Goal: Check status: Check status

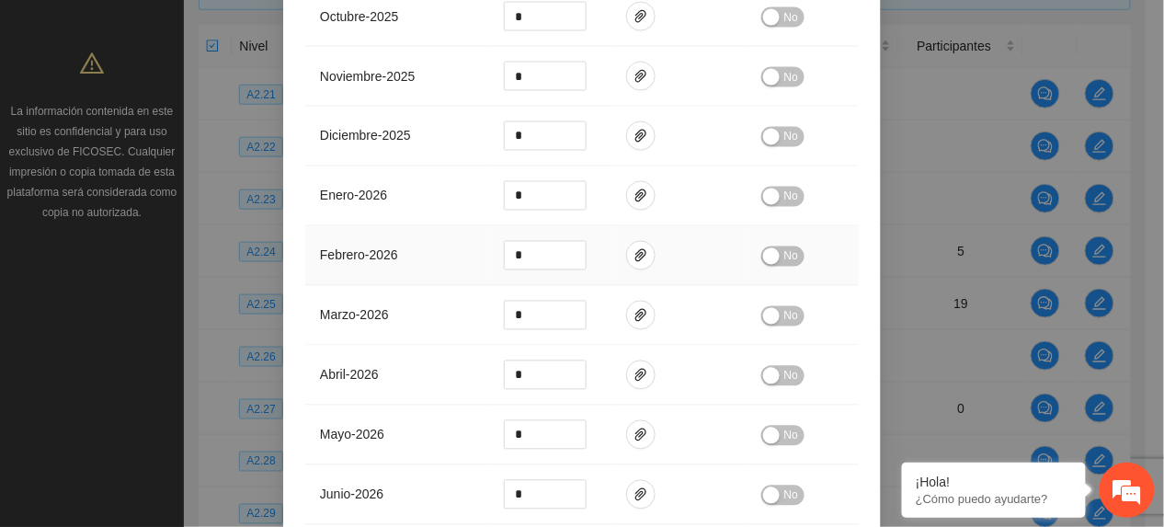
scroll to position [368, 0]
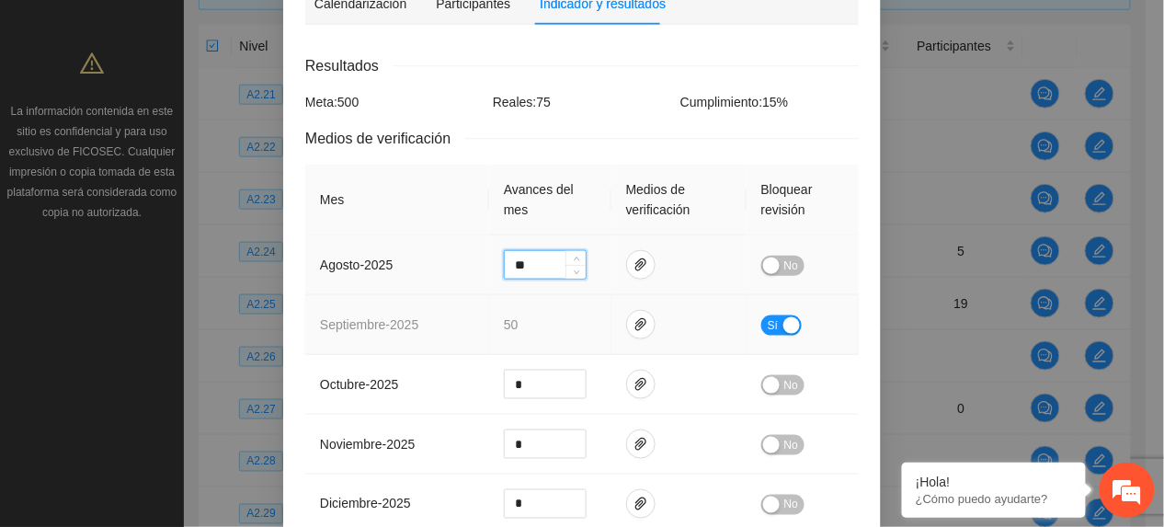
drag, startPoint x: 527, startPoint y: 254, endPoint x: 353, endPoint y: 276, distance: 175.1
click at [397, 258] on tr "agosto - 2025 ** No" at bounding box center [581, 265] width 553 height 60
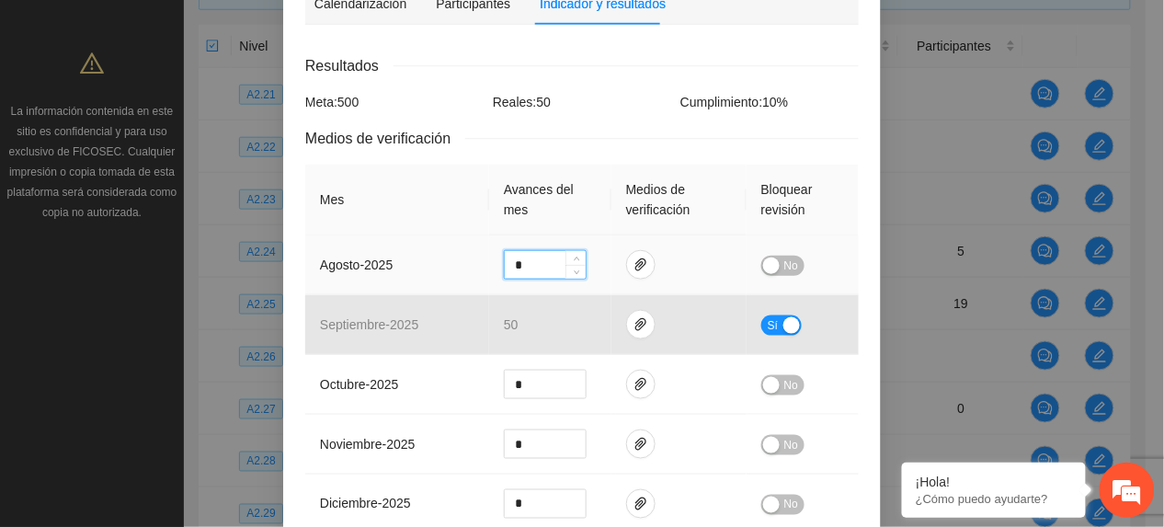
type input "*"
click at [773, 256] on button "No" at bounding box center [782, 266] width 43 height 20
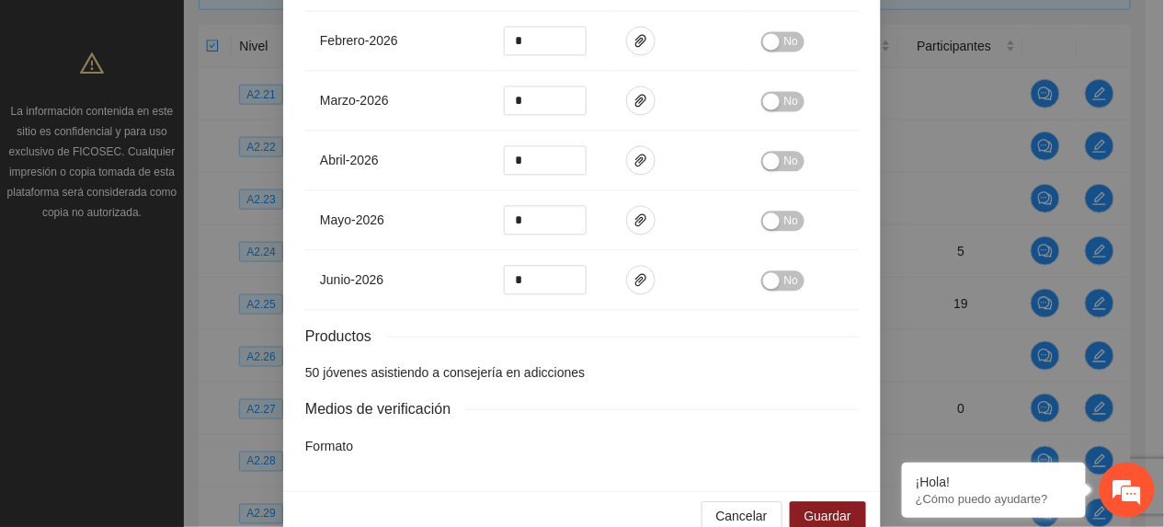
scroll to position [973, 0]
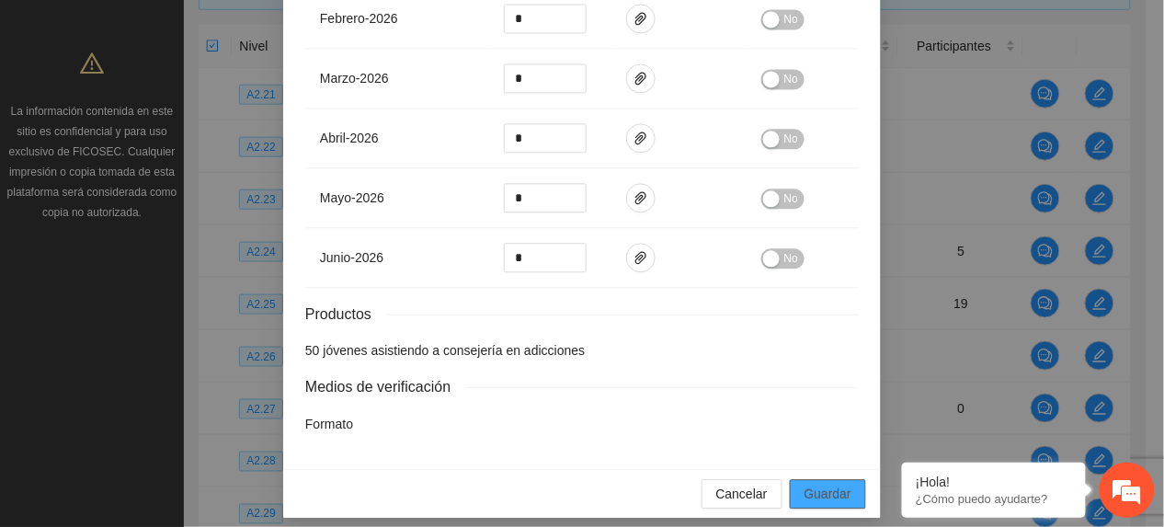
click at [791, 479] on button "Guardar" at bounding box center [828, 493] width 76 height 29
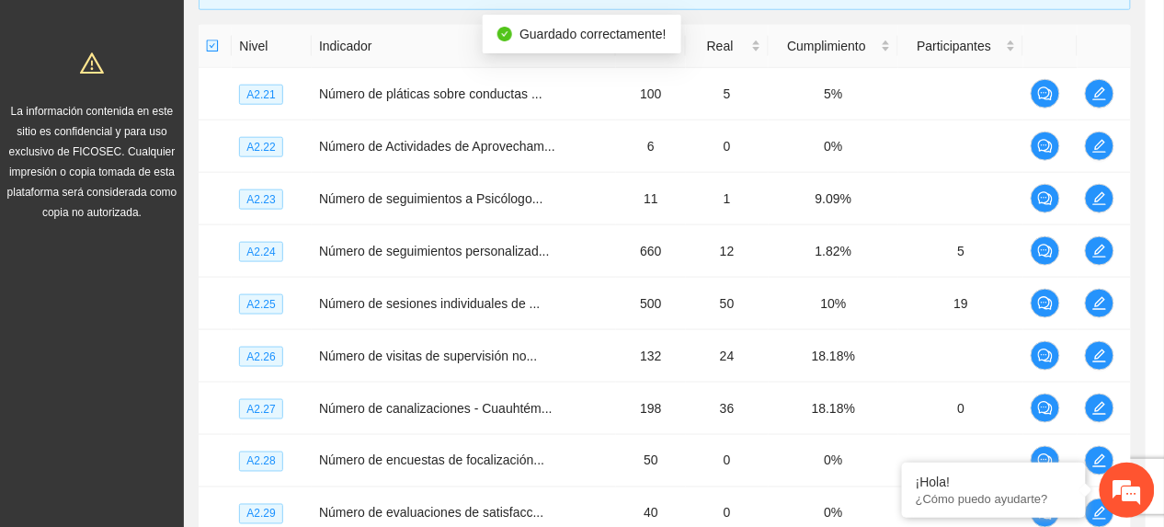
scroll to position [881, 0]
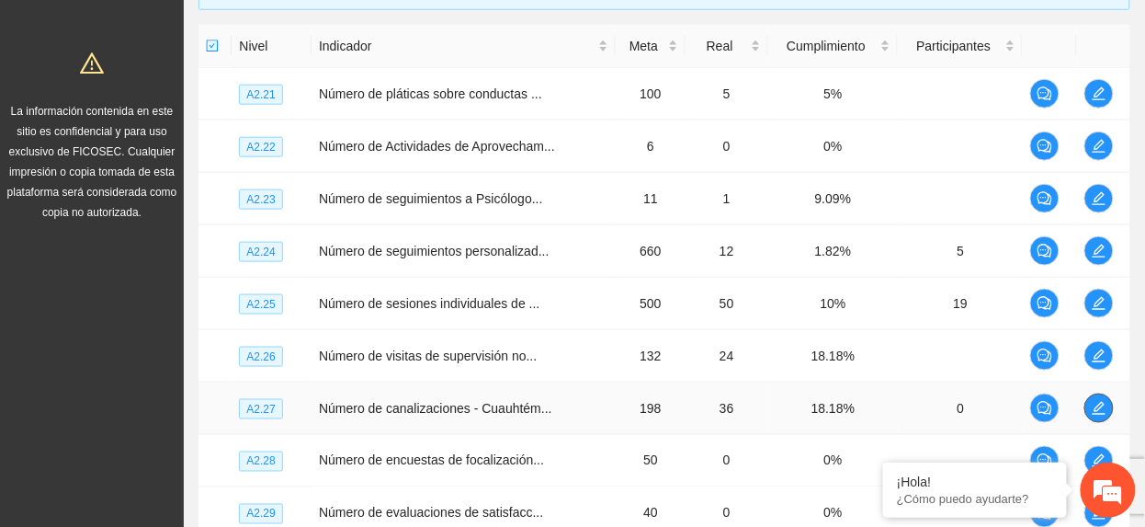
click at [1100, 420] on button "button" at bounding box center [1099, 407] width 29 height 29
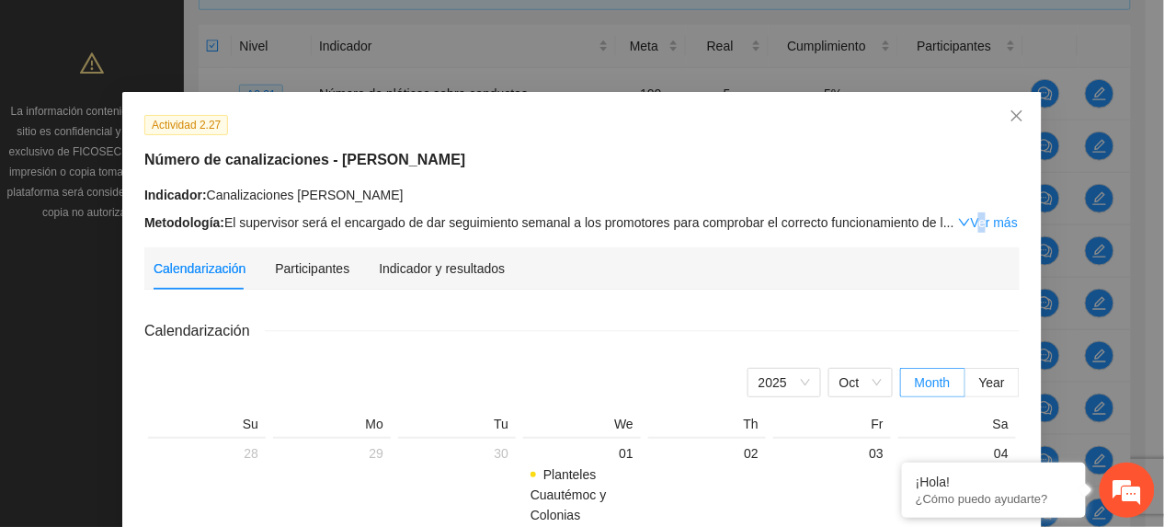
click at [967, 226] on link "Ver más" at bounding box center [988, 222] width 60 height 15
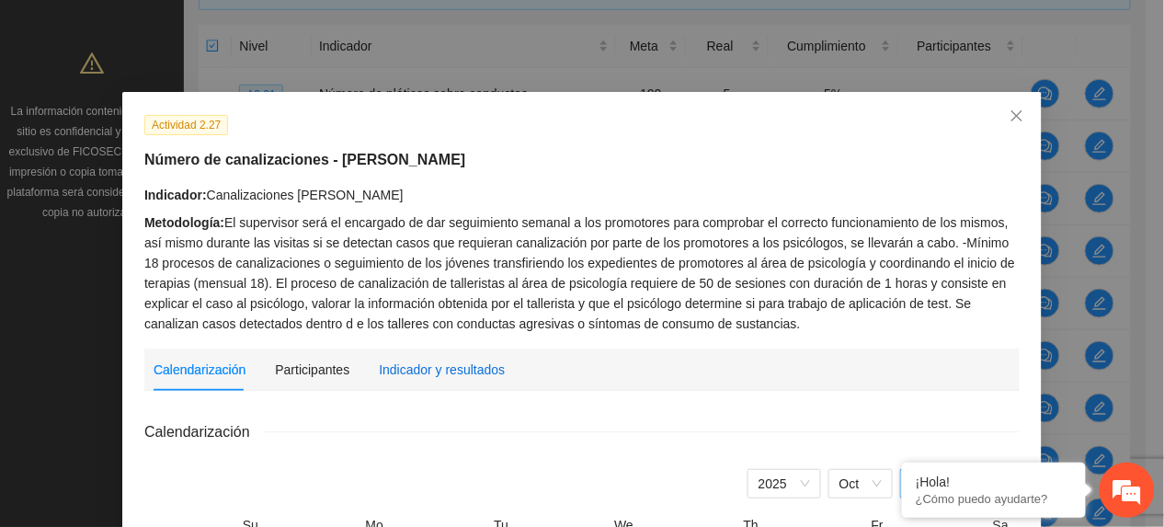
click at [416, 365] on div "Indicador y resultados" at bounding box center [442, 369] width 126 height 20
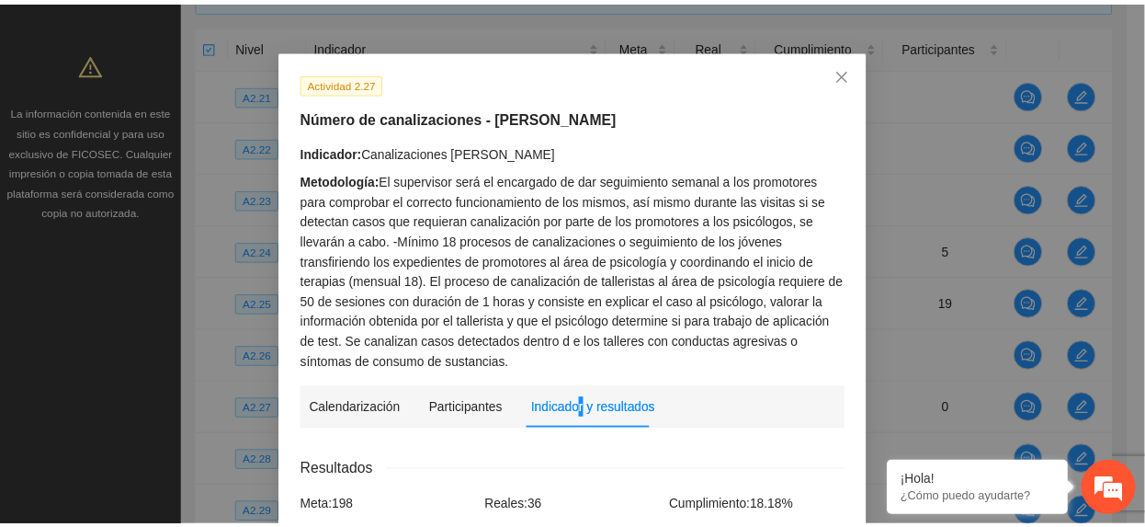
scroll to position [0, 0]
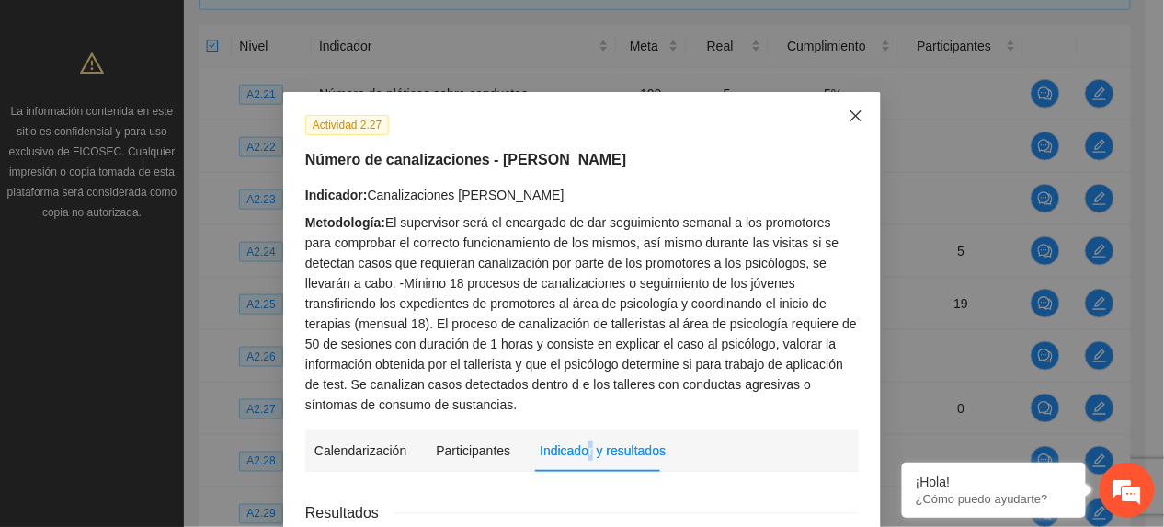
click at [858, 115] on span "Close" at bounding box center [856, 117] width 50 height 50
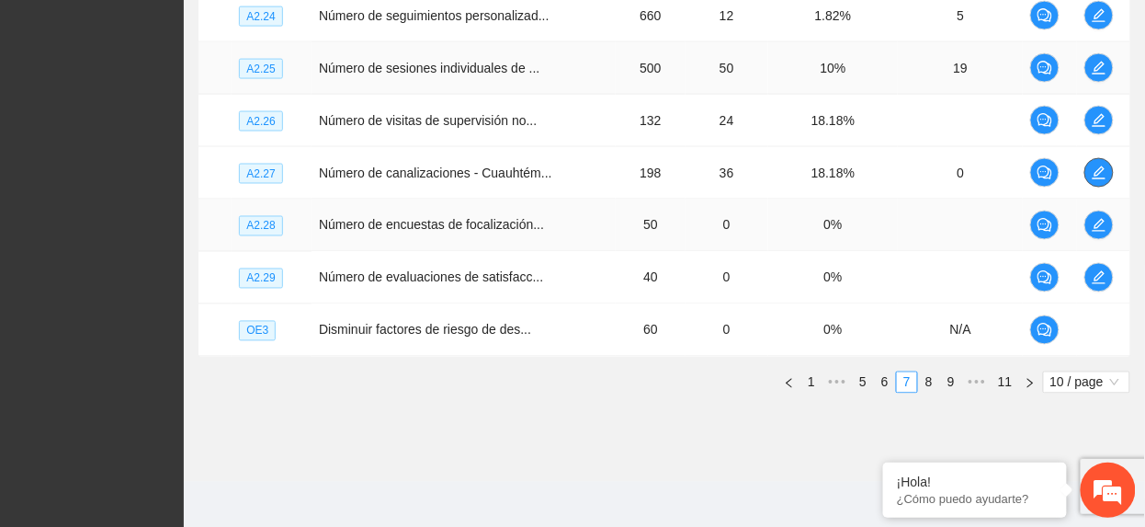
scroll to position [680, 0]
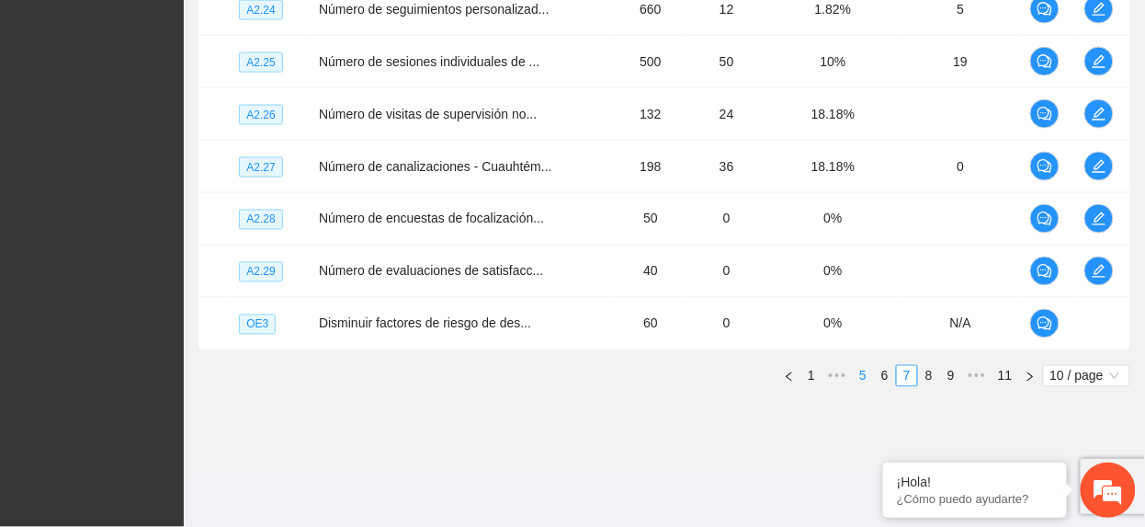
click at [869, 375] on link "5" at bounding box center [863, 376] width 20 height 20
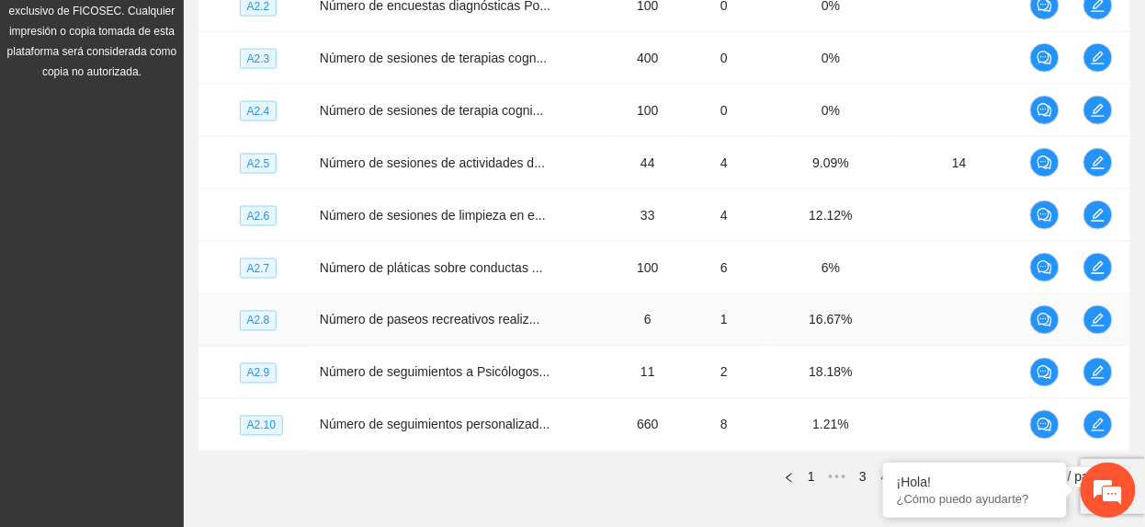
scroll to position [313, 0]
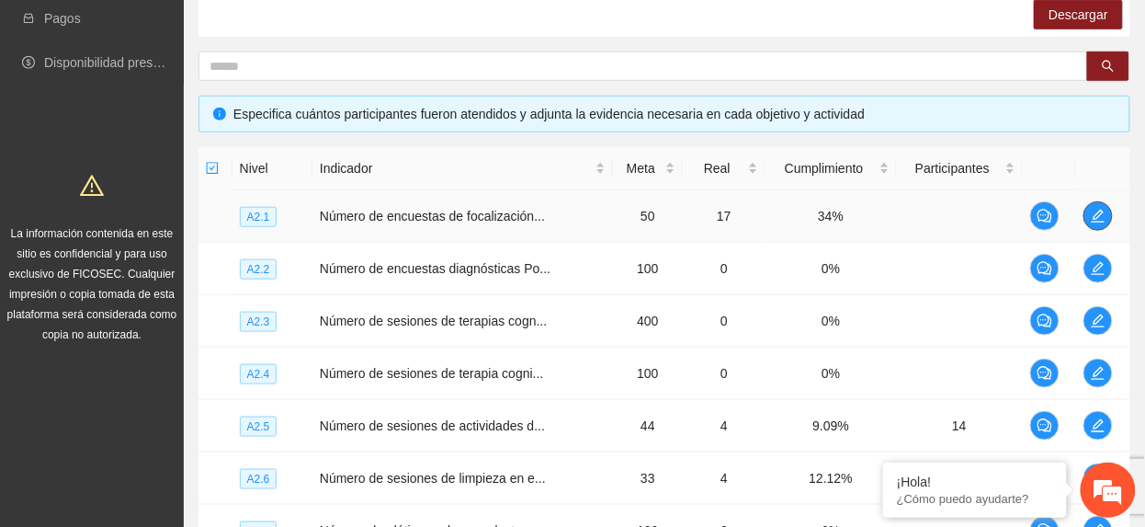
click at [1097, 221] on icon "edit" at bounding box center [1098, 216] width 13 height 13
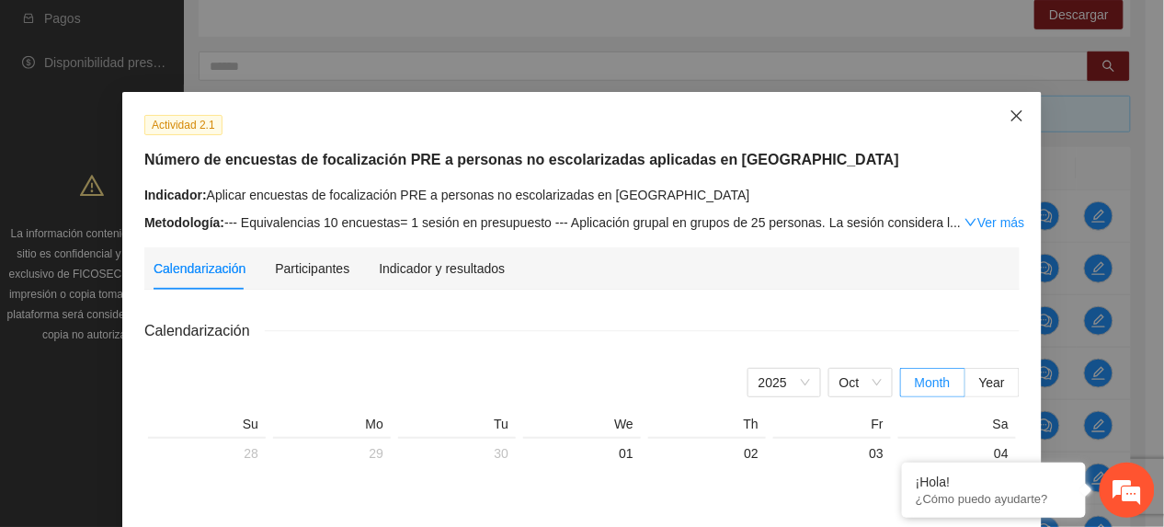
click at [1004, 108] on span "Close" at bounding box center [1017, 117] width 50 height 50
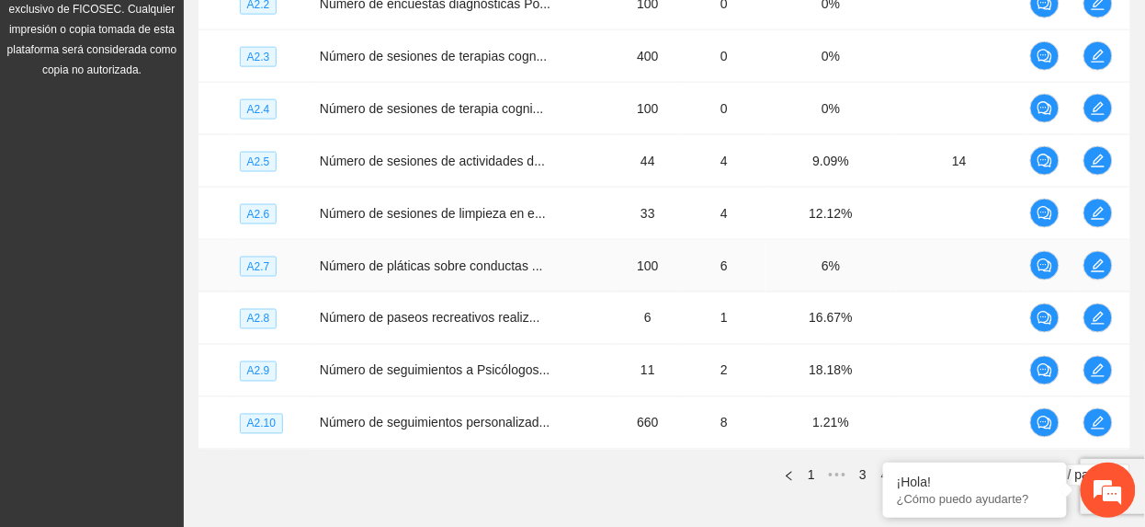
scroll to position [680, 0]
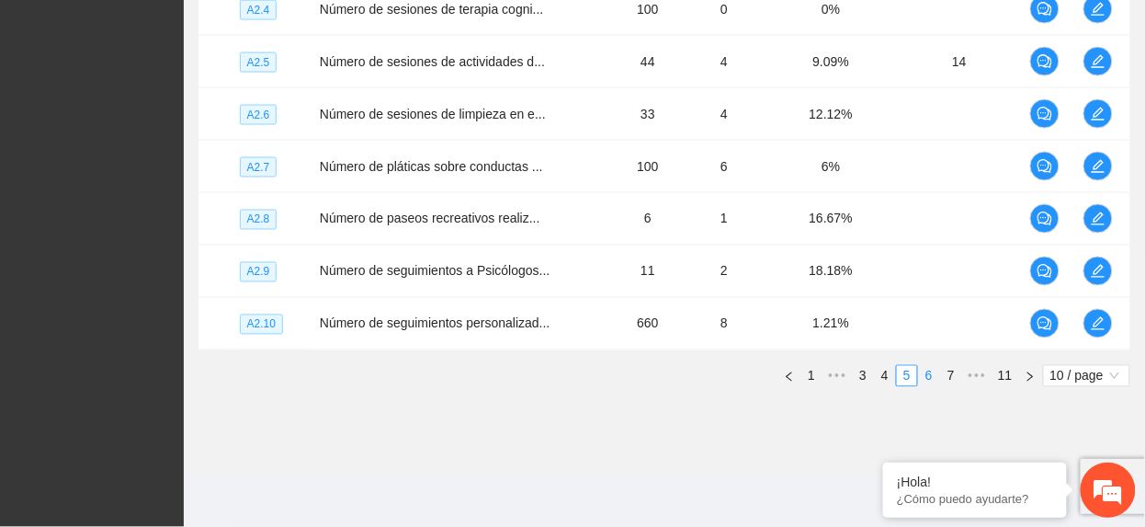
click at [925, 381] on link "6" at bounding box center [929, 376] width 20 height 20
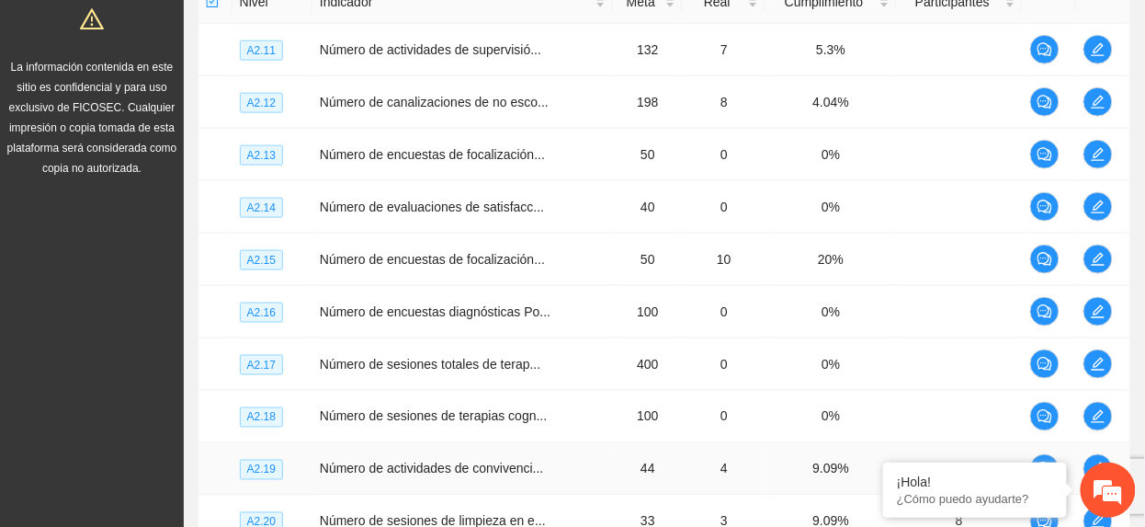
scroll to position [435, 0]
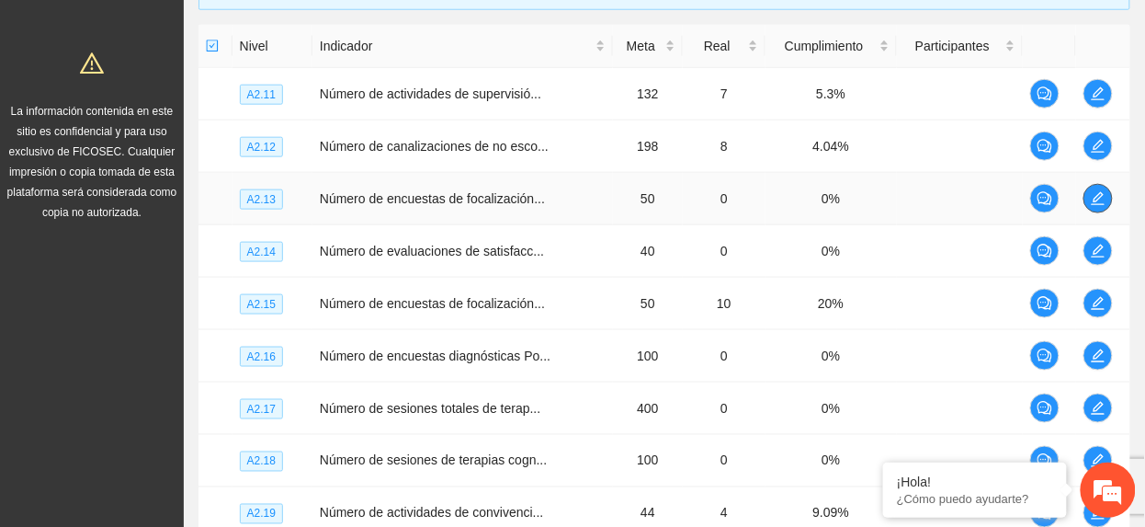
click at [1107, 206] on span "edit" at bounding box center [1099, 198] width 28 height 15
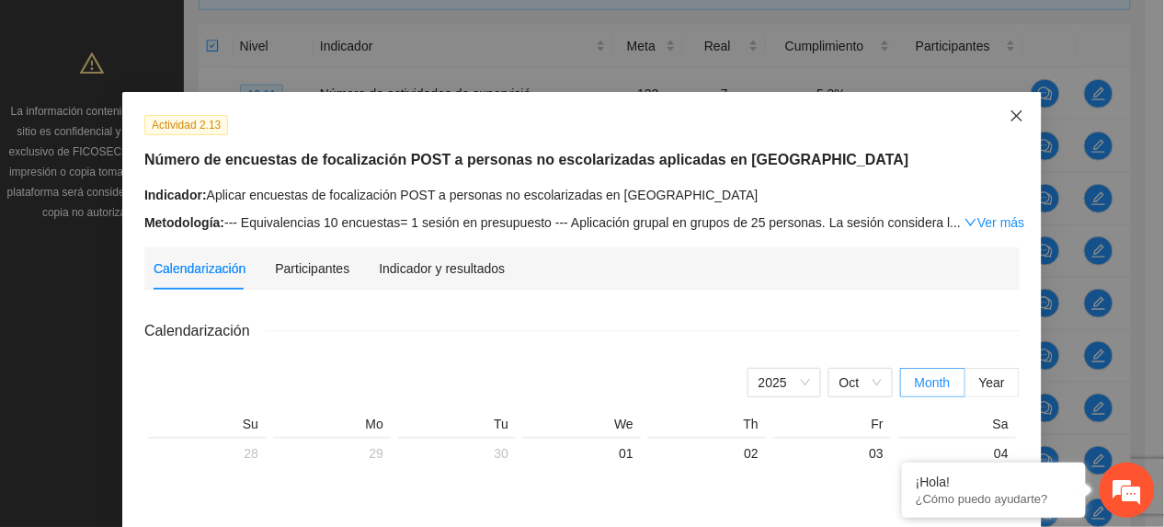
click at [996, 112] on span "Close" at bounding box center [1017, 117] width 50 height 50
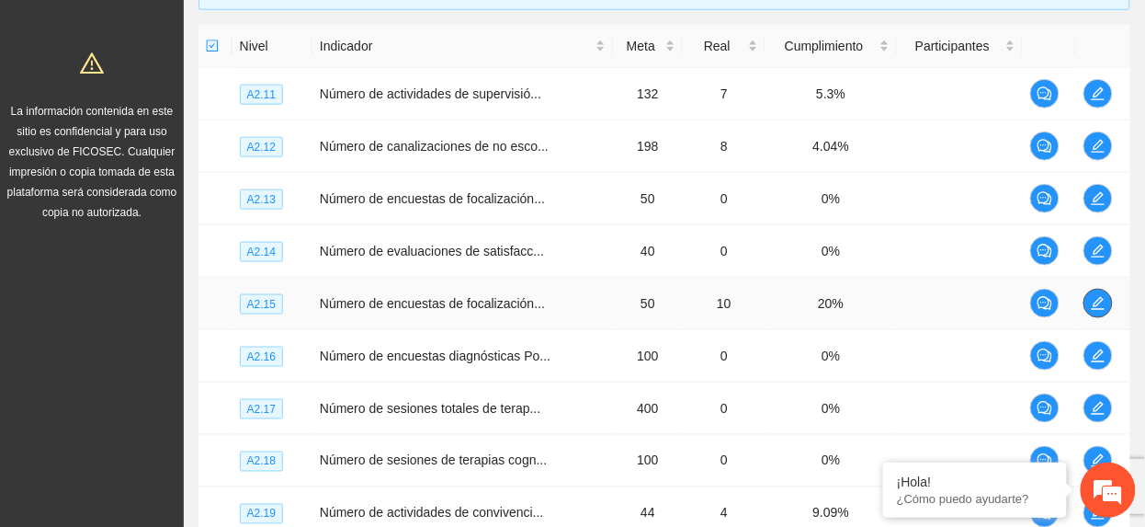
click at [1108, 296] on button "button" at bounding box center [1098, 303] width 29 height 29
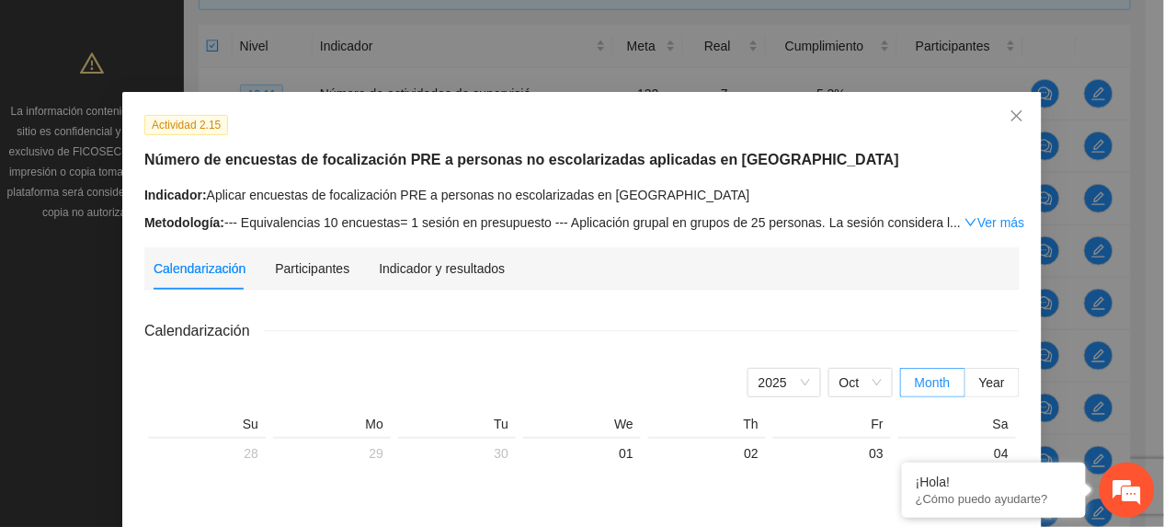
click at [774, 175] on div "Actividad 2.15 Número de encuestas de focalización PRE a personas no escolariza…" at bounding box center [582, 173] width 889 height 119
click at [968, 224] on link "Ver más" at bounding box center [994, 222] width 60 height 15
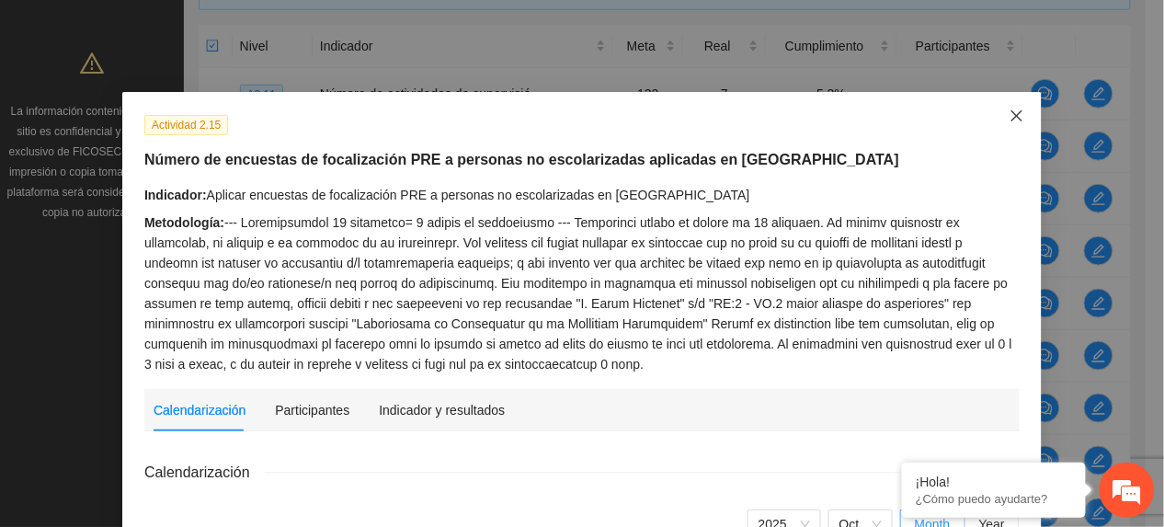
click at [1015, 129] on span "Close" at bounding box center [1017, 117] width 50 height 50
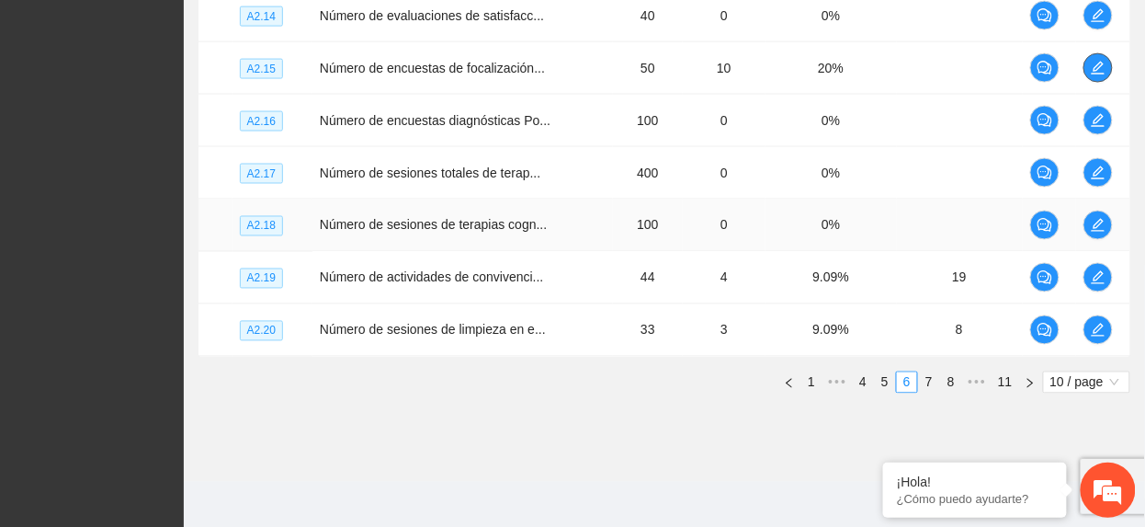
scroll to position [680, 0]
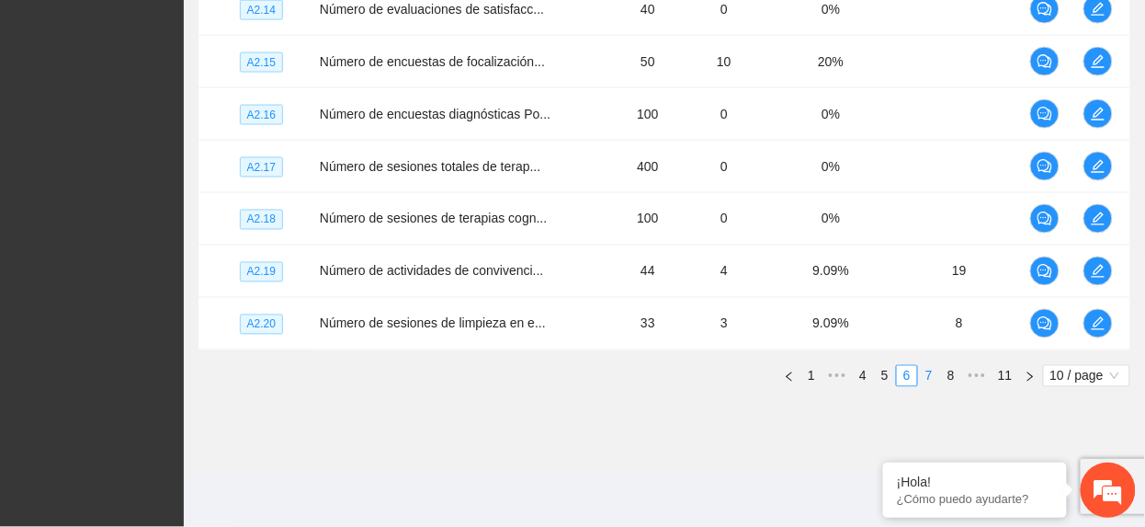
click at [927, 379] on link "7" at bounding box center [929, 376] width 20 height 20
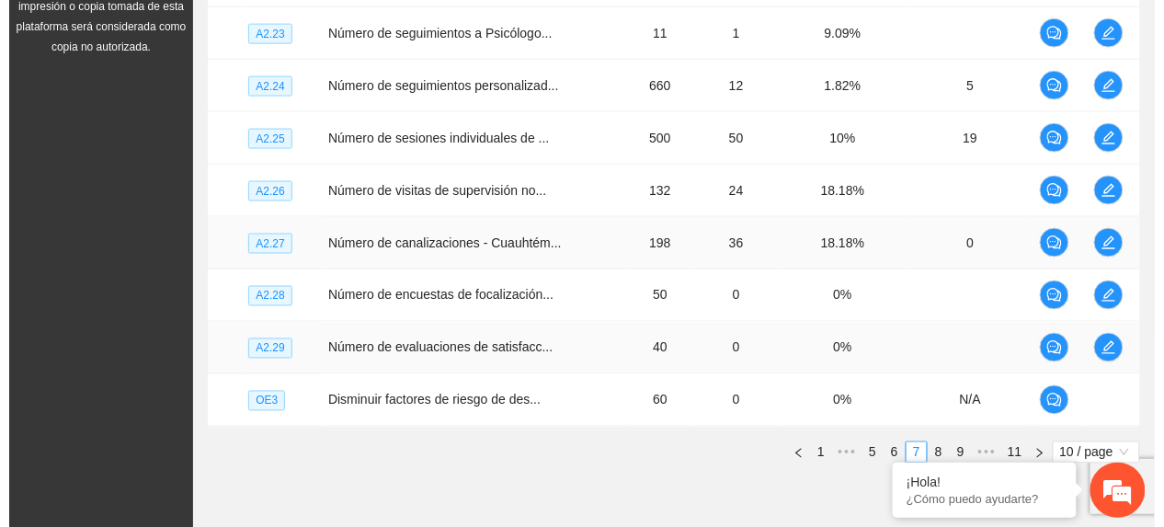
scroll to position [557, 0]
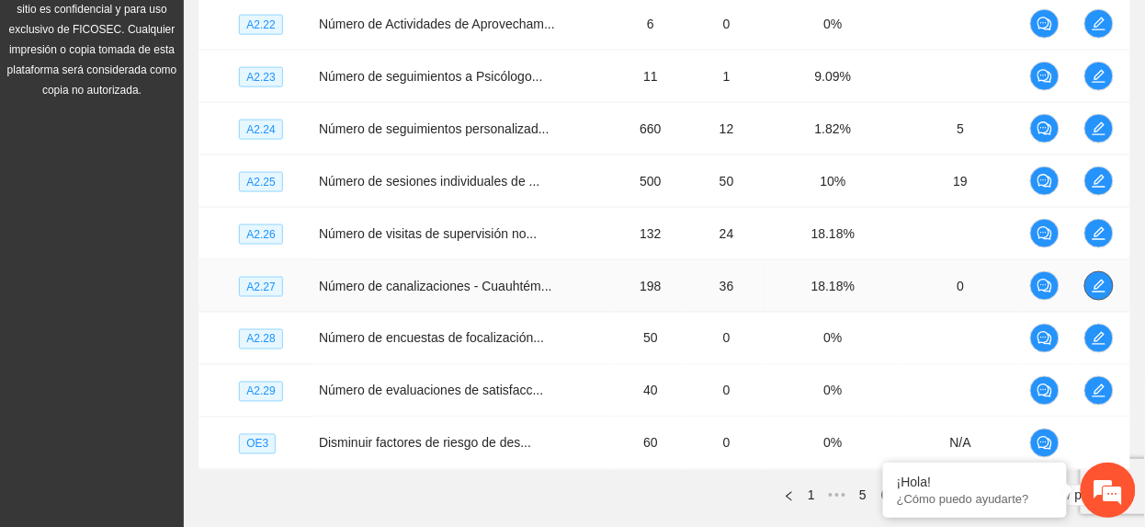
click at [1094, 292] on icon "edit" at bounding box center [1099, 286] width 15 height 15
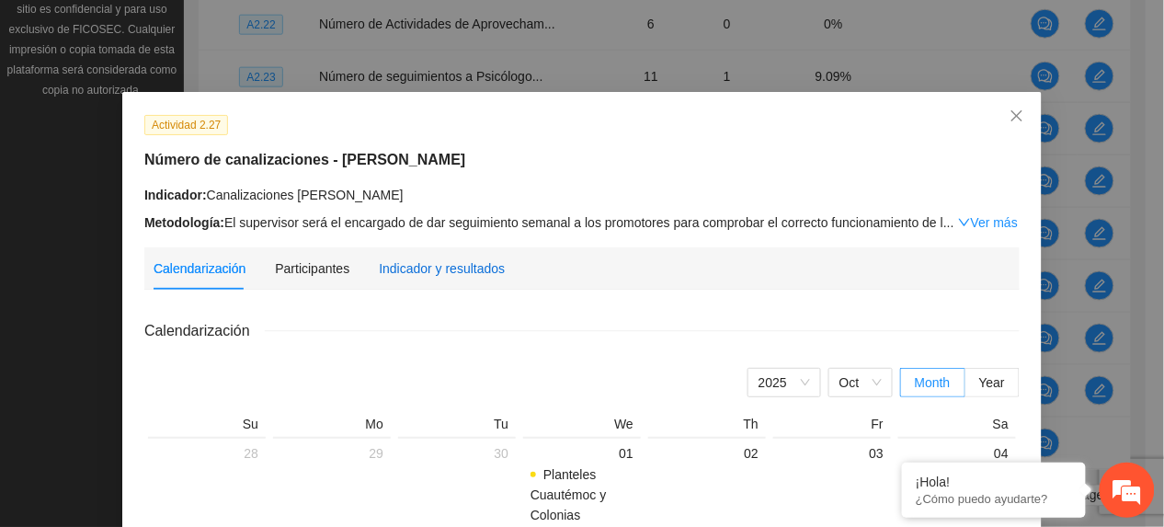
click at [439, 266] on div "Indicador y resultados" at bounding box center [442, 268] width 126 height 20
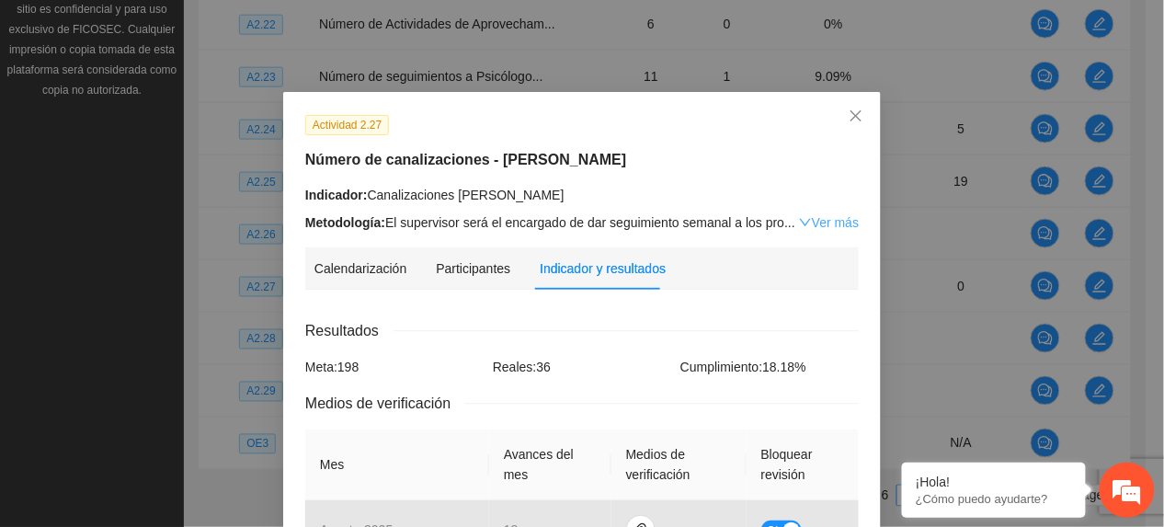
click at [799, 218] on link "Ver más" at bounding box center [829, 222] width 60 height 15
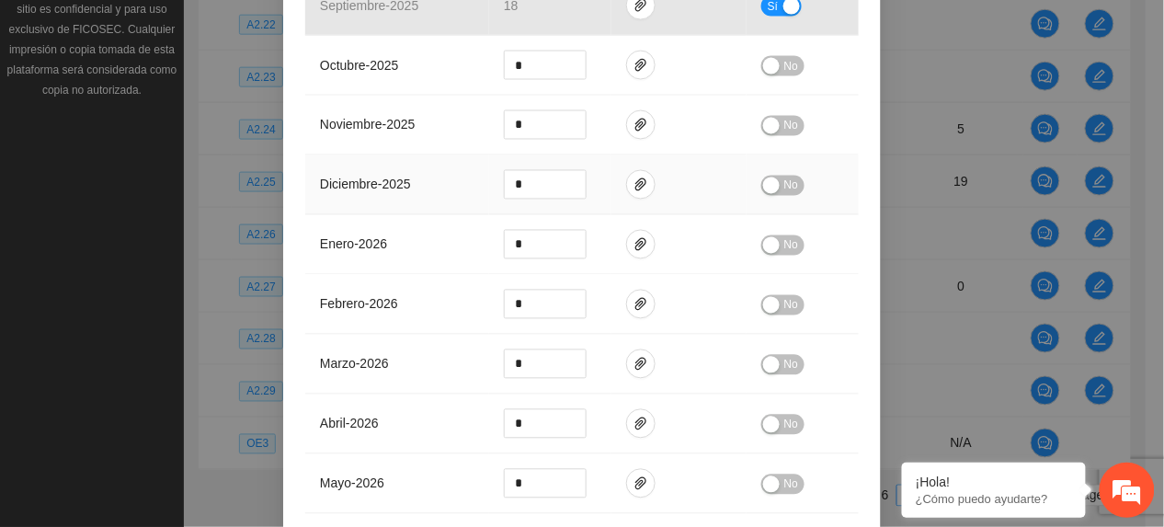
scroll to position [1072, 0]
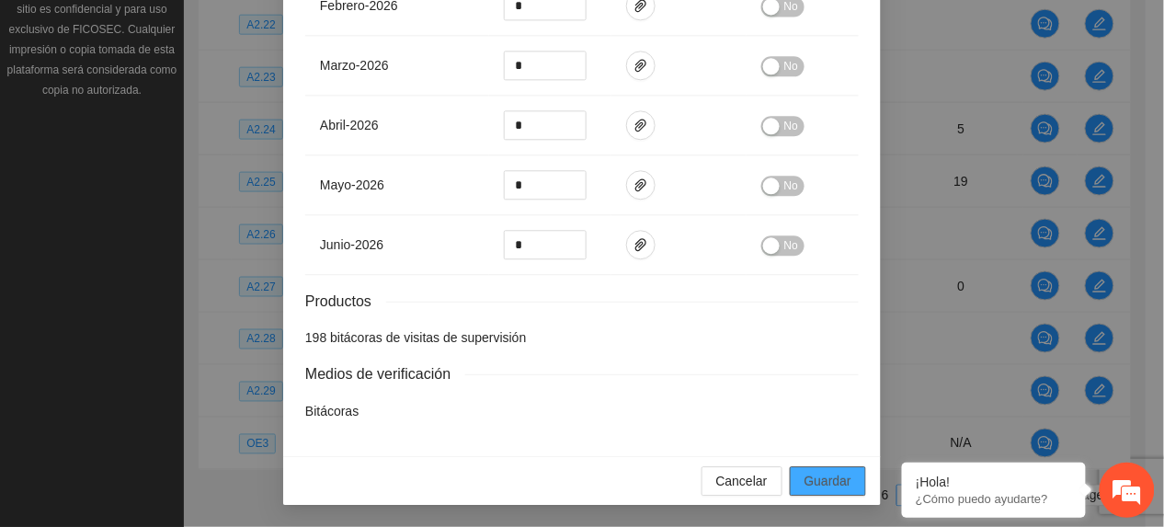
click at [804, 483] on span "Guardar" at bounding box center [827, 481] width 47 height 20
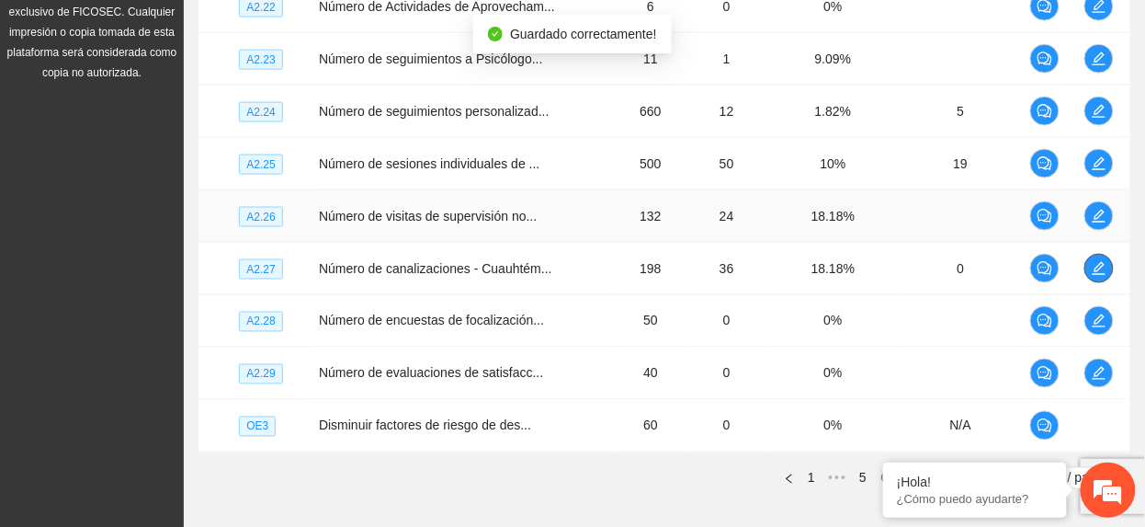
scroll to position [680, 0]
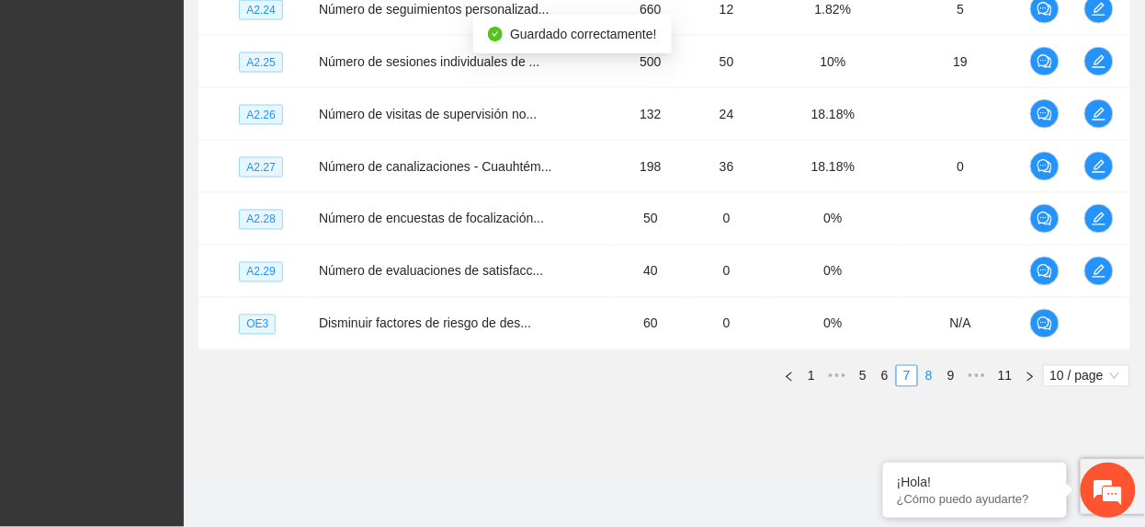
drag, startPoint x: 927, startPoint y: 377, endPoint x: 916, endPoint y: 370, distance: 13.3
click at [925, 379] on link "8" at bounding box center [929, 376] width 20 height 20
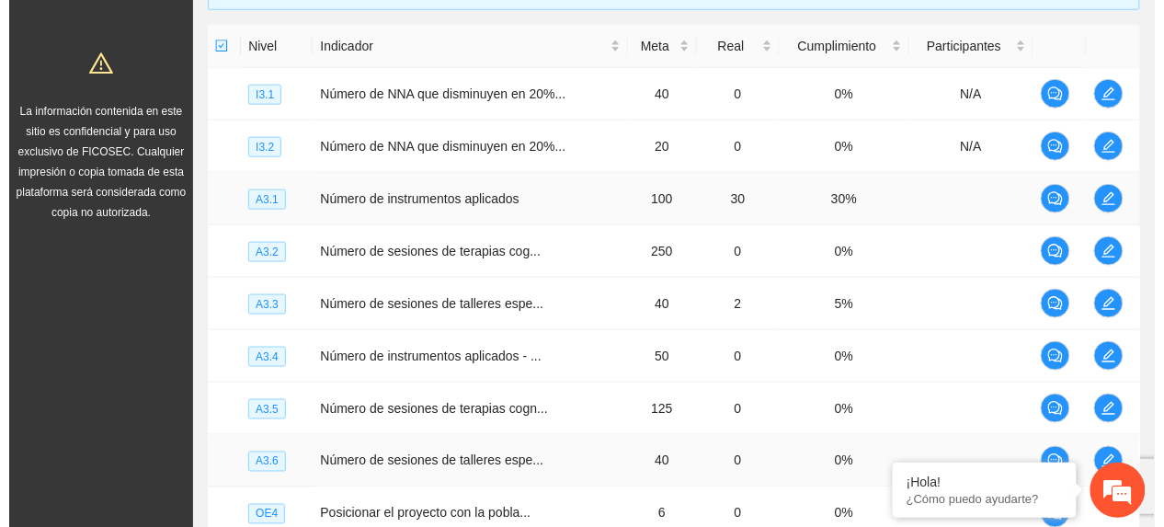
scroll to position [313, 0]
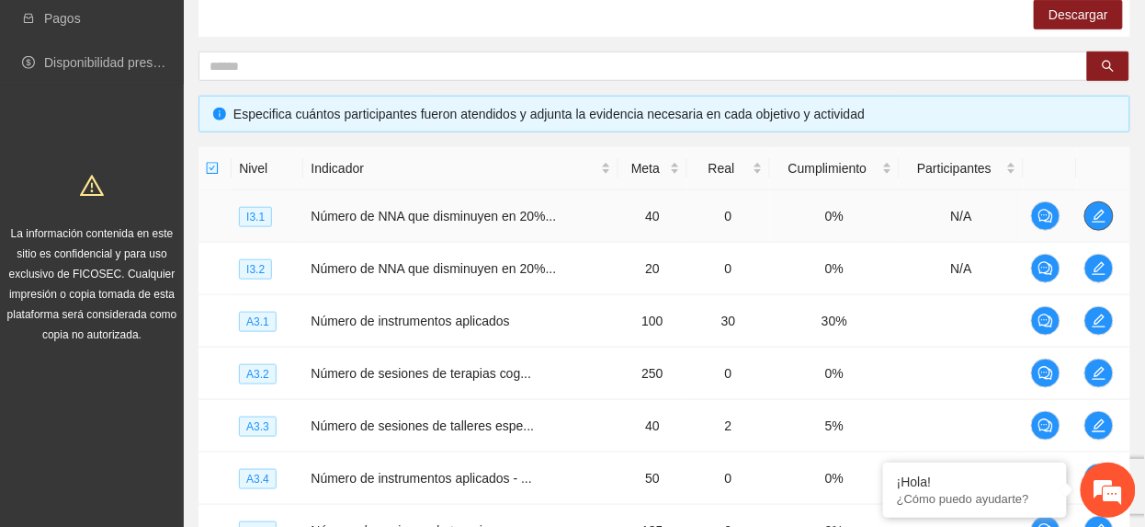
click at [1093, 214] on icon "edit" at bounding box center [1099, 216] width 15 height 15
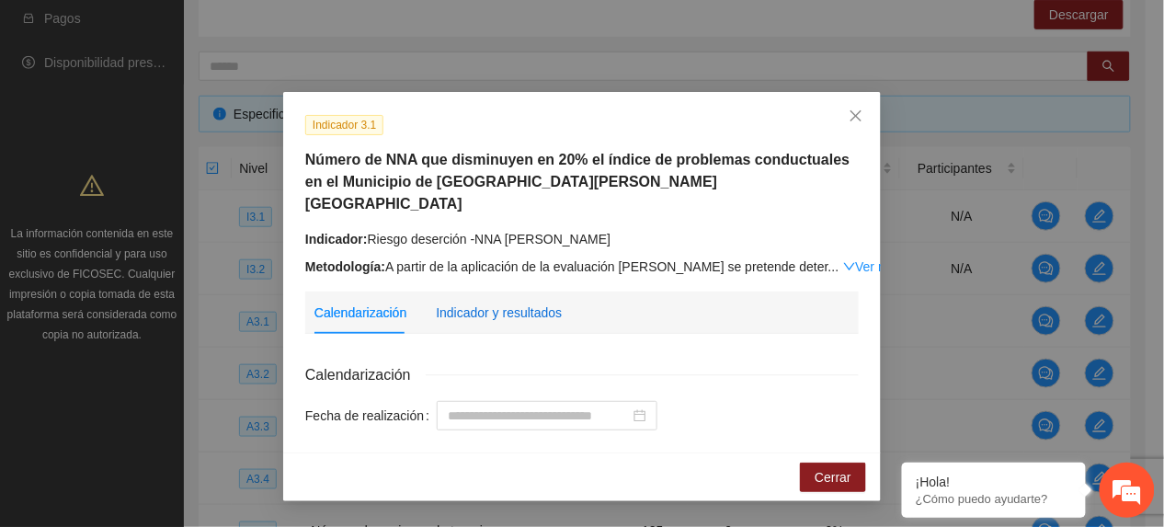
drag, startPoint x: 472, startPoint y: 292, endPoint x: 505, endPoint y: 284, distance: 34.1
click at [472, 302] on div "Indicador y resultados" at bounding box center [499, 312] width 126 height 20
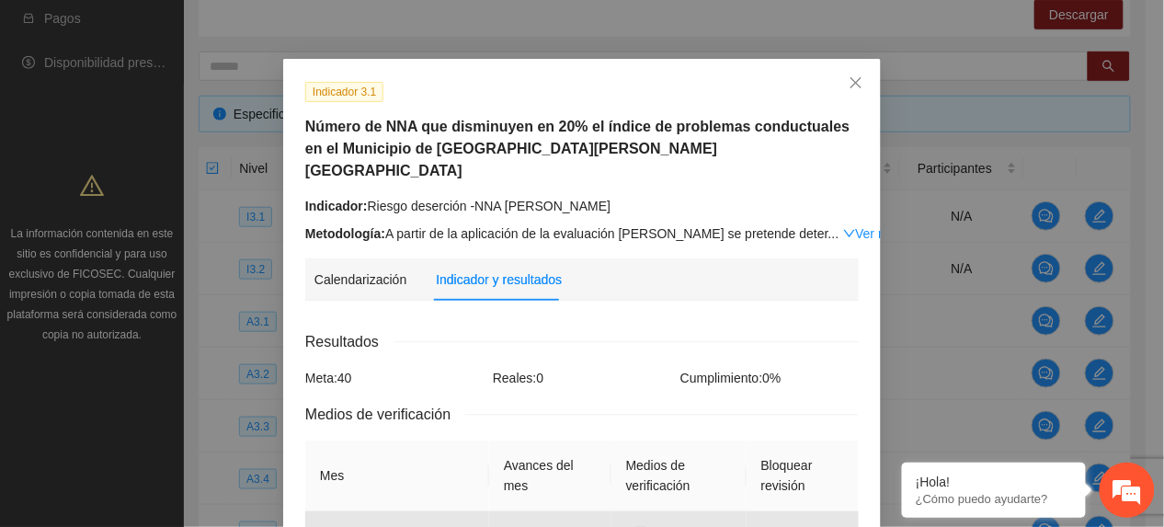
scroll to position [0, 0]
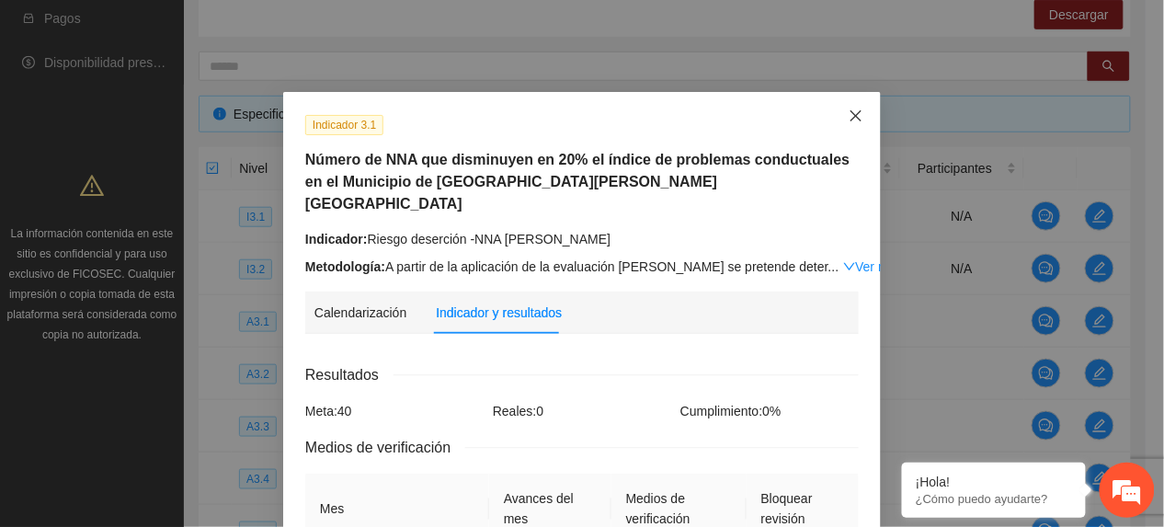
click at [837, 114] on span "Close" at bounding box center [856, 117] width 50 height 50
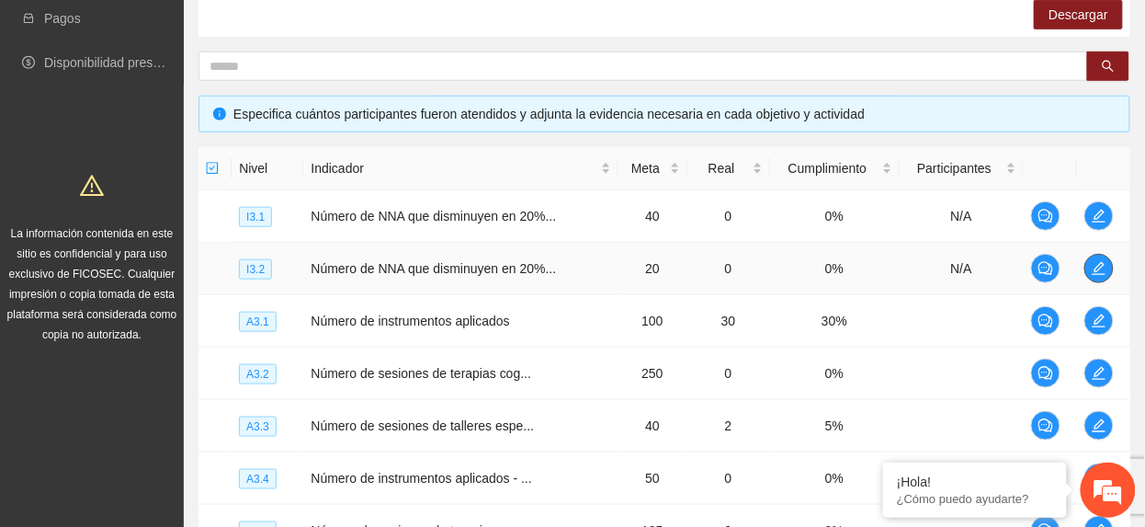
click at [1099, 258] on button "button" at bounding box center [1099, 268] width 29 height 29
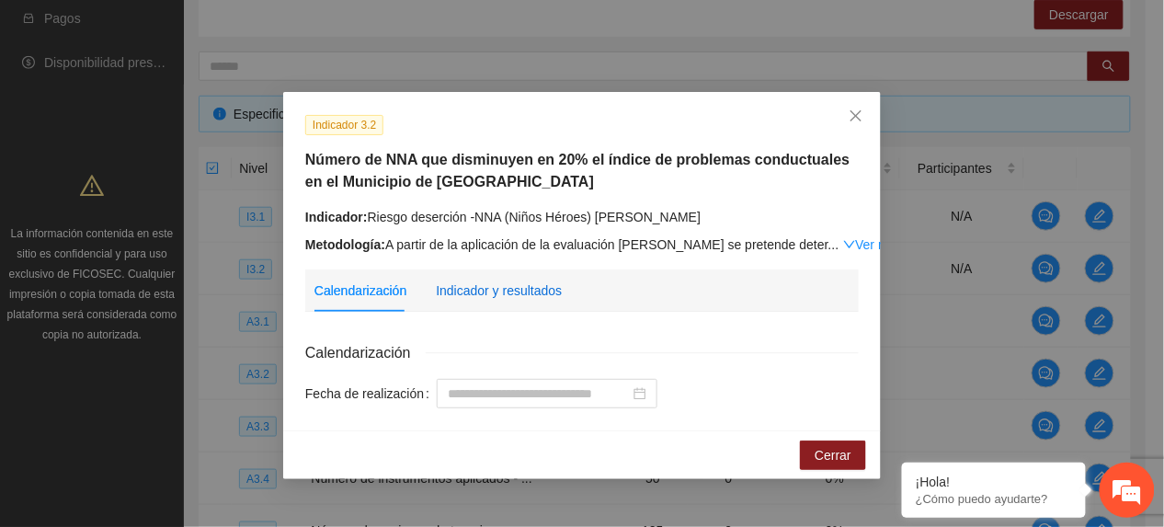
drag, startPoint x: 513, startPoint y: 289, endPoint x: 567, endPoint y: 262, distance: 60.4
click at [513, 290] on div "Indicador y resultados" at bounding box center [499, 290] width 126 height 20
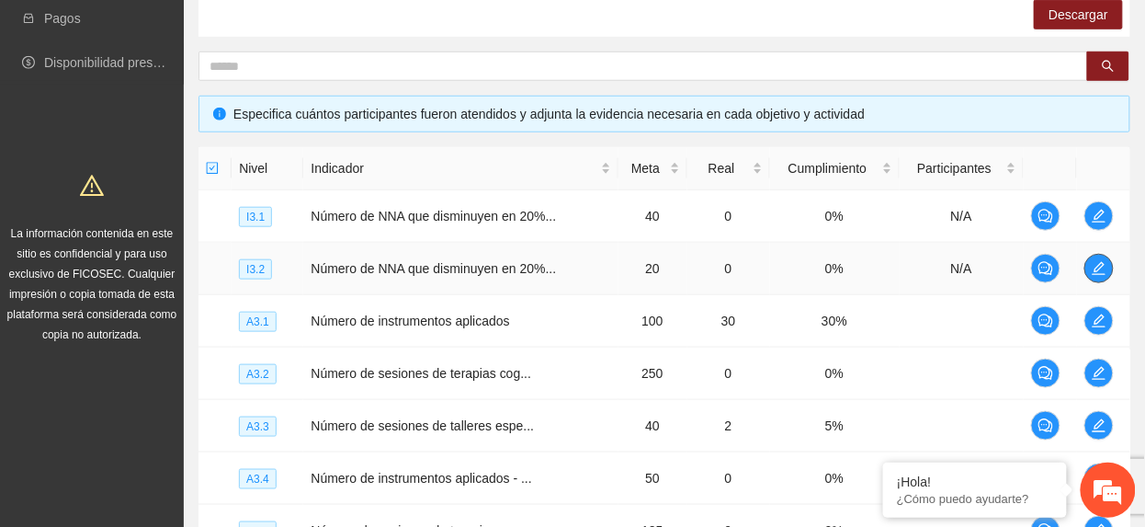
click at [1109, 268] on span "edit" at bounding box center [1100, 268] width 28 height 15
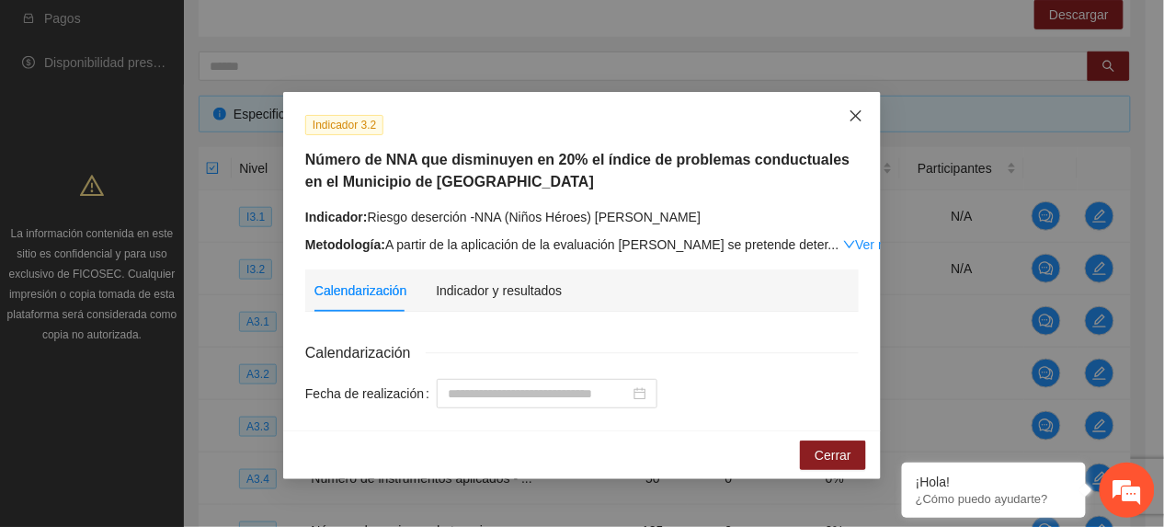
click at [849, 111] on span "Close" at bounding box center [856, 117] width 50 height 50
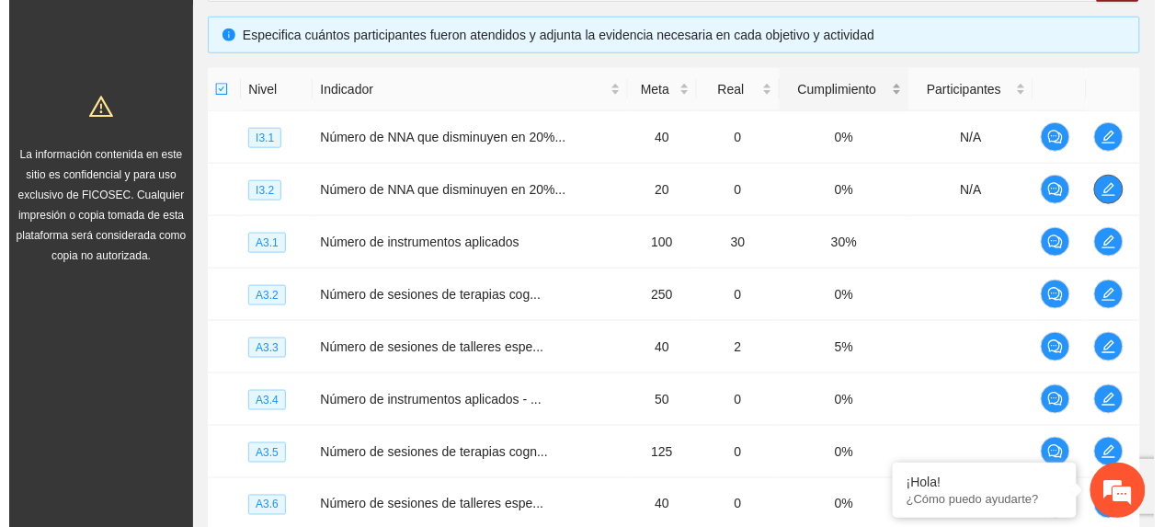
scroll to position [435, 0]
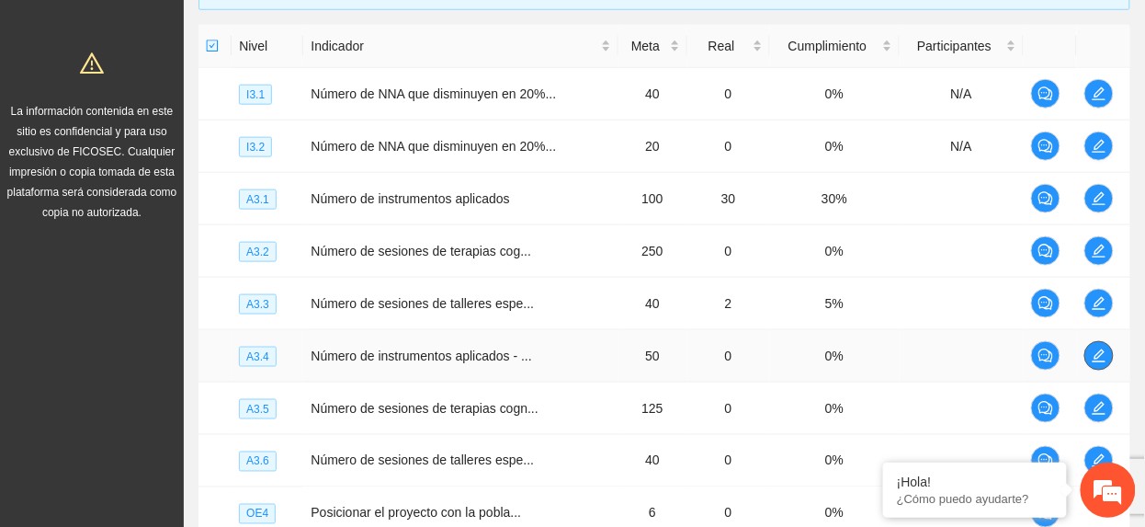
click at [1108, 355] on span "edit" at bounding box center [1100, 355] width 28 height 15
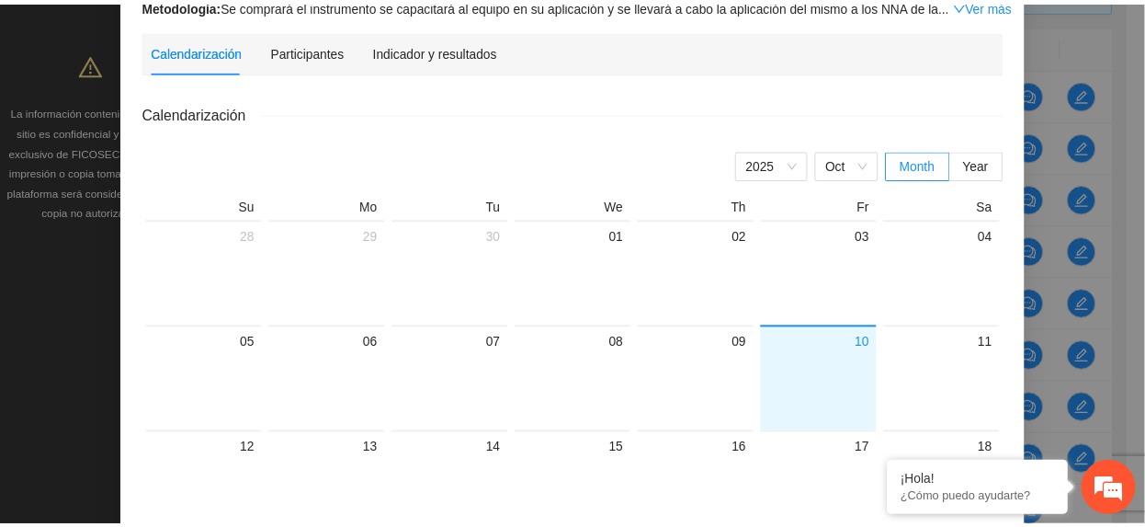
scroll to position [0, 0]
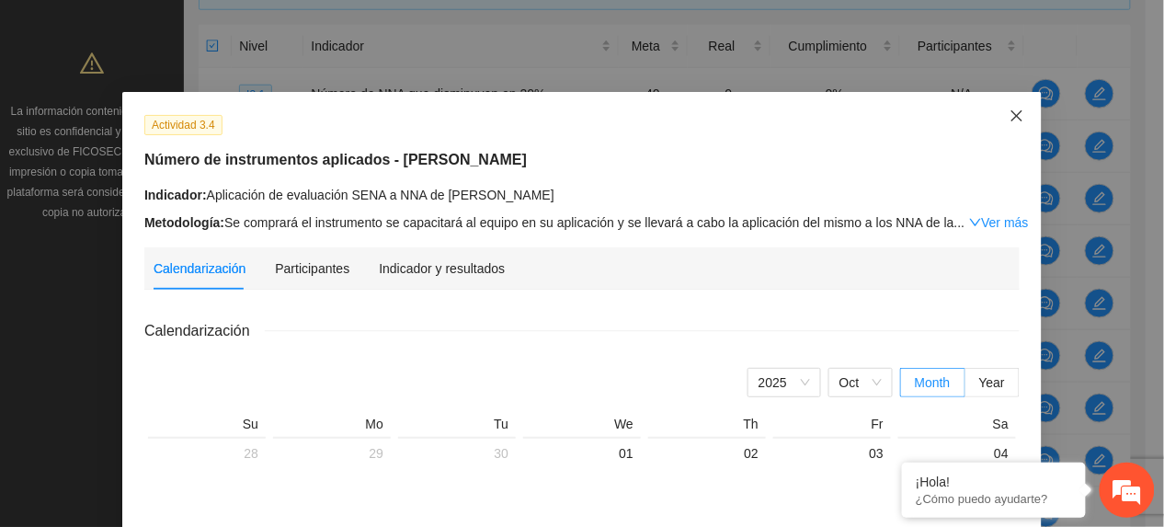
click at [1013, 108] on span "Close" at bounding box center [1017, 117] width 50 height 50
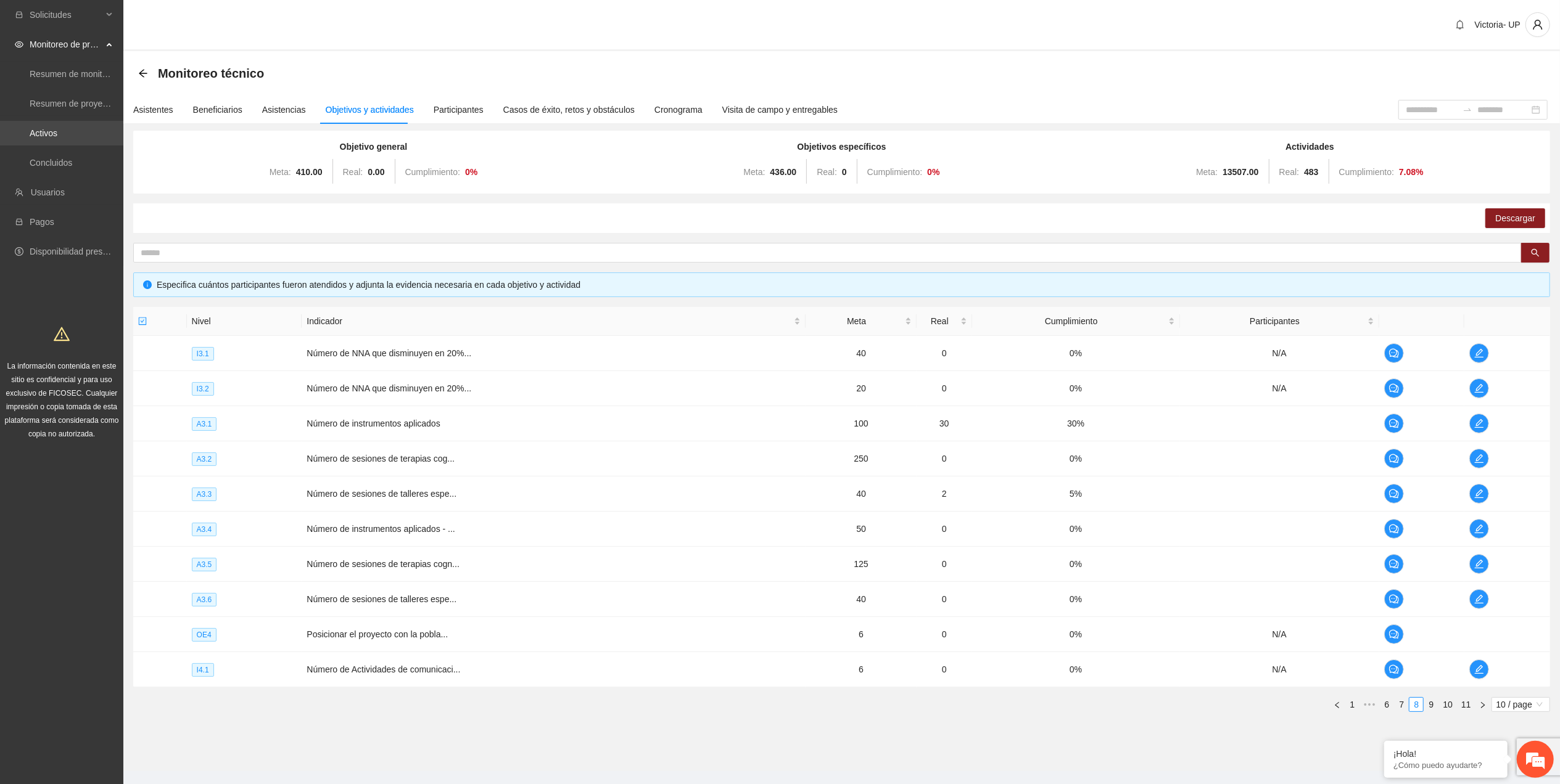
click at [46, 129] on link "Activos" at bounding box center [43, 133] width 28 height 10
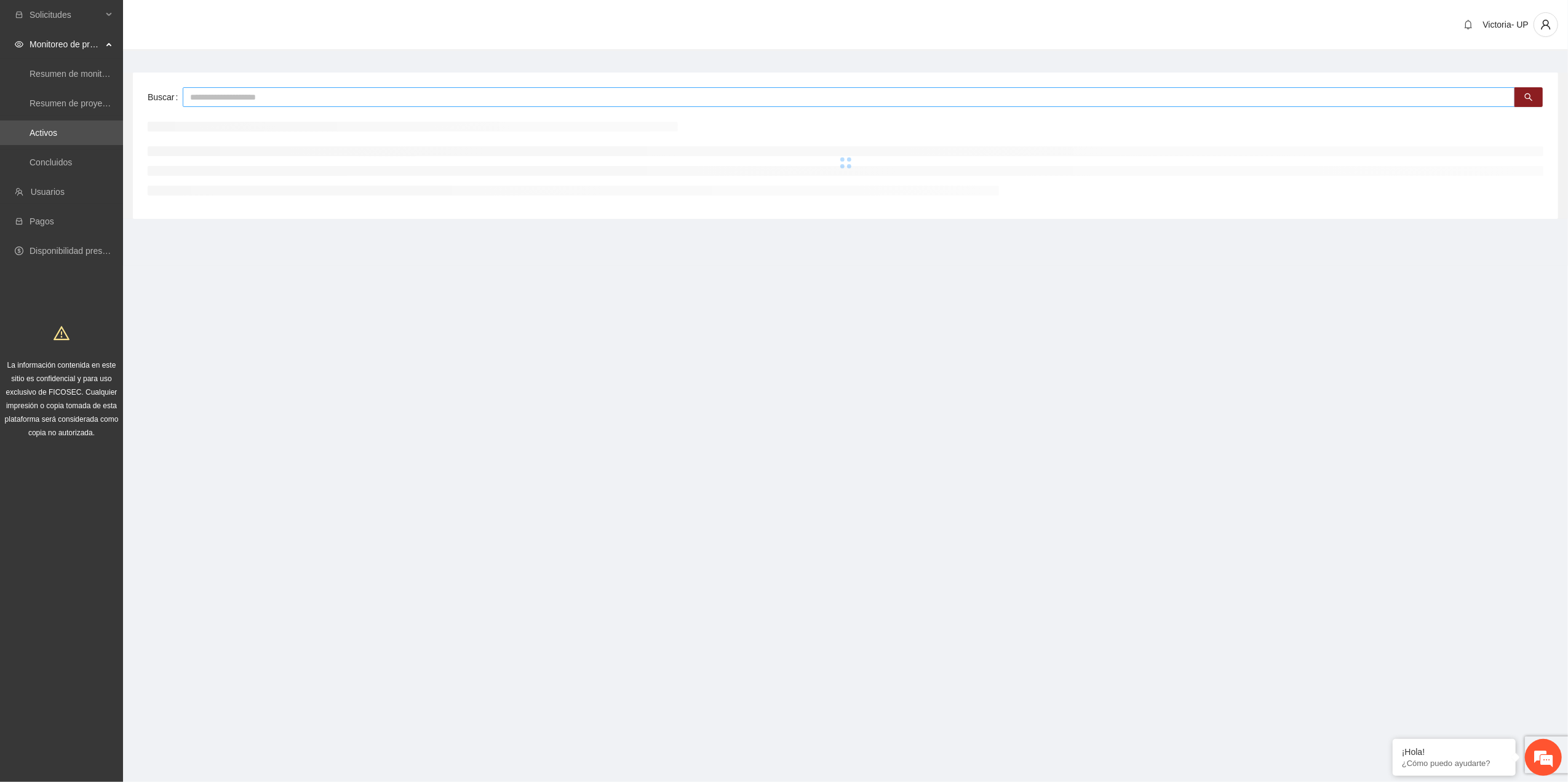
click at [375, 97] on input "text" at bounding box center [849, 97] width 1332 height 19
type input "***"
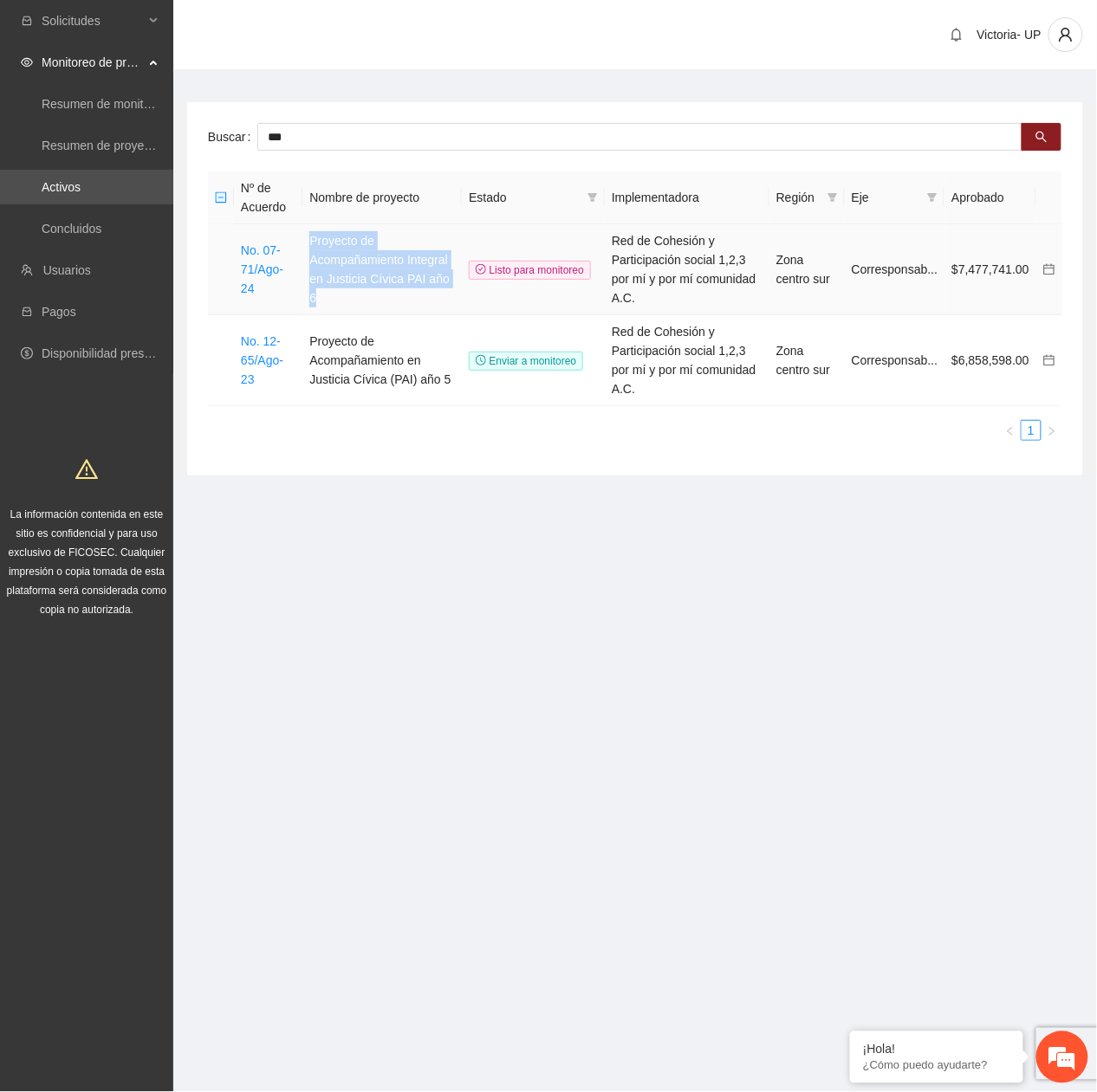
drag, startPoint x: 314, startPoint y: 236, endPoint x: 452, endPoint y: 287, distance: 147.1
click at [452, 287] on td "Proyecto de Acompañamiento Integral en Justicia Cívica PAI año 6" at bounding box center [382, 269] width 159 height 91
copy td "Proyecto de Acompañamiento Integral en Justicia Cívica PAI año 6"
click at [269, 258] on link "No. 07-71/Ago-24" at bounding box center [262, 269] width 42 height 52
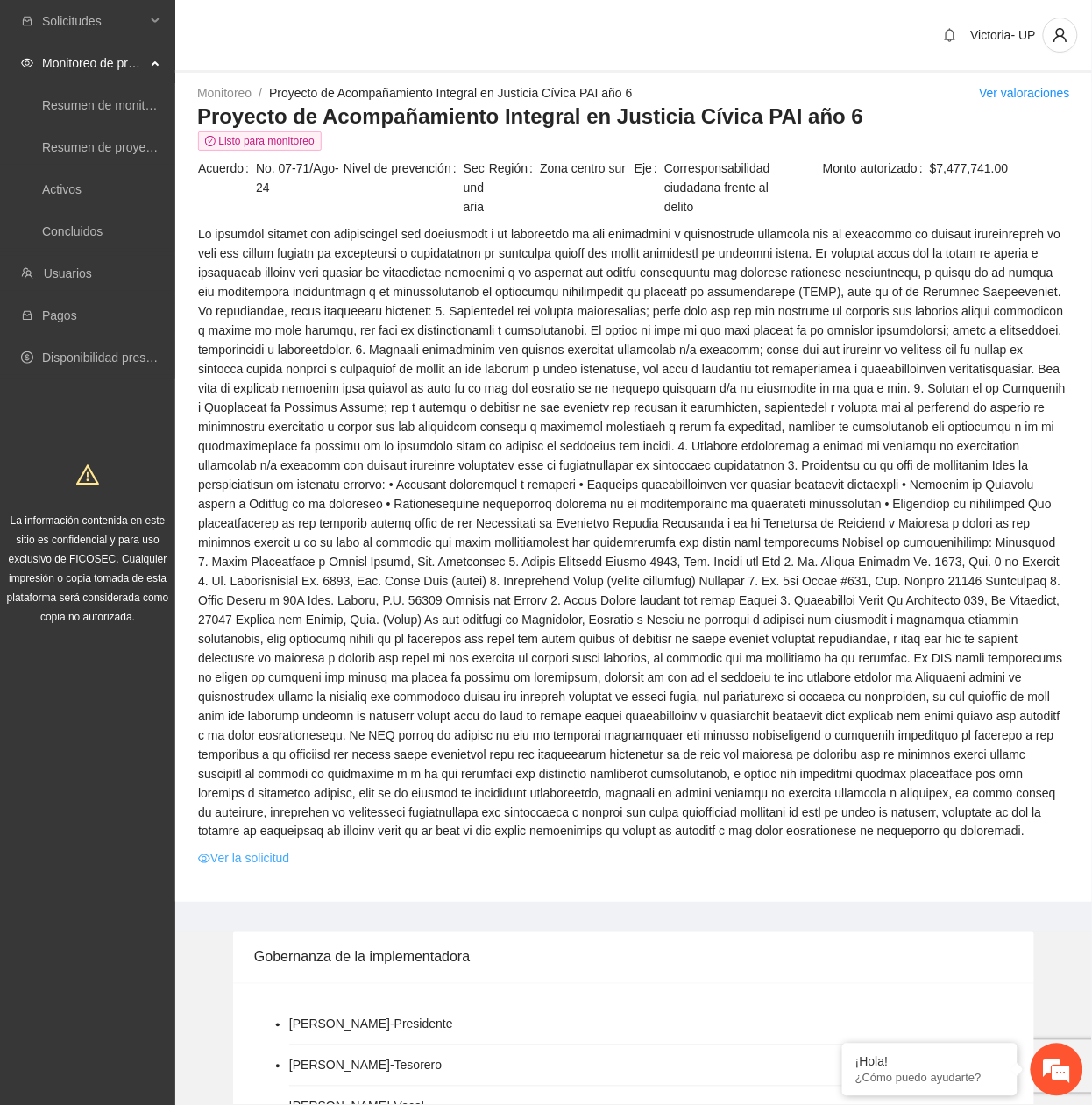
click at [234, 501] on link "Ver la solicitud" at bounding box center [244, 859] width 92 height 19
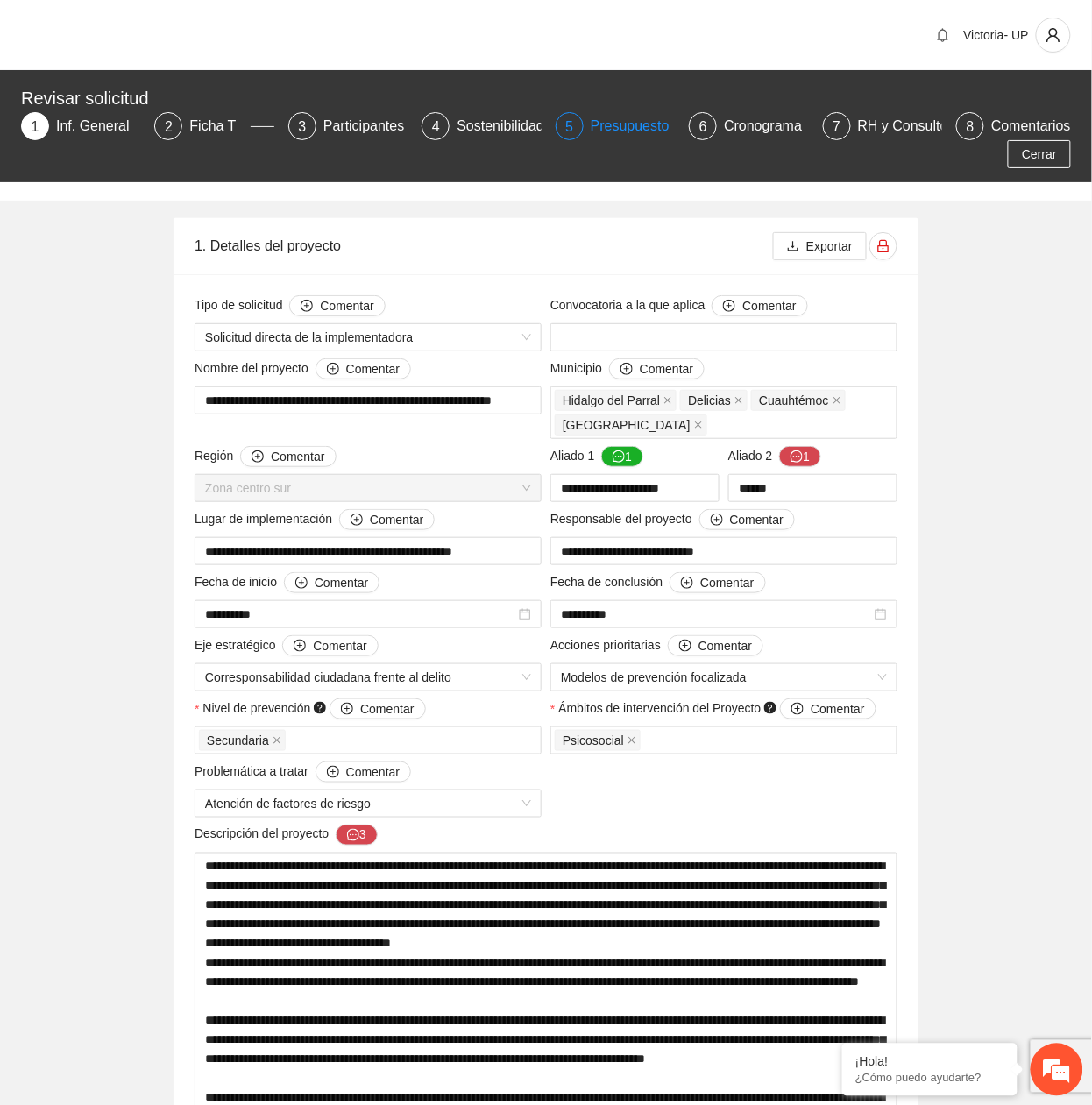
click at [653, 117] on div "Presupuesto" at bounding box center [637, 126] width 93 height 28
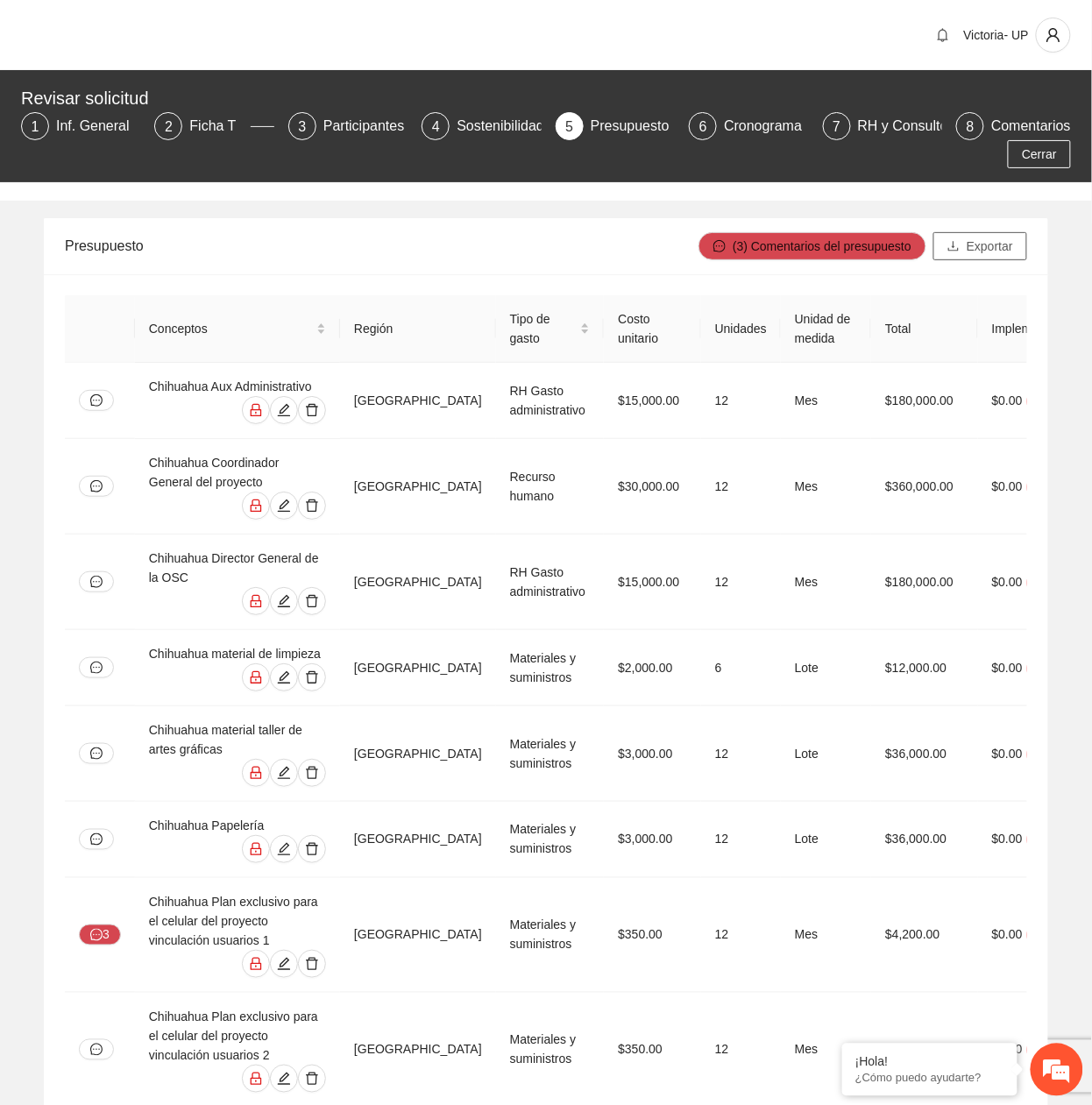
click at [970, 256] on span "Exportar" at bounding box center [990, 246] width 47 height 19
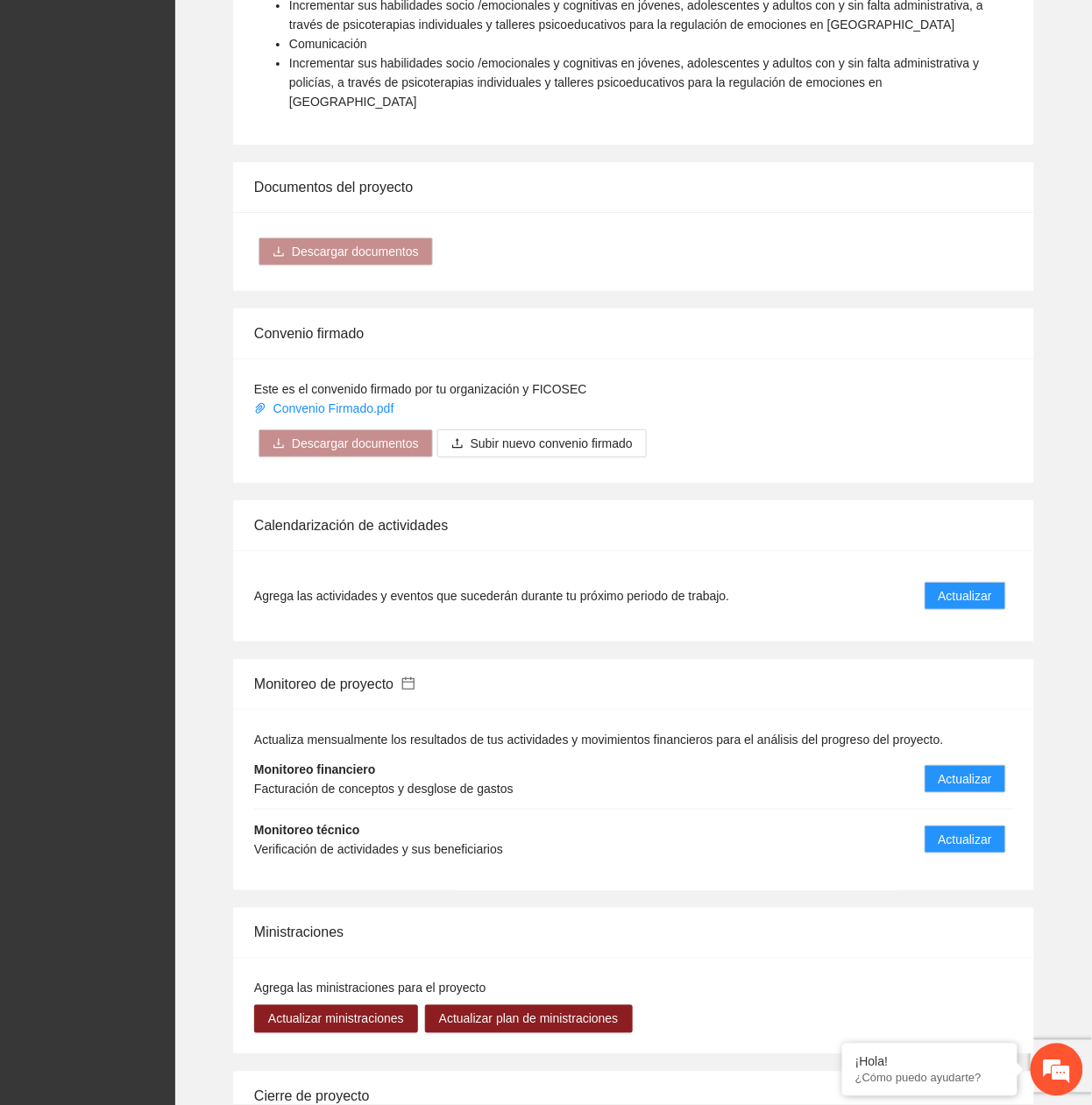
scroll to position [1635, 0]
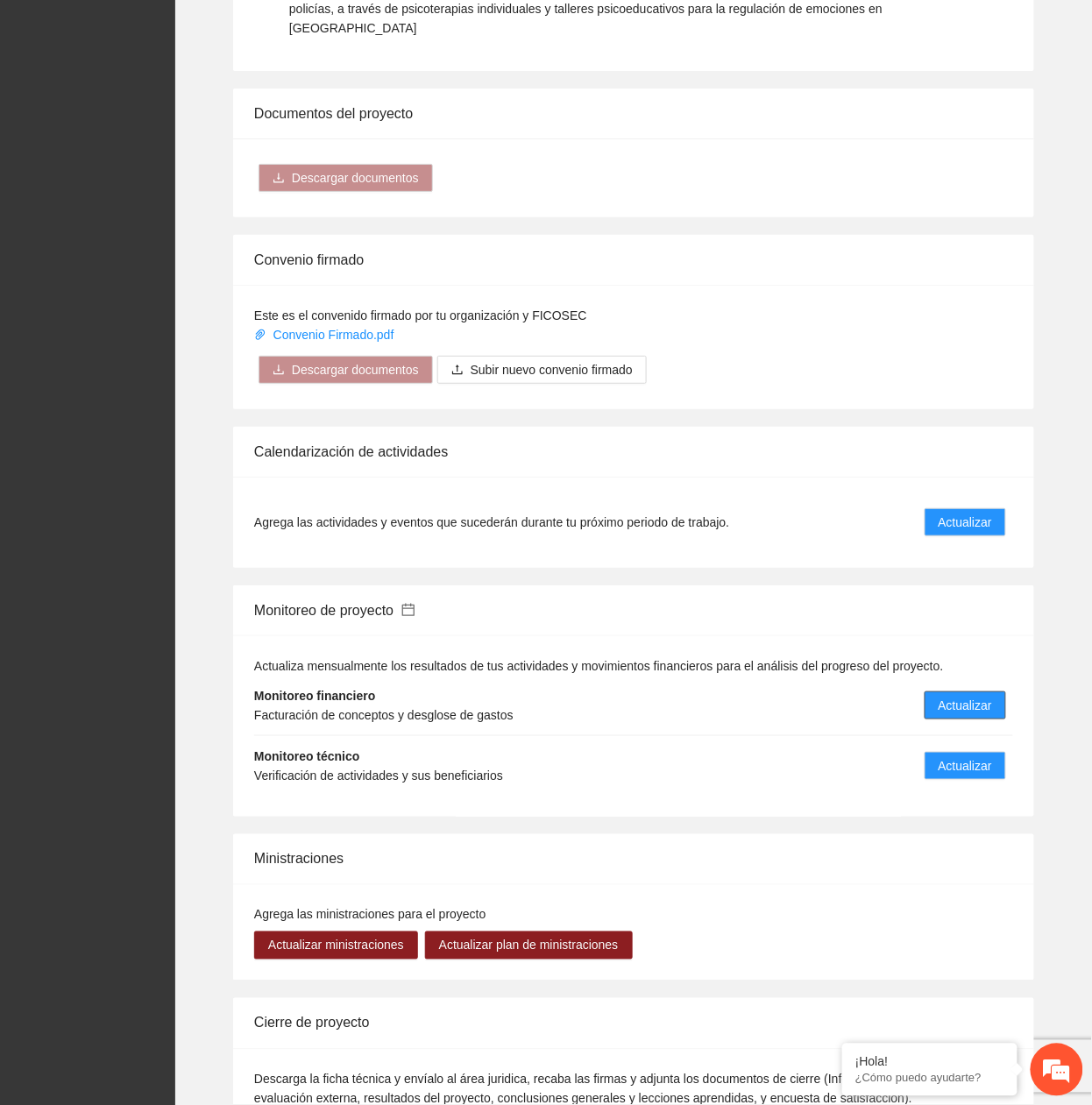
click at [935, 501] on button "Actualizar" at bounding box center [965, 705] width 81 height 28
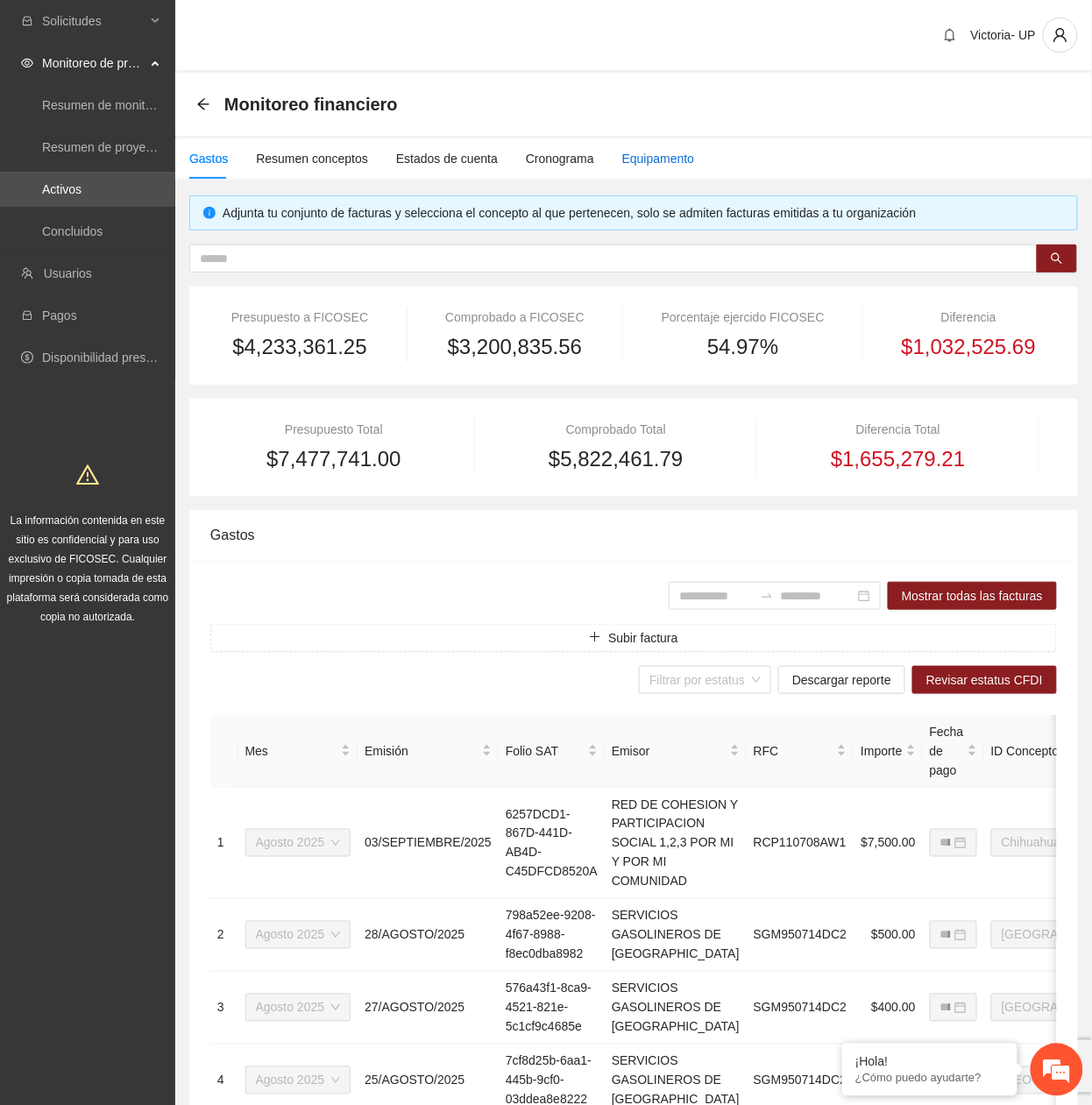
click at [625, 157] on div "Equipamento" at bounding box center [659, 158] width 72 height 19
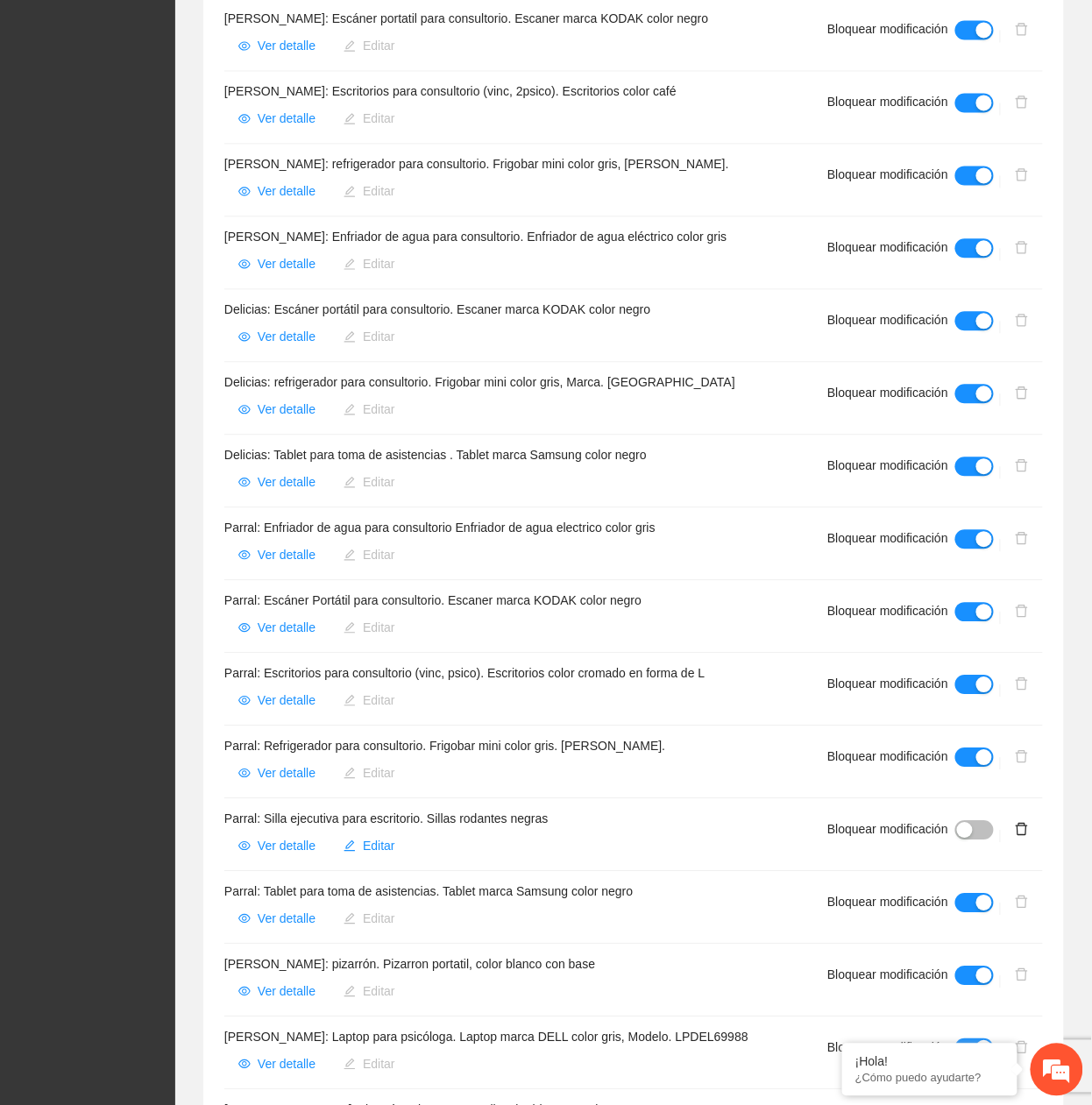
scroll to position [934, 0]
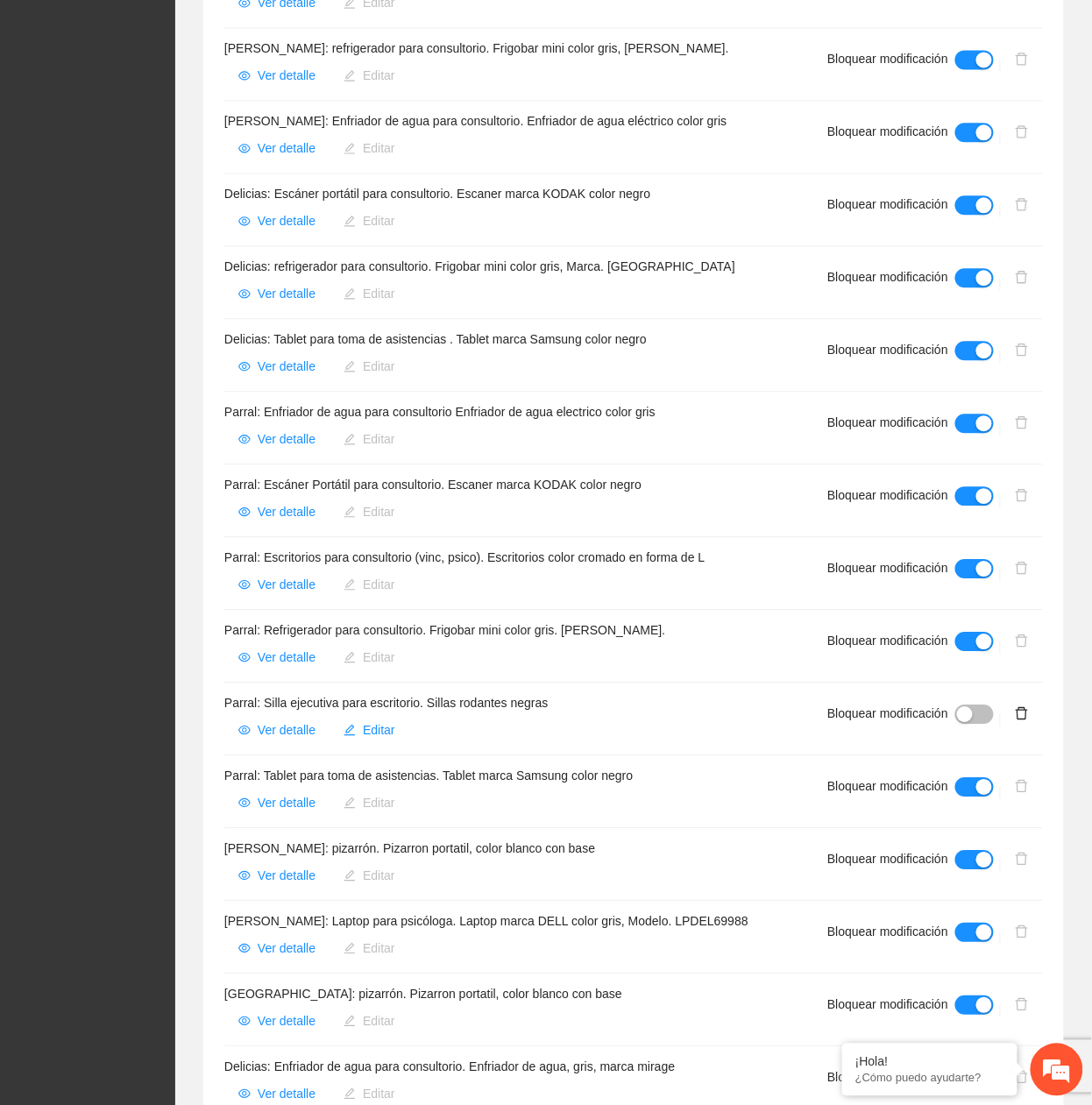
click at [94, 501] on div "Solicitudes Monitoreo de proyectos Resumen de monitoreo Resumen de proyectos ap…" at bounding box center [88, 390] width 175 height 2650
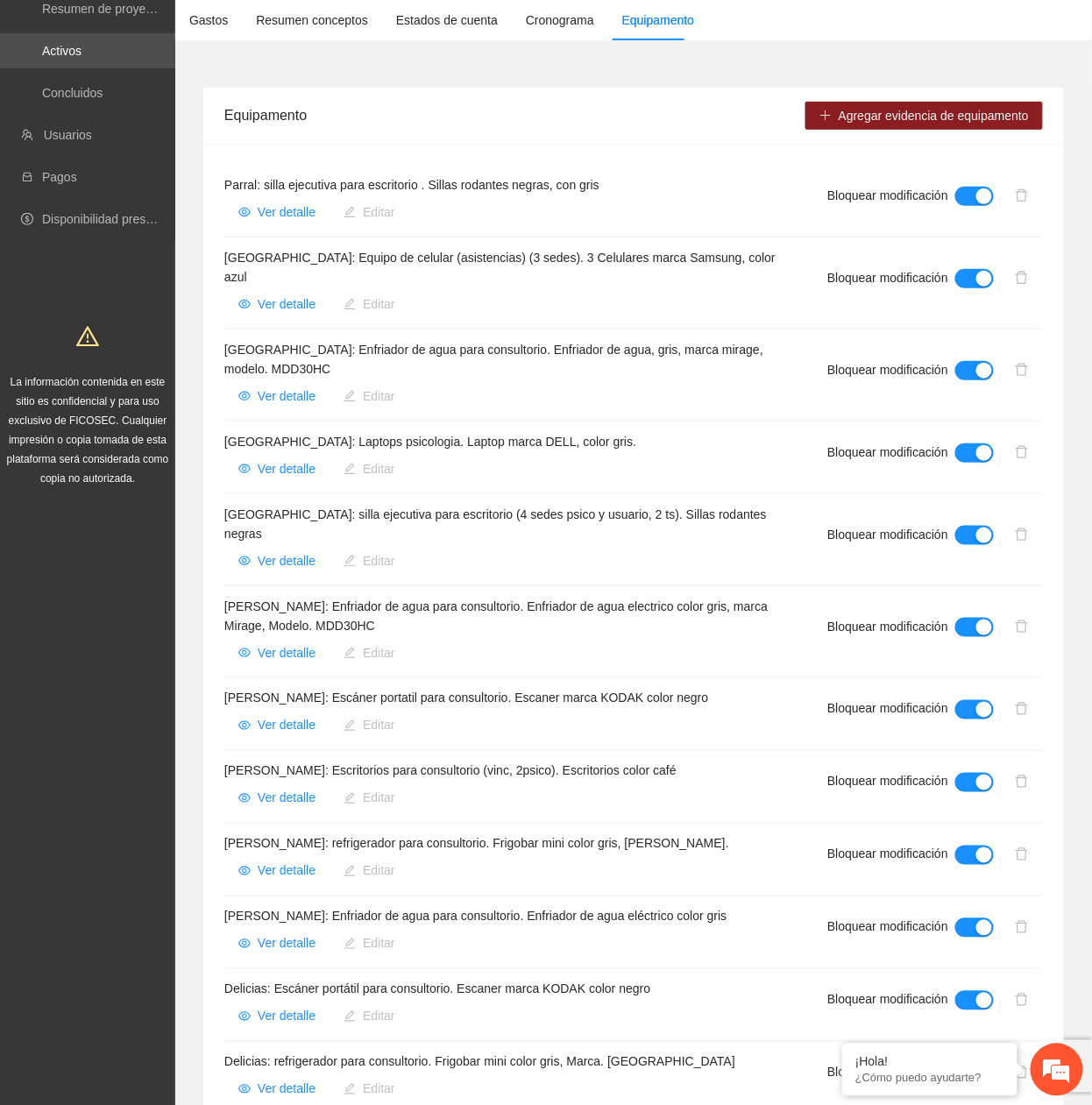
scroll to position [113, 0]
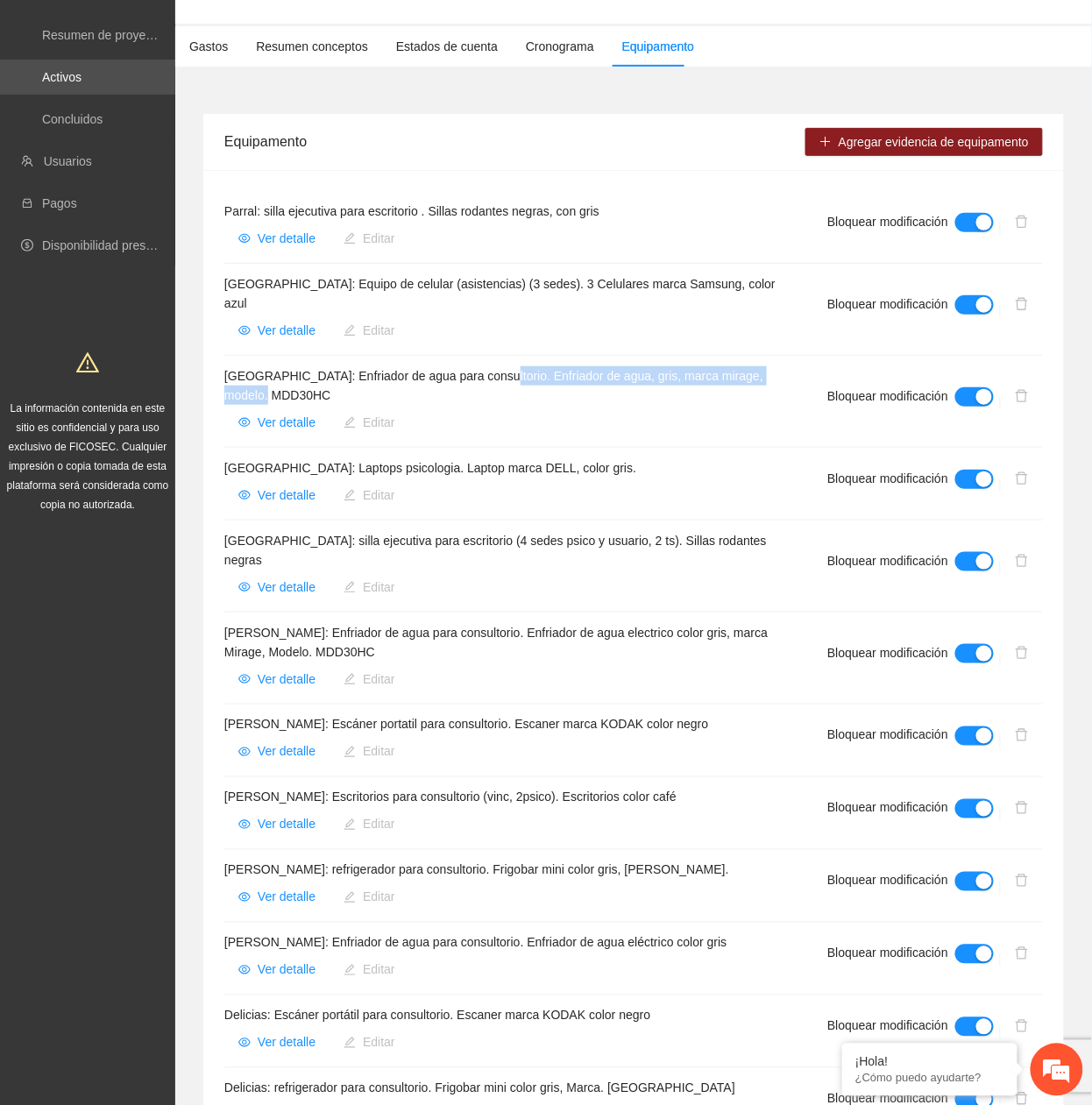
drag, startPoint x: 491, startPoint y: 363, endPoint x: 516, endPoint y: 385, distance: 33.3
click at [516, 385] on h4 "[GEOGRAPHIC_DATA]: Enfriador de agua para consultorio. Enfriador de agua, gris,…" at bounding box center [505, 385] width 561 height 38
copy h4 "Enfriador de agua, gris, marca mirage, modelo. MDD30HC"
drag, startPoint x: 514, startPoint y: 284, endPoint x: 744, endPoint y: 292, distance: 230.1
click at [744, 292] on h4 "[GEOGRAPHIC_DATA]: Equipo de celular (asistencias) (3 sedes). 3 Celulares marca…" at bounding box center [505, 294] width 561 height 38
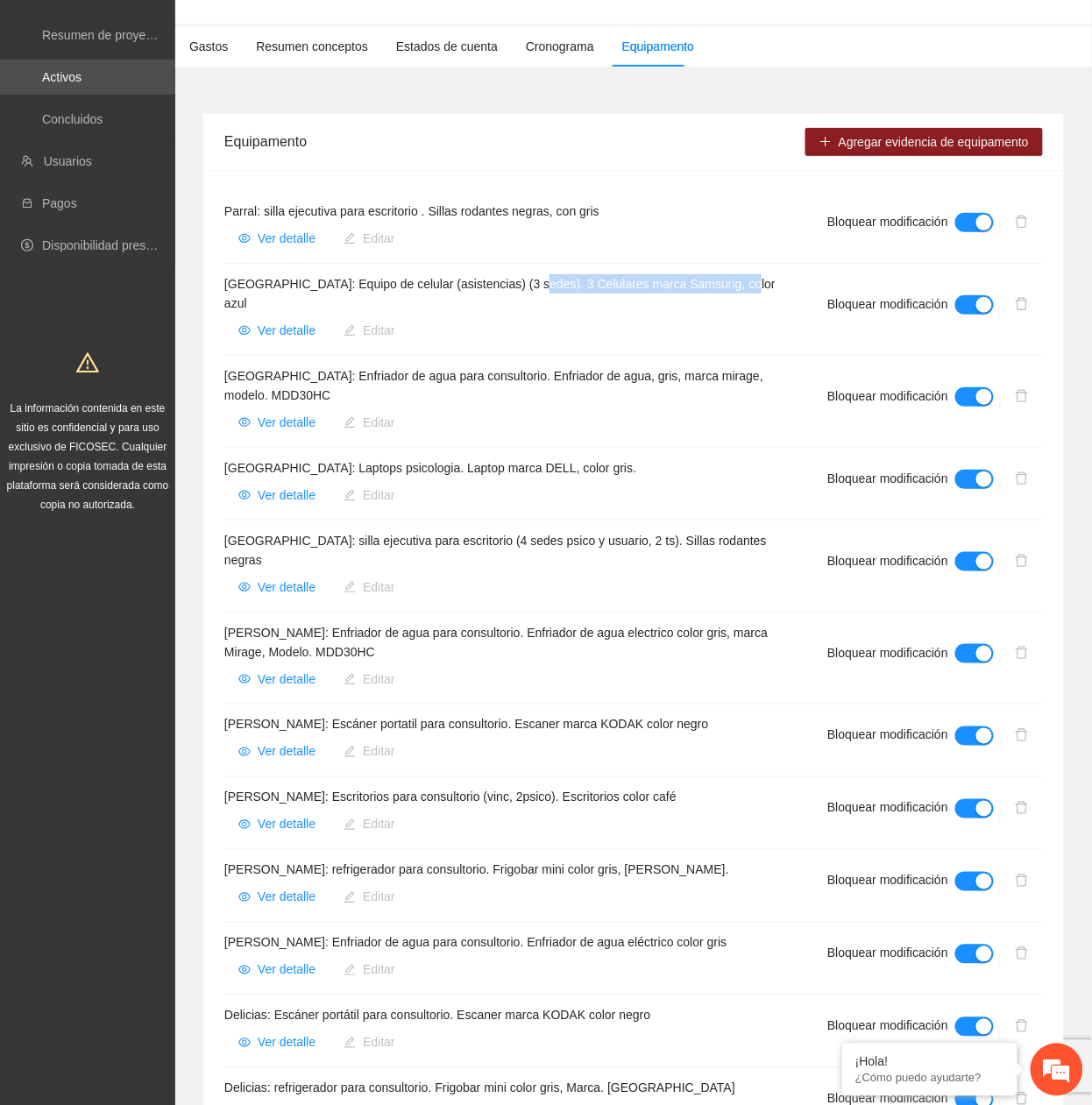
copy h4 "3 Celulares marca Samsung, color azul"
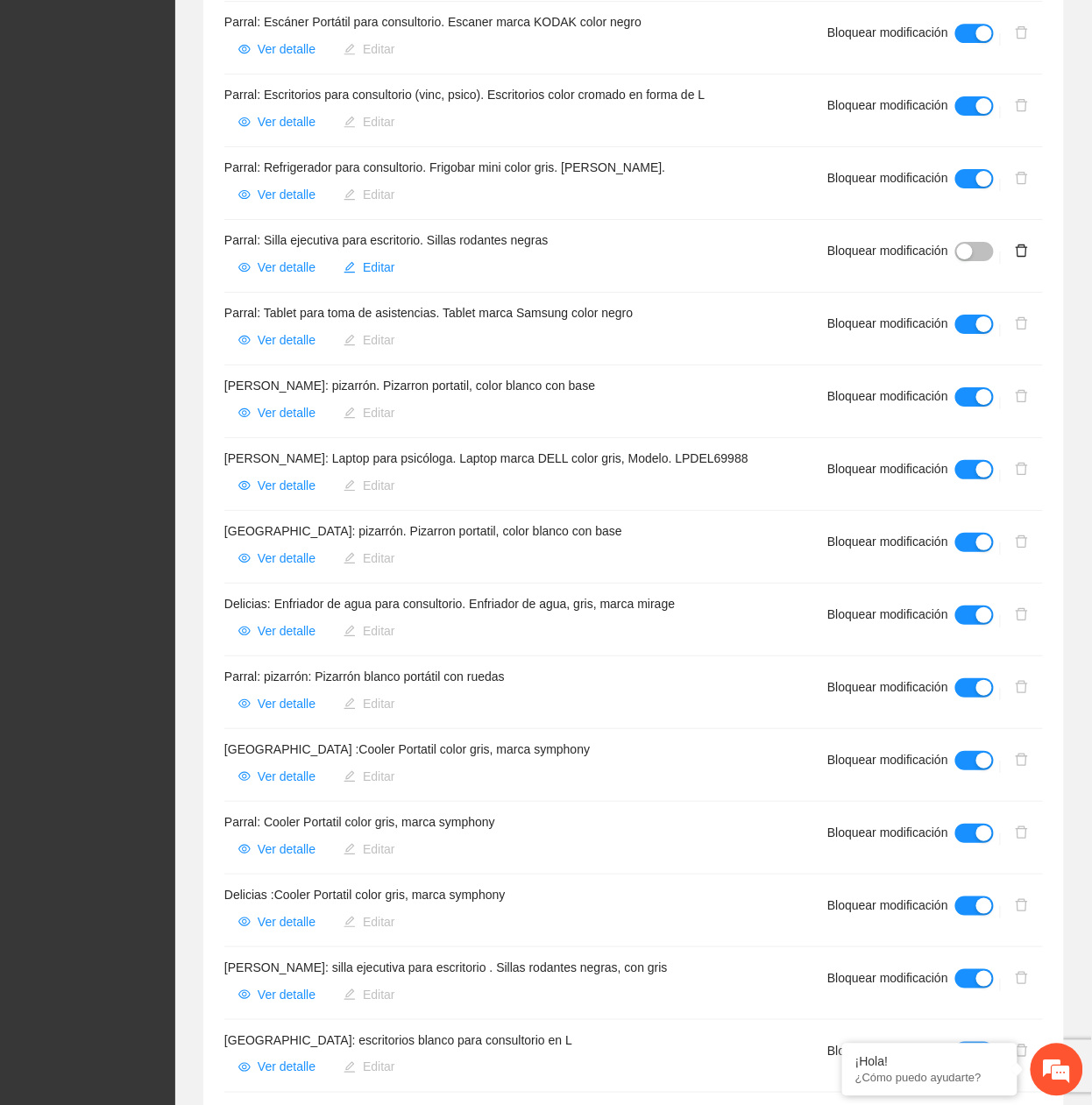
scroll to position [1514, 0]
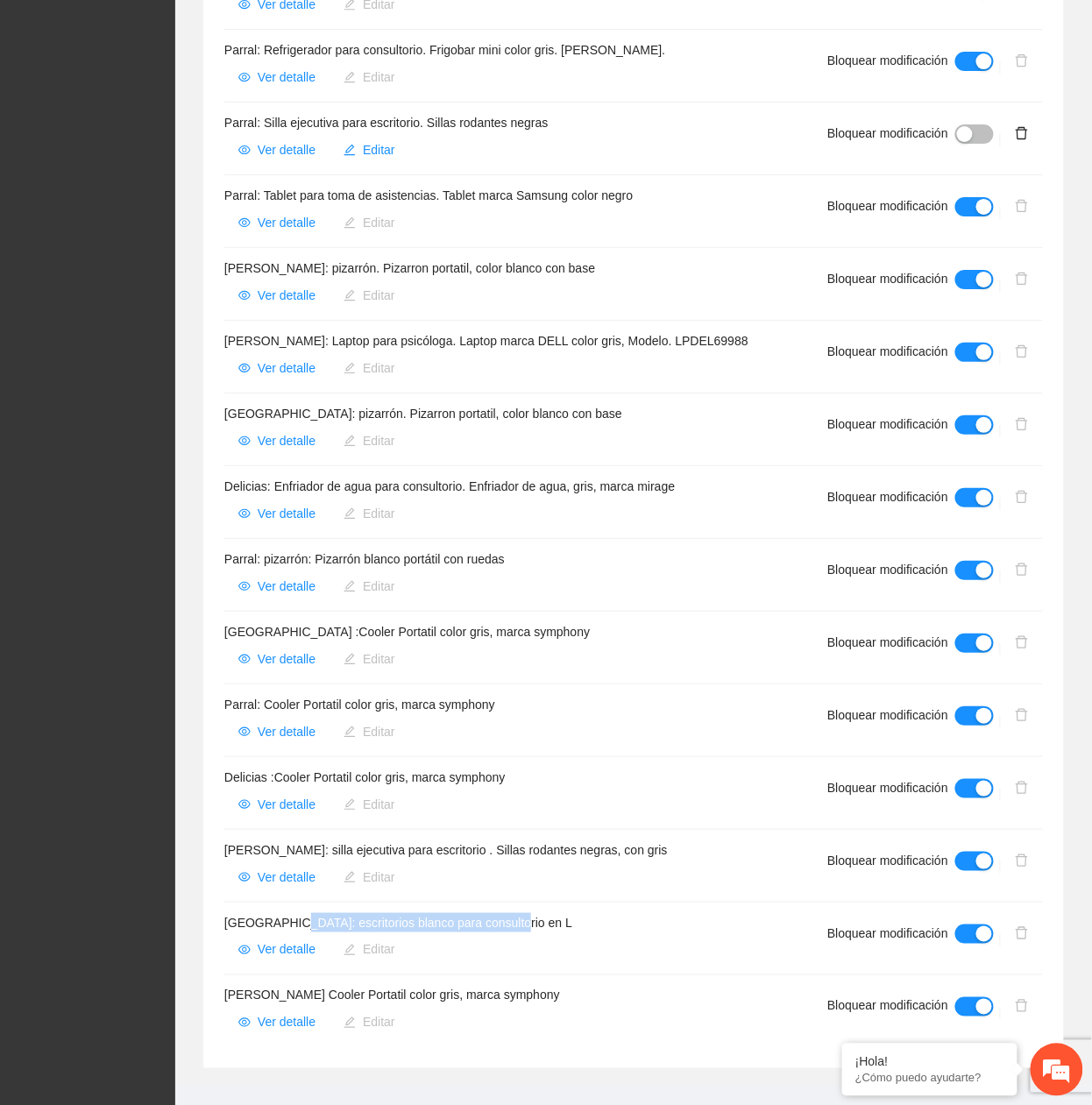
drag, startPoint x: 289, startPoint y: 891, endPoint x: 538, endPoint y: 889, distance: 249.0
click at [538, 501] on h4 "[GEOGRAPHIC_DATA]: escritorios blanco para consultorio en L" at bounding box center [505, 923] width 561 height 19
copy h4 "escritorios blanco para consultorio en L"
click at [288, 501] on span "Ver detalle" at bounding box center [286, 950] width 58 height 19
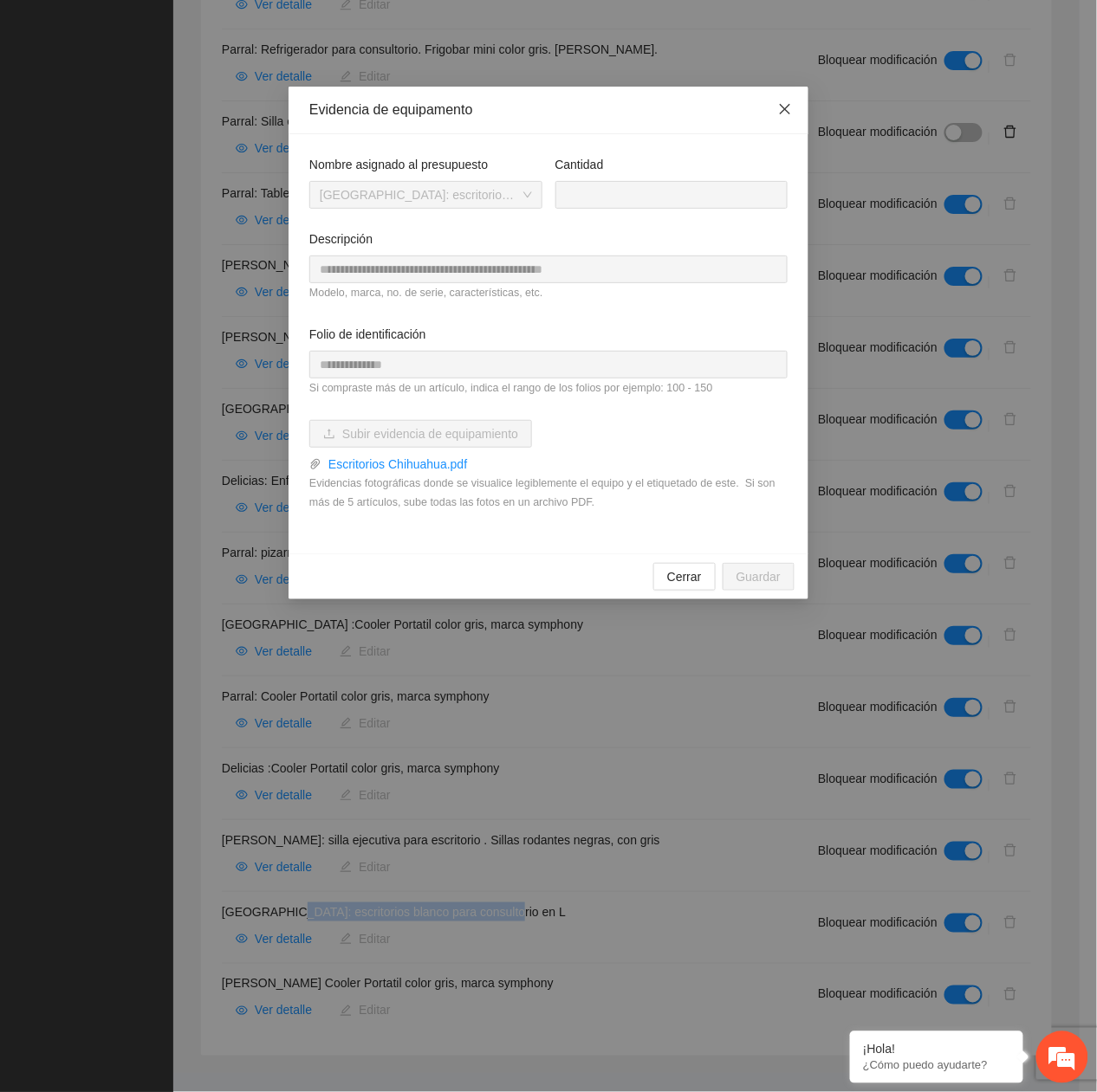
click at [791, 109] on icon "close" at bounding box center [785, 108] width 14 height 14
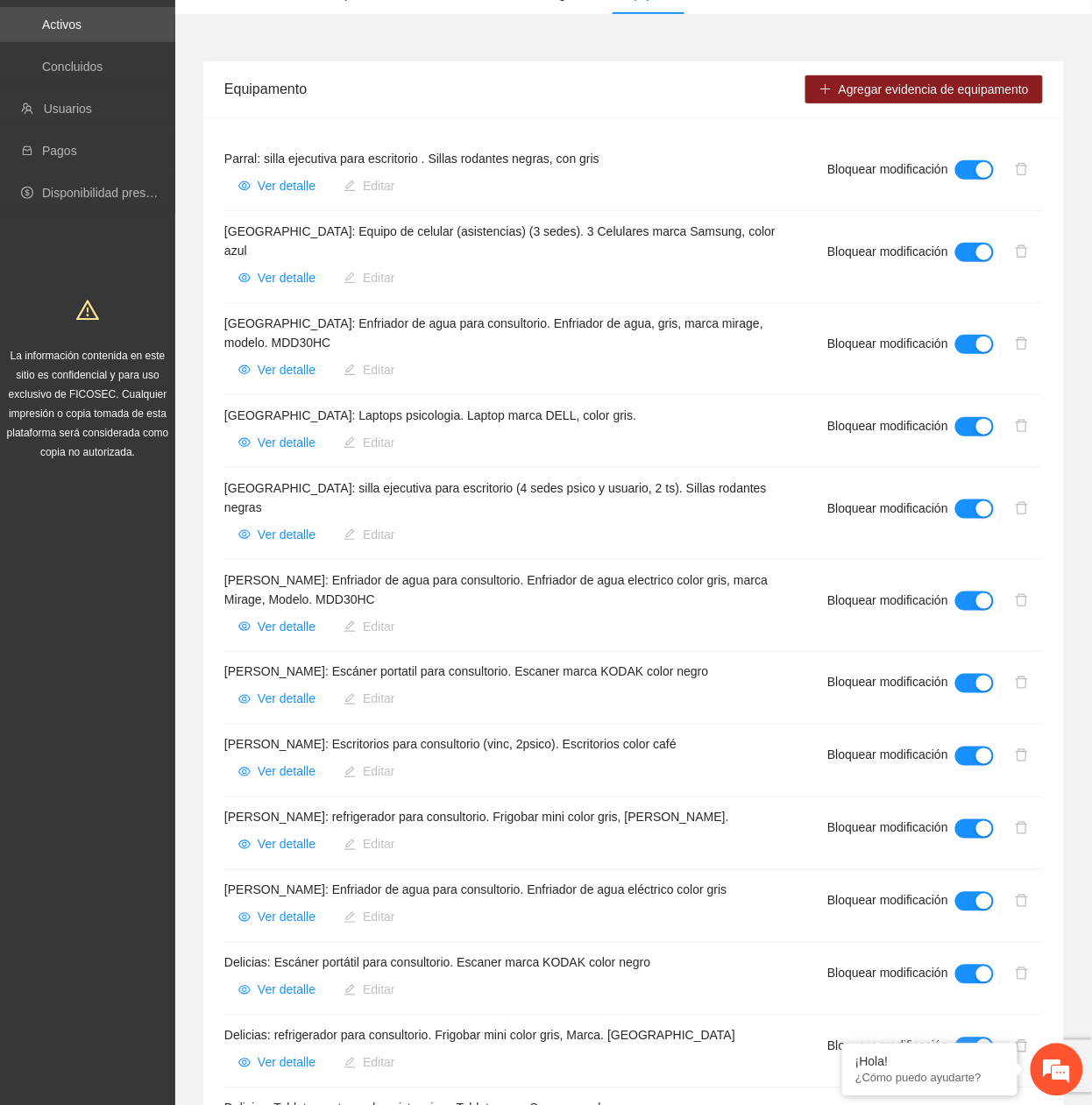
scroll to position [113, 0]
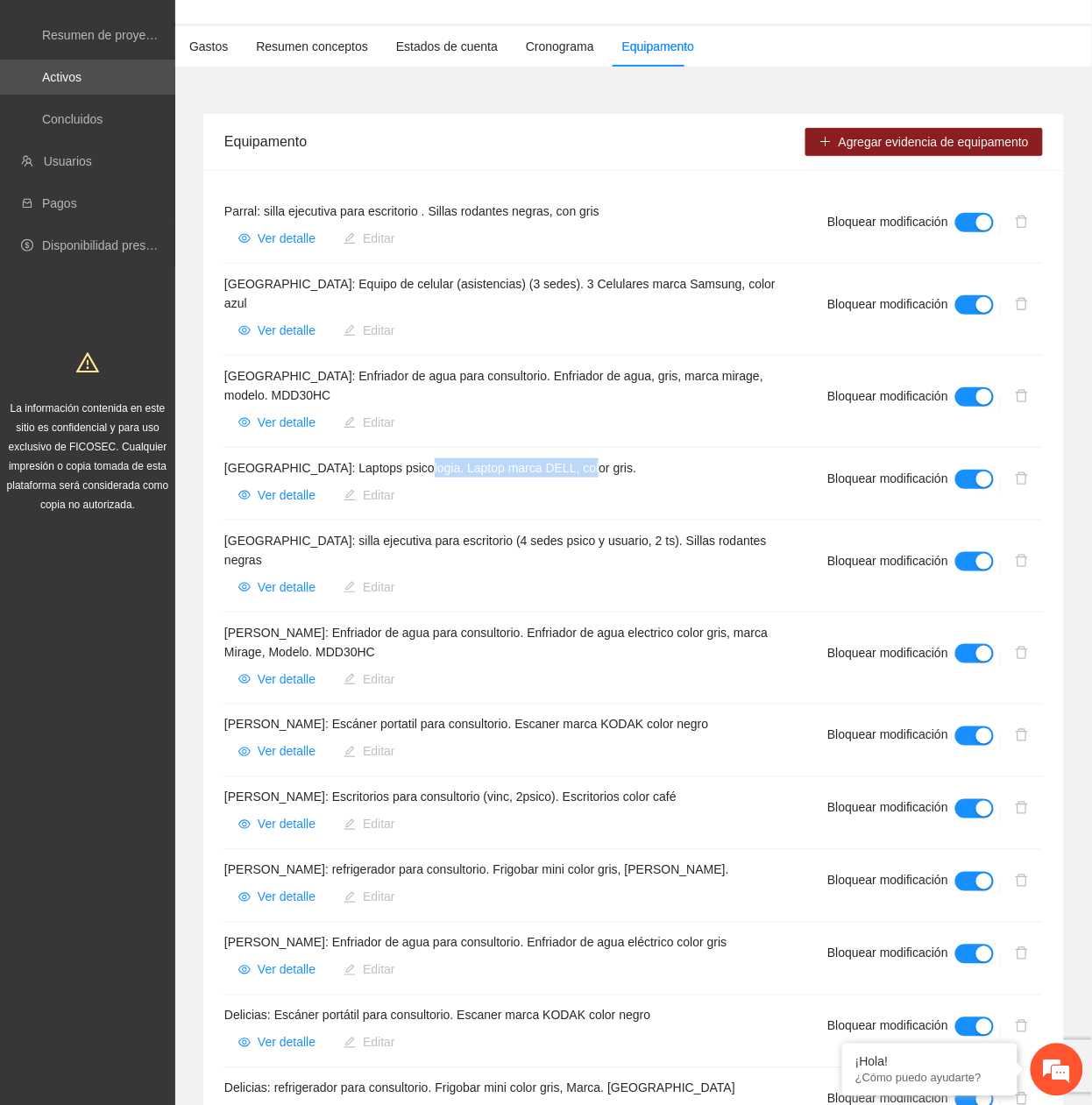
drag, startPoint x: 405, startPoint y: 453, endPoint x: 615, endPoint y: 441, distance: 210.3
click at [615, 459] on h4 "[GEOGRAPHIC_DATA]: Laptops psicologia. Laptop marca DELL, color gris." at bounding box center [505, 468] width 561 height 19
click at [421, 459] on h4 "[GEOGRAPHIC_DATA]: Laptops psicologia. Laptop marca DELL, color gris." at bounding box center [505, 468] width 561 height 19
drag, startPoint x: 402, startPoint y: 449, endPoint x: 587, endPoint y: 440, distance: 185.2
click at [587, 459] on h4 "[GEOGRAPHIC_DATA]: Laptops psicologia. Laptop marca DELL, color gris." at bounding box center [505, 468] width 561 height 19
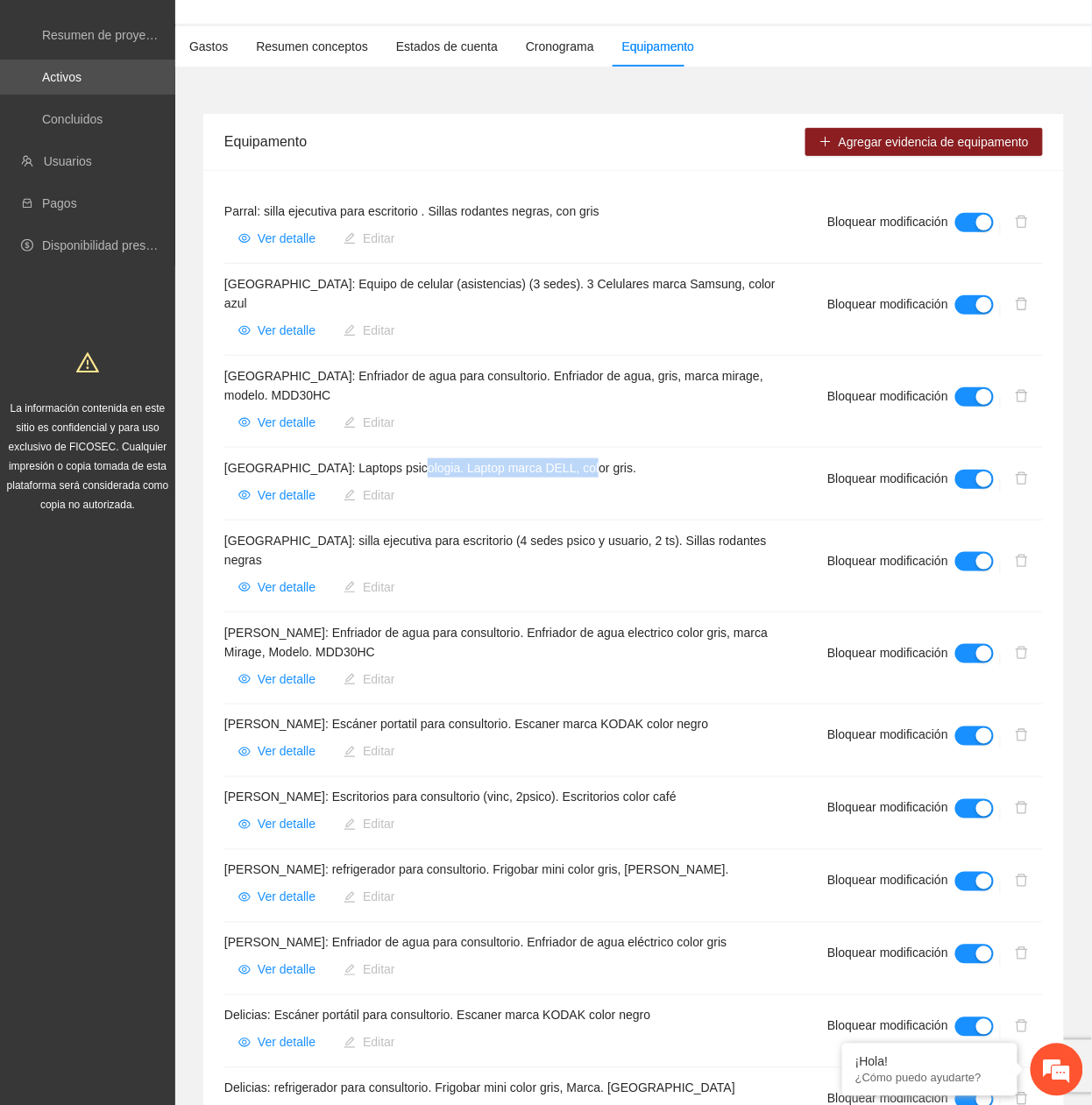
copy h4 "Laptop marca DELL, color gris."
click at [299, 485] on span "Ver detalle" at bounding box center [286, 495] width 58 height 19
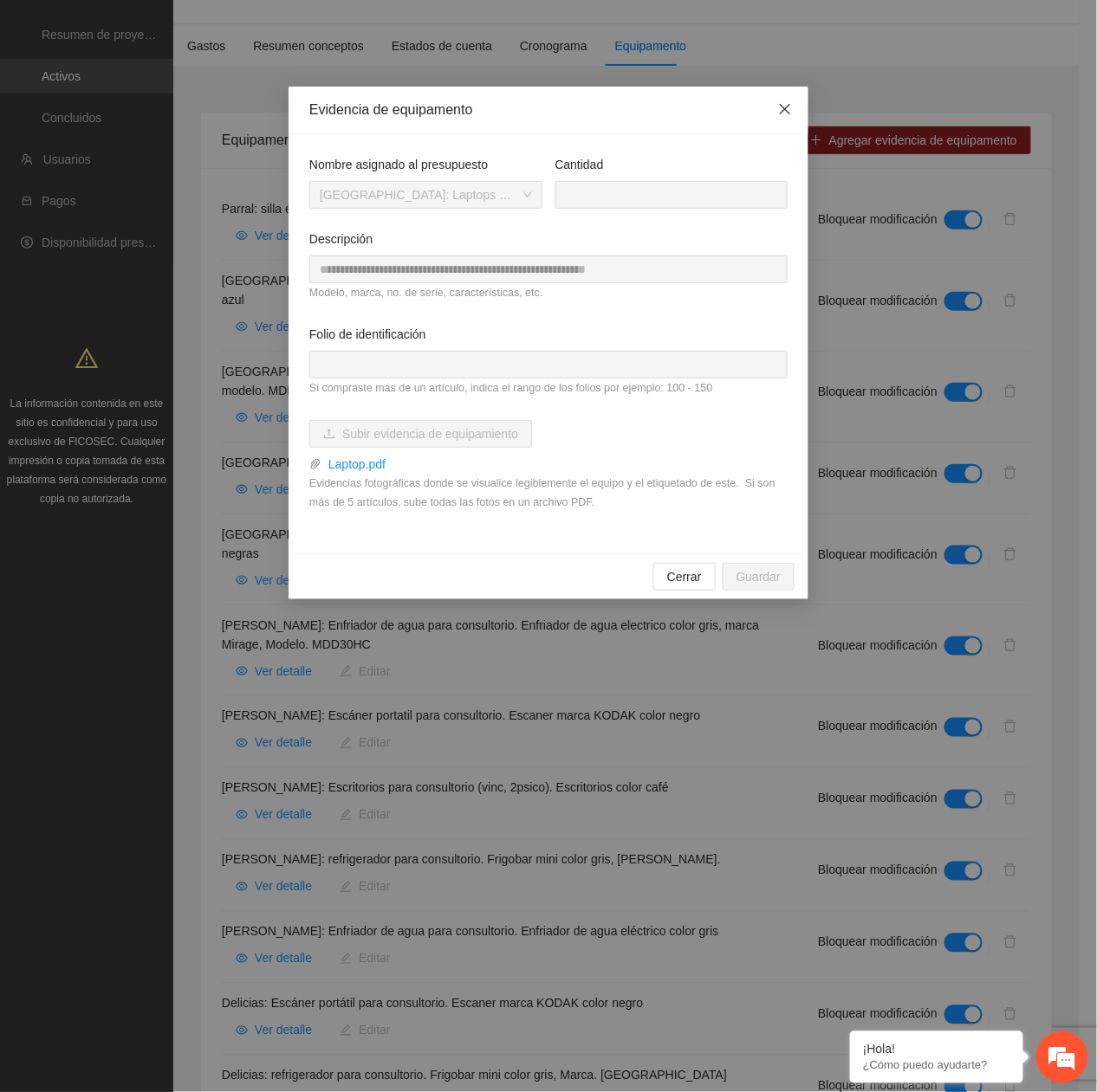
click at [790, 111] on icon "close" at bounding box center [785, 108] width 14 height 14
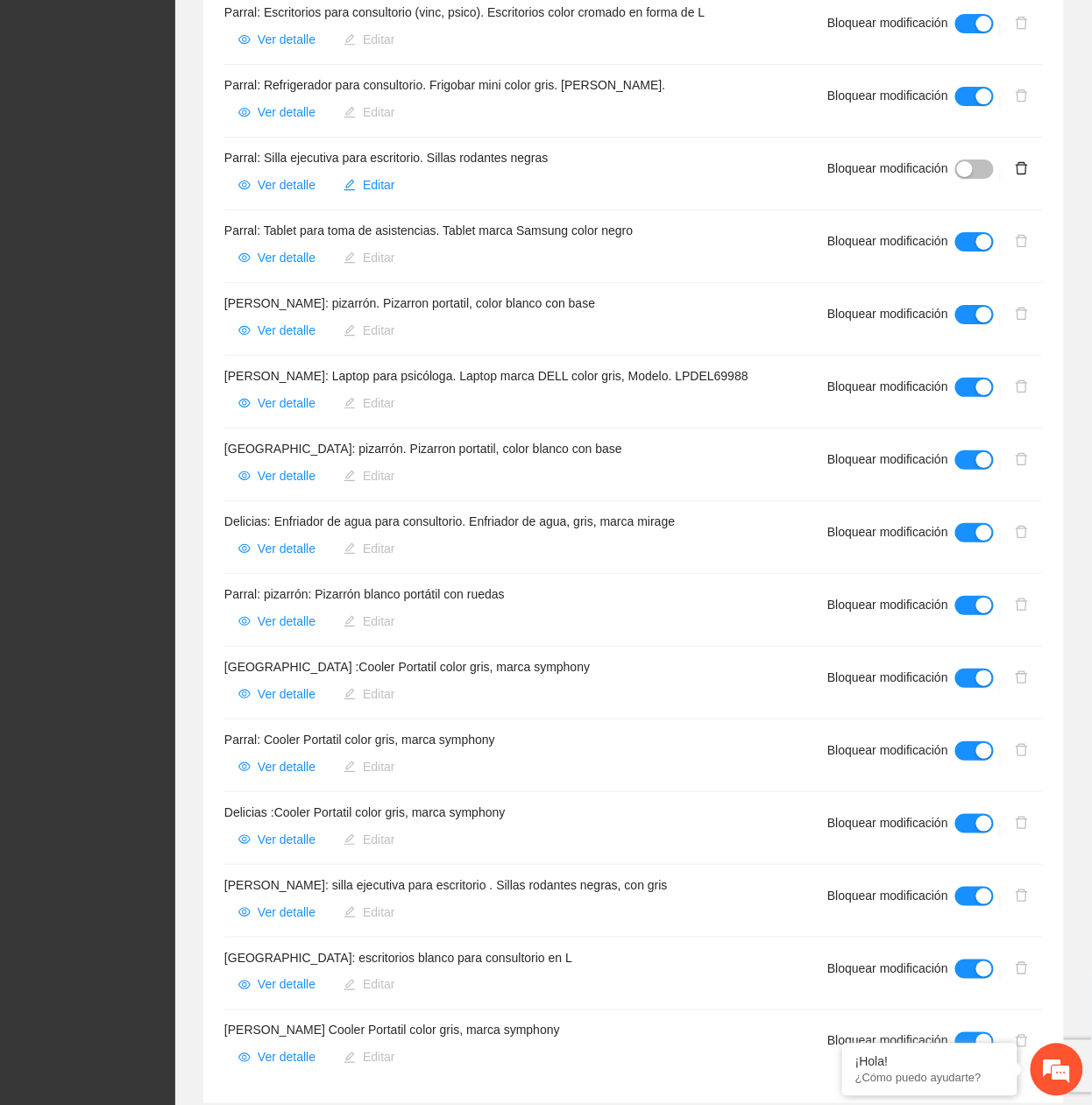
scroll to position [1514, 0]
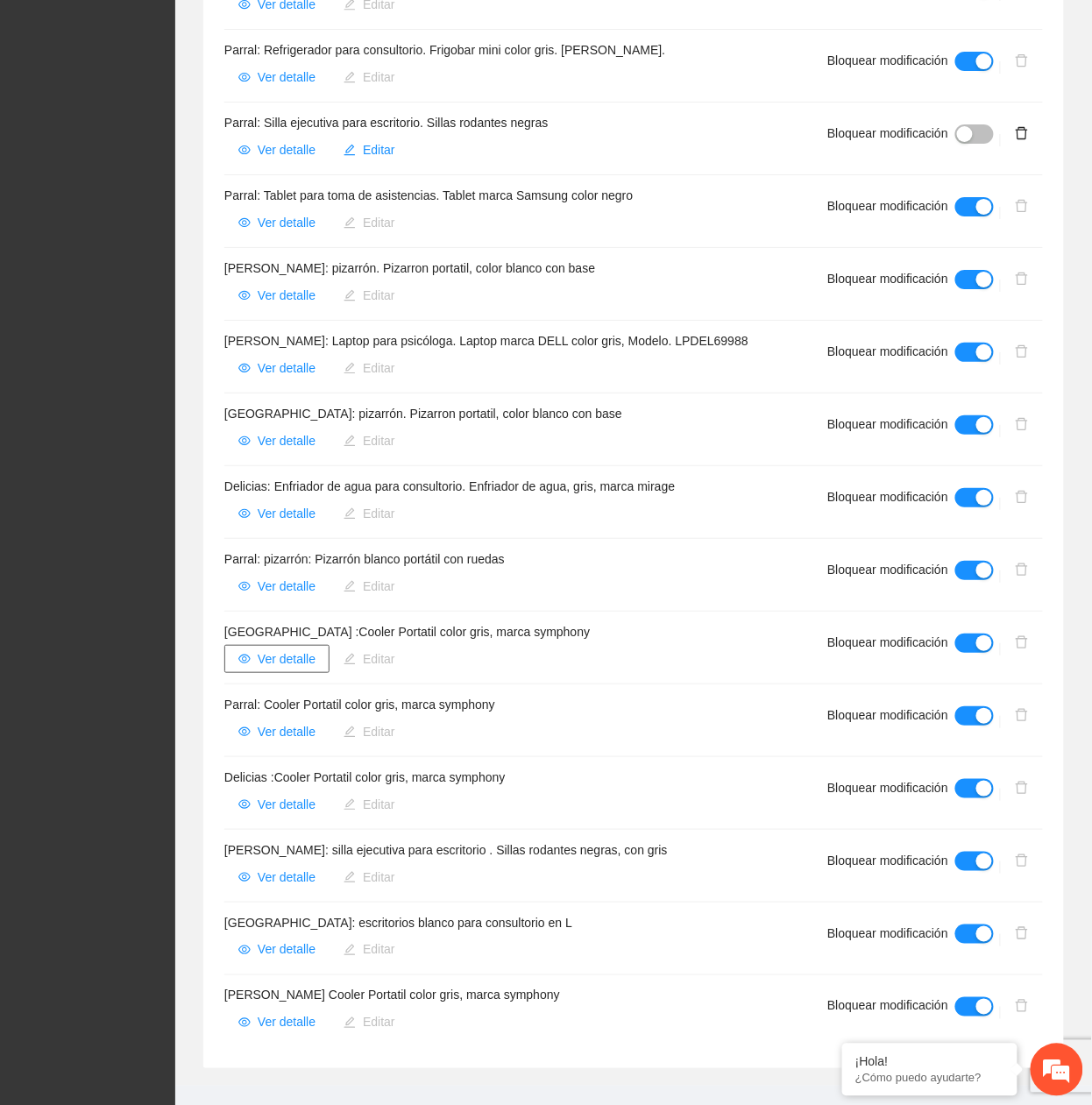
click at [286, 501] on span "Ver detalle" at bounding box center [286, 659] width 58 height 19
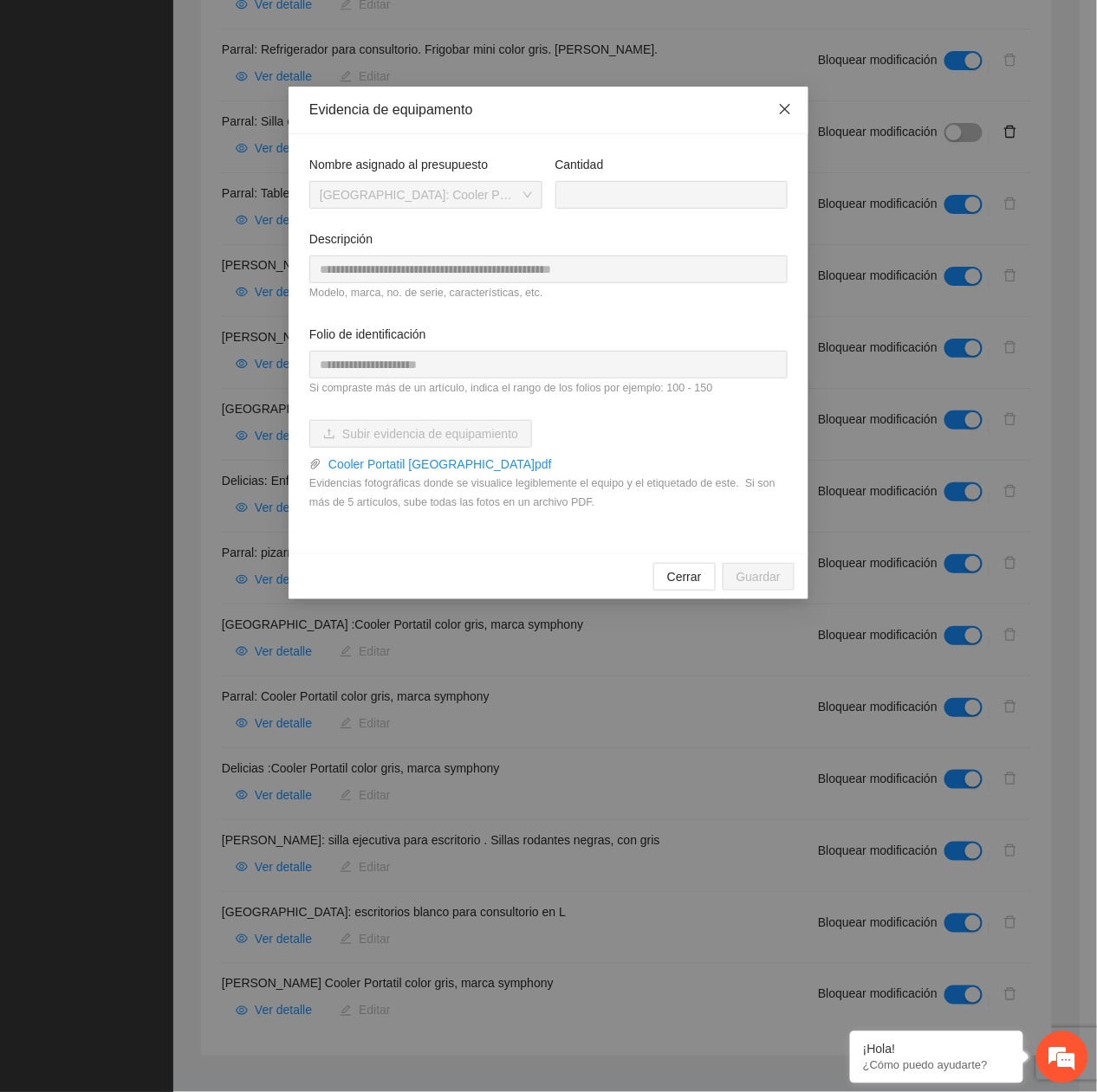
click at [783, 107] on icon "close" at bounding box center [785, 108] width 14 height 14
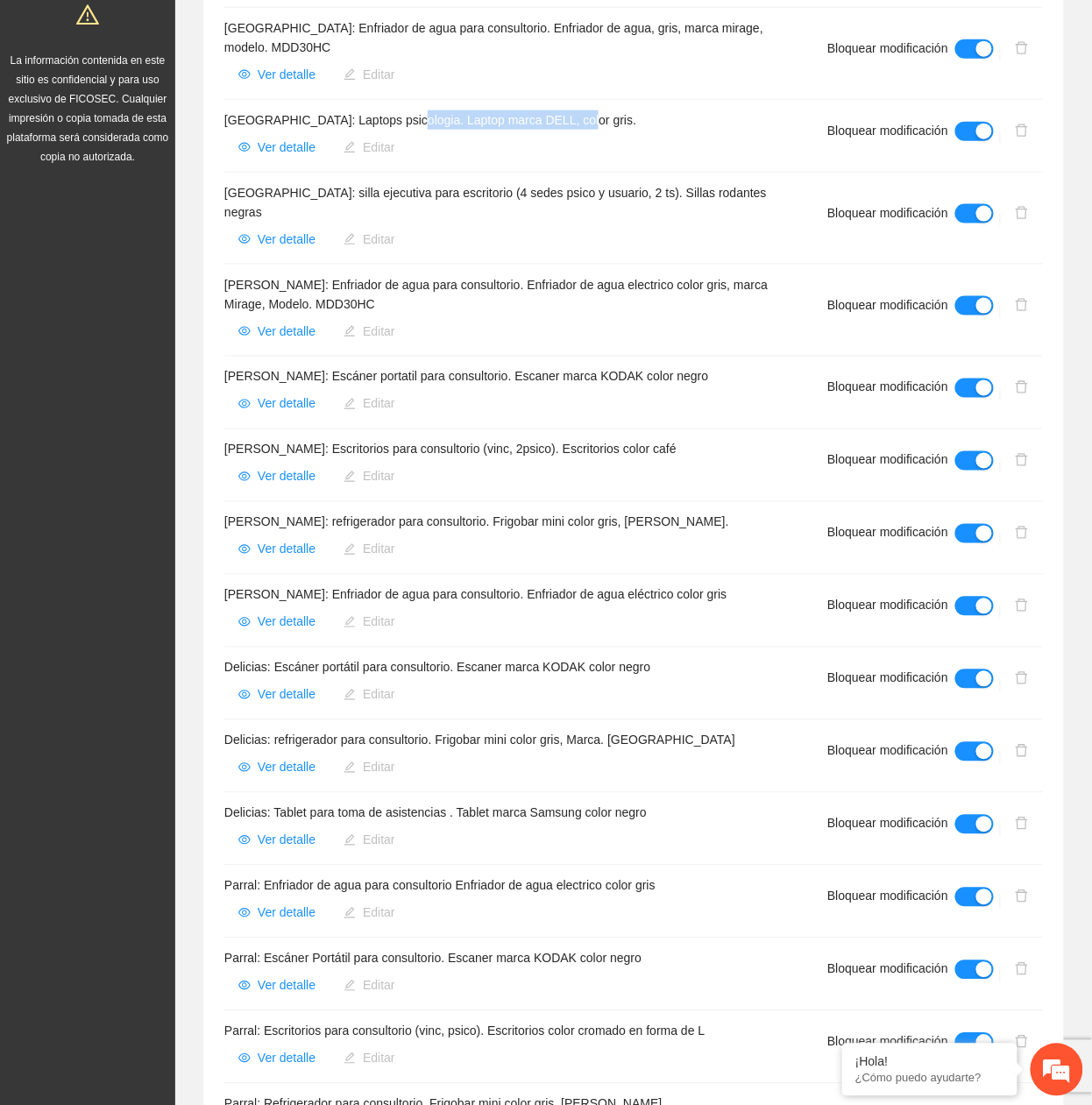
scroll to position [113, 0]
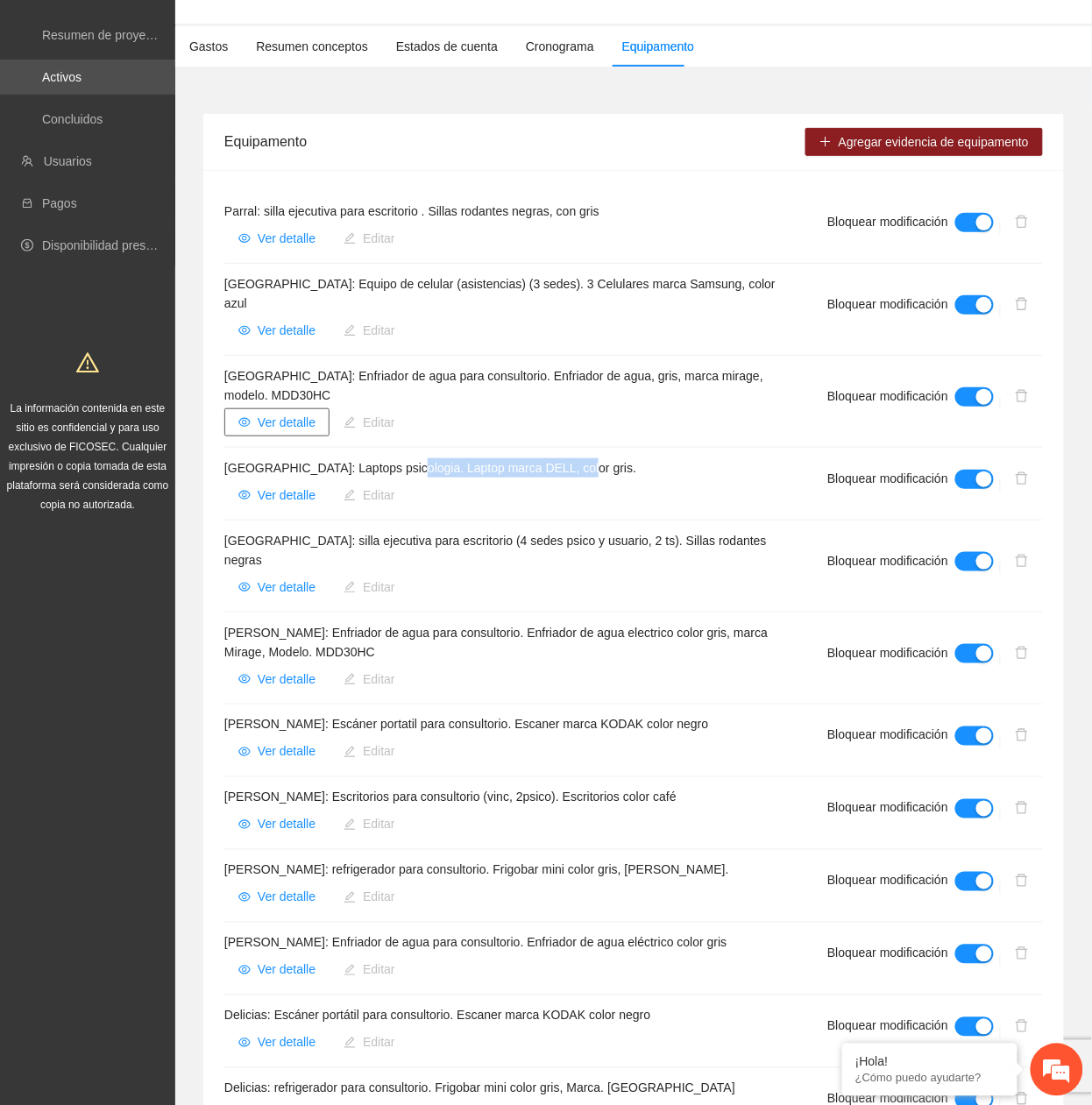
click at [282, 413] on span "Ver detalle" at bounding box center [286, 422] width 58 height 19
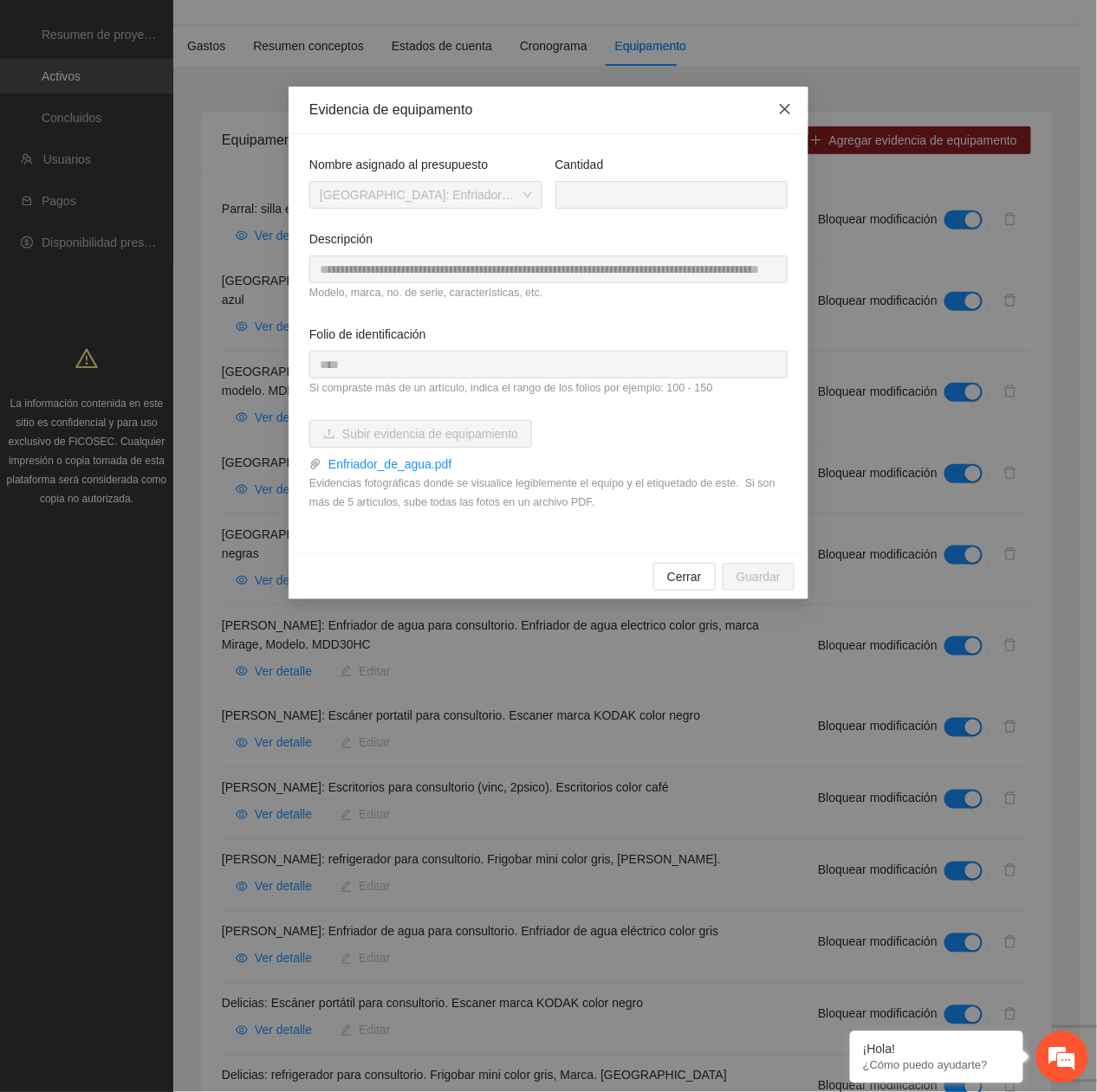
click at [790, 107] on icon "close" at bounding box center [785, 108] width 14 height 14
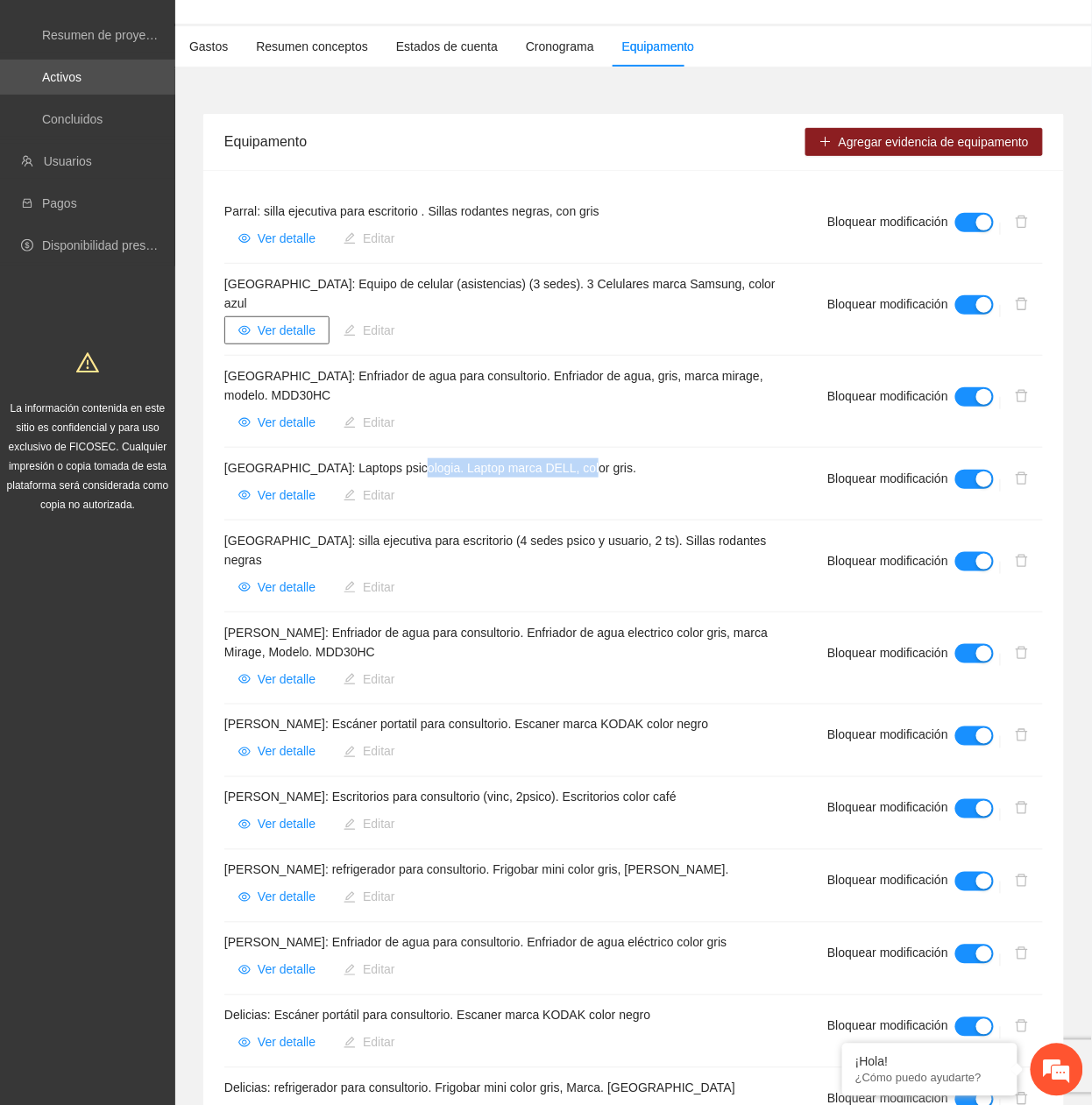
click at [295, 320] on span "Ver detalle" at bounding box center [286, 330] width 58 height 19
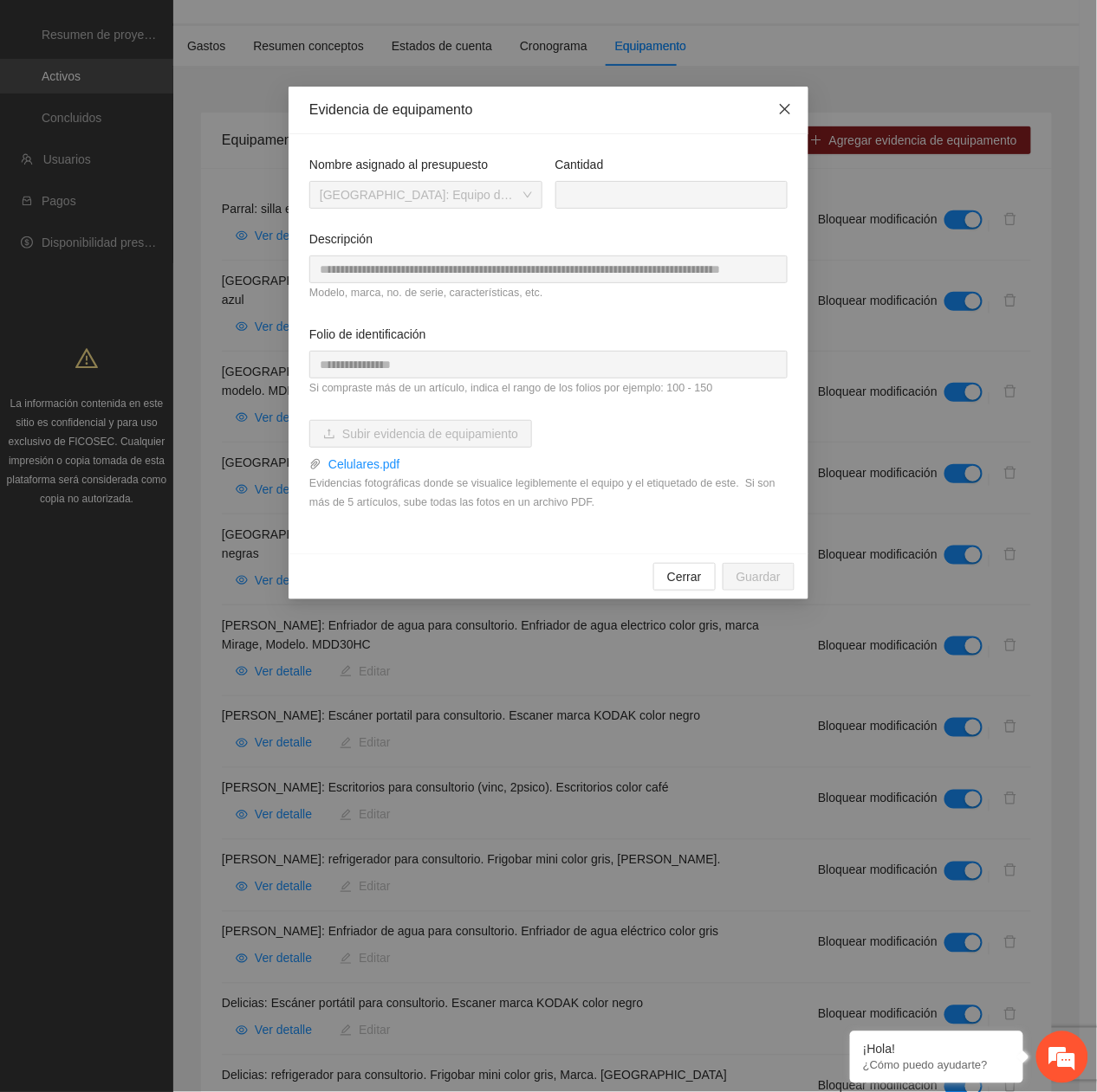
click at [794, 108] on span "Close" at bounding box center [785, 110] width 47 height 47
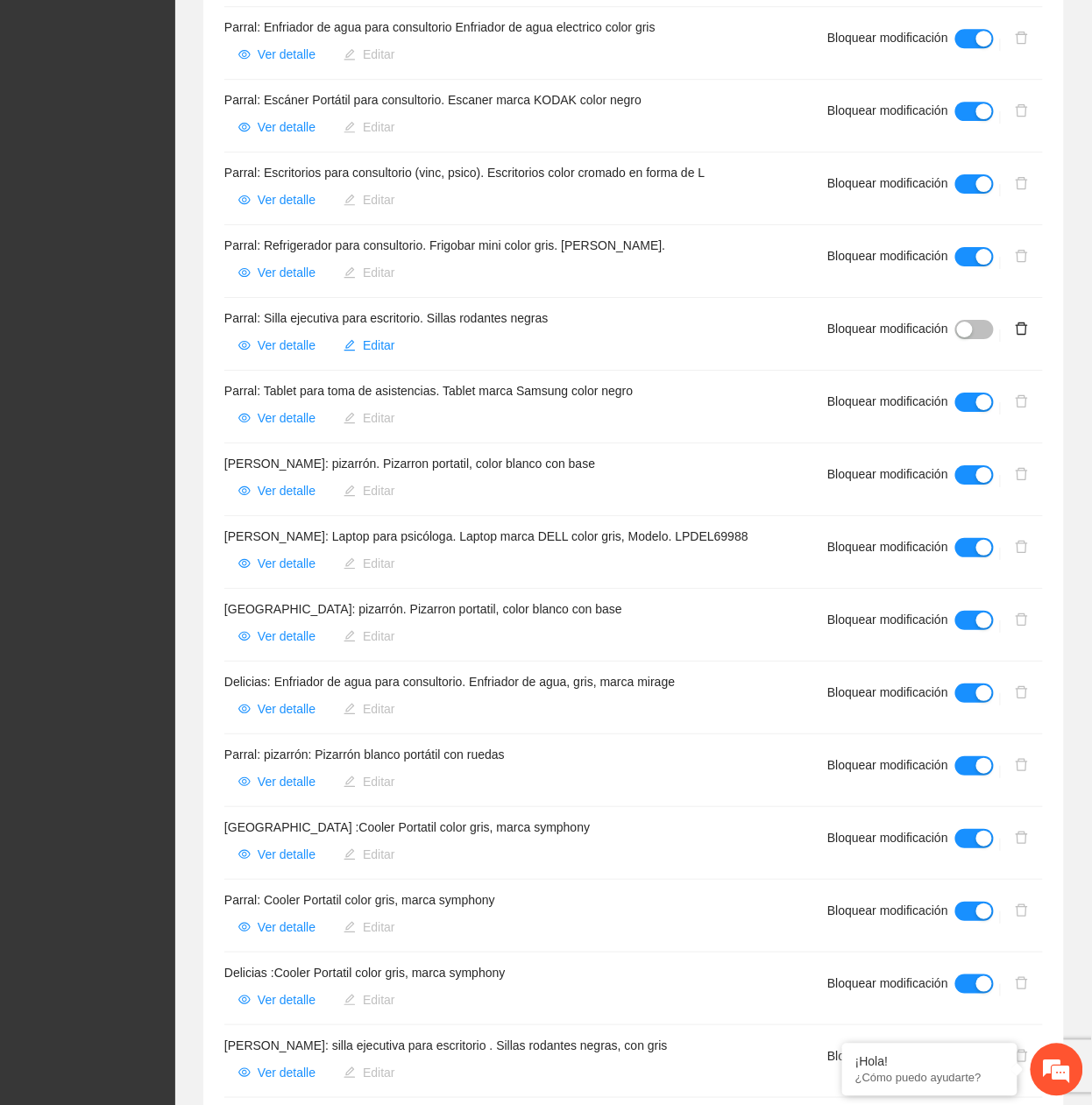
scroll to position [1514, 0]
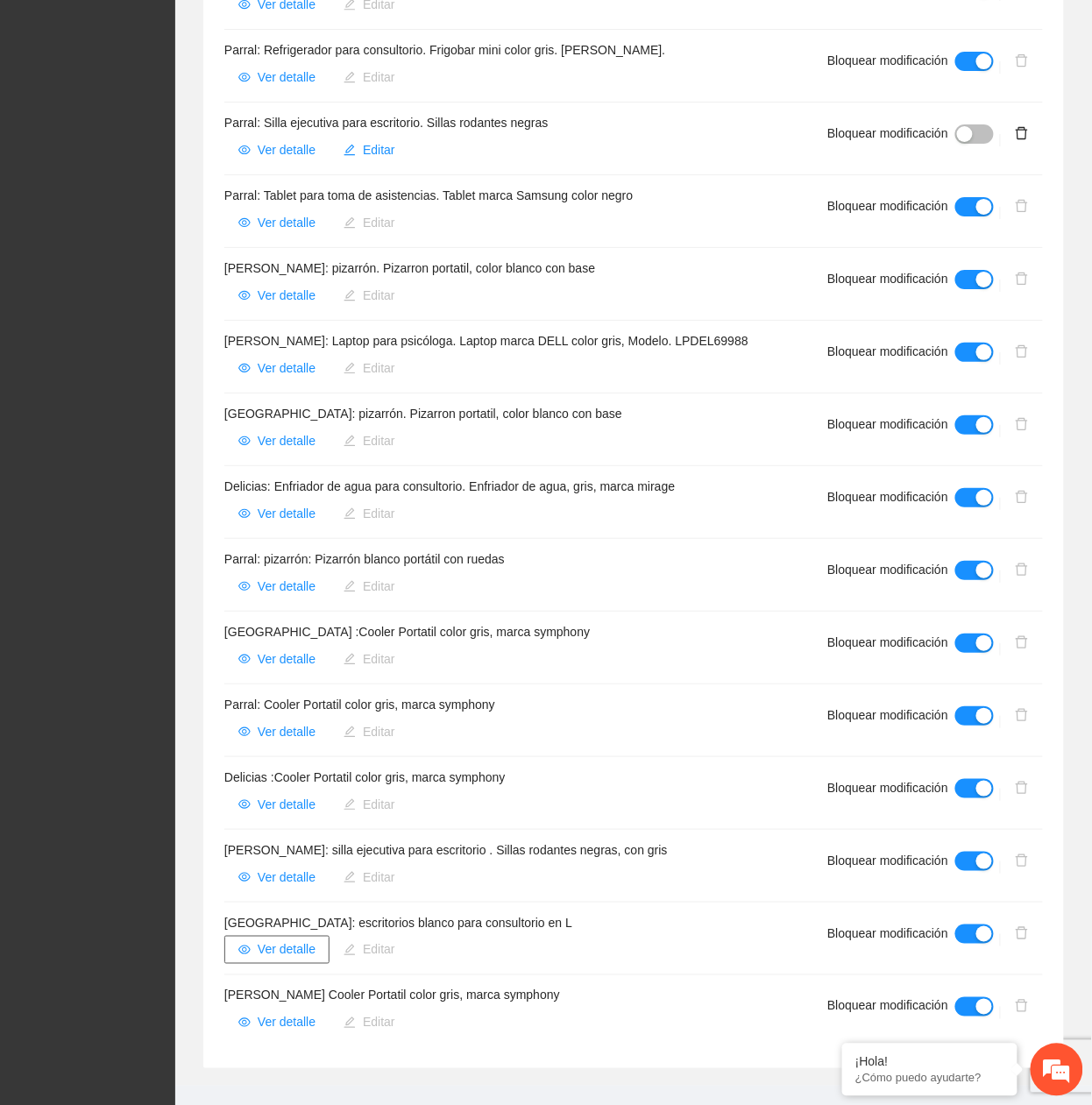
click at [289, 501] on span "Ver detalle" at bounding box center [286, 950] width 58 height 19
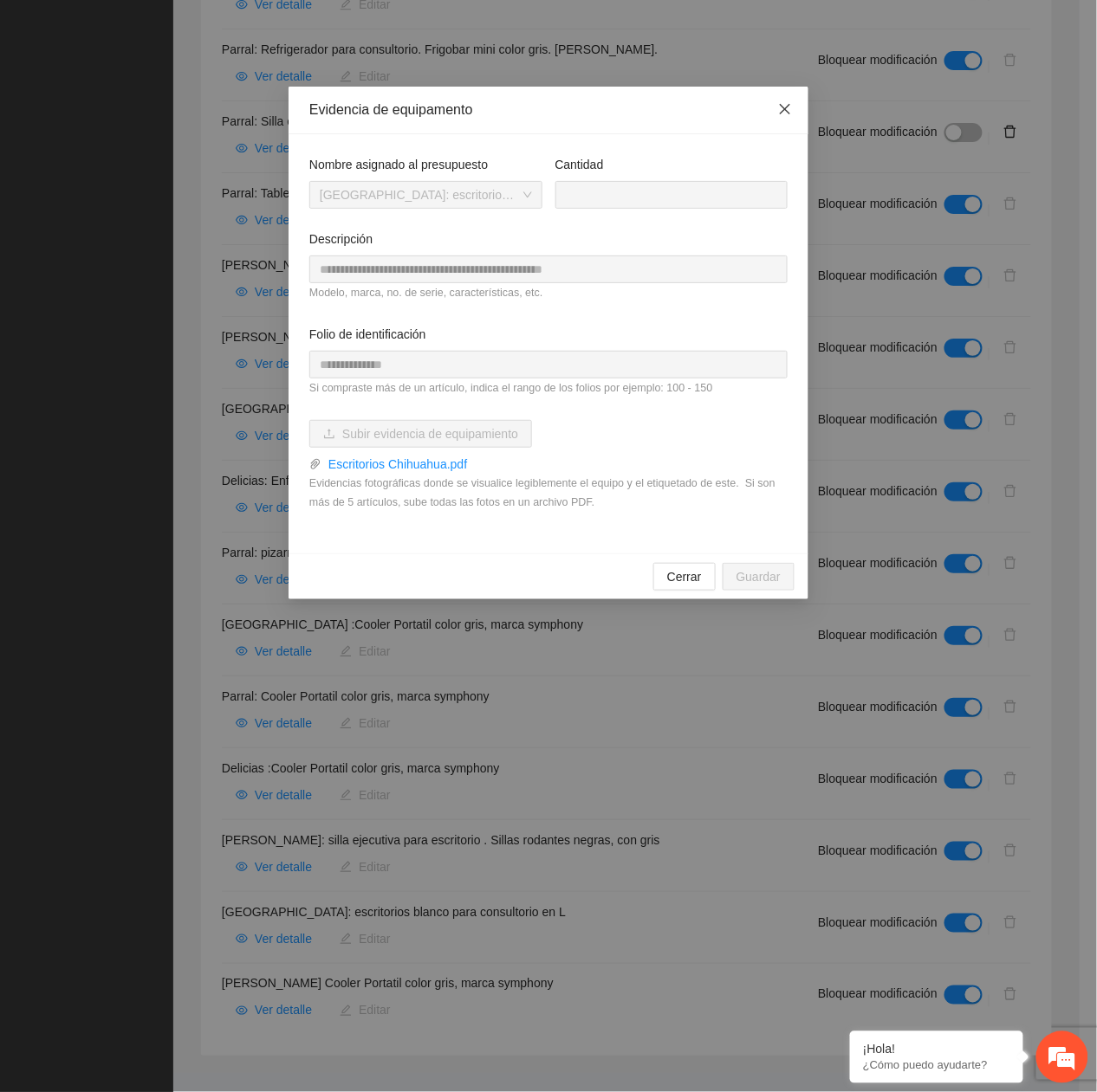
drag, startPoint x: 781, startPoint y: 108, endPoint x: 781, endPoint y: 122, distance: 14.0
click at [779, 109] on icon "close" at bounding box center [785, 108] width 14 height 14
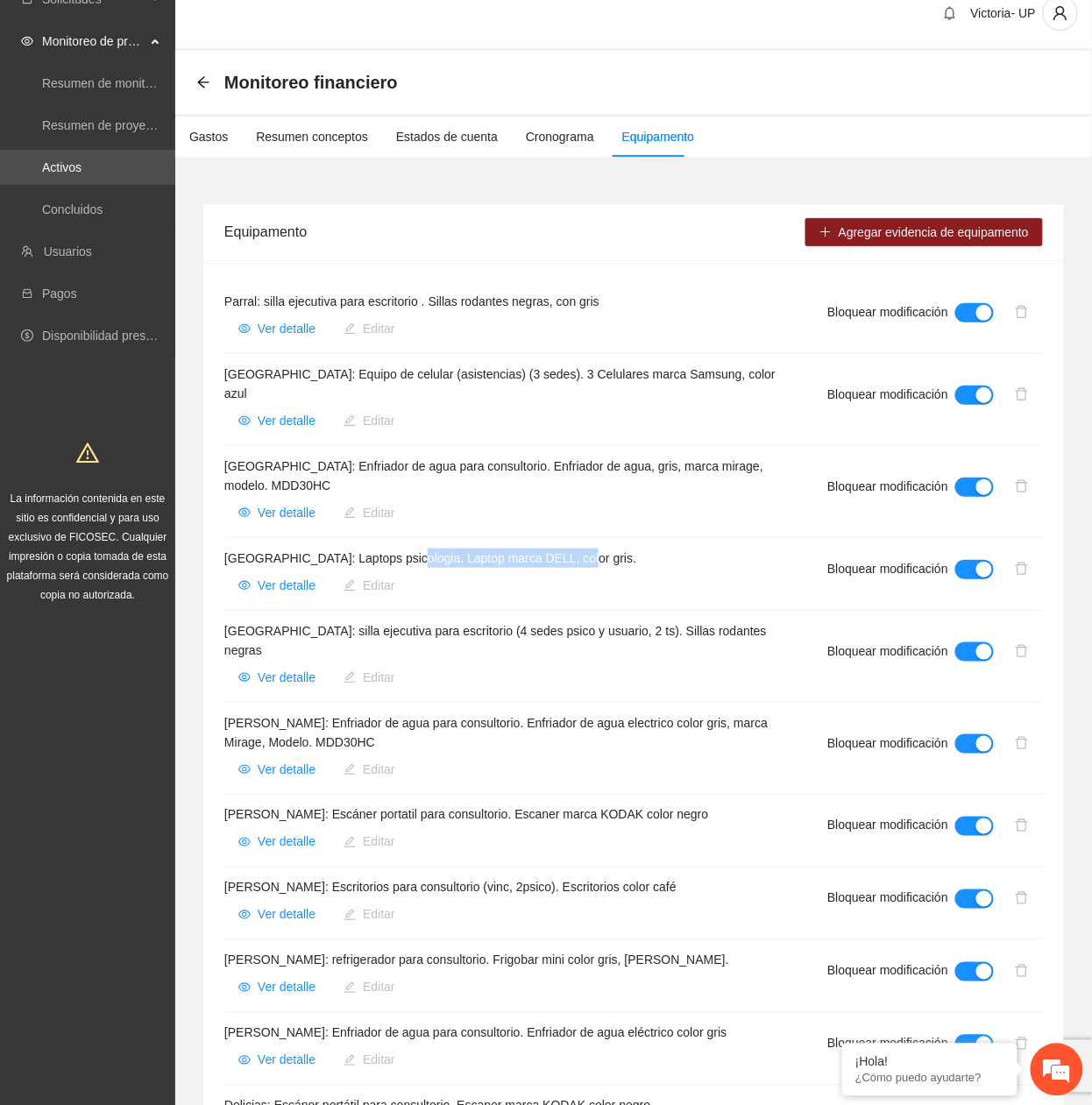
scroll to position [0, 0]
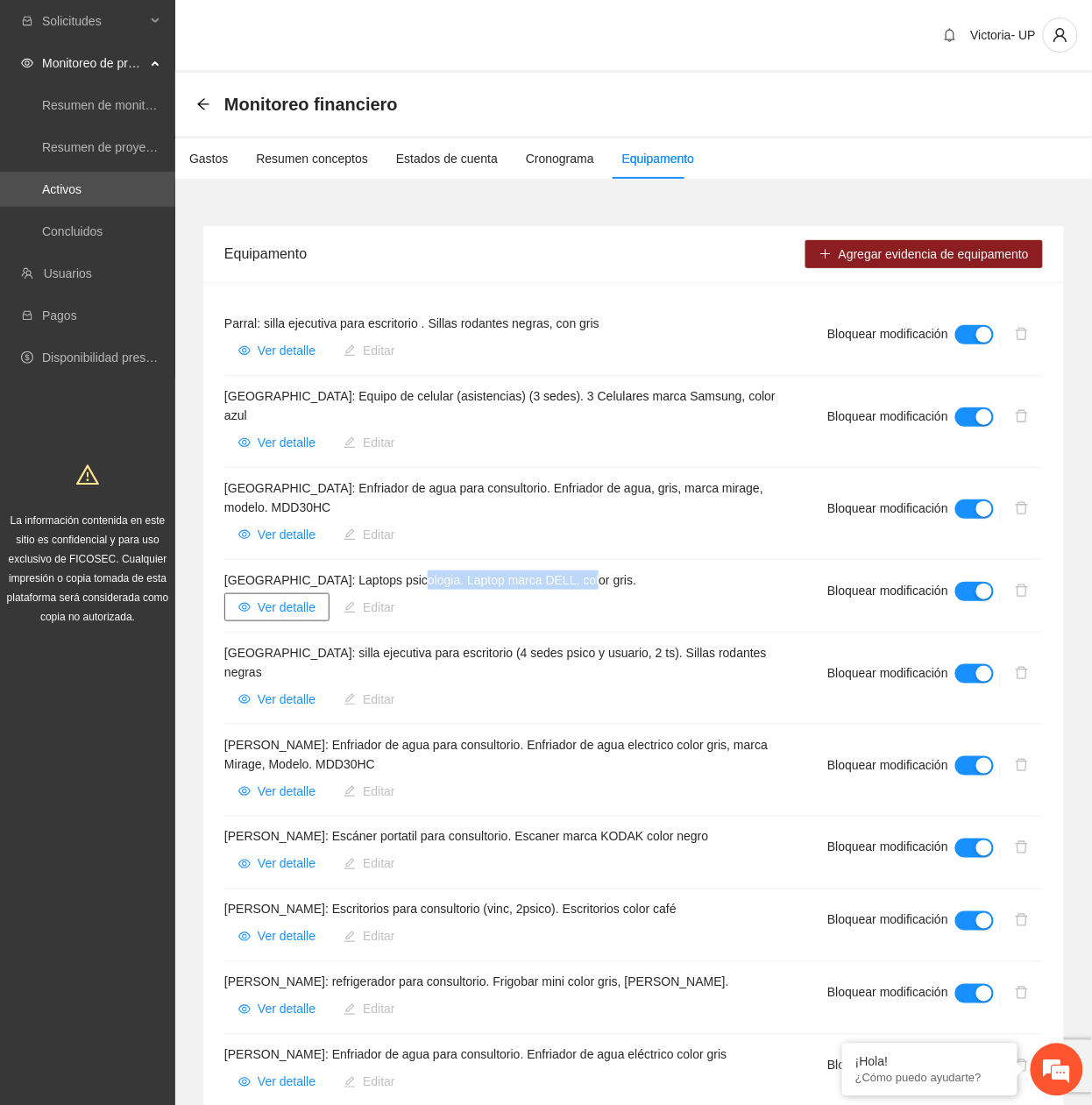
click at [278, 501] on span "Ver detalle" at bounding box center [286, 607] width 58 height 19
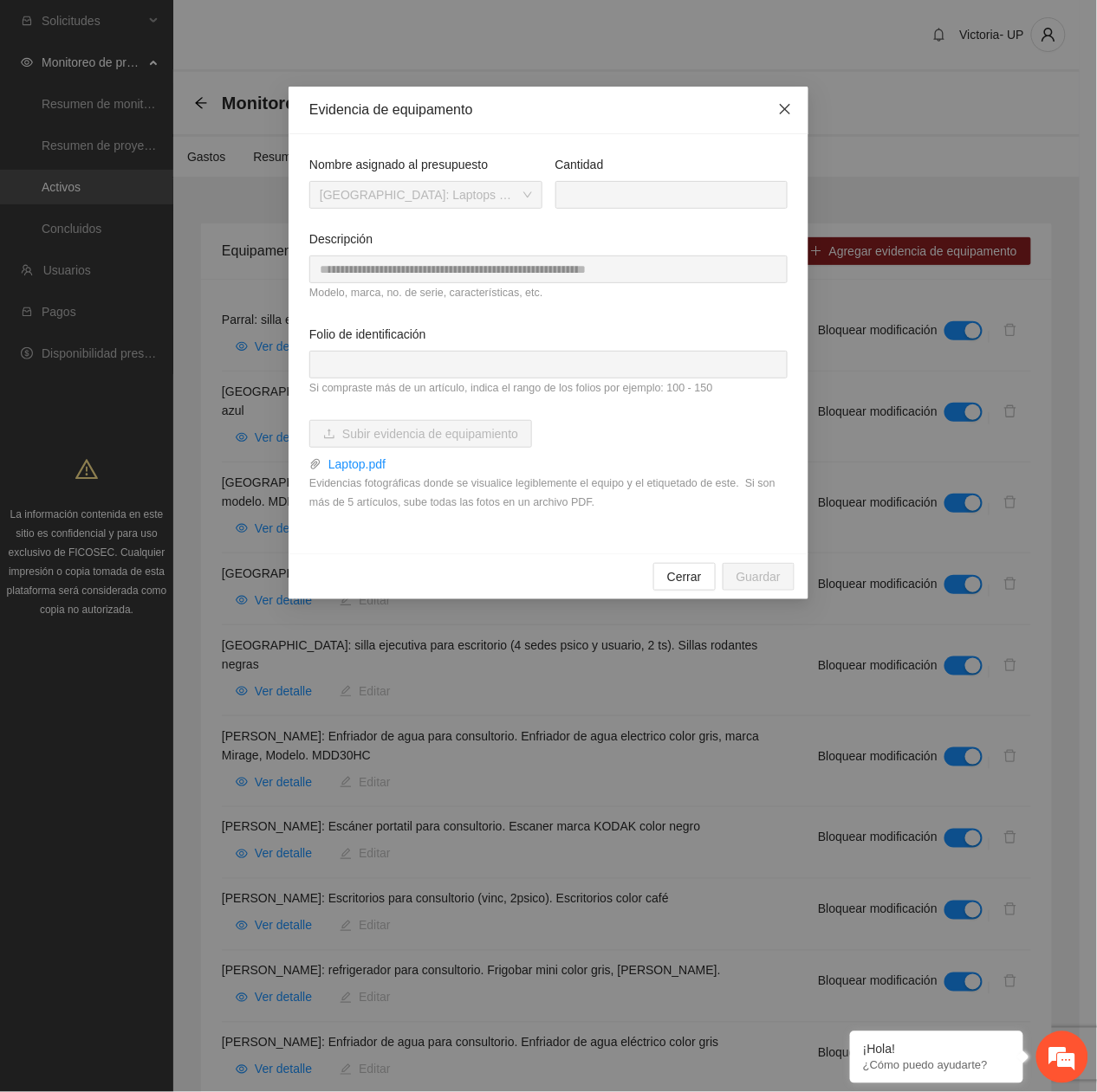
click at [792, 105] on span "Close" at bounding box center [785, 110] width 47 height 47
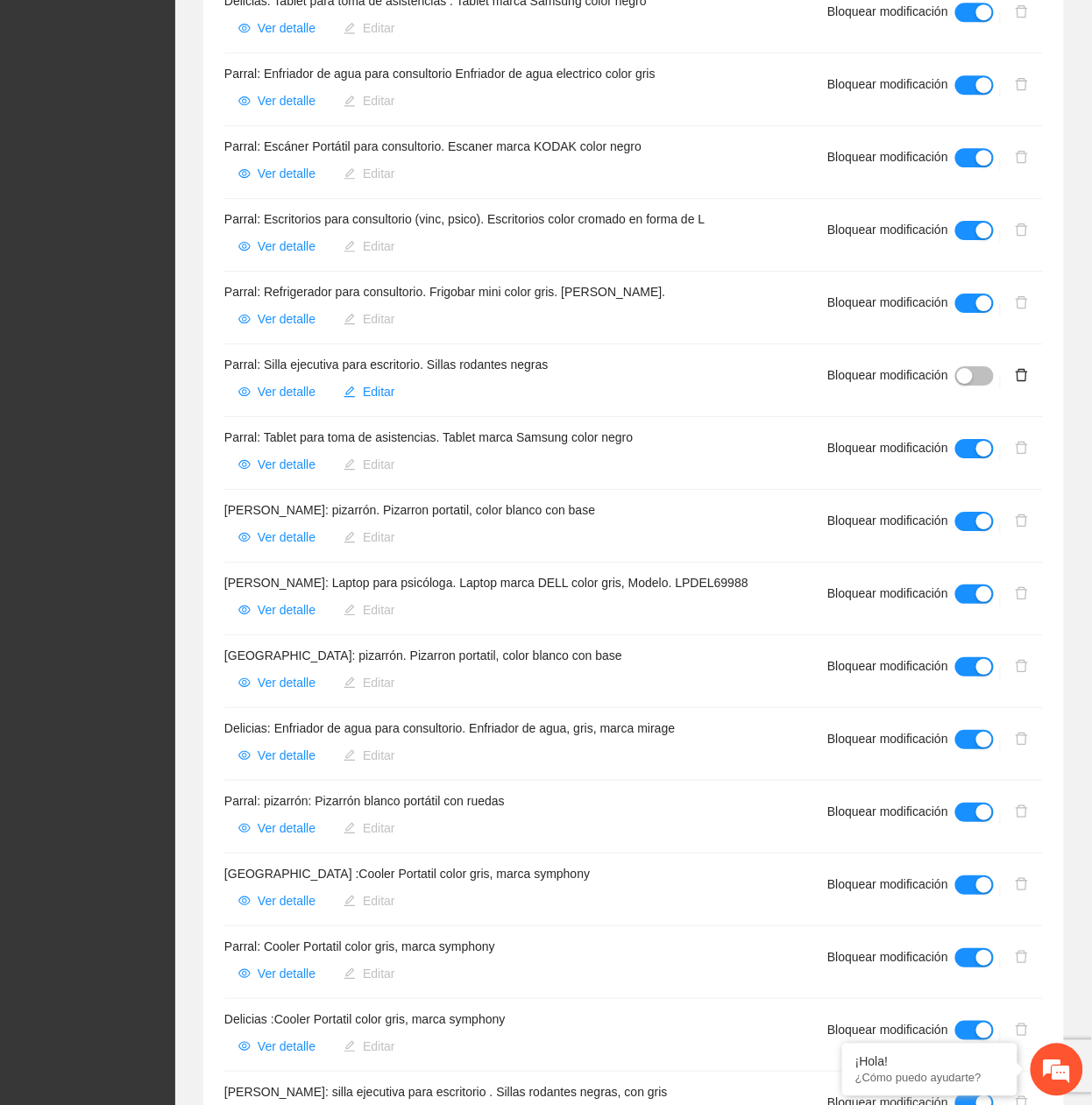
scroll to position [1402, 0]
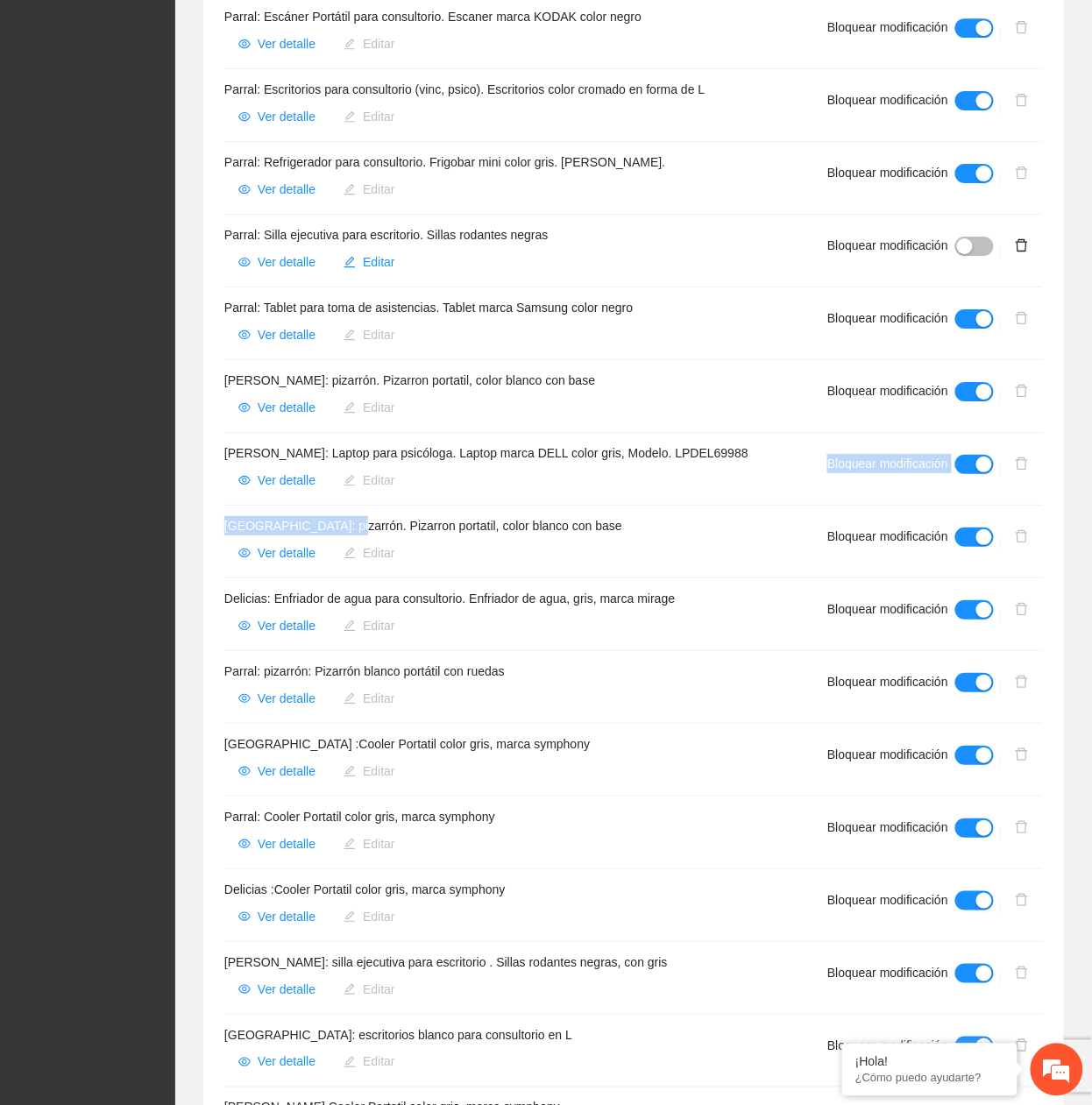
drag, startPoint x: 343, startPoint y: 496, endPoint x: 594, endPoint y: 468, distance: 252.6
click at [594, 468] on ul "Parral: silla ejecutiva para escritorio . Sillas rodantes negras, con gris Ver …" at bounding box center [633, 30] width 819 height 2259
drag, startPoint x: 594, startPoint y: 468, endPoint x: 377, endPoint y: 500, distance: 219.3
click at [385, 501] on h4 "[GEOGRAPHIC_DATA]: pizarrón. Pizarron portatil, color blanco con base" at bounding box center [505, 525] width 561 height 19
drag, startPoint x: 341, startPoint y: 491, endPoint x: 583, endPoint y: 487, distance: 242.0
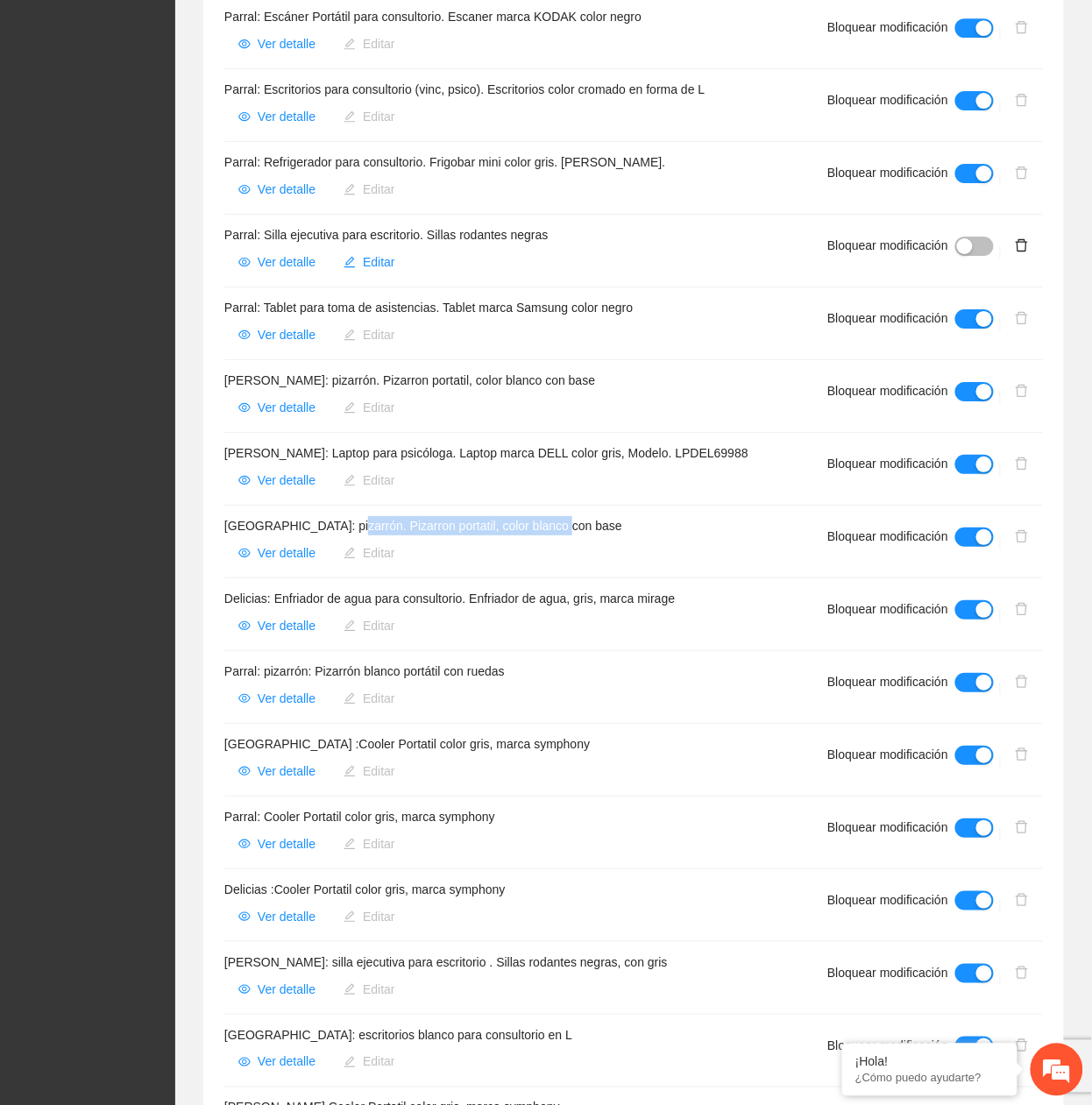
click at [583, 501] on h4 "[GEOGRAPHIC_DATA]: pizarrón. Pizarron portatil, color blanco con base" at bounding box center [505, 525] width 561 height 19
copy h4 "Pizarron portatil, color blanco con base"
click at [291, 501] on span "Ver detalle" at bounding box center [286, 553] width 58 height 19
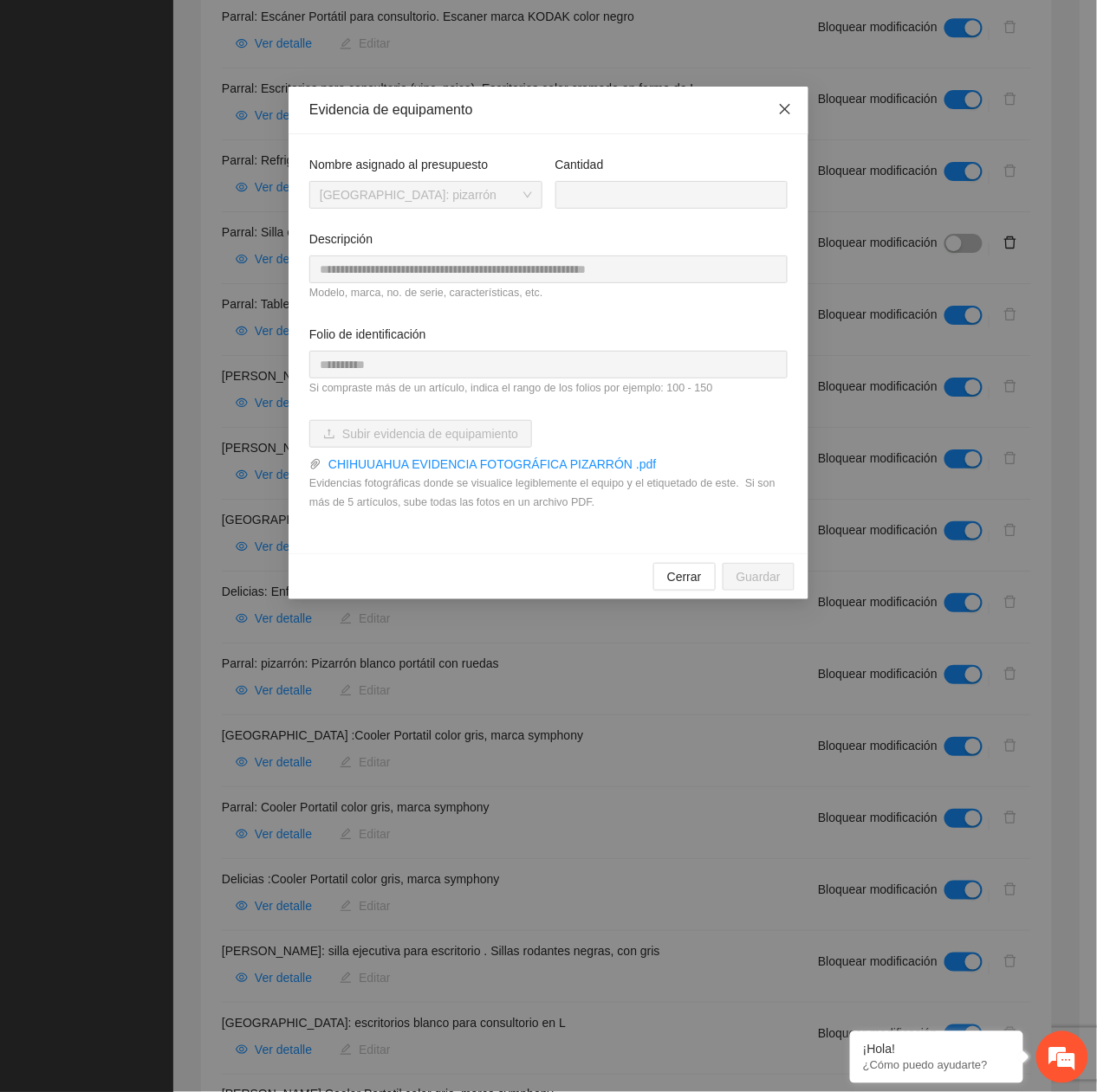
click at [795, 109] on span "Close" at bounding box center [785, 110] width 47 height 47
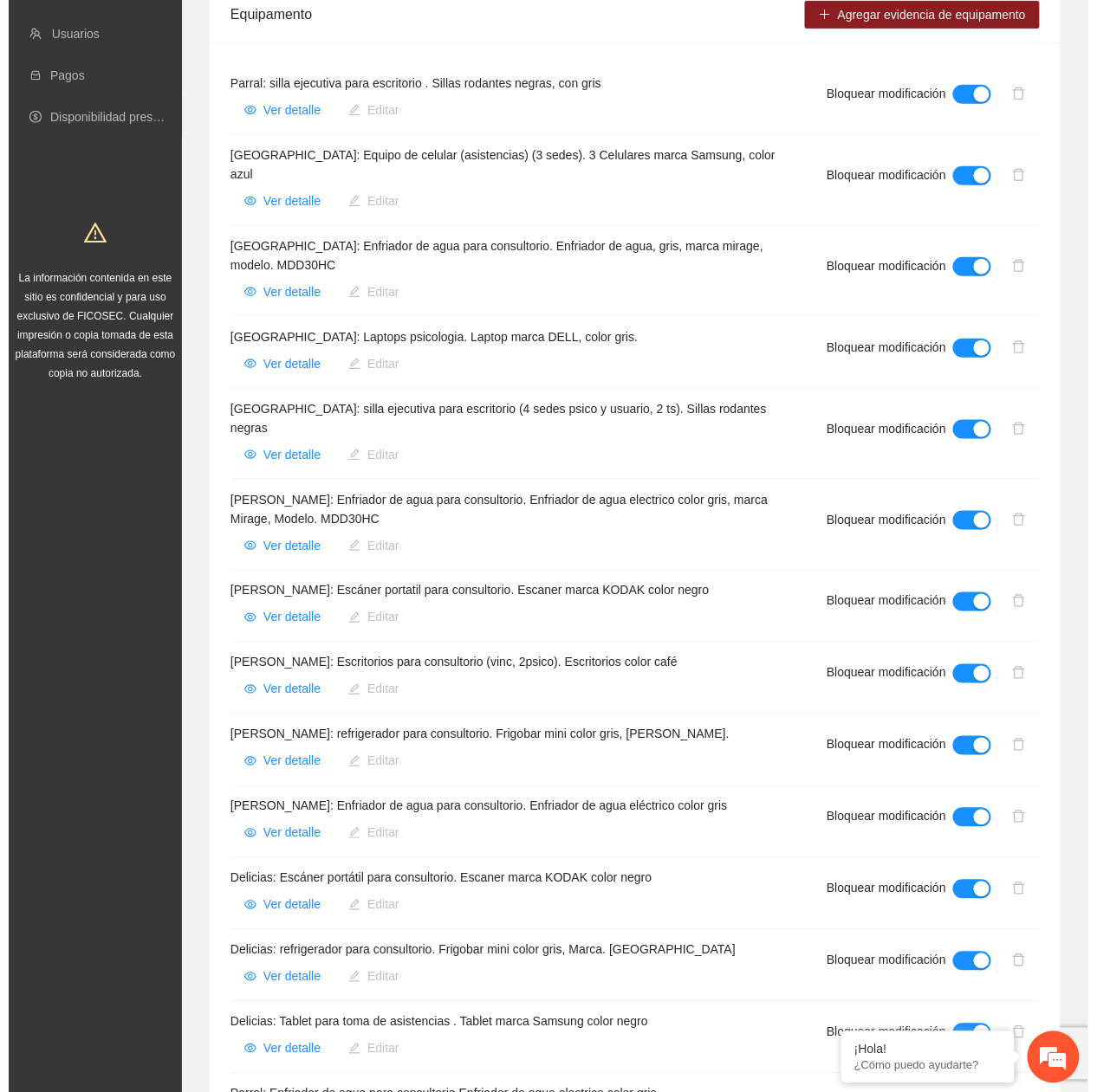
scroll to position [231, 0]
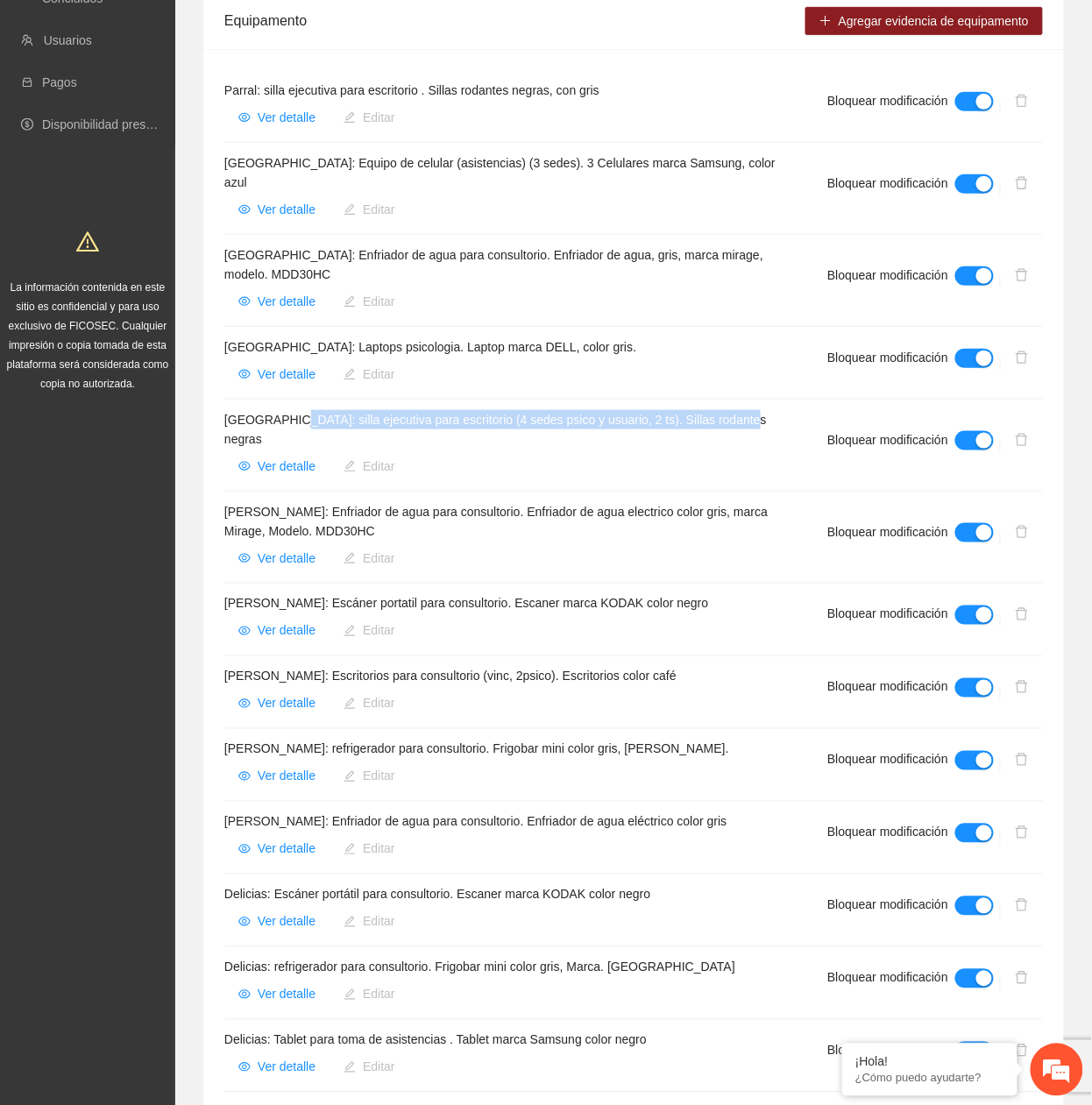
drag, startPoint x: 291, startPoint y: 403, endPoint x: 761, endPoint y: 395, distance: 470.1
click at [761, 410] on h4 "[GEOGRAPHIC_DATA]: silla ejecutiva para escritorio (4 sedes psico y usuario, 2 …" at bounding box center [505, 429] width 561 height 38
copy h4 "silla ejecutiva para escritorio (4 sedes psico y usuario, 2 ts). Sillas rodante…"
click at [259, 457] on span "Ver detalle" at bounding box center [286, 466] width 58 height 19
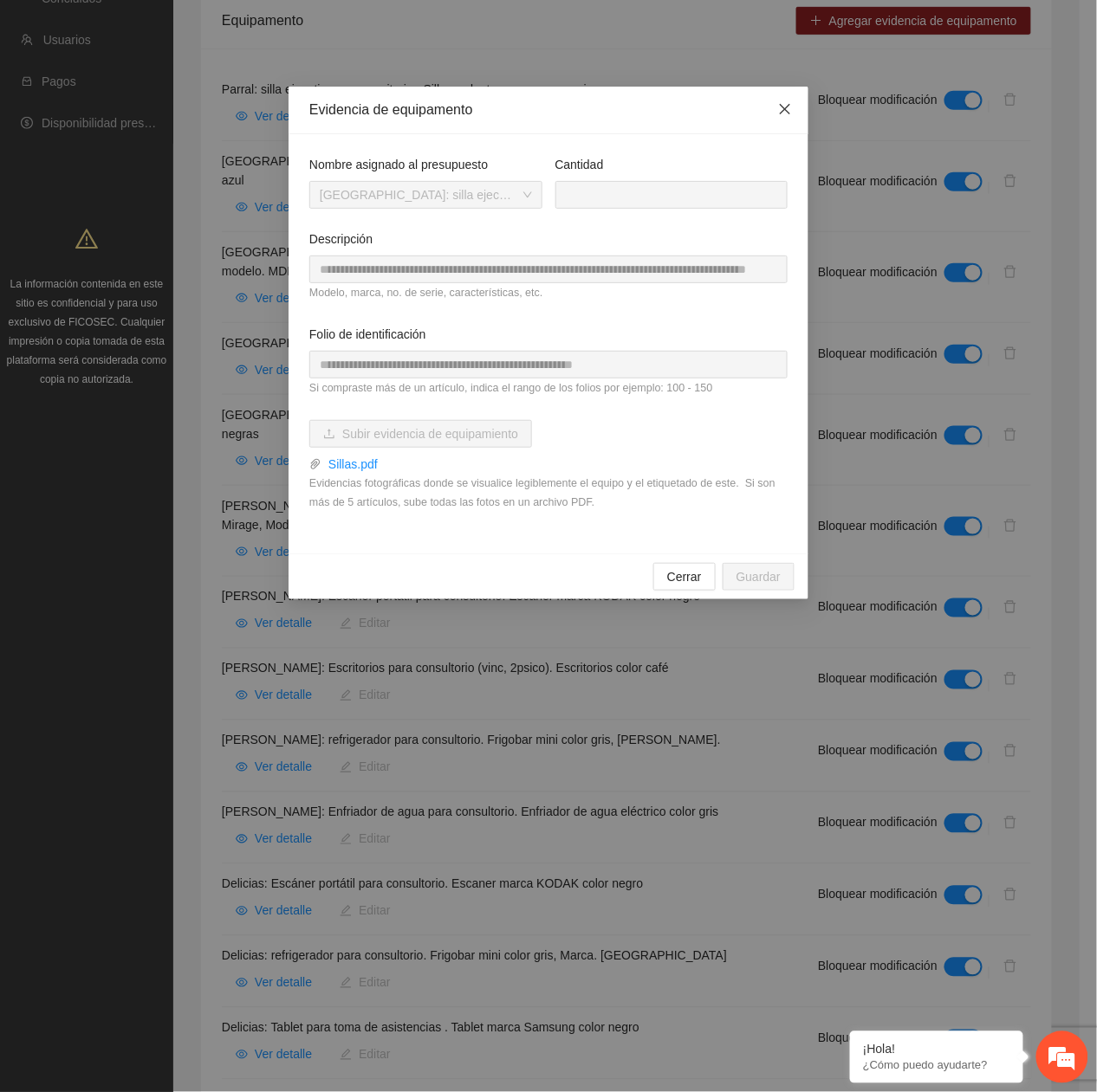
drag, startPoint x: 780, startPoint y: 105, endPoint x: 711, endPoint y: 181, distance: 102.6
click at [780, 106] on icon "close" at bounding box center [784, 108] width 10 height 10
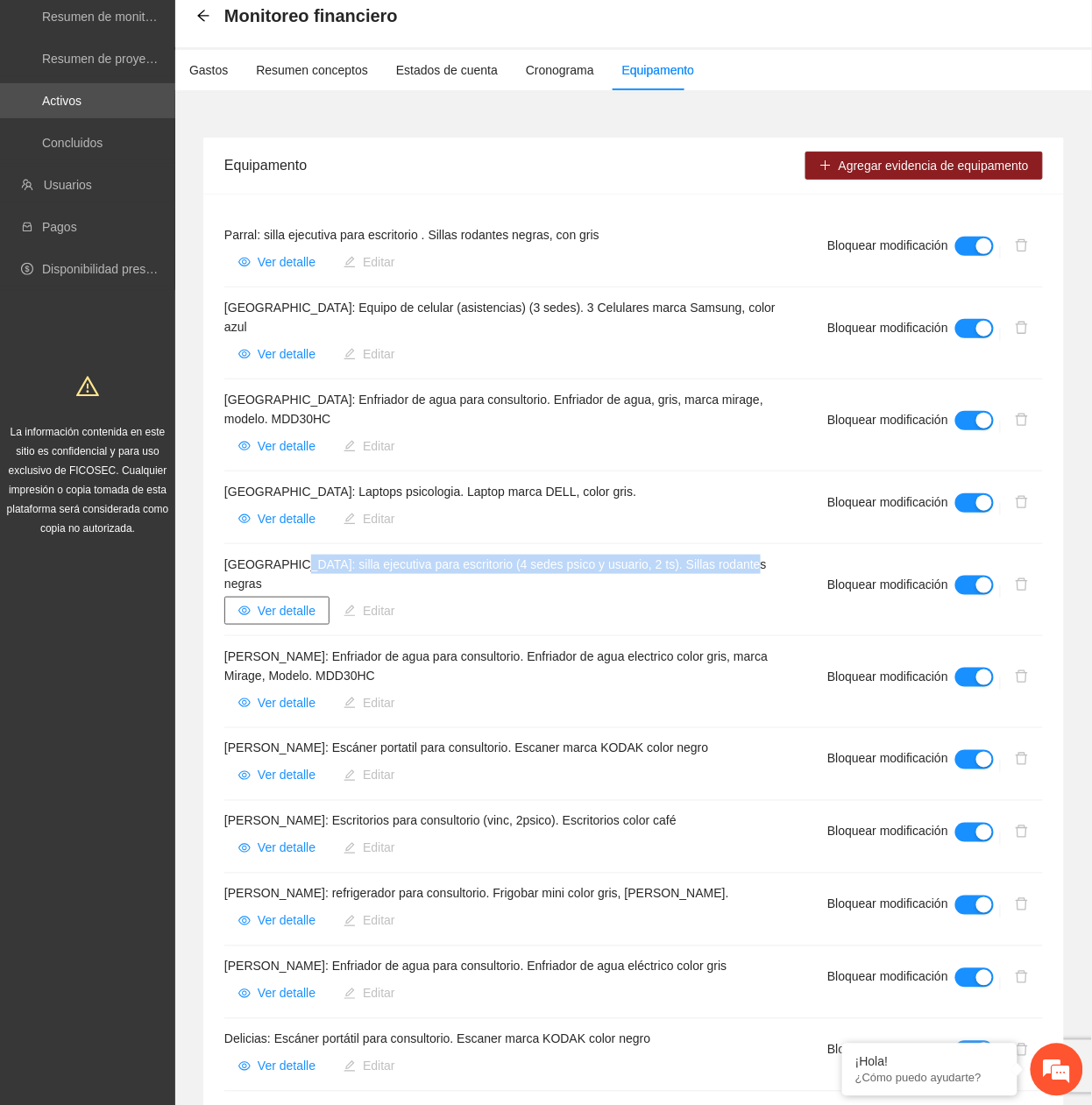
scroll to position [0, 0]
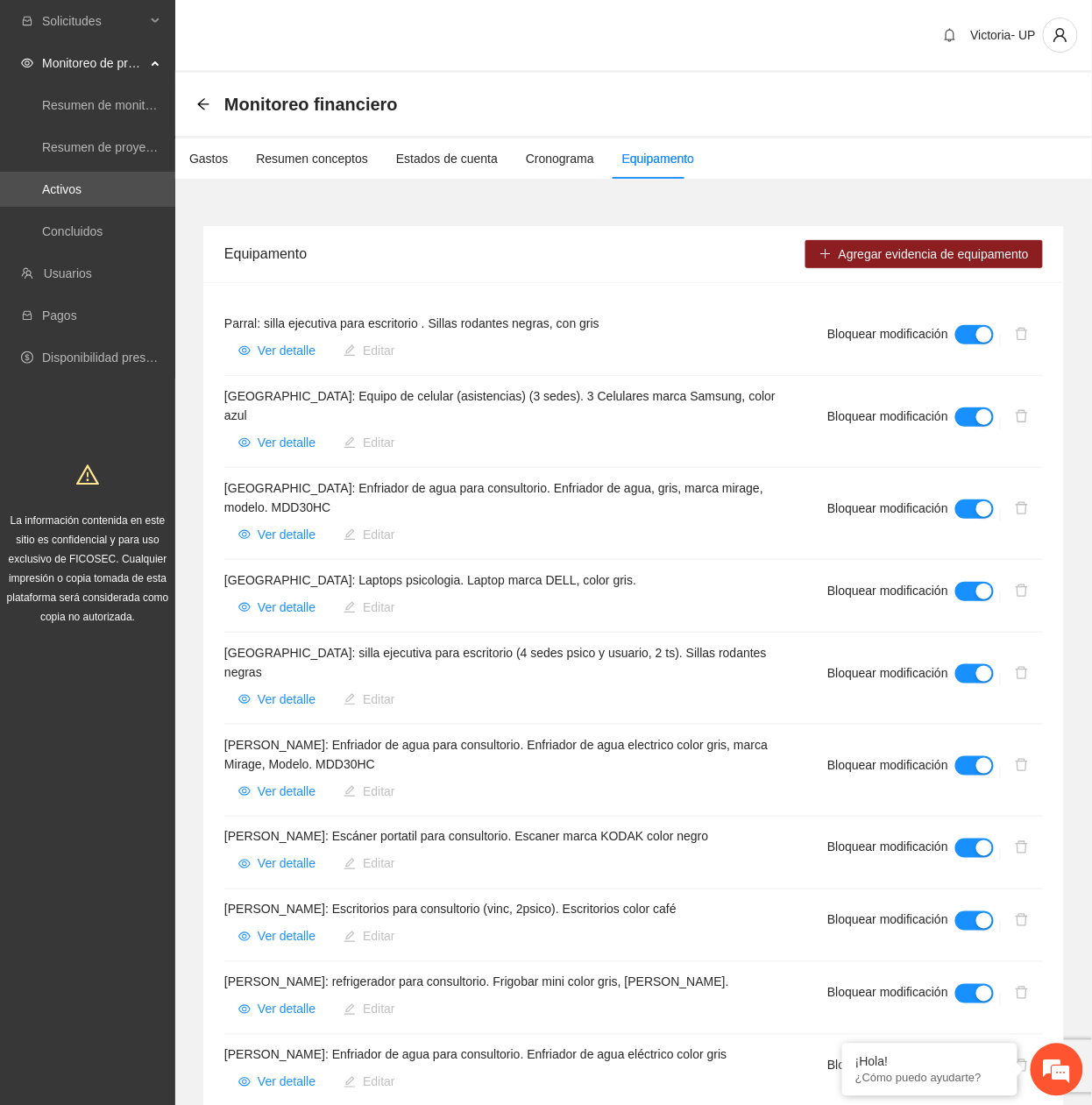
click at [203, 103] on icon "arrow-left" at bounding box center [203, 104] width 14 height 14
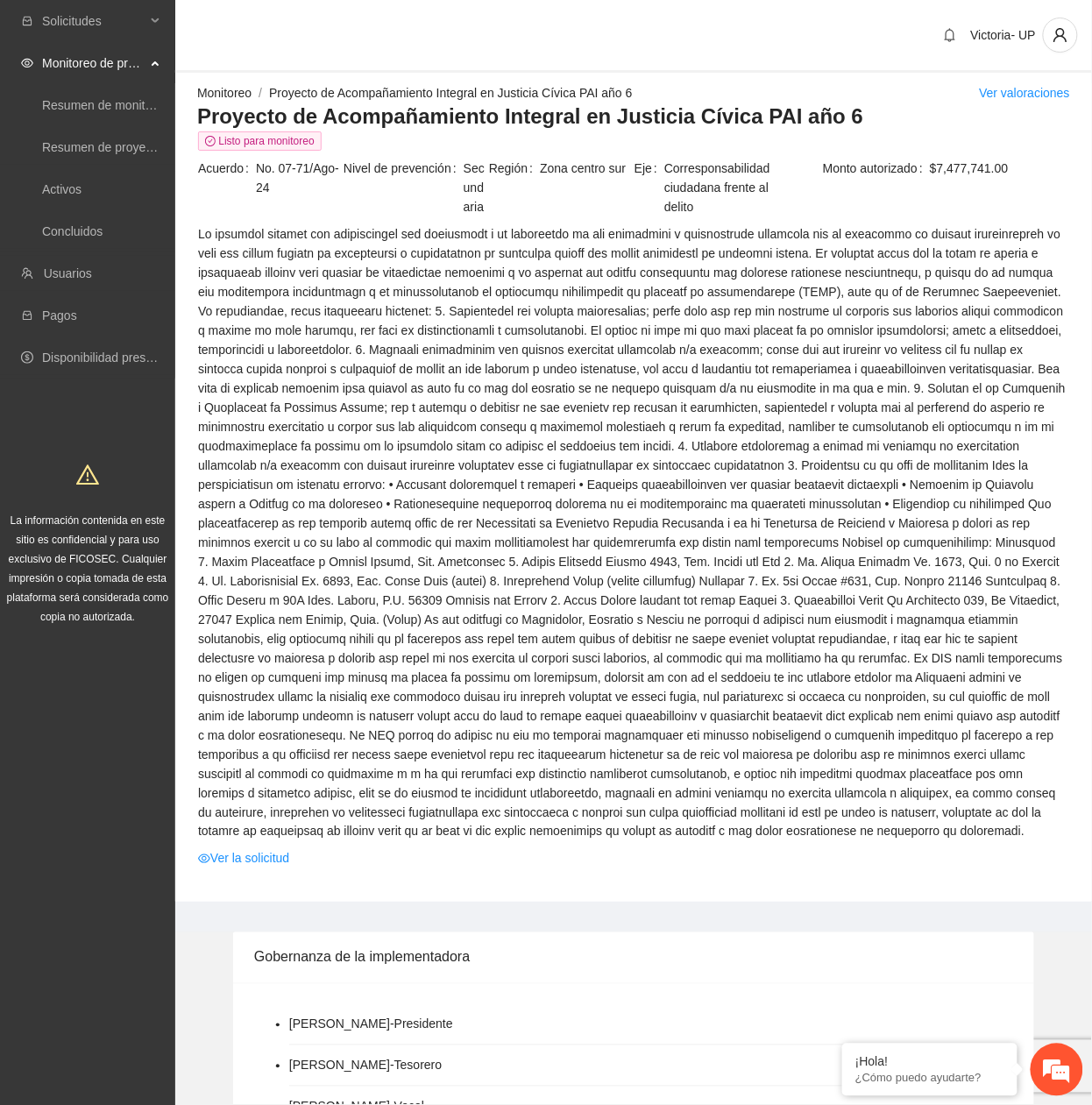
click at [229, 92] on link "Monitoreo" at bounding box center [224, 92] width 54 height 14
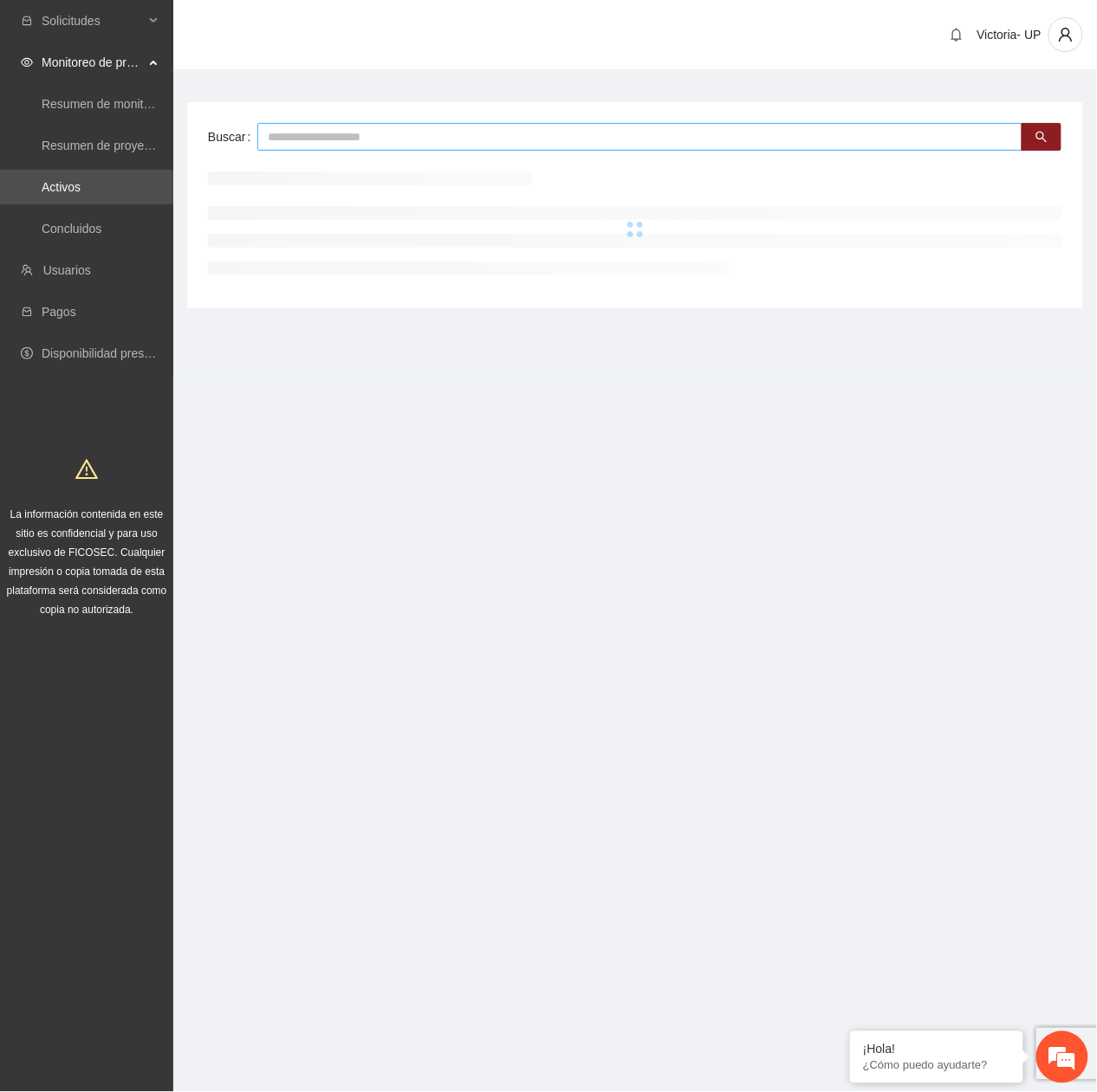
click at [393, 129] on input "text" at bounding box center [640, 137] width 765 height 27
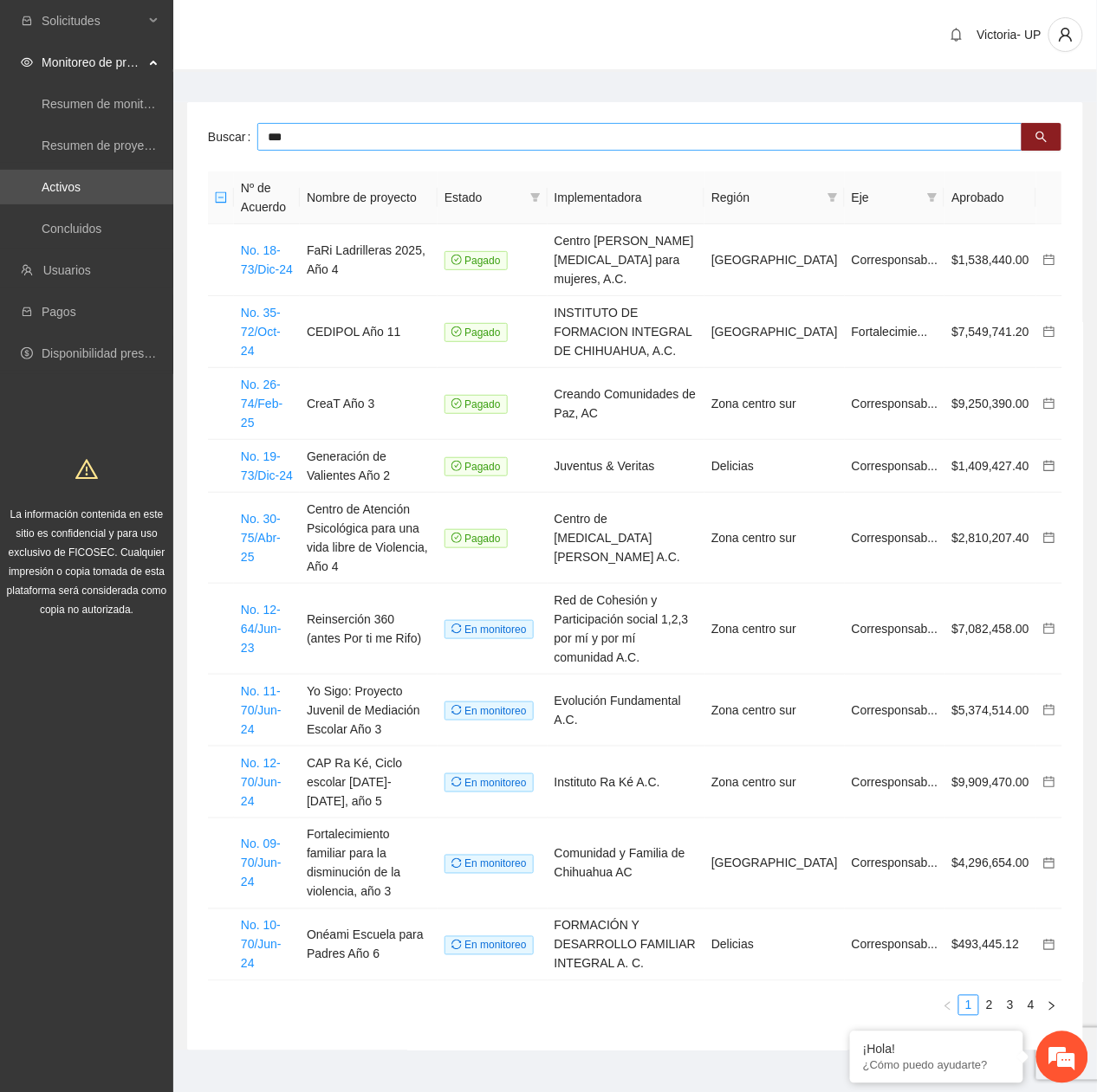
type input "***"
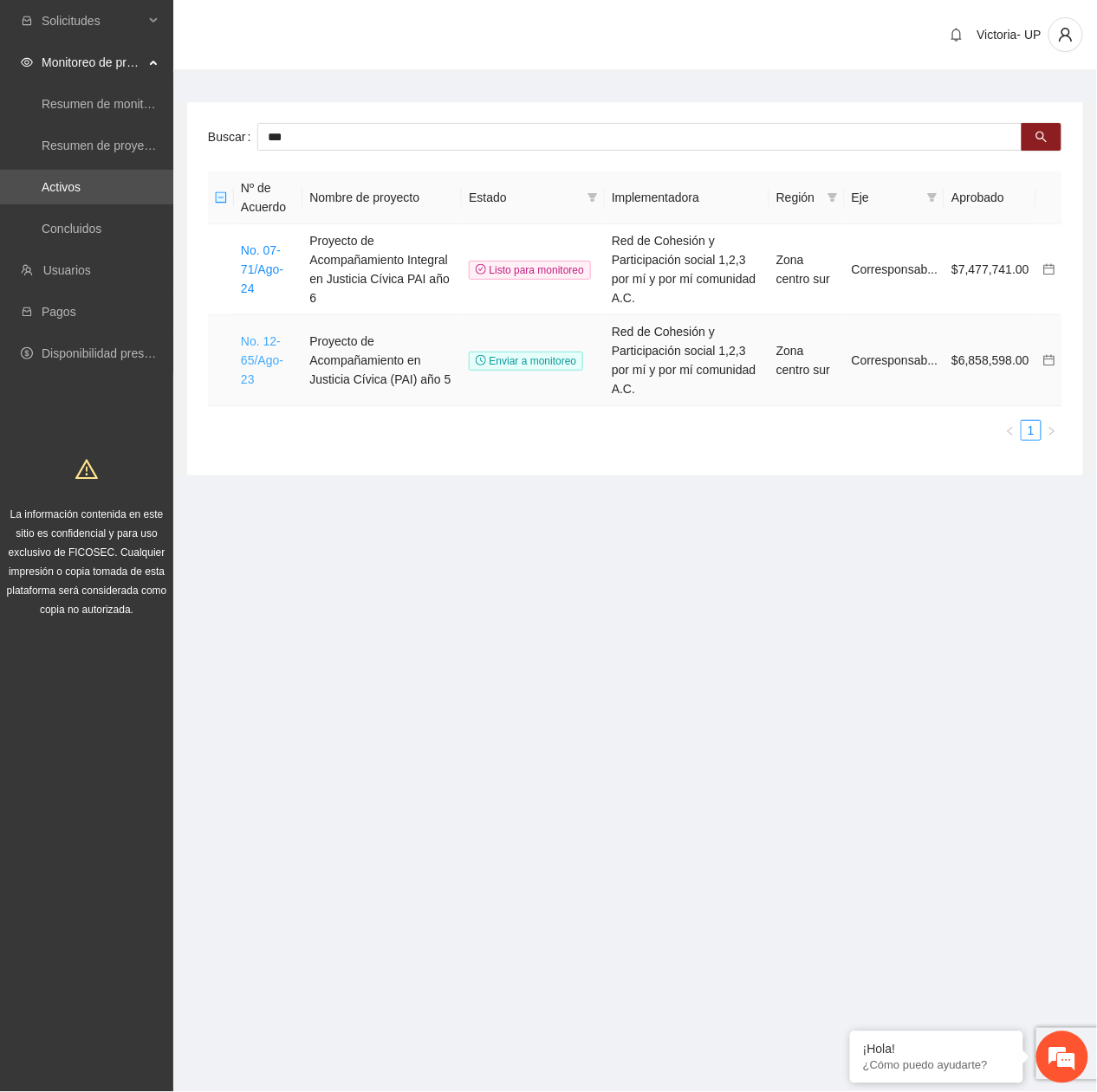
click at [273, 334] on link "No. 12-65/Ago-23" at bounding box center [262, 360] width 42 height 52
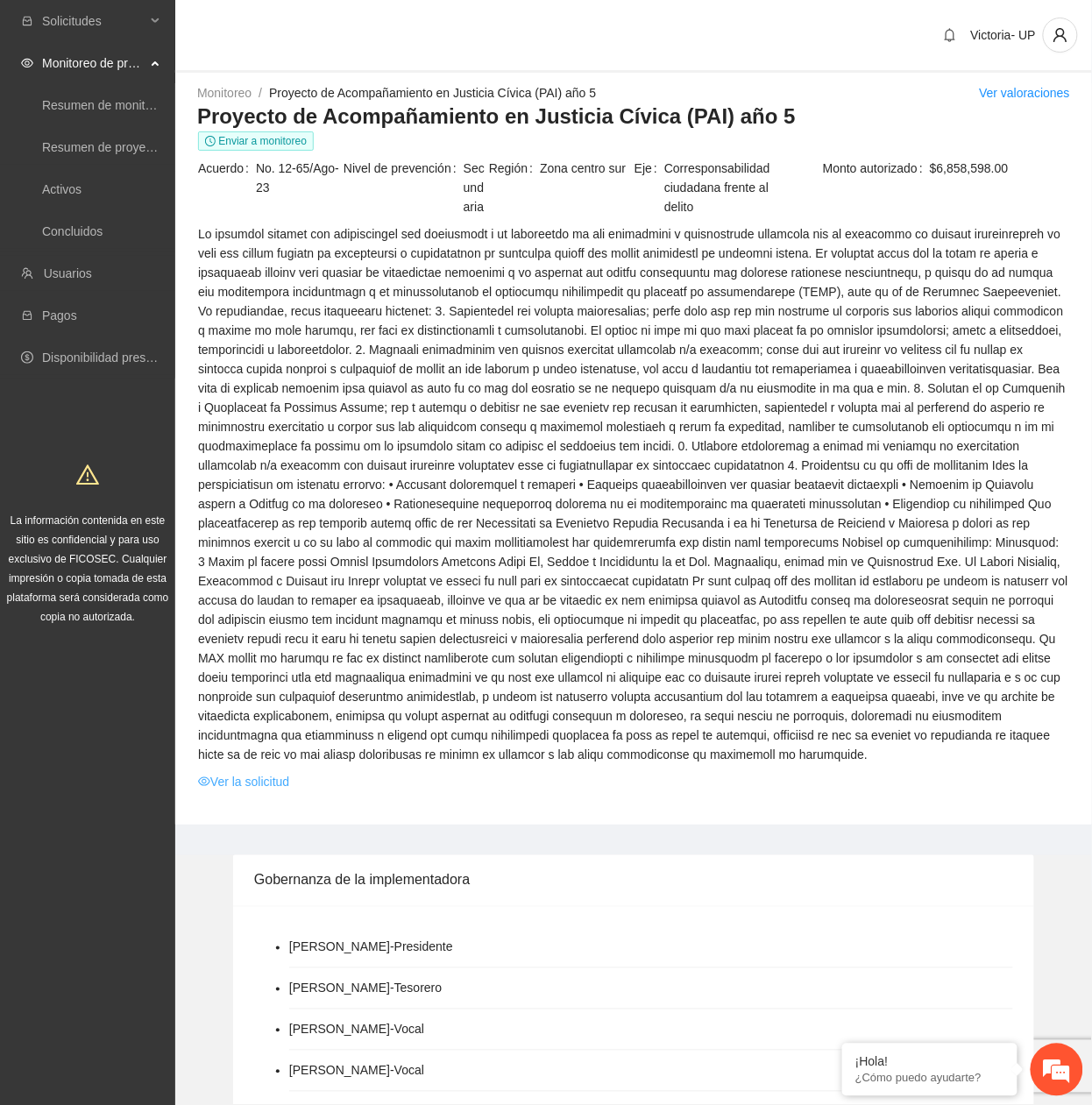
click at [282, 501] on link "Ver la solicitud" at bounding box center [244, 782] width 92 height 19
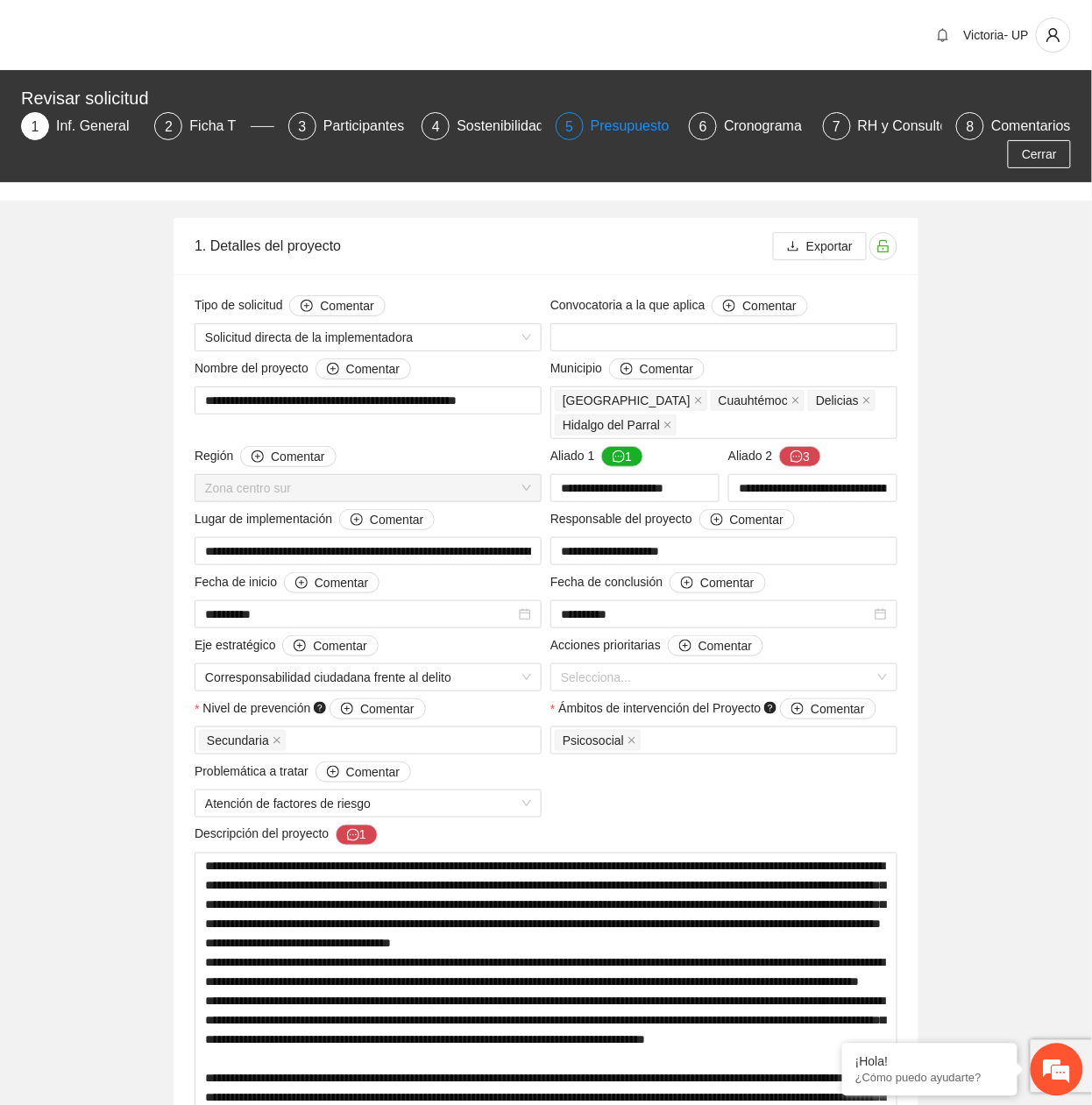
click at [626, 125] on div "Presupuesto" at bounding box center [637, 126] width 93 height 28
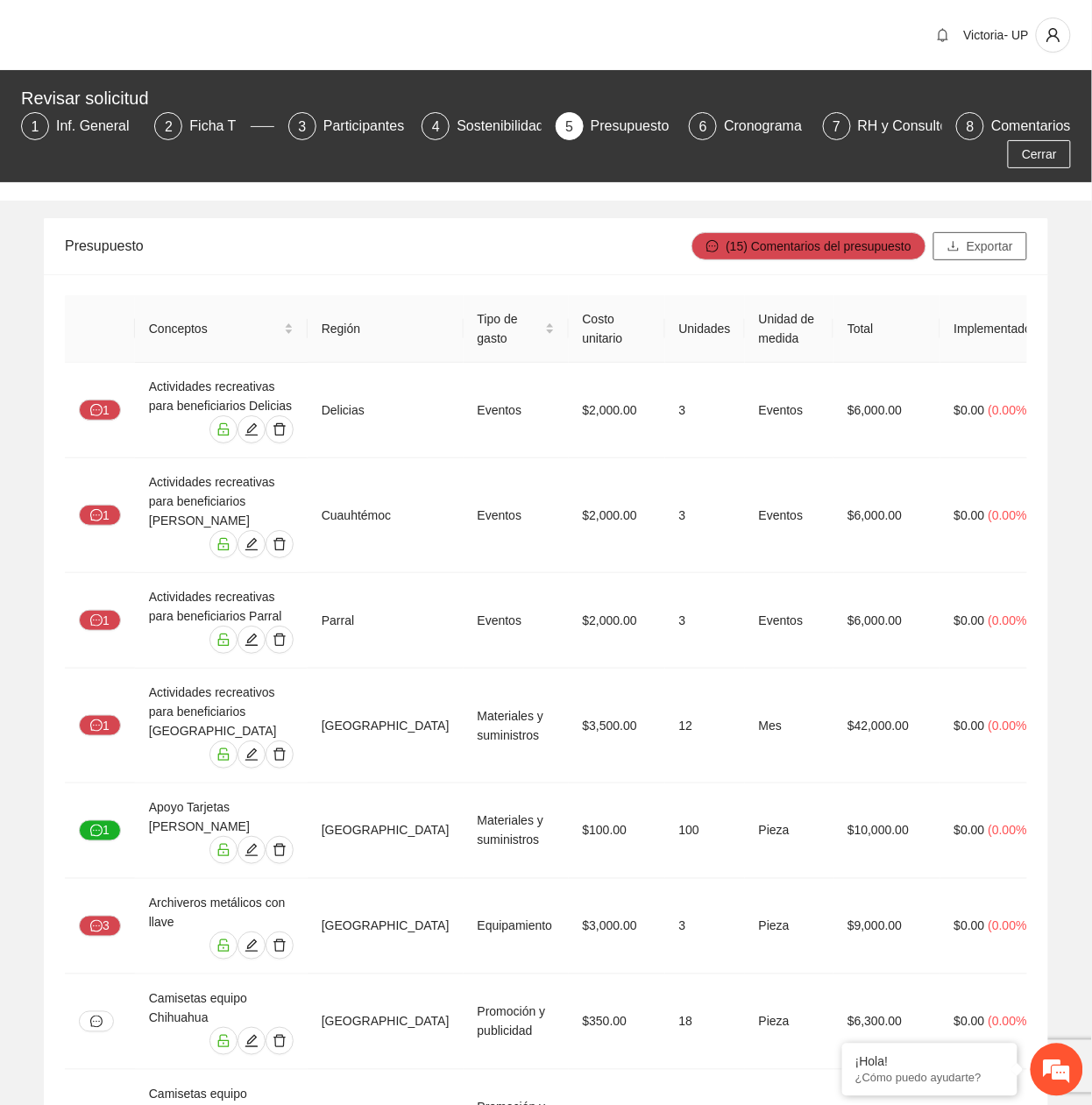
click at [959, 246] on icon "download" at bounding box center [954, 246] width 12 height 12
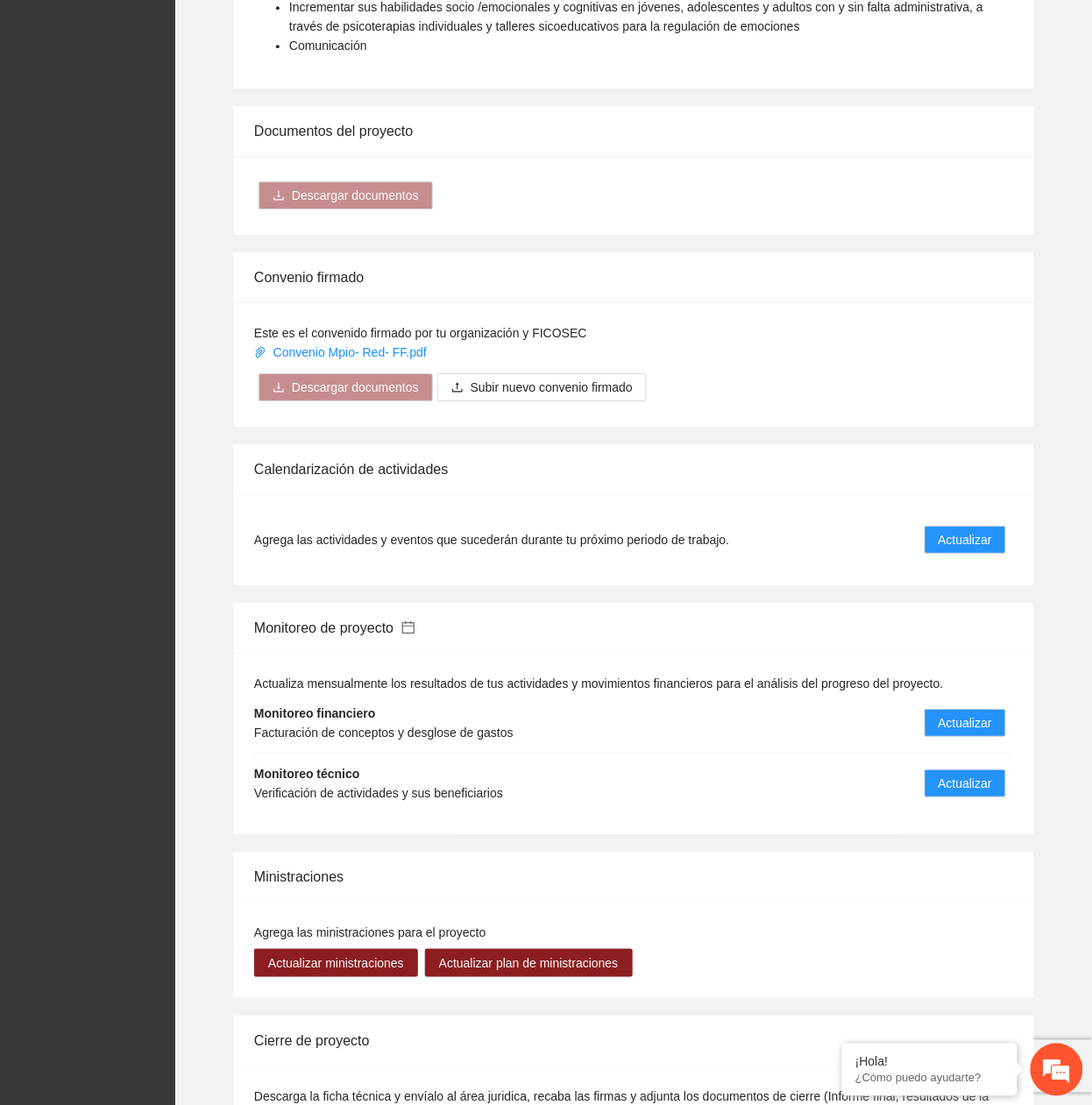
scroll to position [1519, 0]
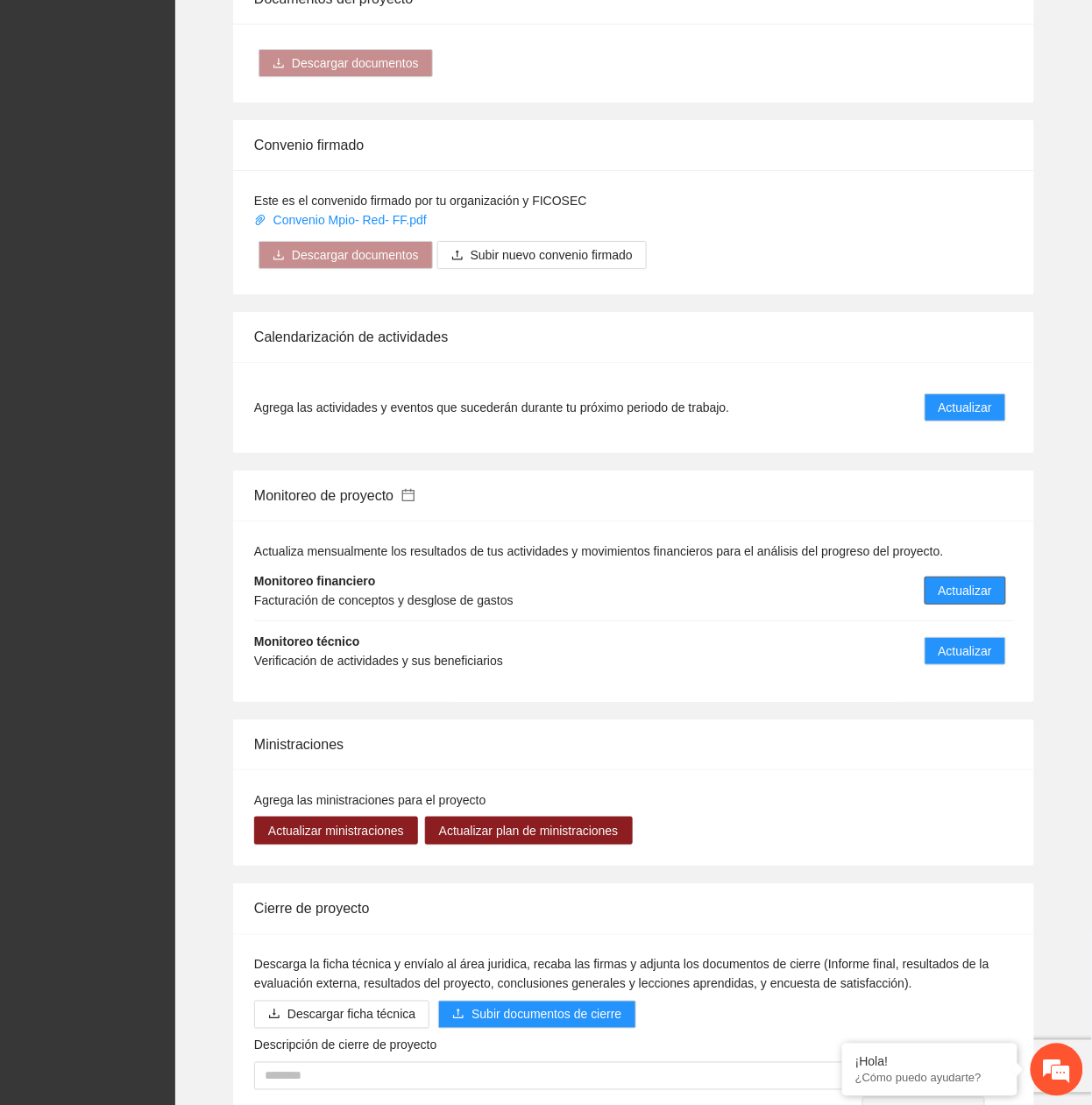
click at [980, 501] on span "Actualizar" at bounding box center [966, 590] width 53 height 19
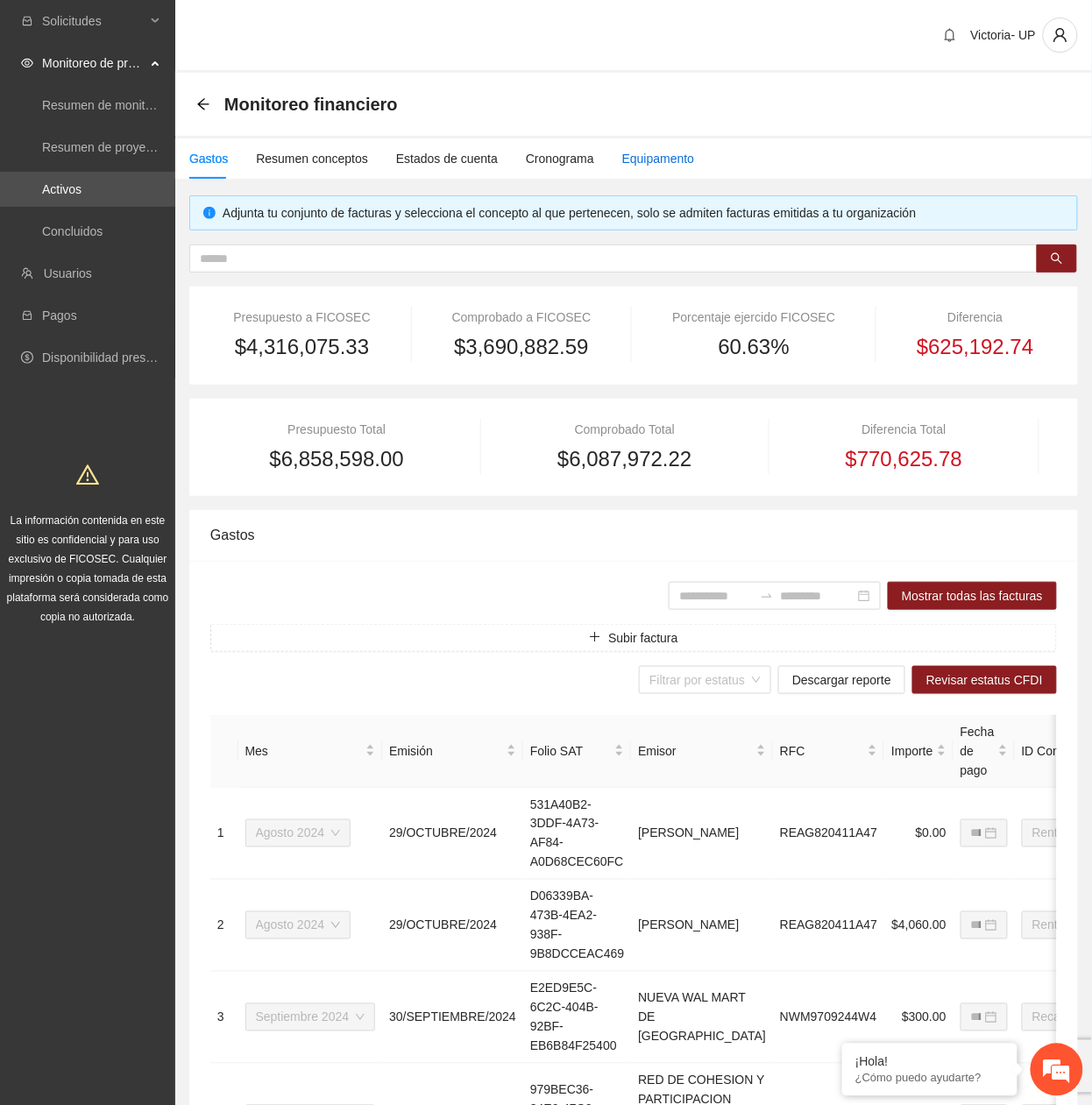
click at [633, 162] on div "Equipamento" at bounding box center [659, 158] width 72 height 19
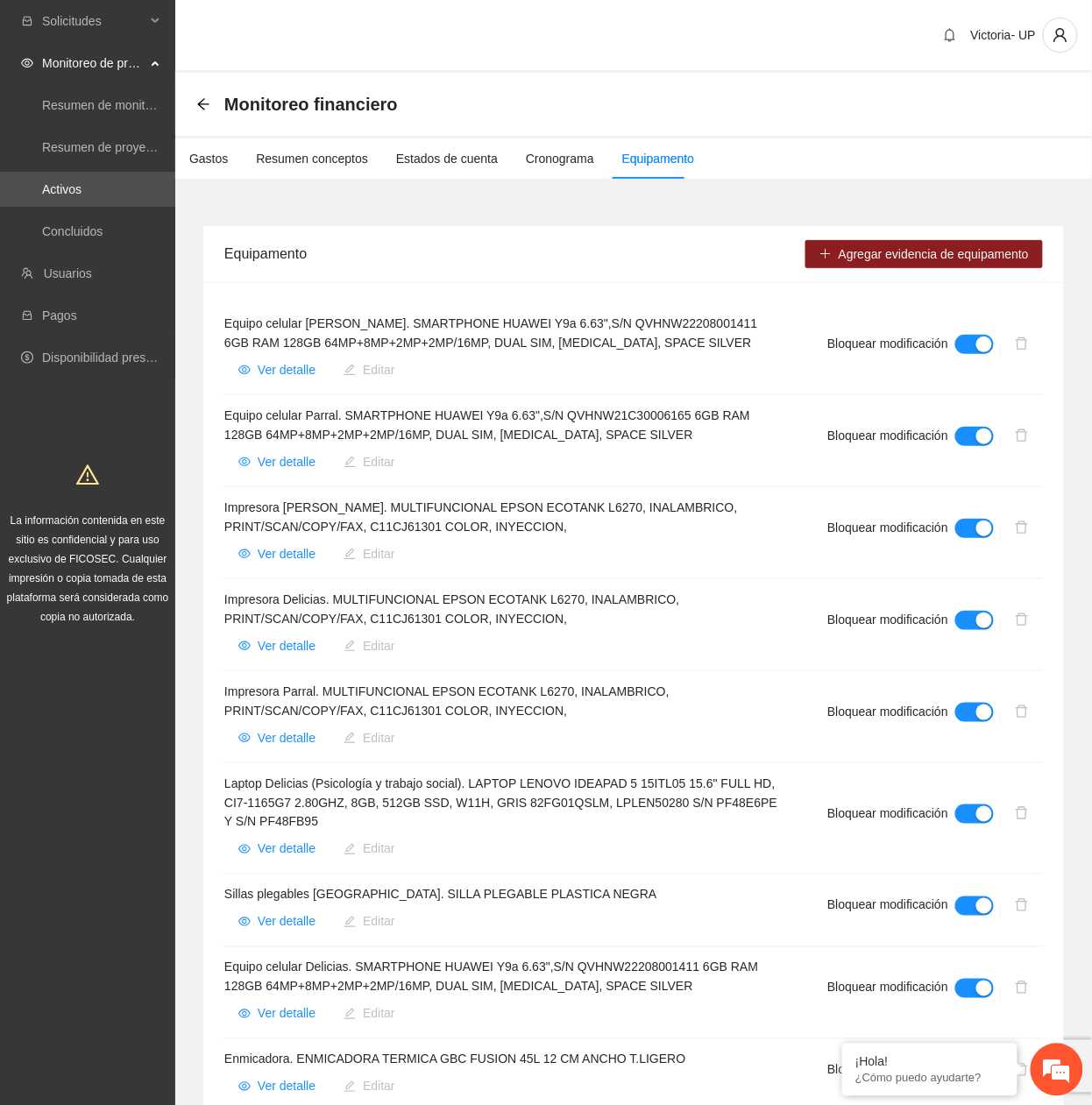
click at [562, 263] on div "Equipamento" at bounding box center [514, 254] width 581 height 50
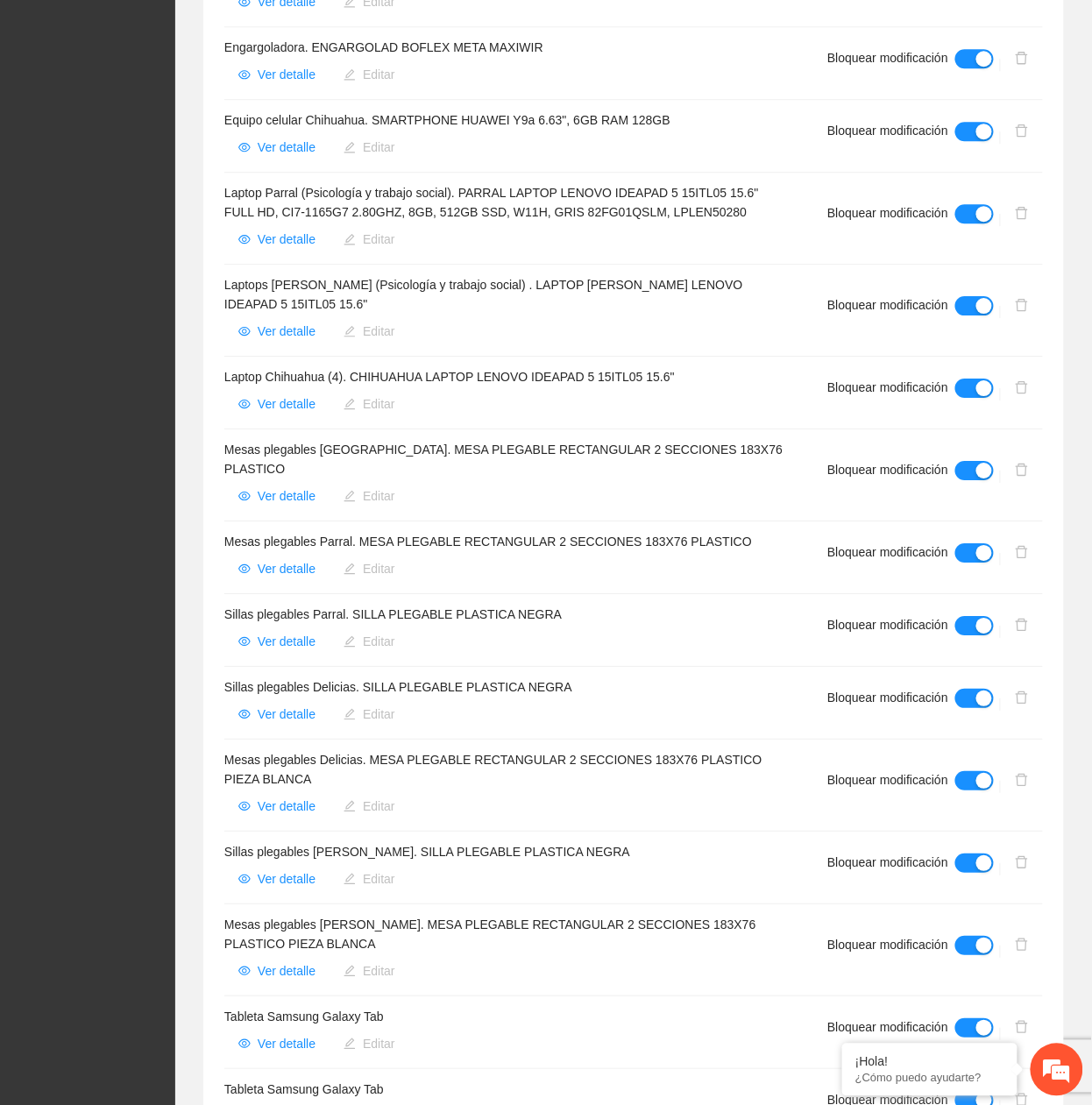
scroll to position [1108, 0]
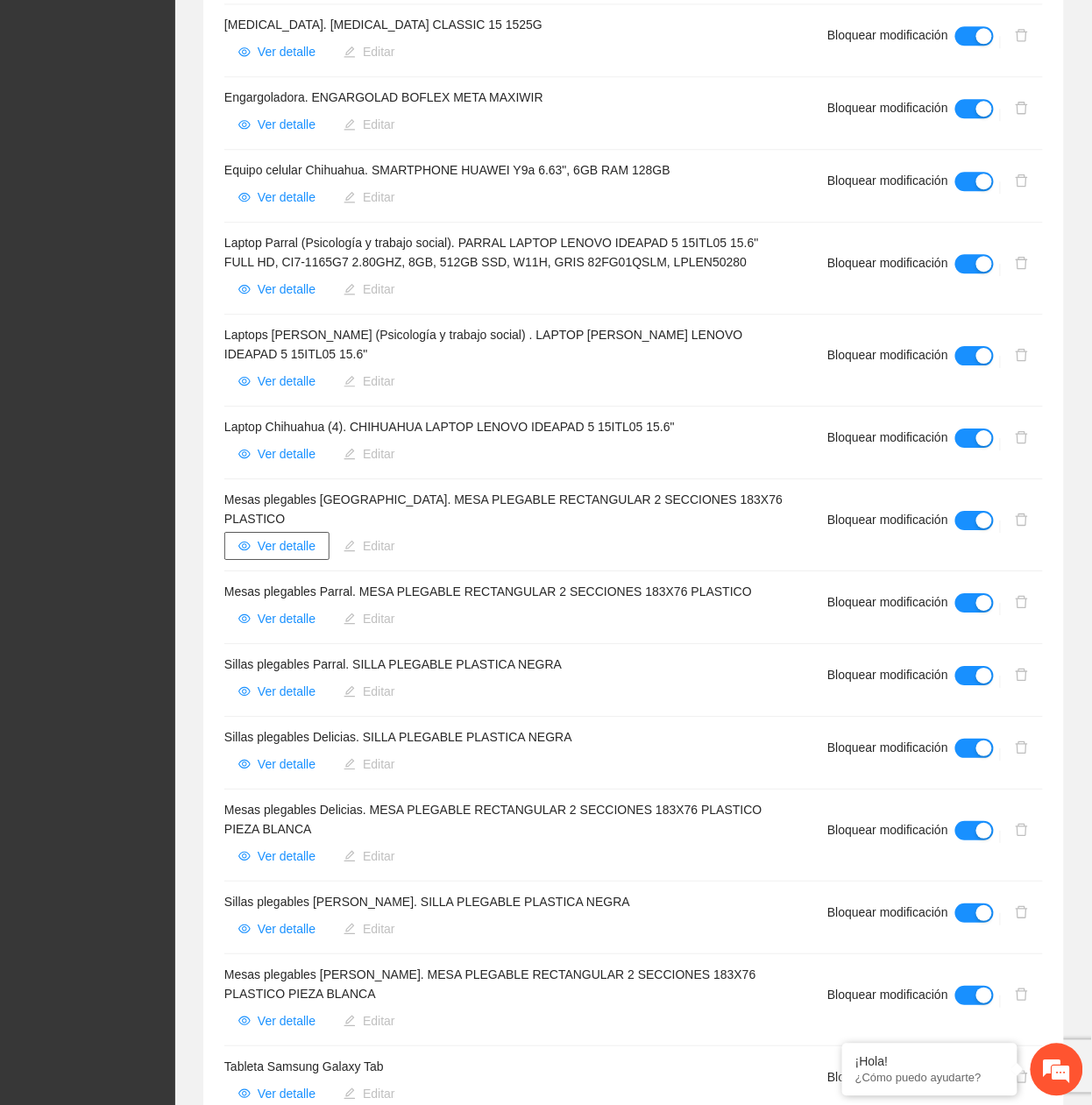
click at [271, 501] on span "Ver detalle" at bounding box center [286, 546] width 58 height 19
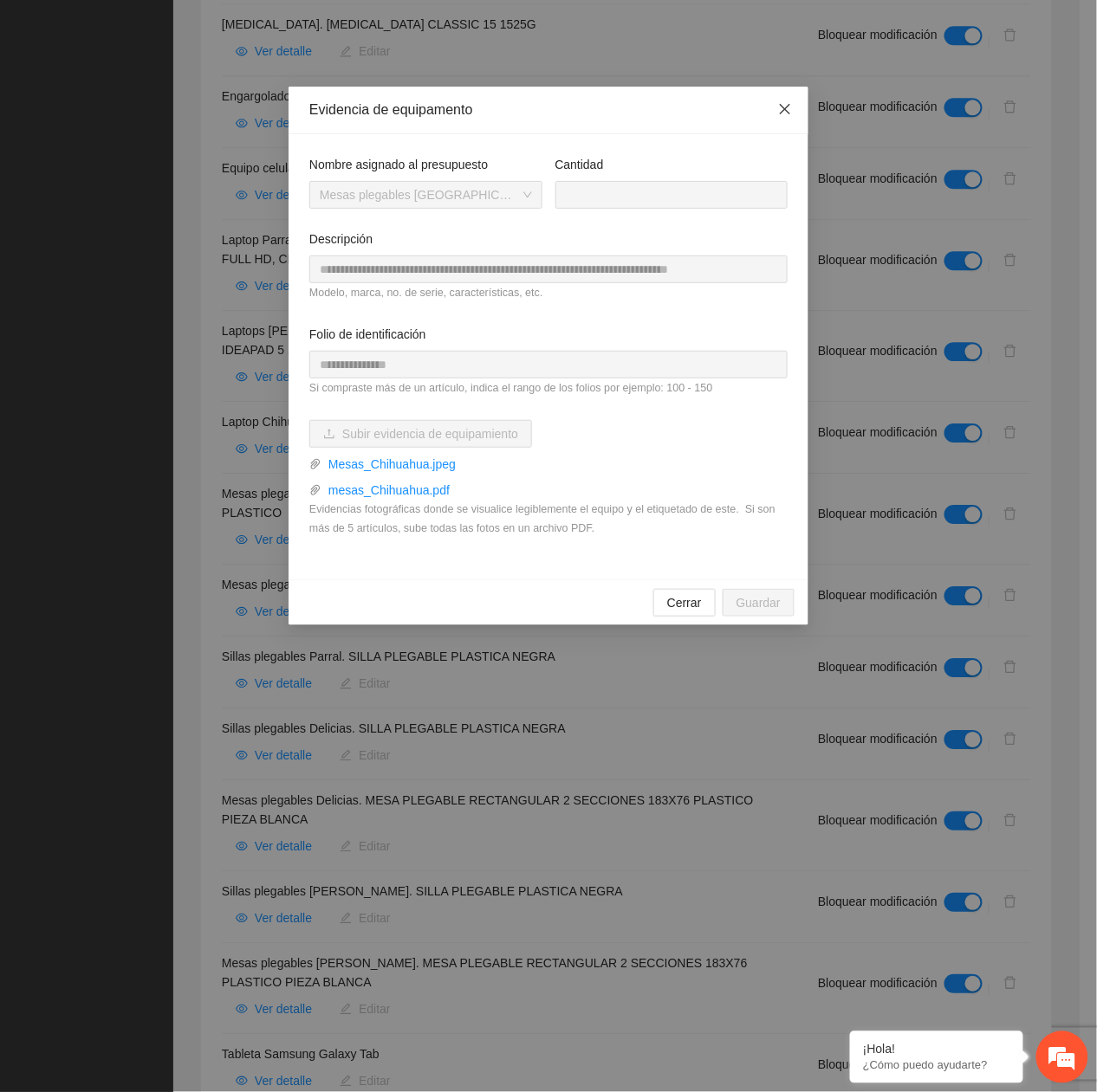
click at [779, 109] on icon "close" at bounding box center [785, 108] width 14 height 14
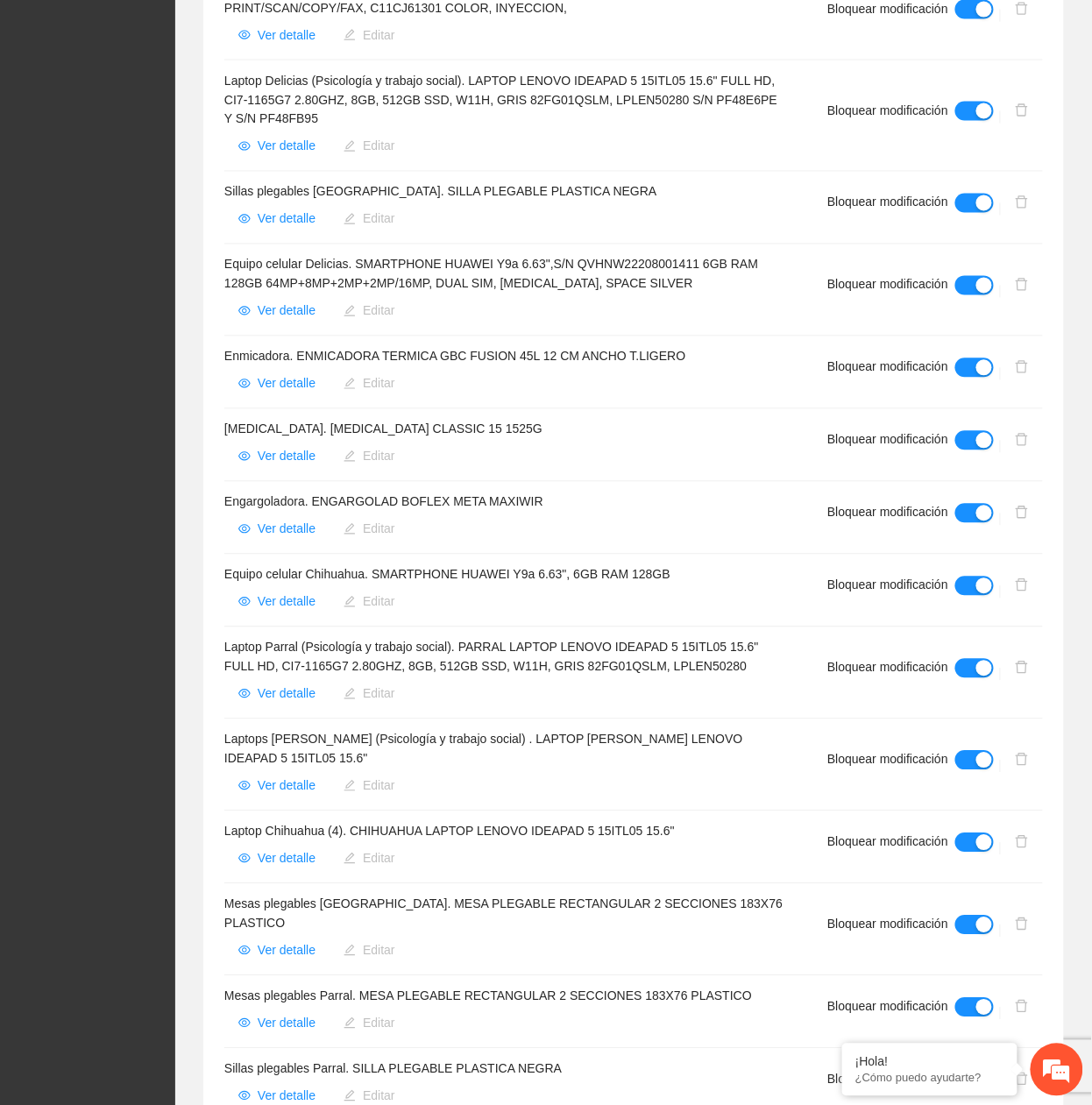
scroll to position [757, 0]
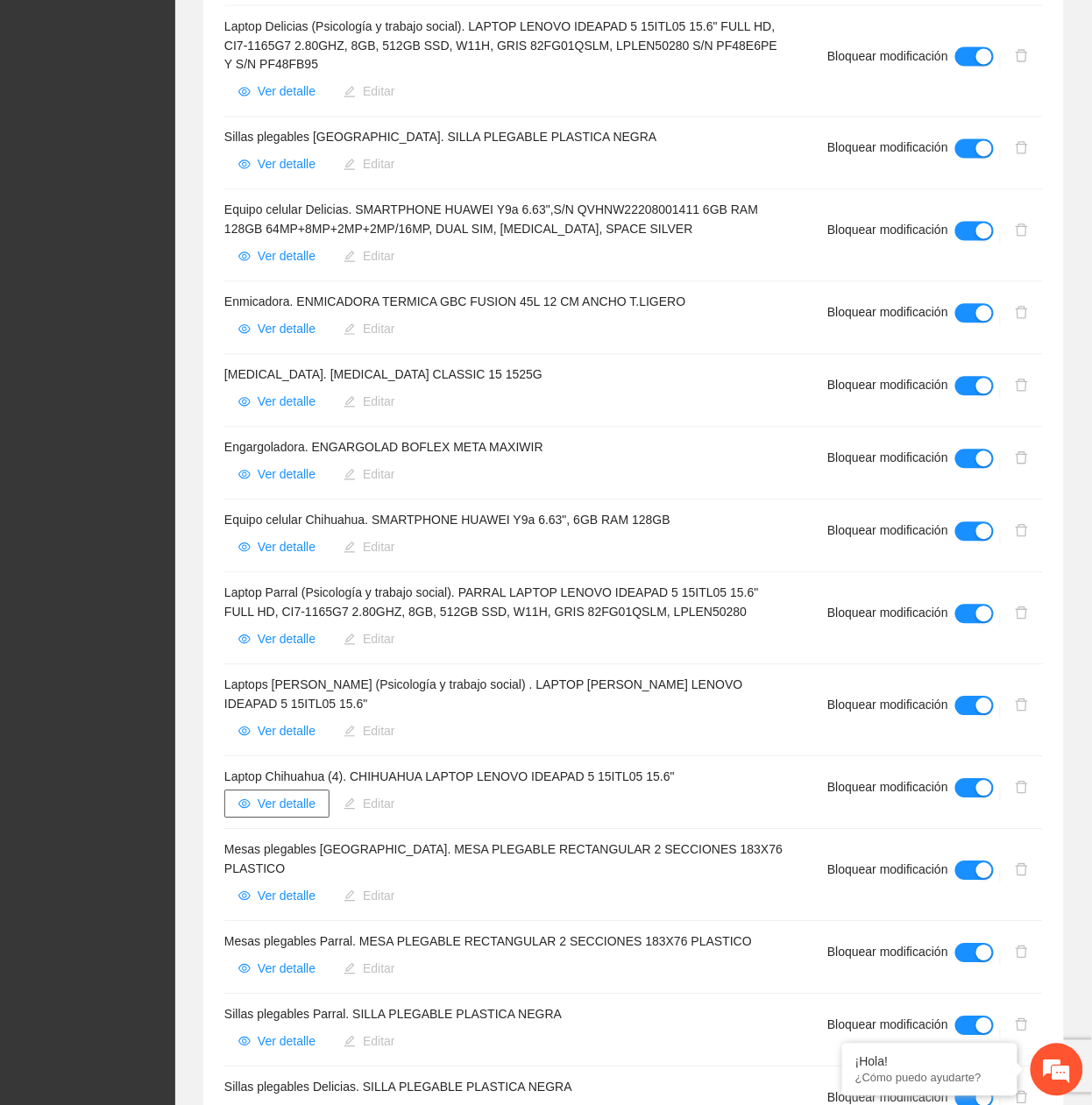
click at [318, 501] on button "Ver detalle" at bounding box center [277, 804] width 105 height 28
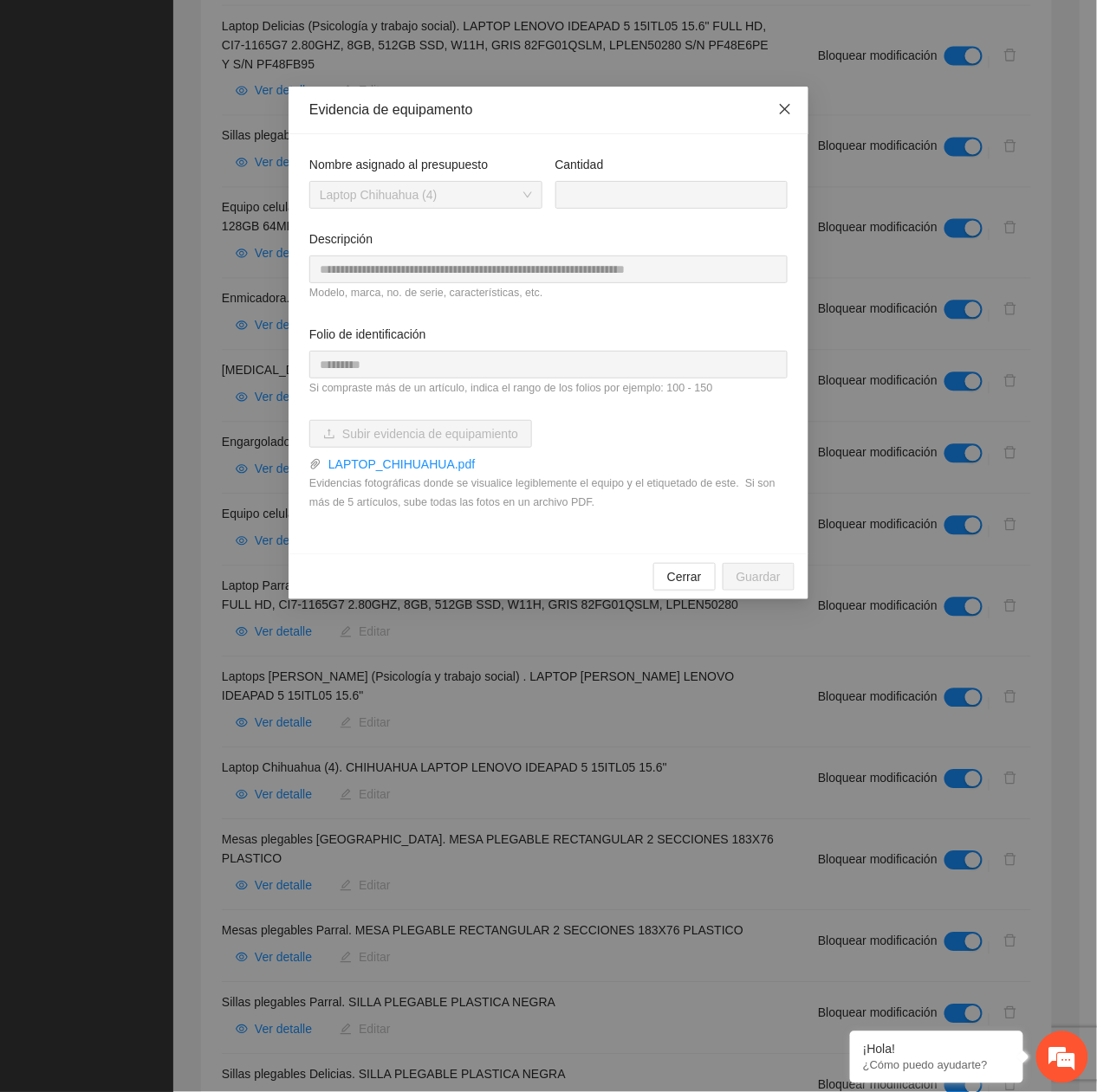
click at [794, 98] on span "Close" at bounding box center [785, 110] width 47 height 47
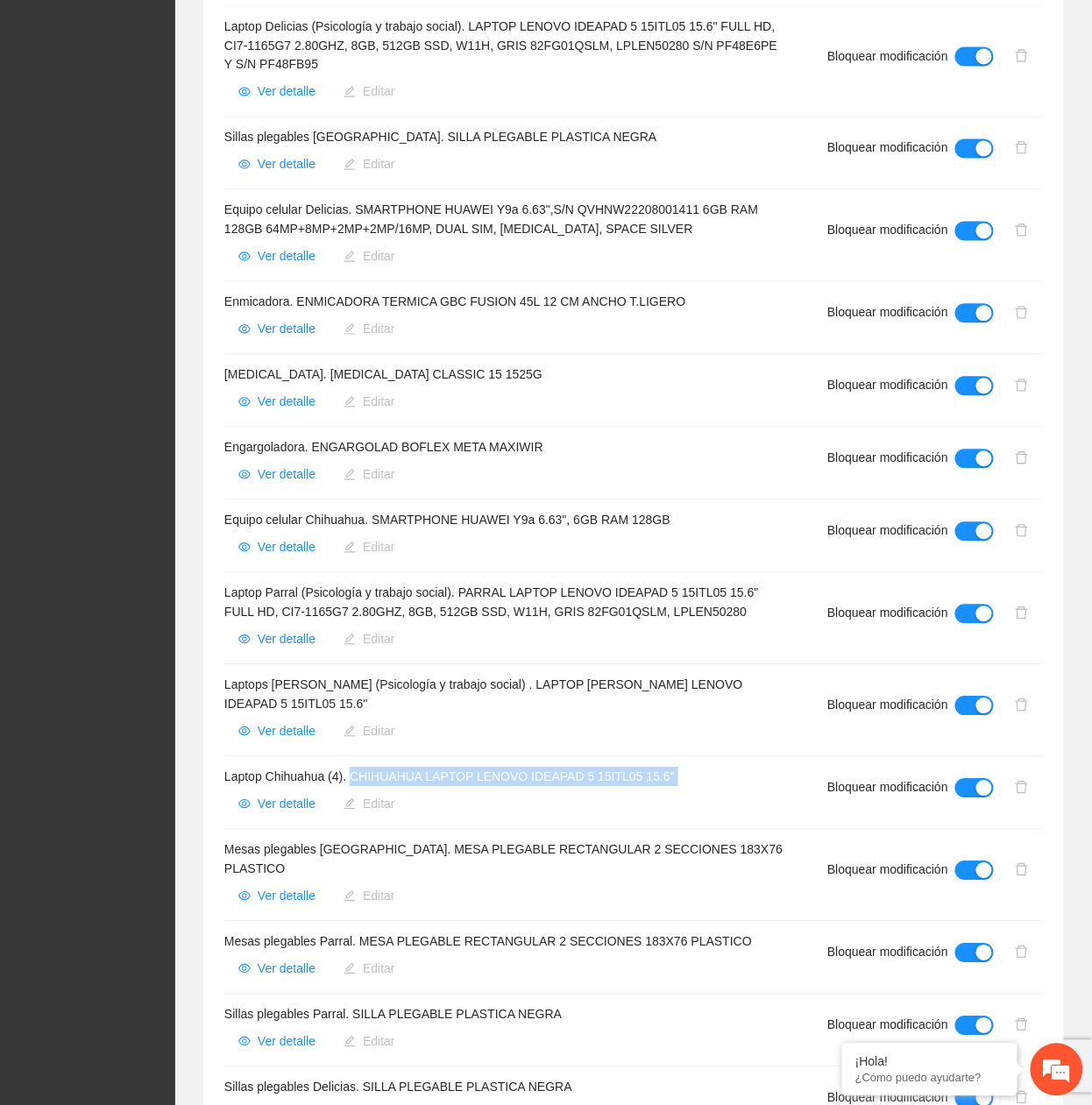
drag, startPoint x: 351, startPoint y: 778, endPoint x: 695, endPoint y: 799, distance: 344.6
click at [695, 501] on div "Laptop Chihuahua (4). CHIHUAHUA LAPTOP LENOVO IDEAPAD 5 15ITL05 15.6" Ver detal…" at bounding box center [505, 792] width 561 height 51
copy div "CHIHUAHUA LAPTOP LENOVO IDEAPAD 5 15ITL05 15.6" Ver detalle Editar"
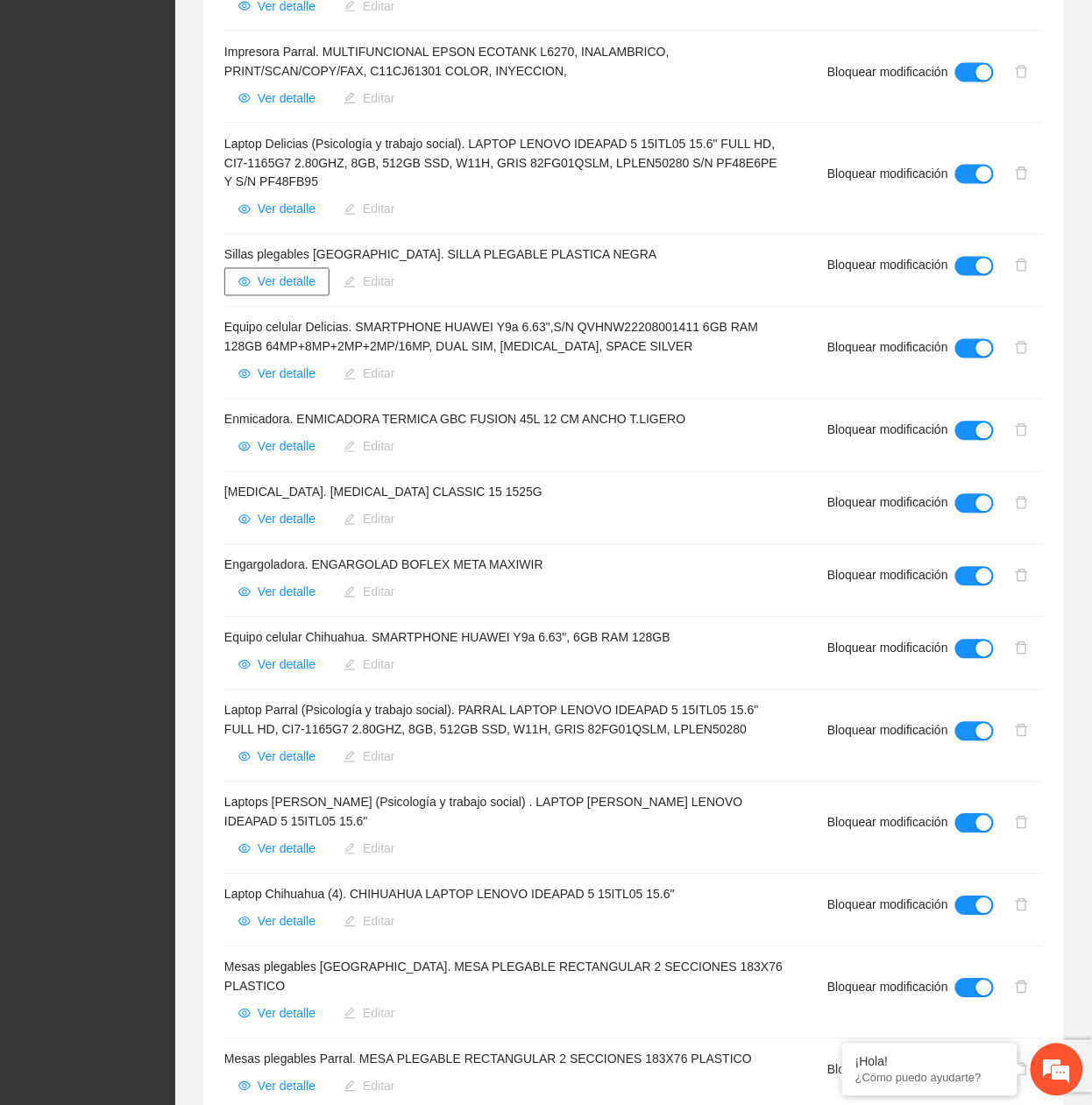
click at [276, 285] on span "Ver detalle" at bounding box center [286, 282] width 58 height 19
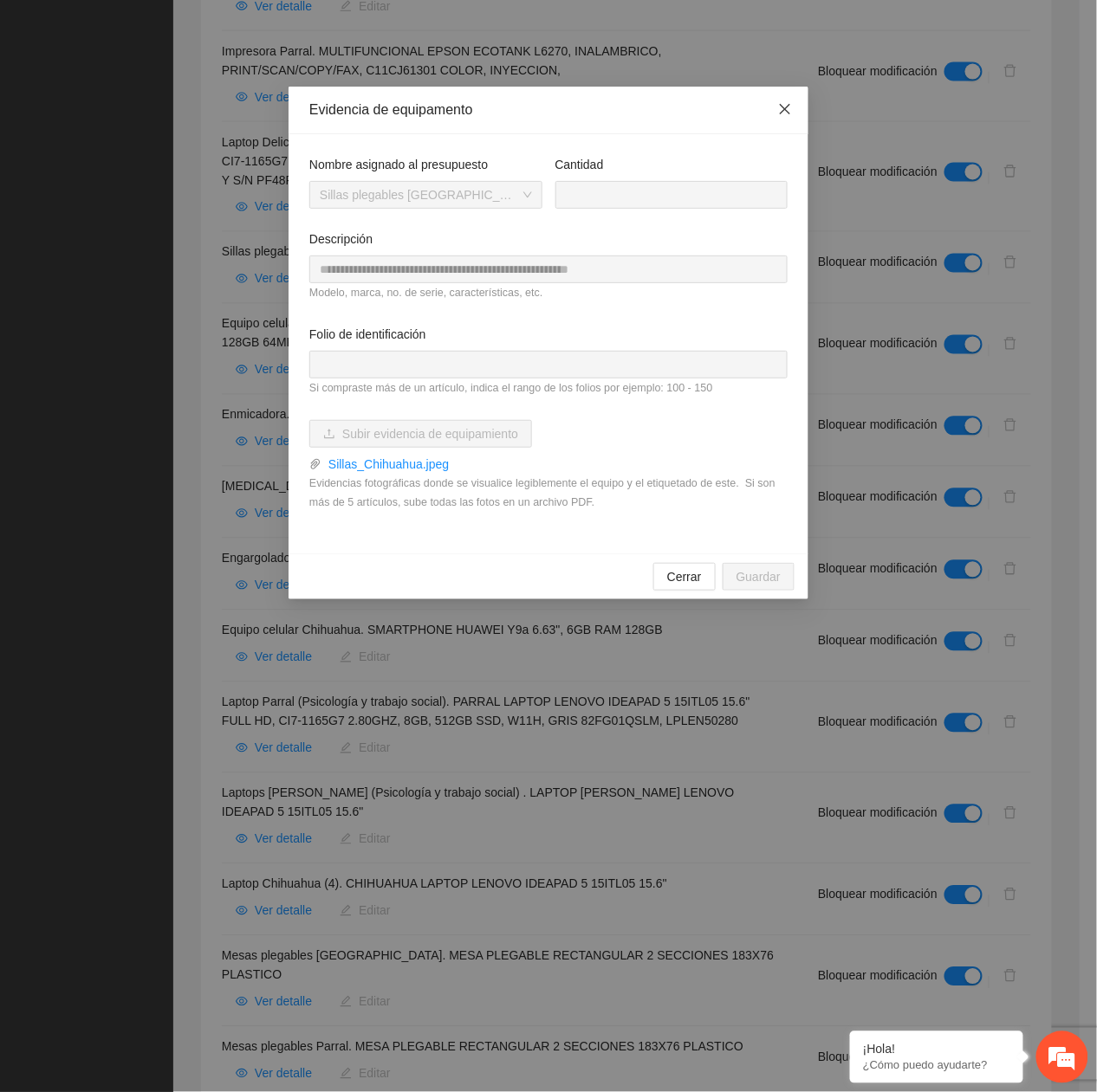
click at [774, 125] on span "Close" at bounding box center [785, 110] width 47 height 47
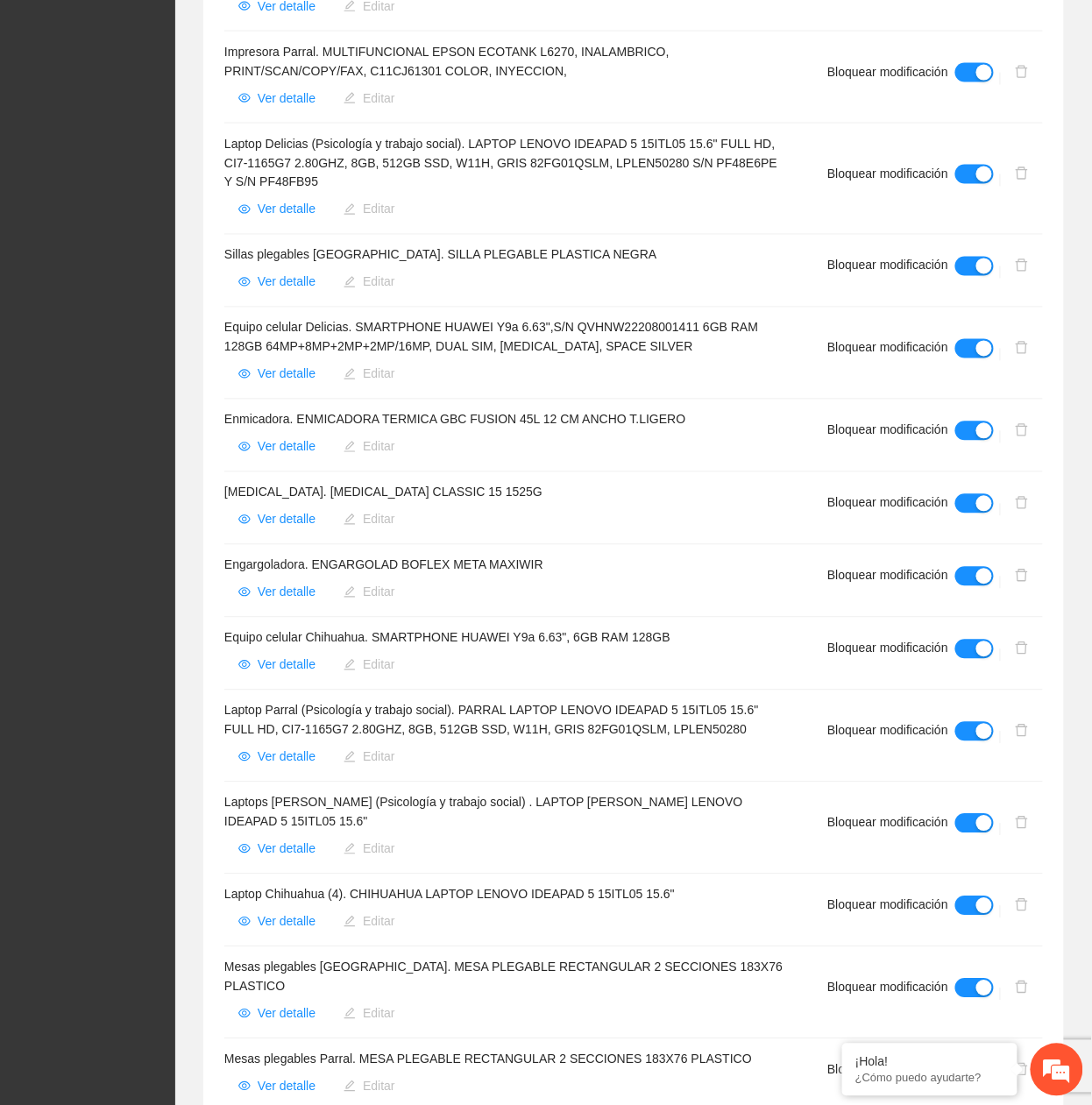
scroll to position [1340, 0]
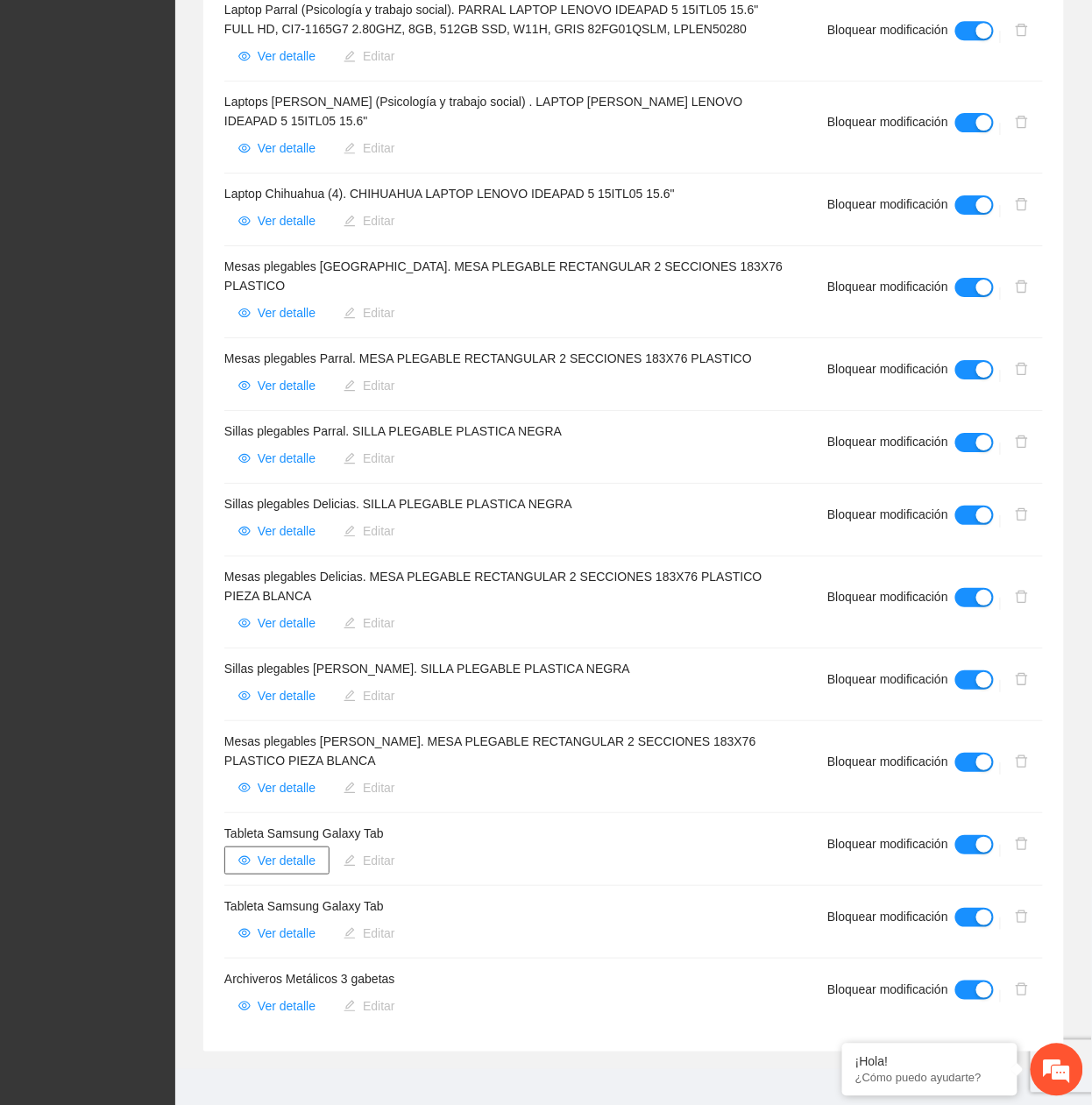
click at [270, 501] on span "Ver detalle" at bounding box center [286, 861] width 58 height 19
click at [296, 501] on span "Ver detalle" at bounding box center [286, 933] width 58 height 19
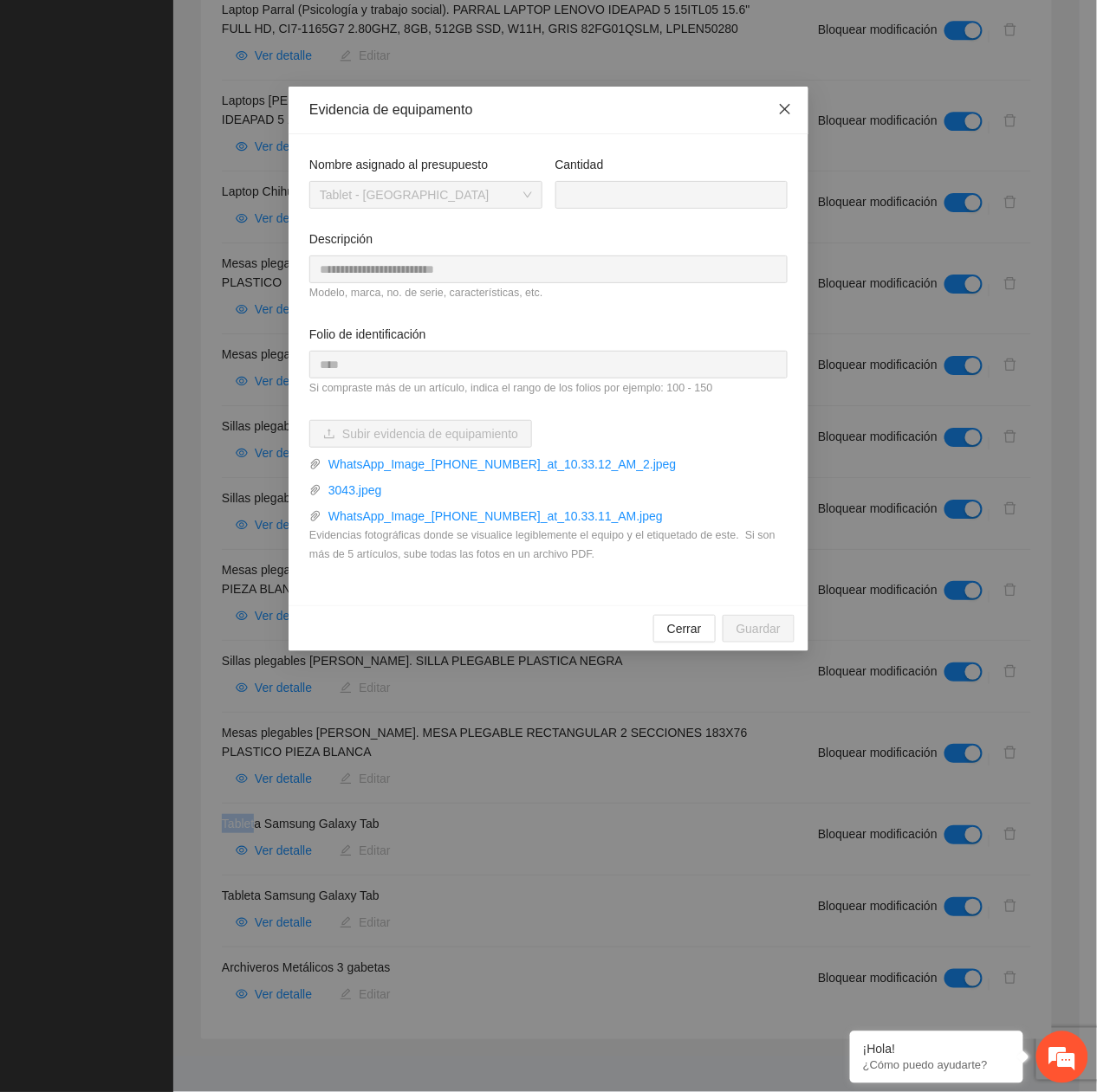
drag, startPoint x: 794, startPoint y: 94, endPoint x: 795, endPoint y: 111, distance: 17.0
click at [797, 91] on span "Close" at bounding box center [785, 110] width 47 height 47
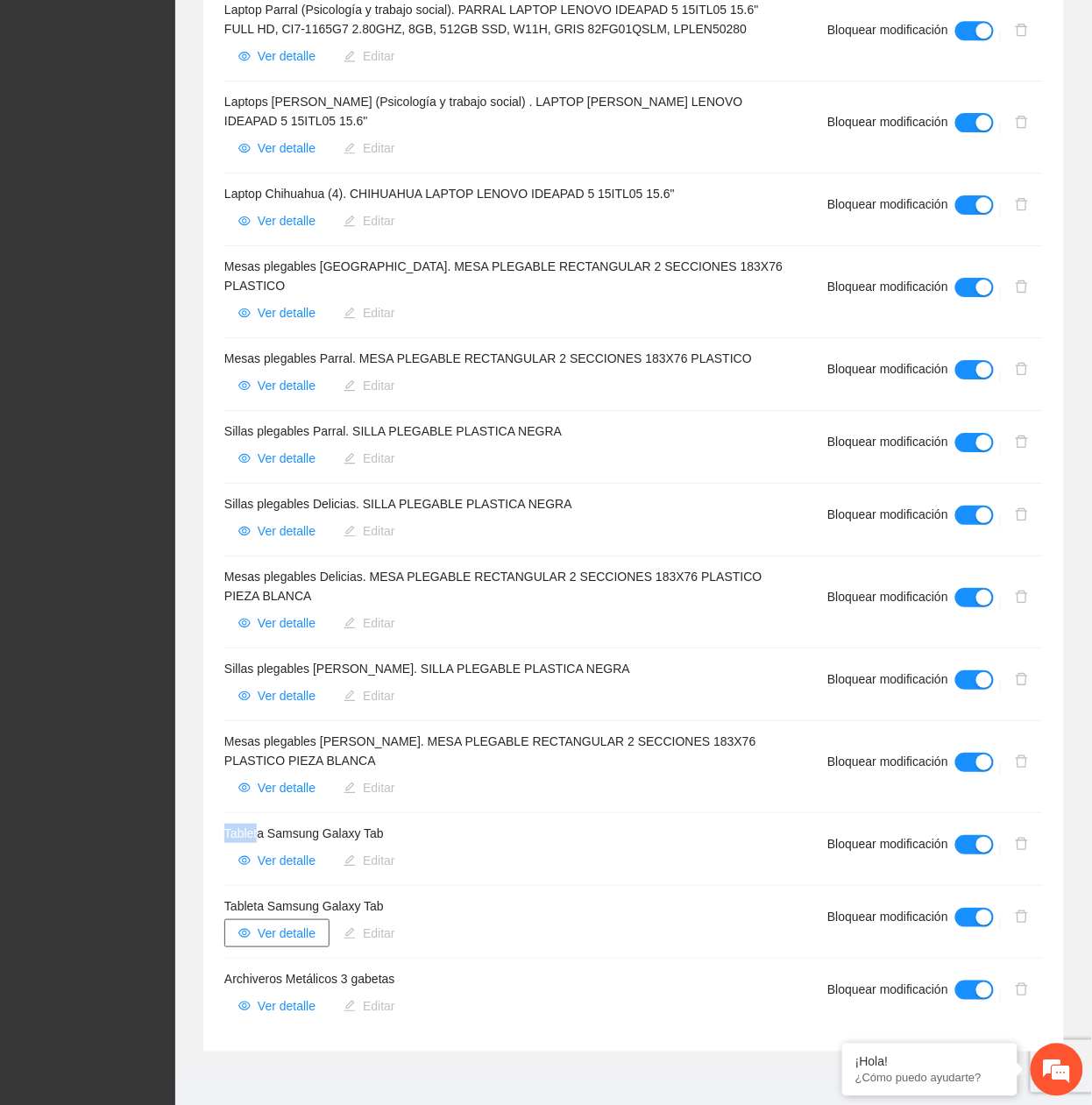
click at [296, 501] on span "Ver detalle" at bounding box center [286, 933] width 58 height 19
drag, startPoint x: 390, startPoint y: 892, endPoint x: 212, endPoint y: 890, distance: 178.0
copy h4 "Tableta Samsung Galaxy Tab"
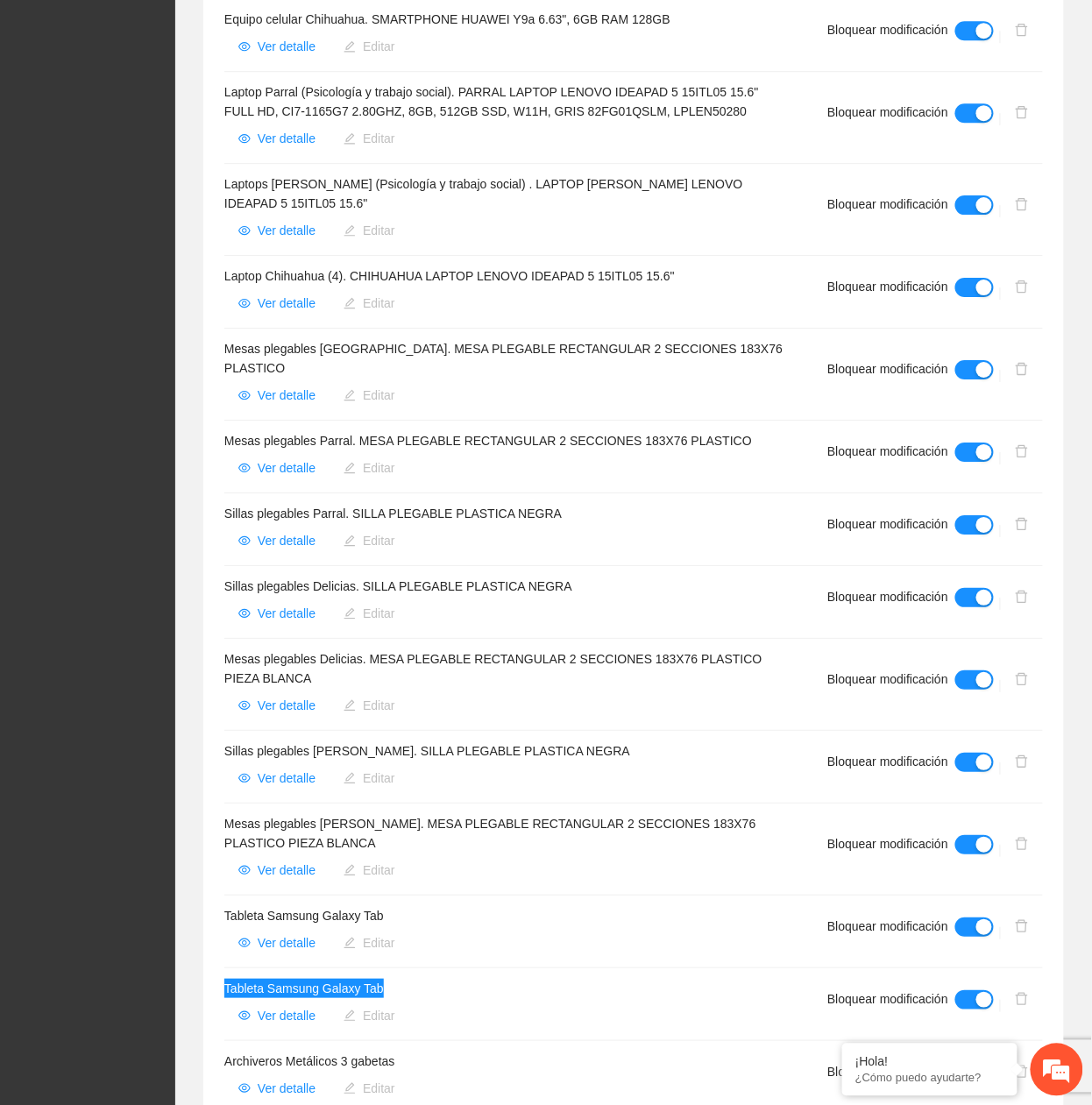
scroll to position [874, 0]
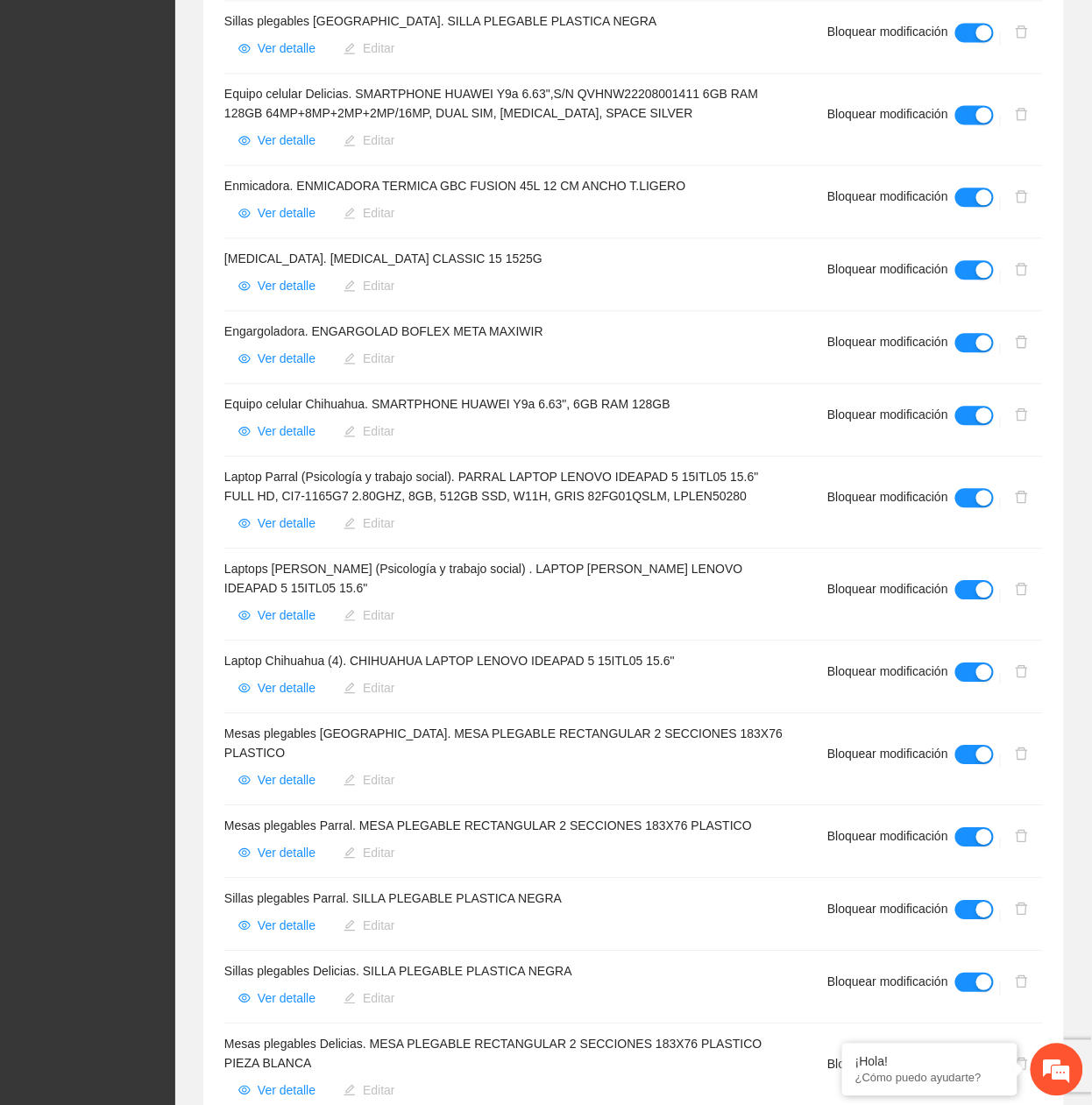
click at [722, 201] on div "Enmicadora. ENMICADORA TERMICA GBC FUSION 45L 12 CM ANCHO T.LIGERO Ver detalle …" at bounding box center [505, 201] width 561 height 51
click at [276, 298] on button "Ver detalle" at bounding box center [277, 285] width 105 height 28
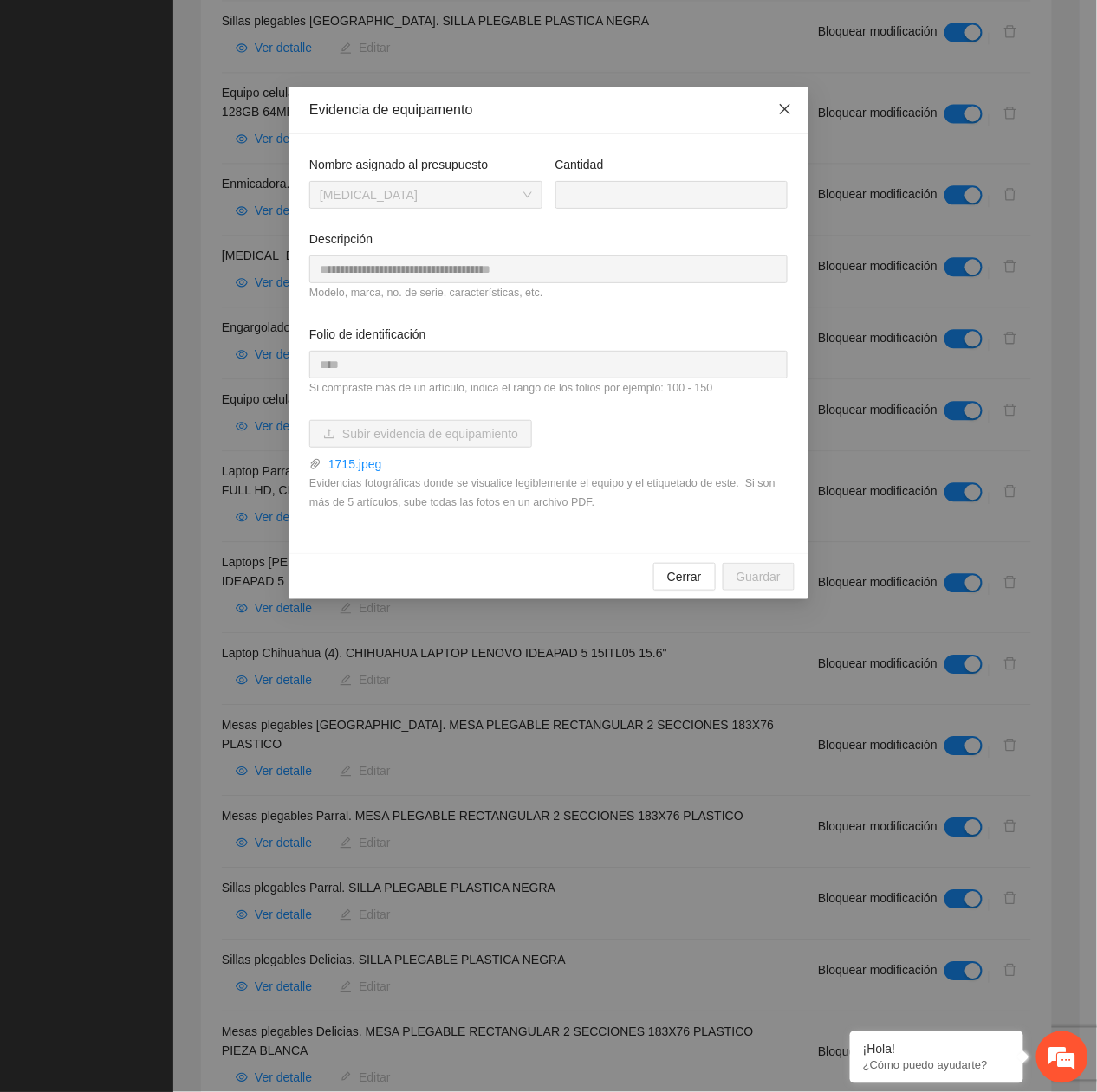
drag, startPoint x: 787, startPoint y: 102, endPoint x: 646, endPoint y: 177, distance: 159.7
click at [783, 107] on icon "close" at bounding box center [785, 108] width 14 height 14
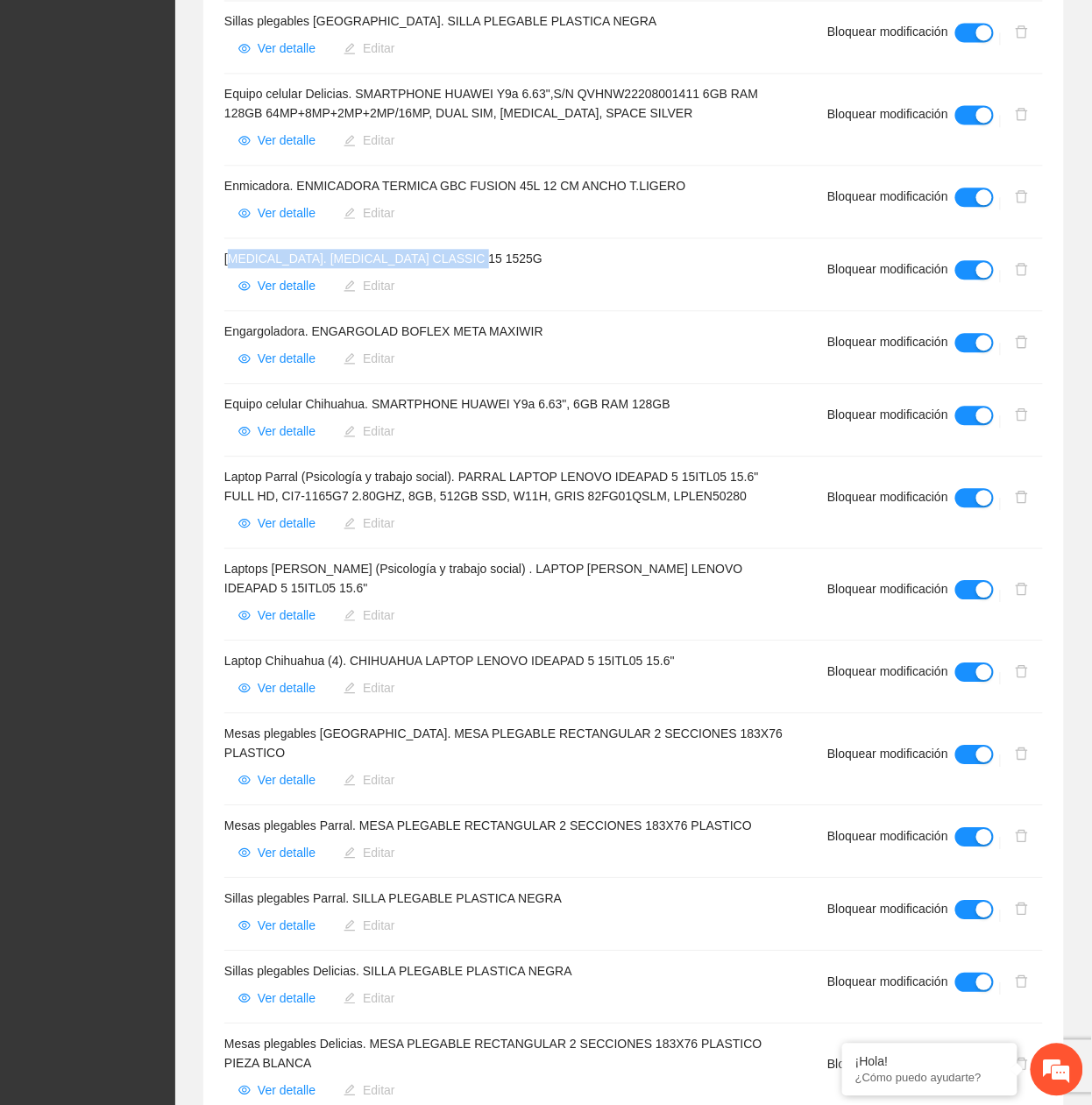
drag, startPoint x: 473, startPoint y: 263, endPoint x: 226, endPoint y: 260, distance: 247.0
click at [226, 260] on h4 "[MEDICAL_DATA]. [MEDICAL_DATA] CLASSIC 15 1525G" at bounding box center [505, 258] width 561 height 19
copy h4 "[MEDICAL_DATA]. [MEDICAL_DATA] CLASSIC 15 1525G"
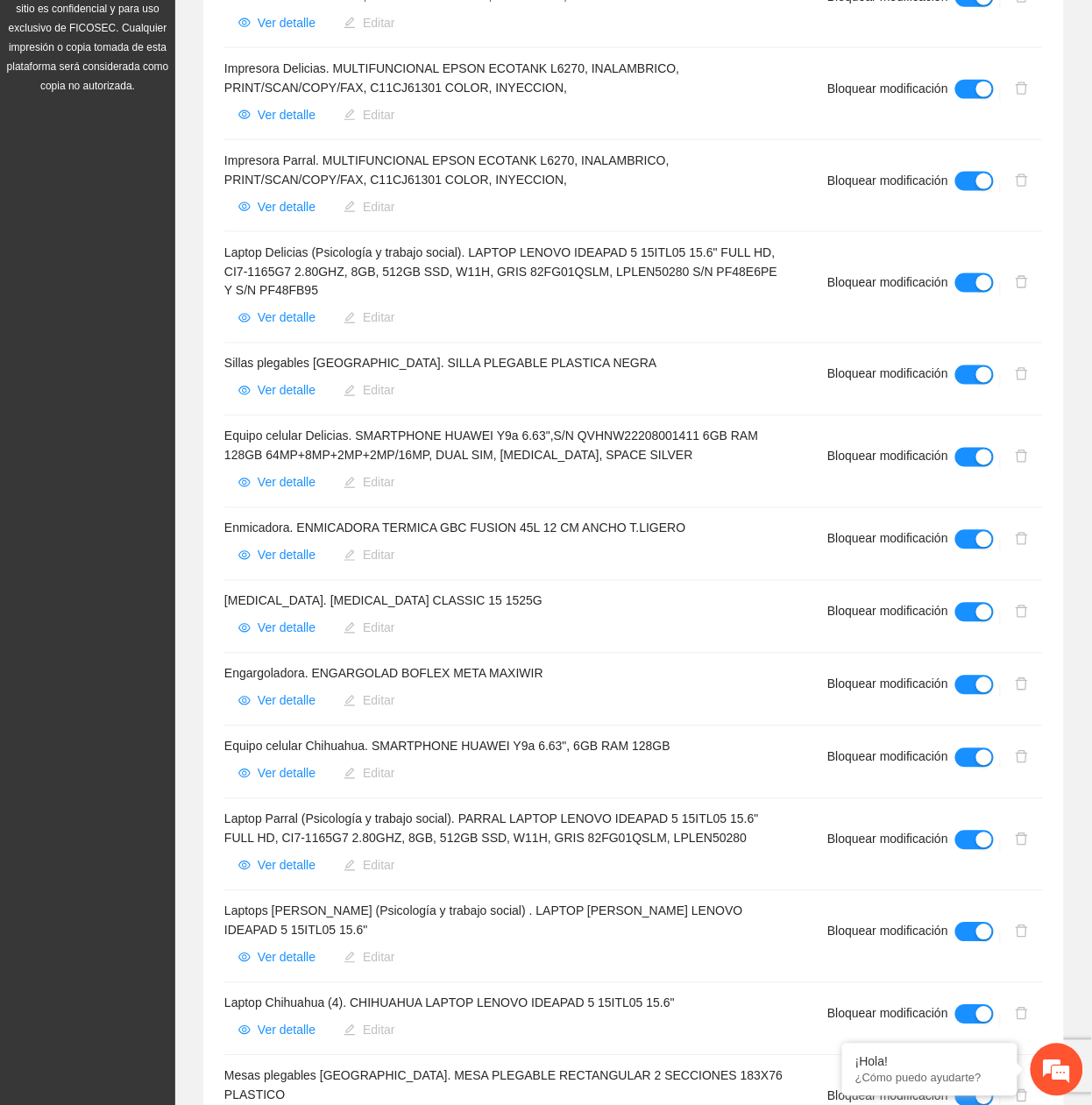
scroll to position [583, 0]
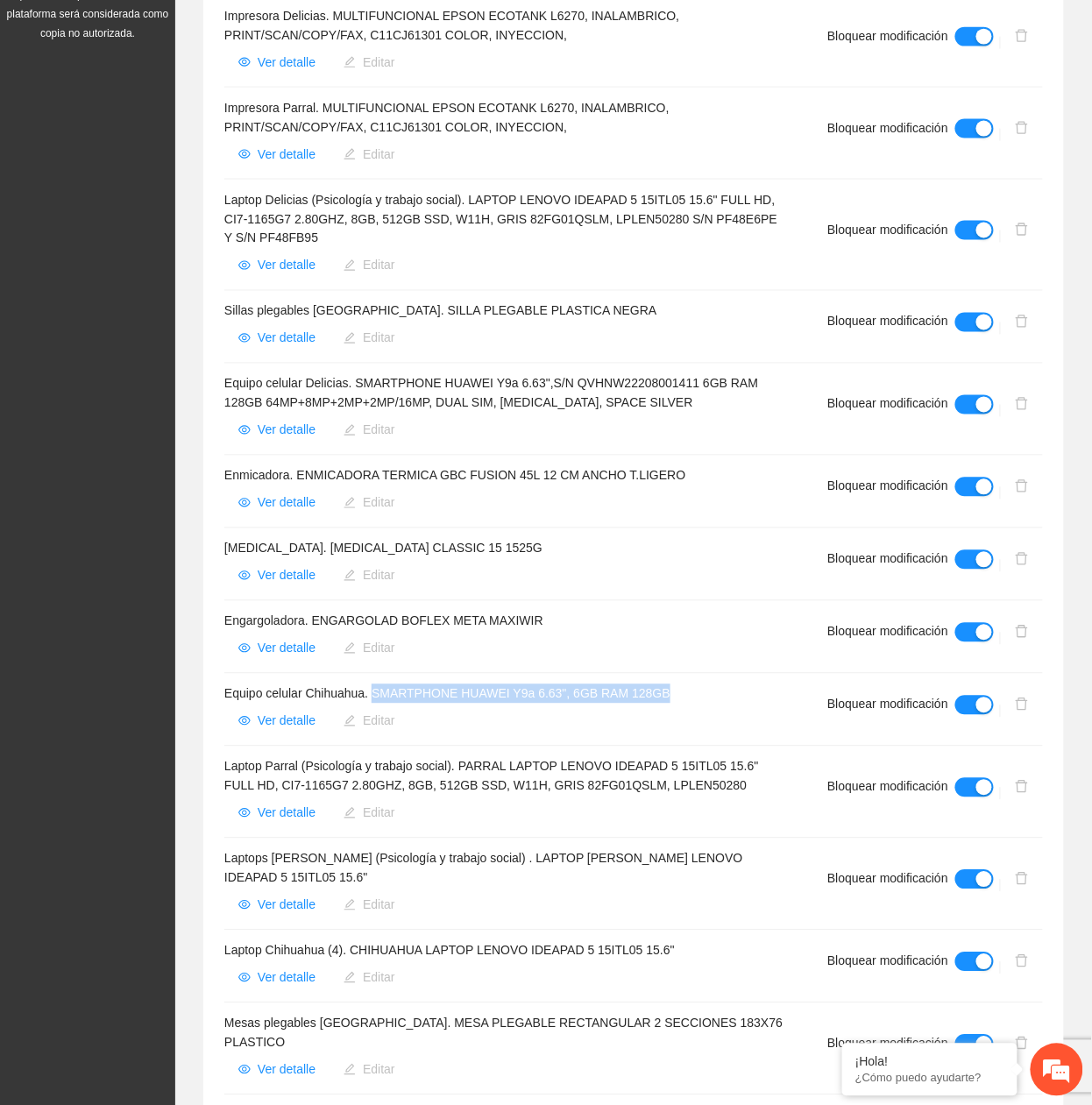
drag, startPoint x: 372, startPoint y: 696, endPoint x: 680, endPoint y: 694, distance: 308.0
click at [680, 501] on h4 "Equipo celular Chihuahua. SMARTPHONE HUAWEI Y9a 6.63", 6GB RAM 128GB" at bounding box center [505, 694] width 561 height 19
click at [286, 501] on span "Ver detalle" at bounding box center [286, 721] width 58 height 19
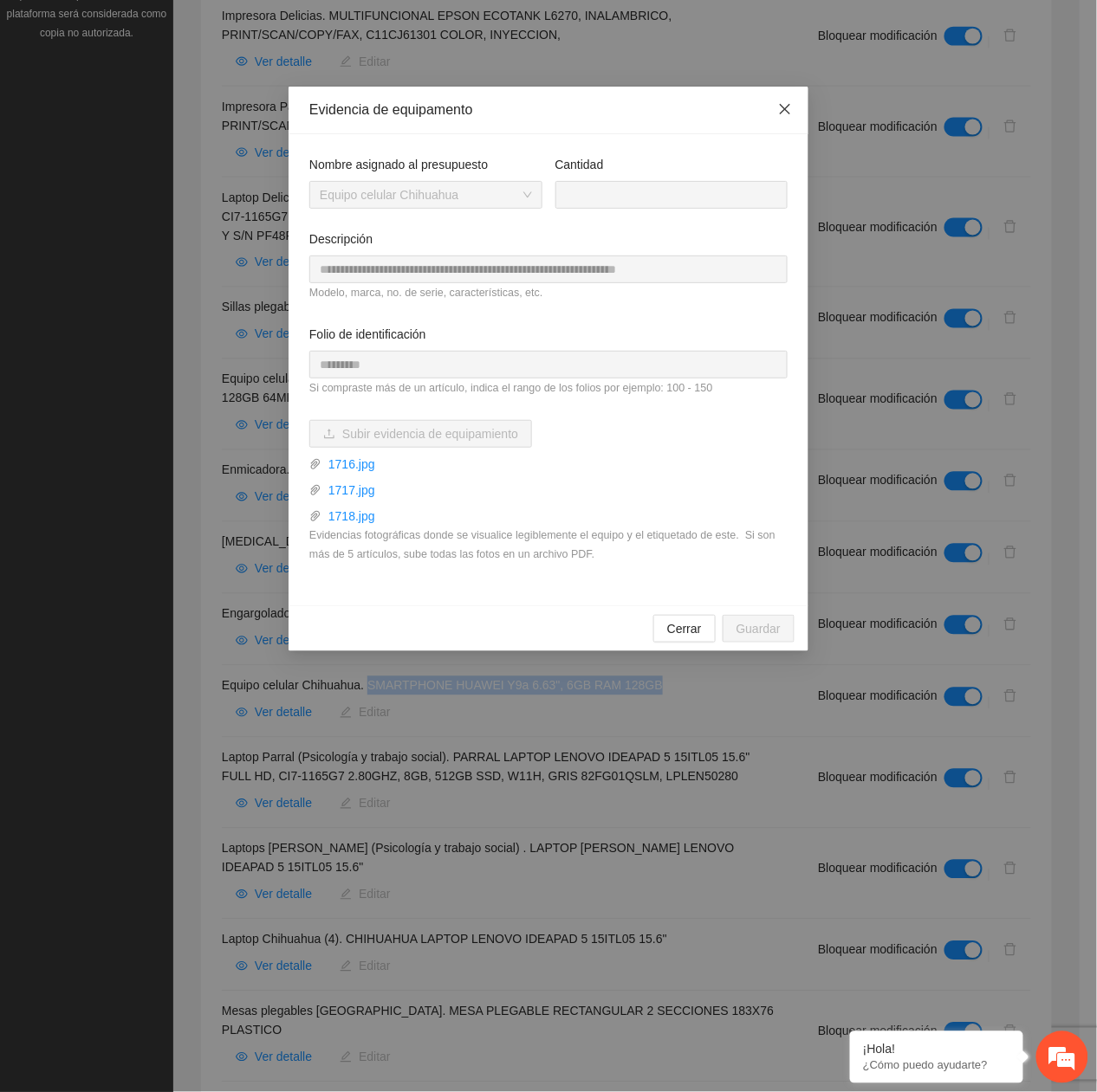
drag, startPoint x: 781, startPoint y: 104, endPoint x: 771, endPoint y: 91, distance: 16.4
click at [780, 102] on icon "close" at bounding box center [785, 108] width 14 height 14
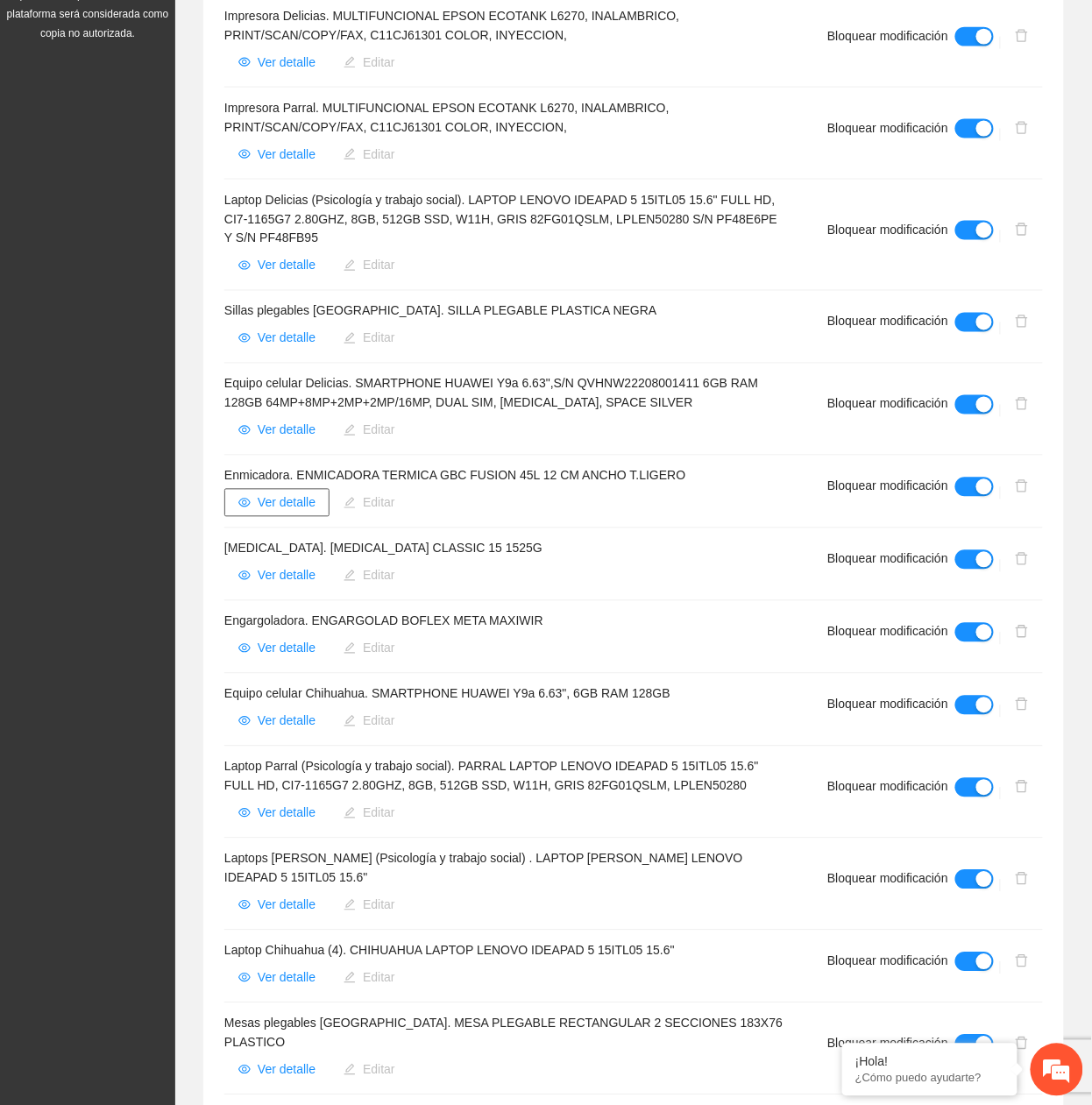
click at [305, 501] on span "Ver detalle" at bounding box center [286, 503] width 58 height 19
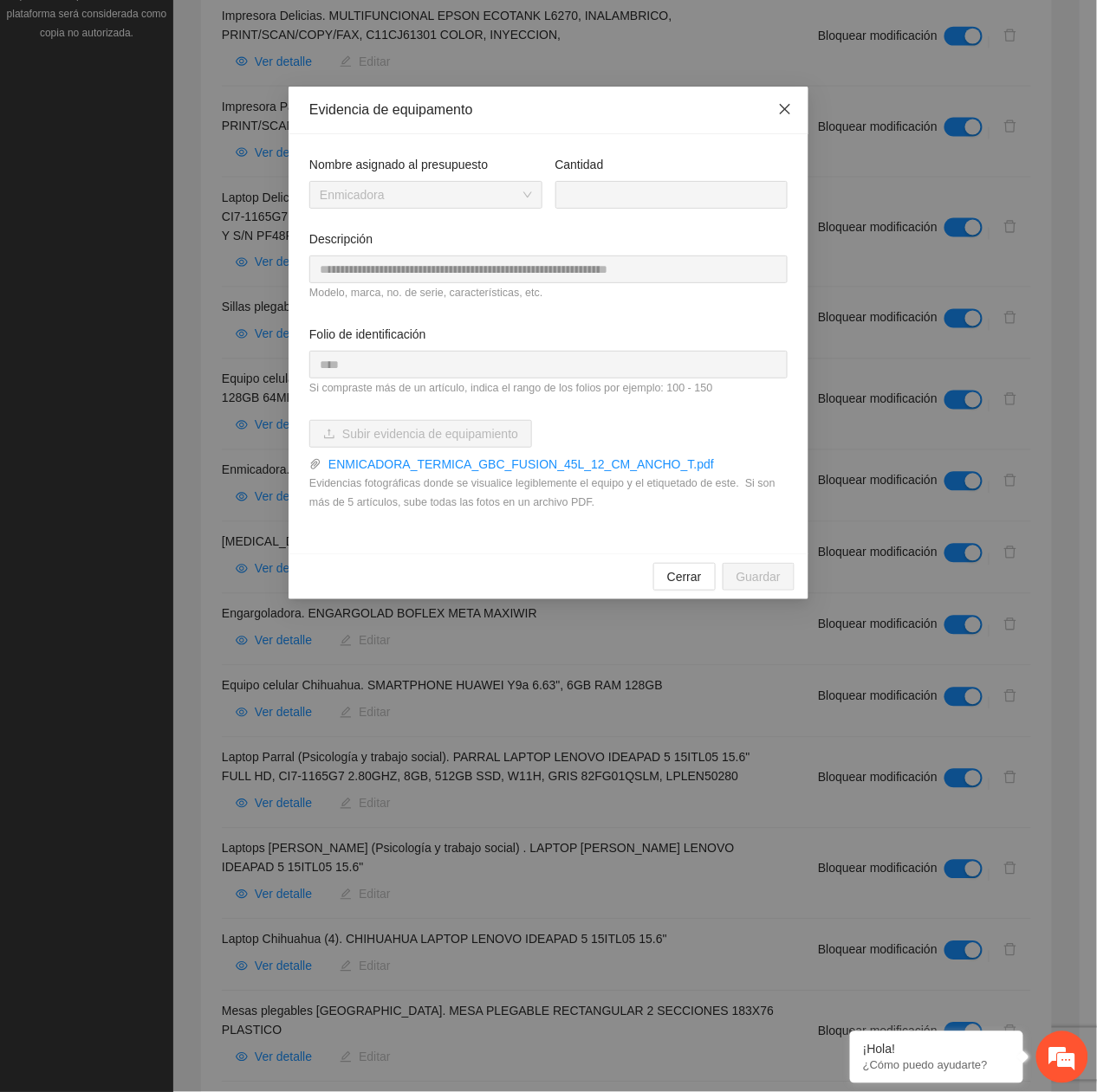
drag, startPoint x: 785, startPoint y: 106, endPoint x: 769, endPoint y: 124, distance: 24.1
click at [785, 107] on icon "close" at bounding box center [785, 108] width 14 height 14
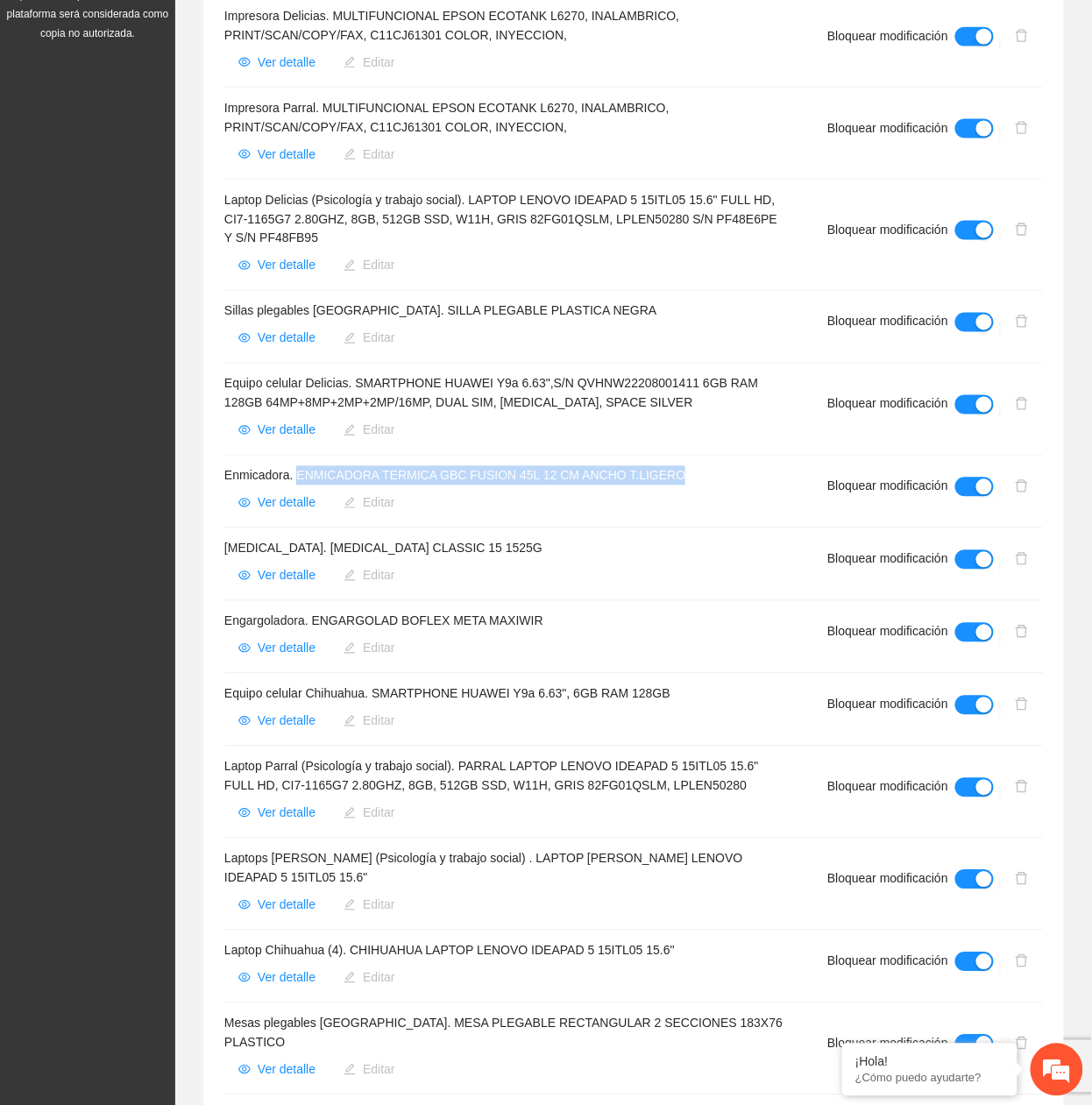
drag, startPoint x: 295, startPoint y: 481, endPoint x: 755, endPoint y: 473, distance: 460.1
click at [755, 473] on h4 "Enmicadora. ENMICADORA TERMICA GBC FUSION 45L 12 CM ANCHO T.LIGERO" at bounding box center [505, 476] width 561 height 19
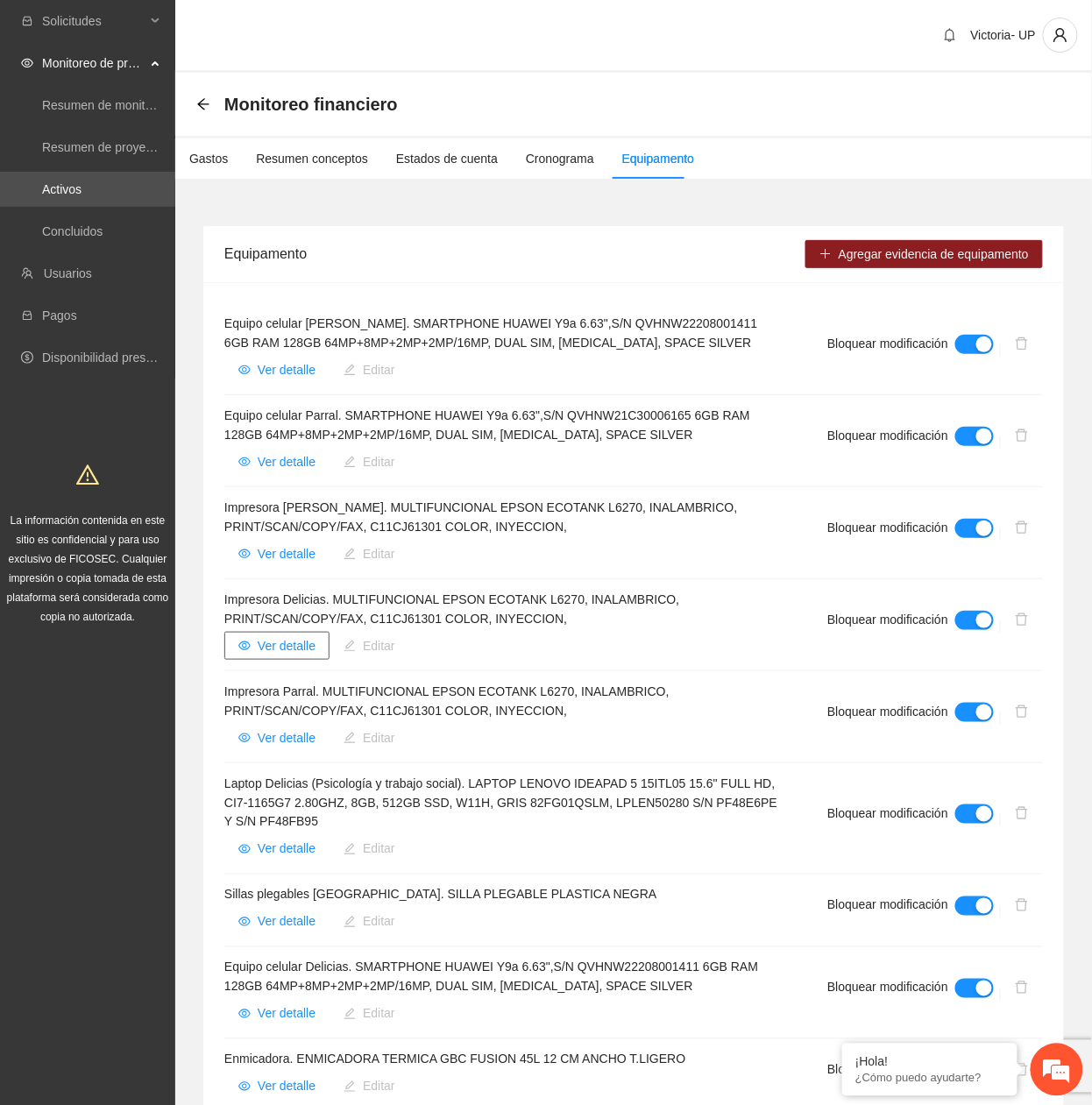
scroll to position [656, 0]
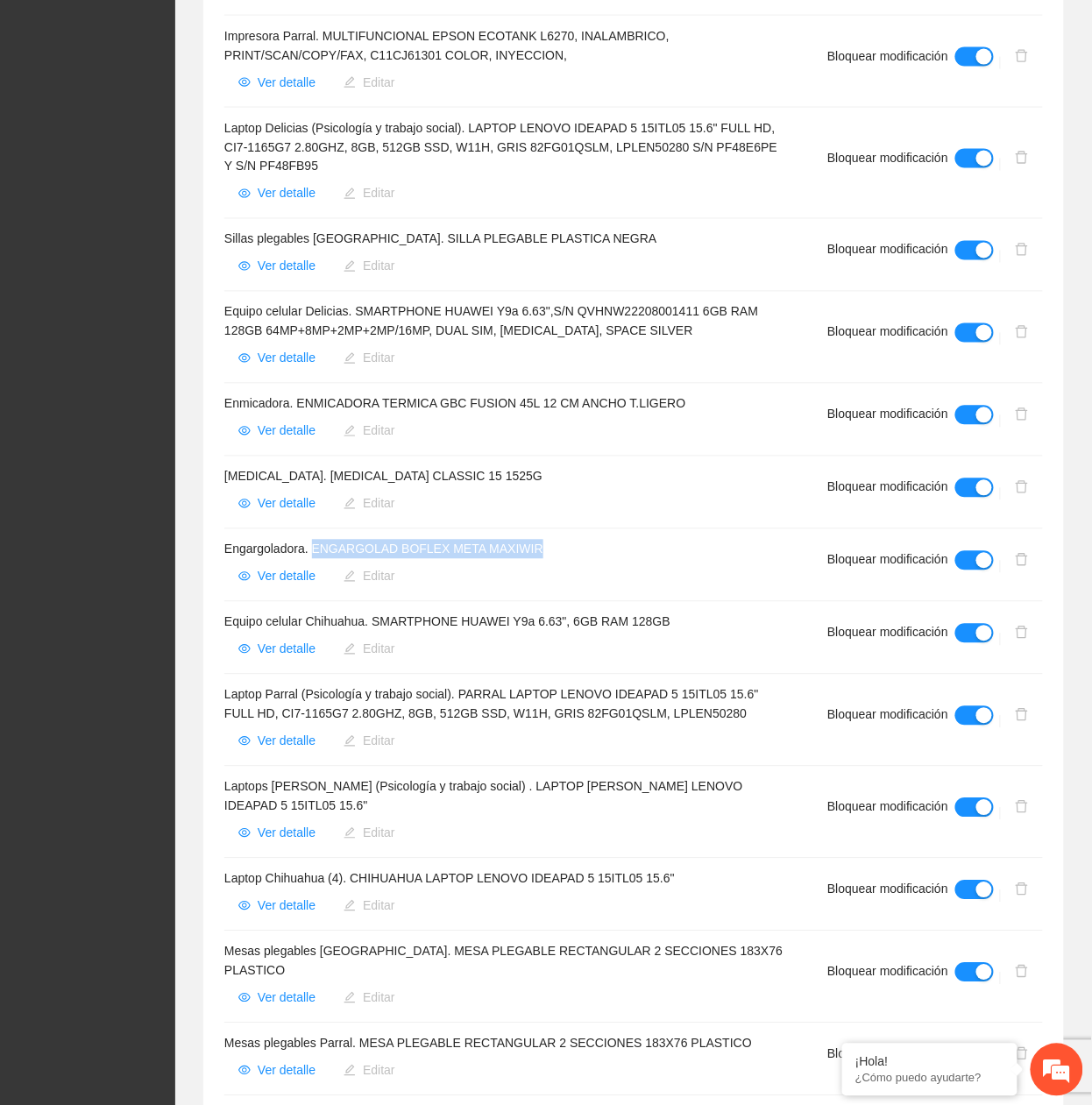
drag, startPoint x: 312, startPoint y: 550, endPoint x: 545, endPoint y: 550, distance: 233.0
click at [545, 501] on h4 "Engargoladora. ENGARGOLAD BOFLEX META MAXIWIR" at bounding box center [505, 549] width 561 height 19
click at [263, 501] on span "Ver detalle" at bounding box center [286, 577] width 58 height 19
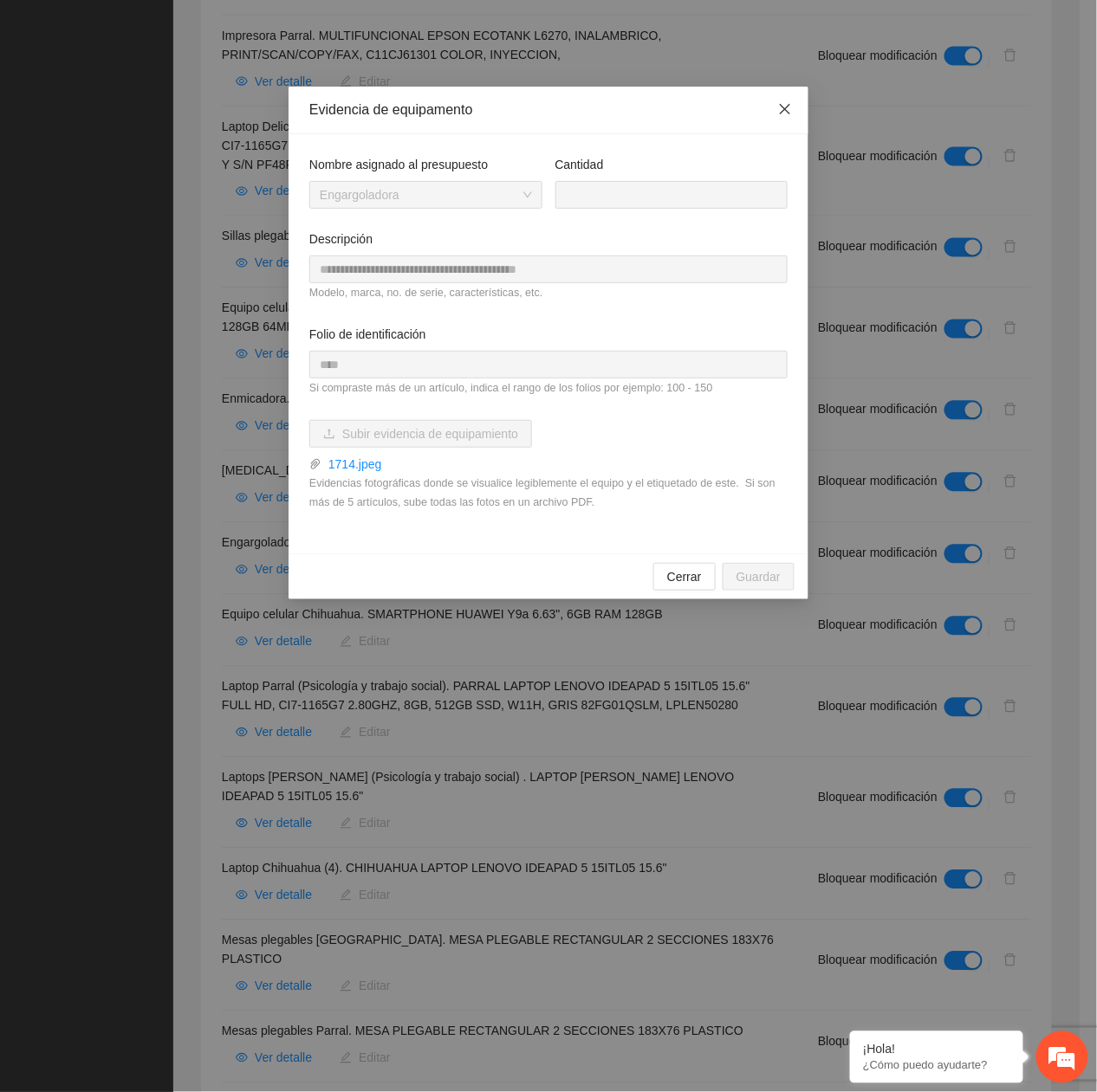
click at [774, 104] on span "Close" at bounding box center [785, 110] width 47 height 47
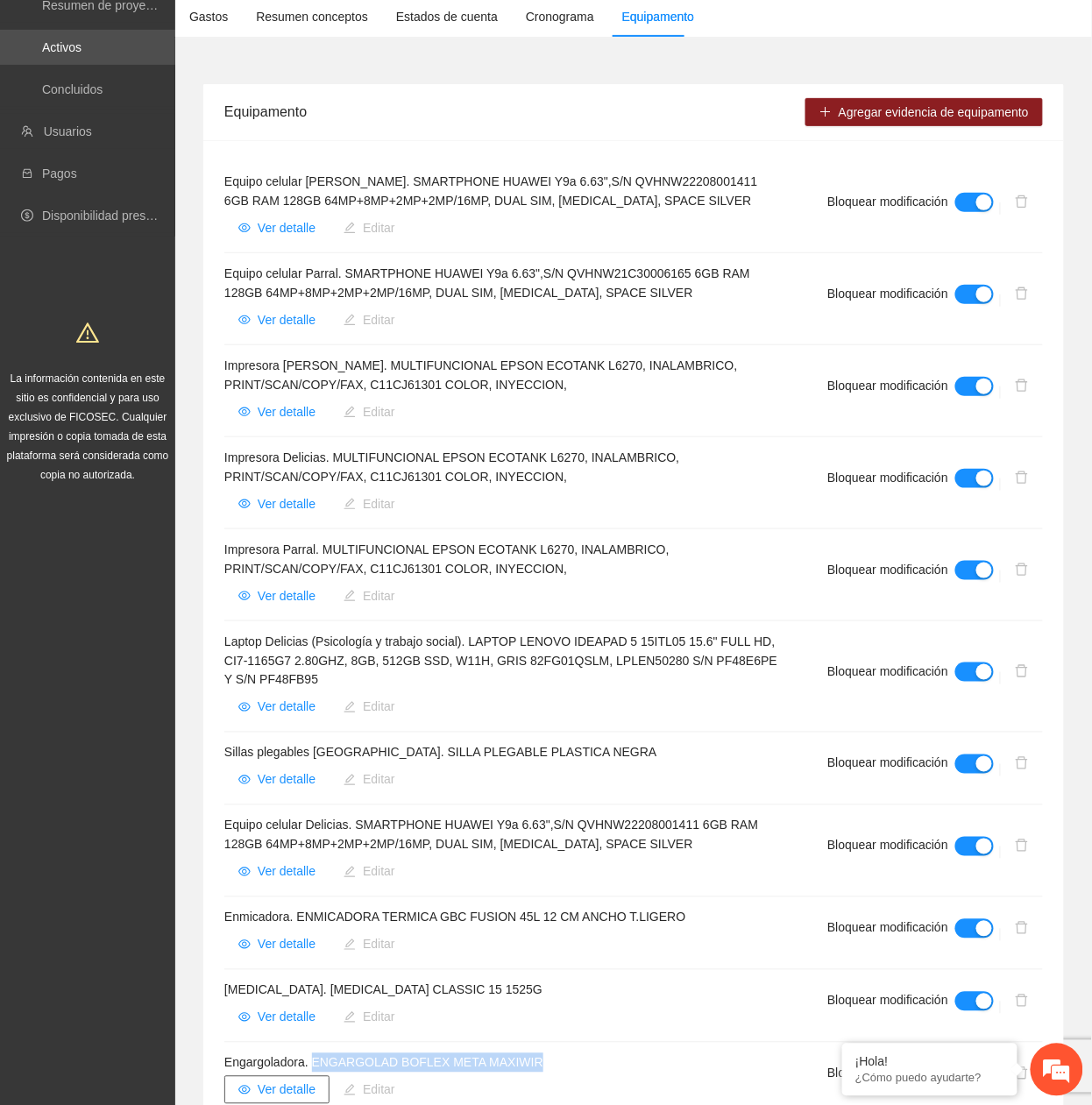
scroll to position [0, 0]
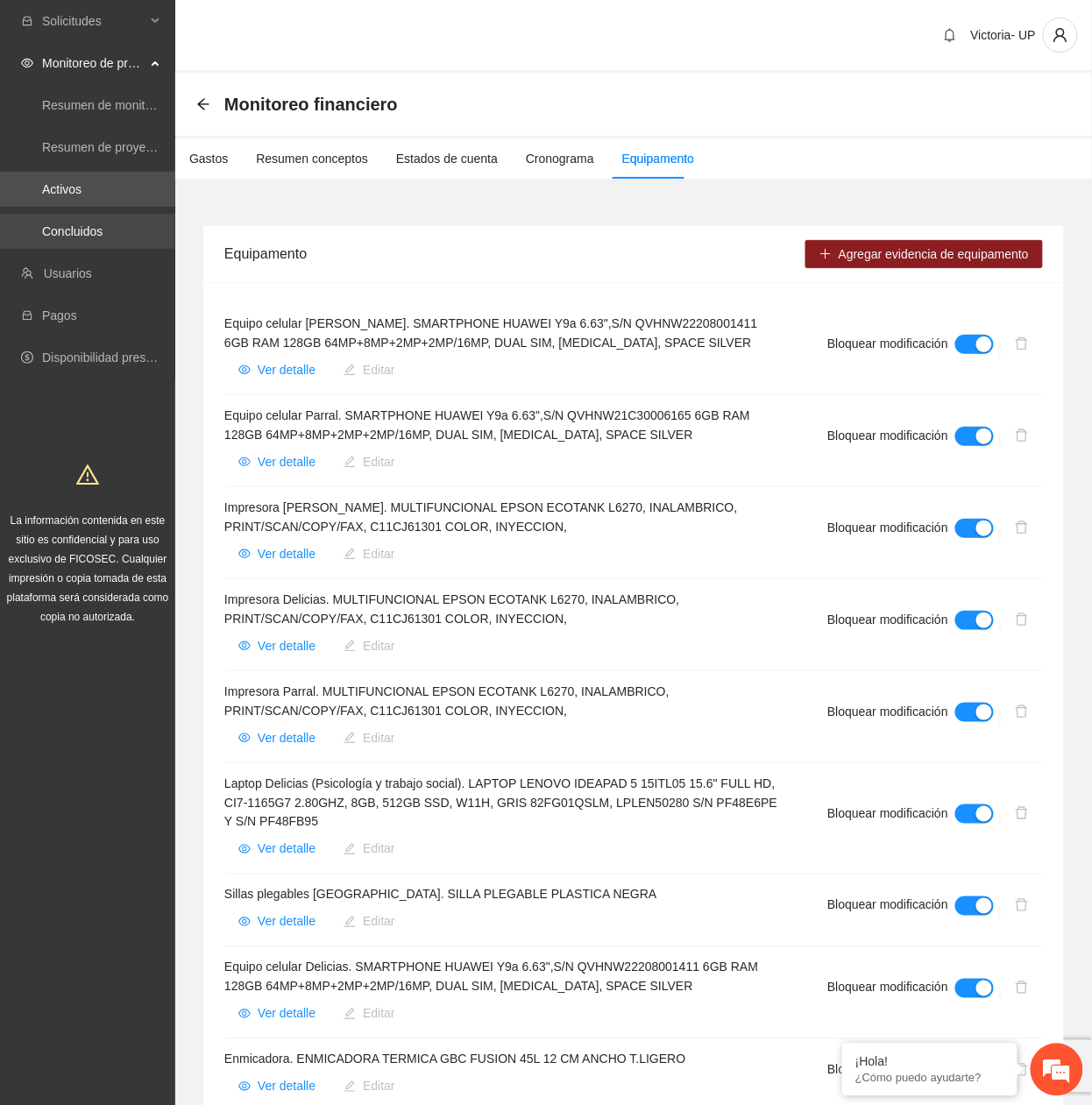
click at [71, 224] on link "Concluidos" at bounding box center [72, 231] width 60 height 14
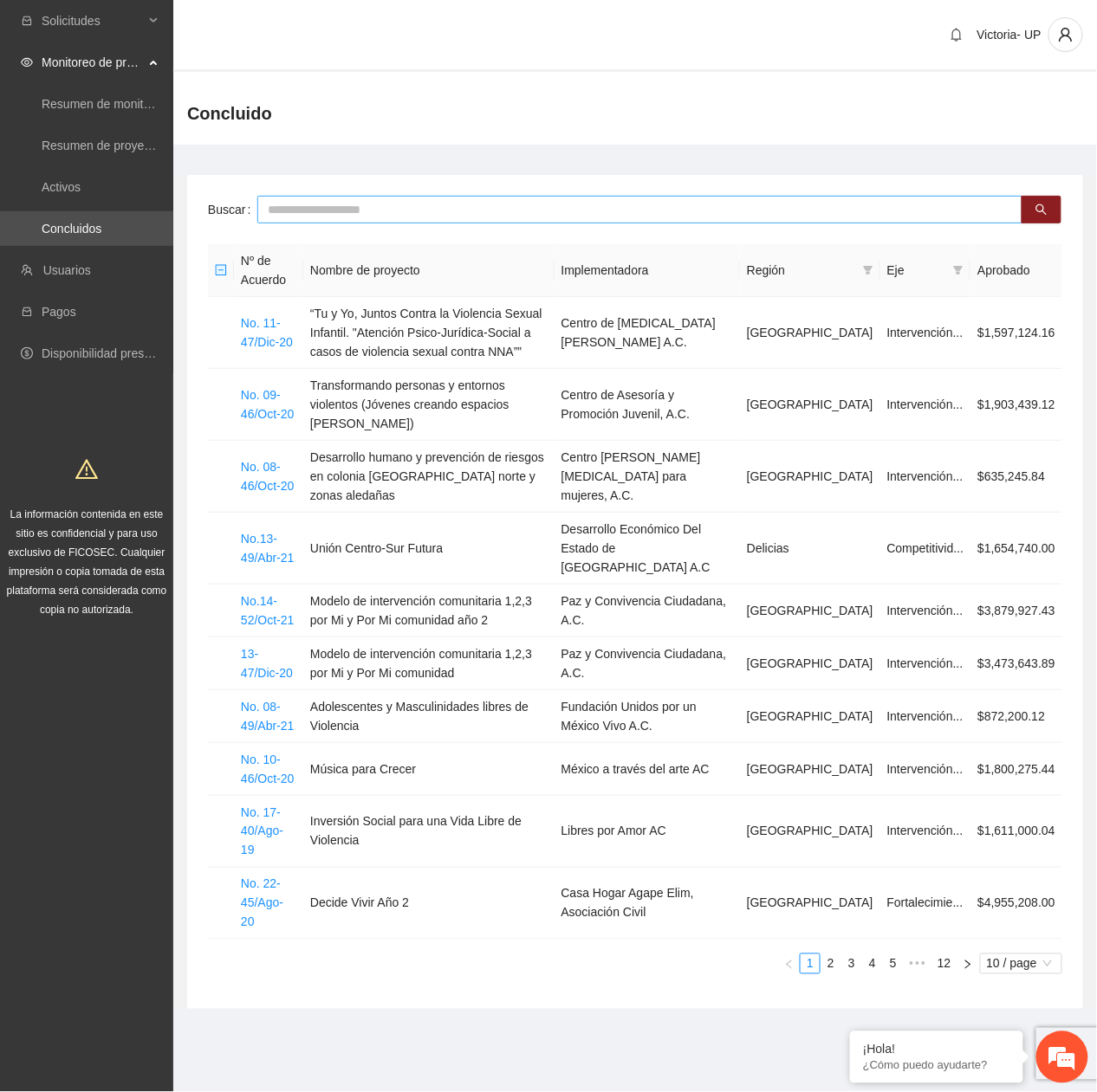
click at [317, 204] on input "text" at bounding box center [640, 209] width 765 height 27
type input "*"
type input "***"
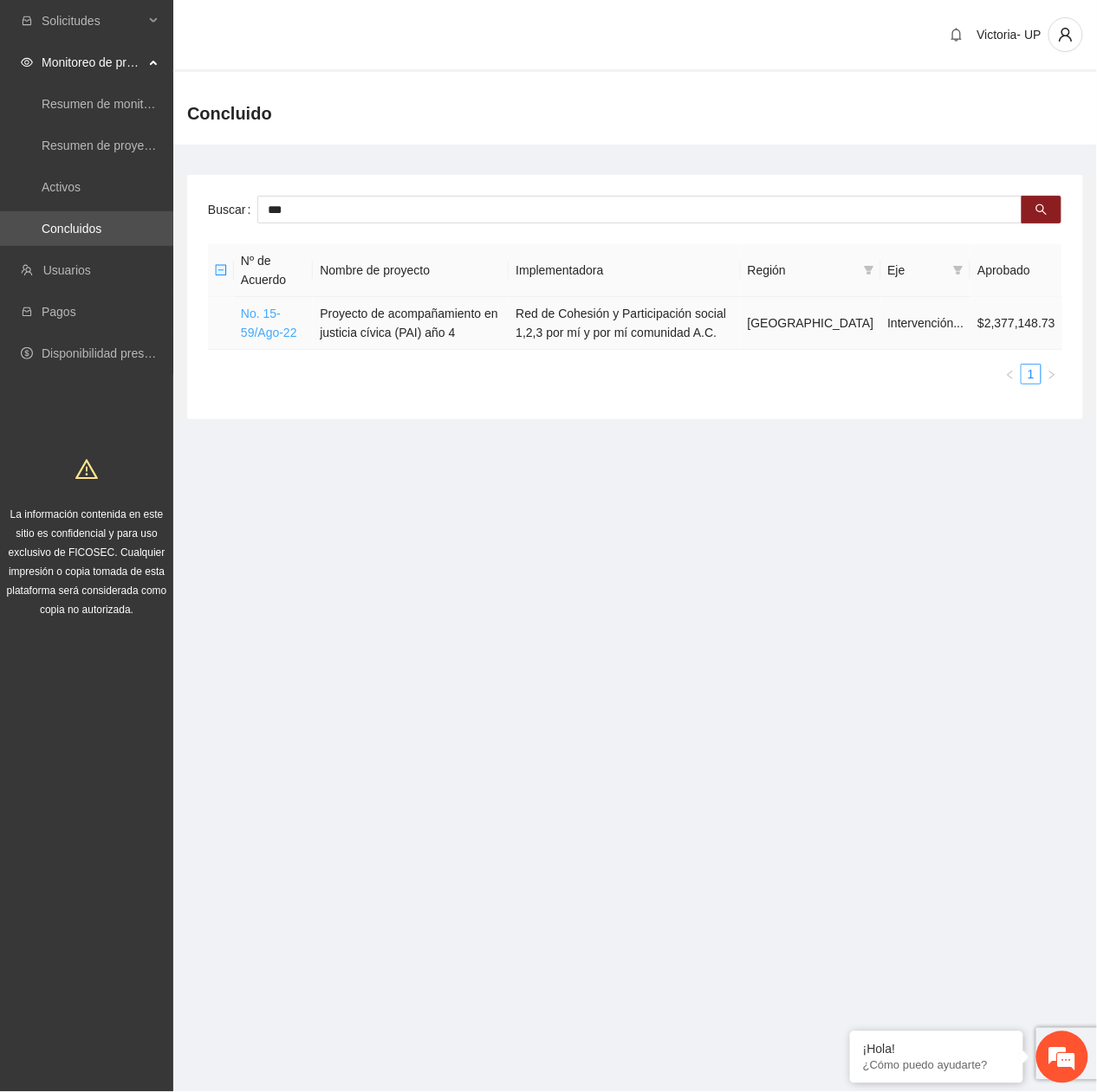
click at [278, 327] on link "No. 15-59/Ago-22" at bounding box center [270, 322] width 57 height 33
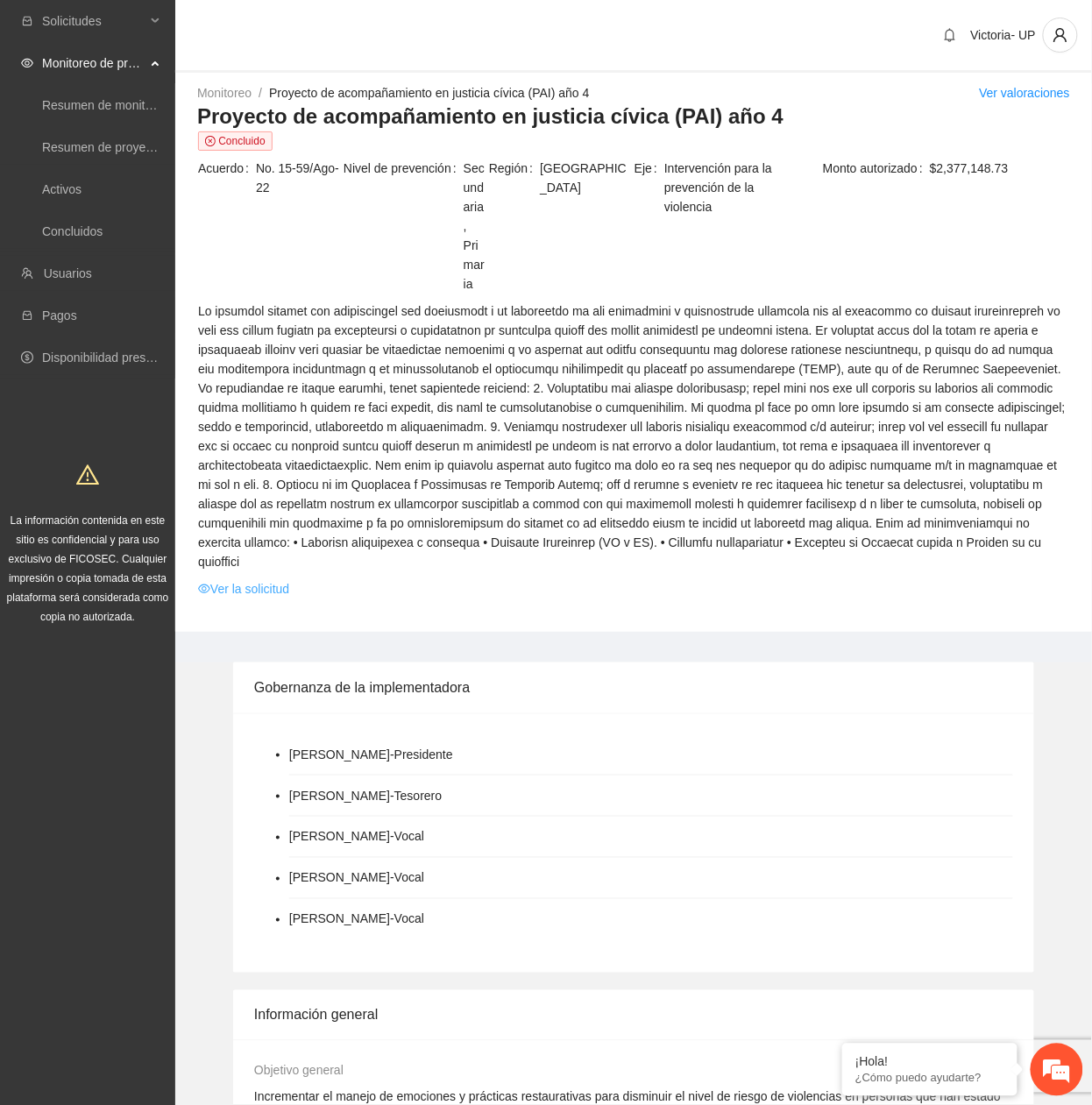
click at [237, 501] on link "Ver la solicitud" at bounding box center [244, 589] width 92 height 19
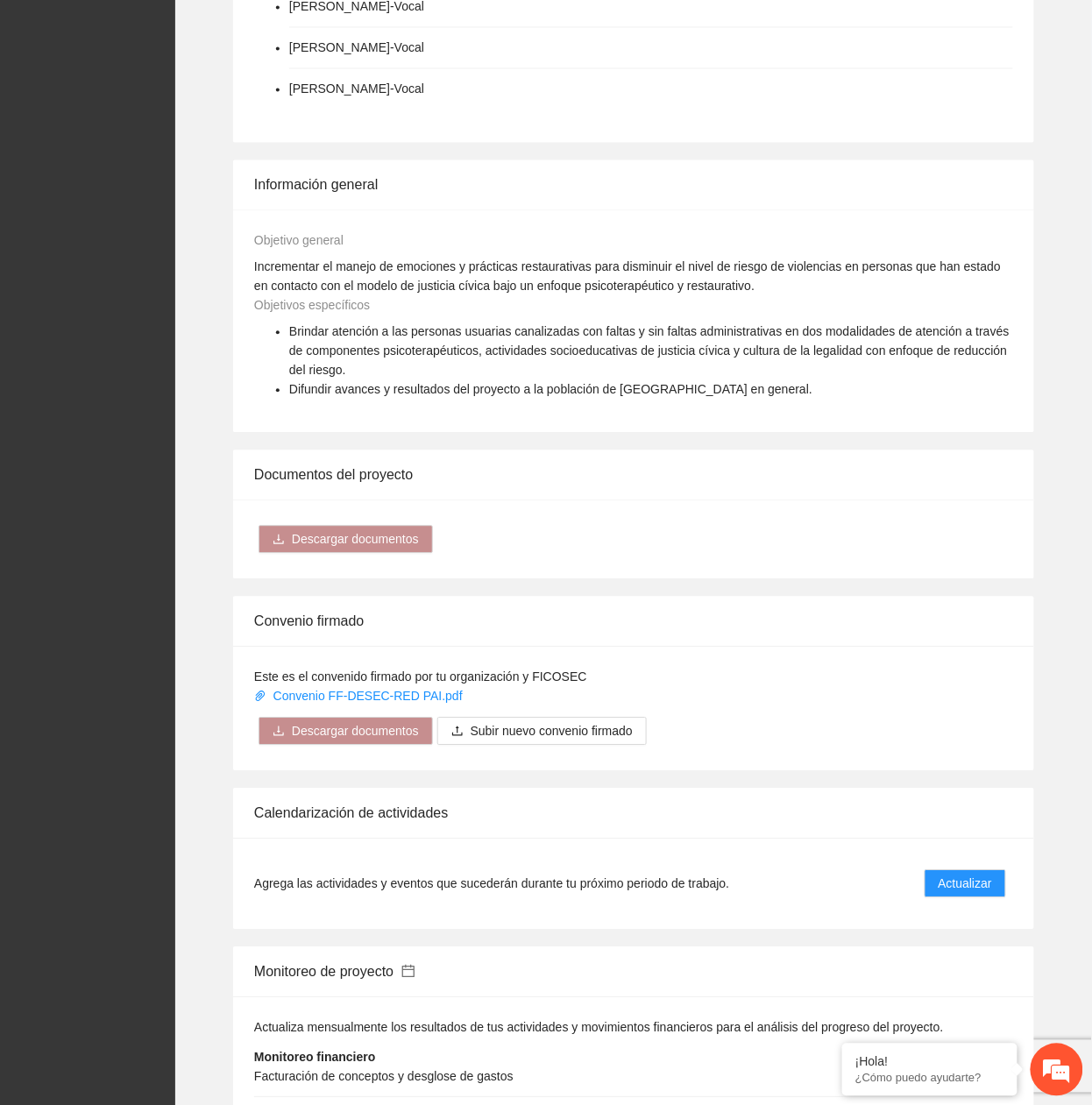
scroll to position [1052, 0]
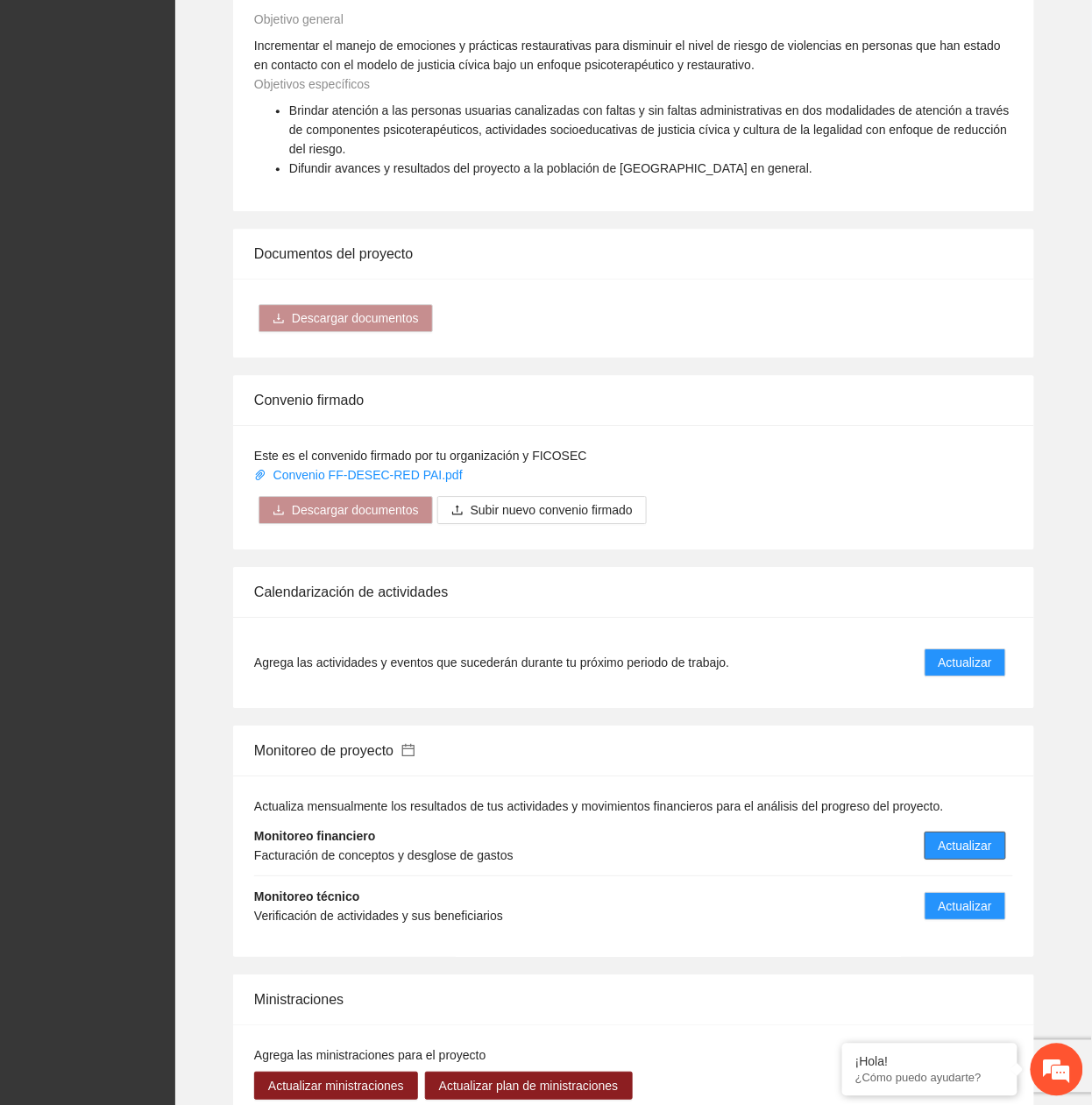
click at [937, 501] on button "Actualizar" at bounding box center [965, 845] width 81 height 28
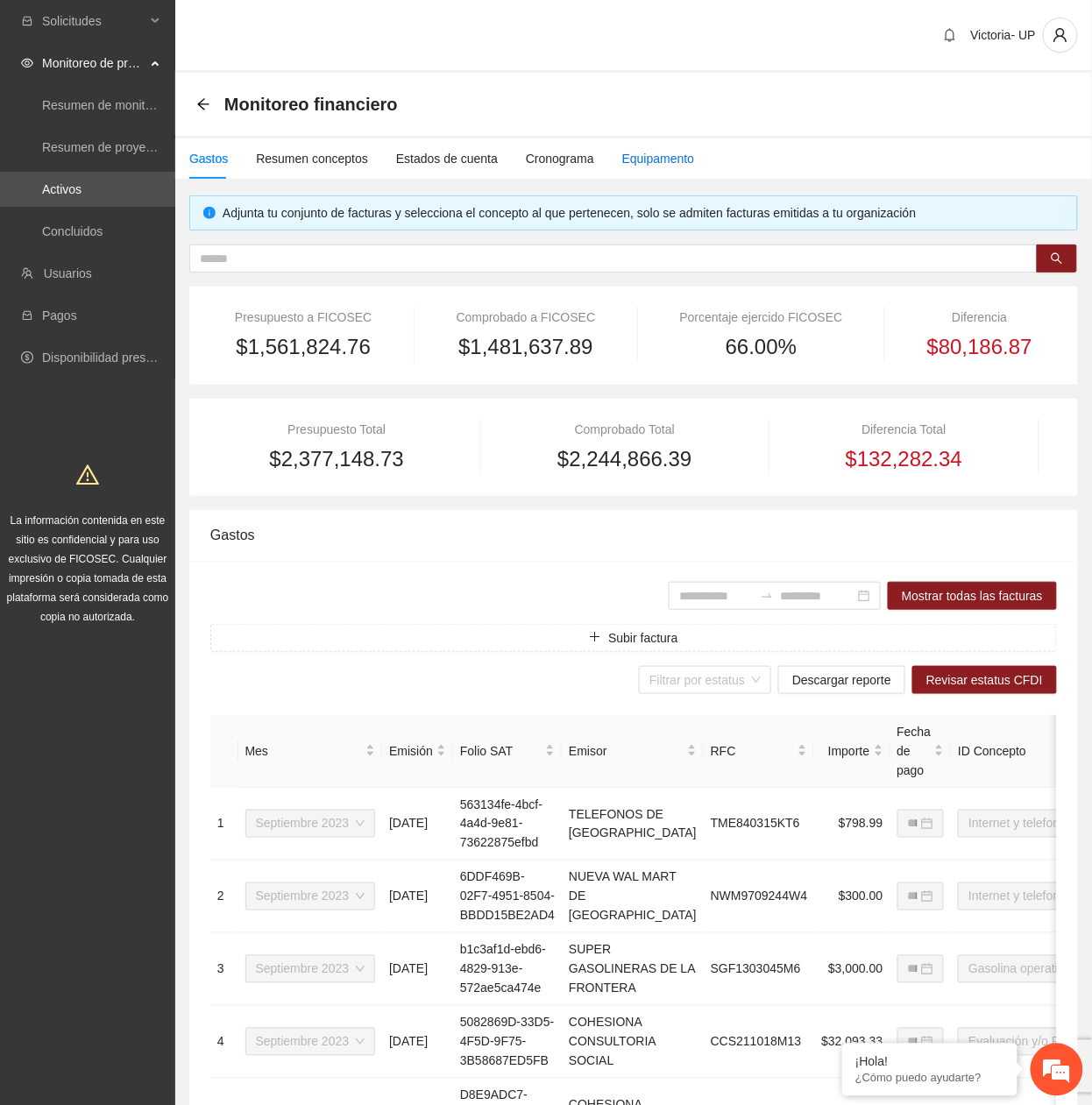
click at [626, 158] on div "Equipamento" at bounding box center [659, 158] width 72 height 19
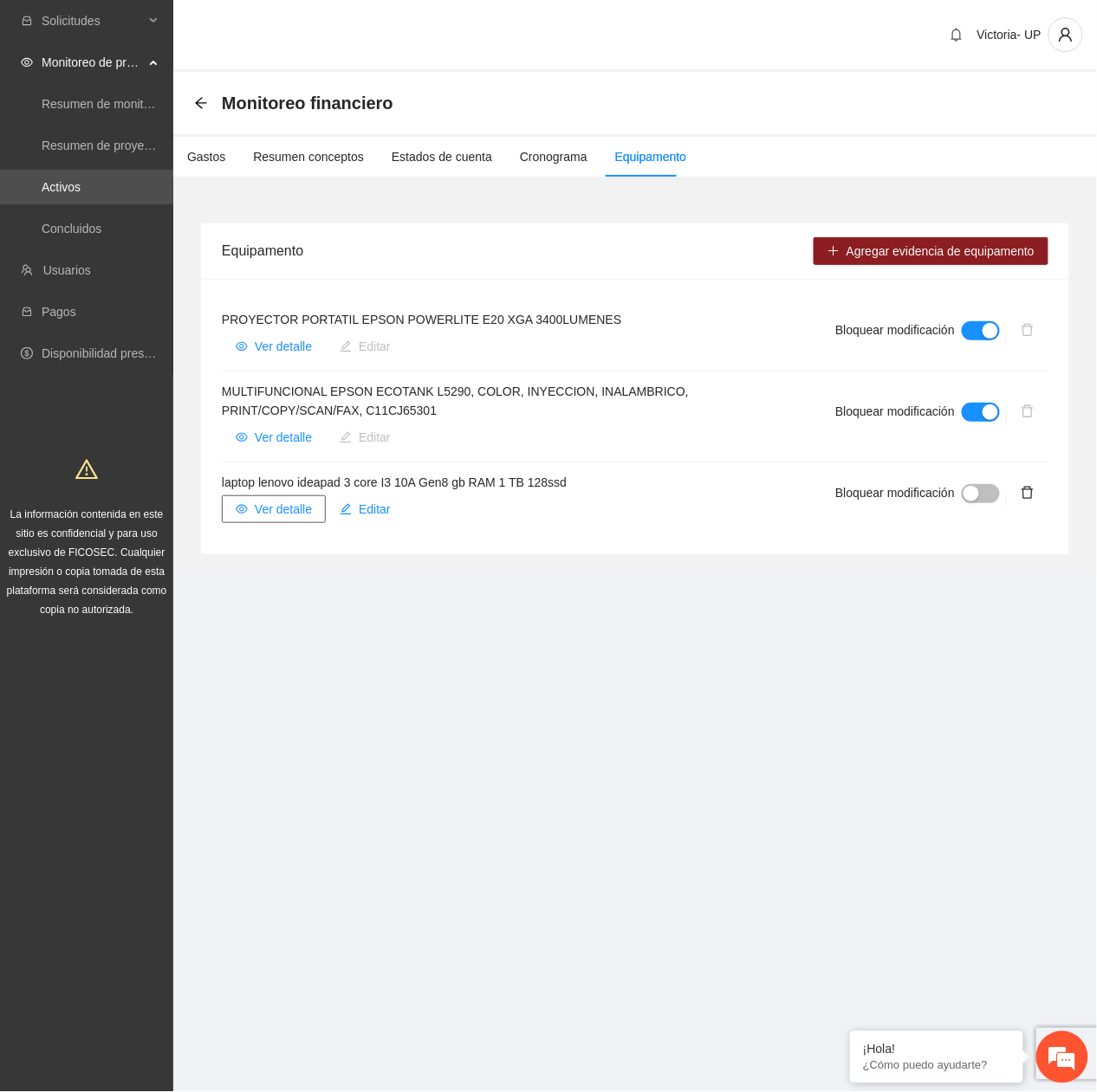
click at [262, 496] on span "Ver detalle" at bounding box center [283, 509] width 57 height 19
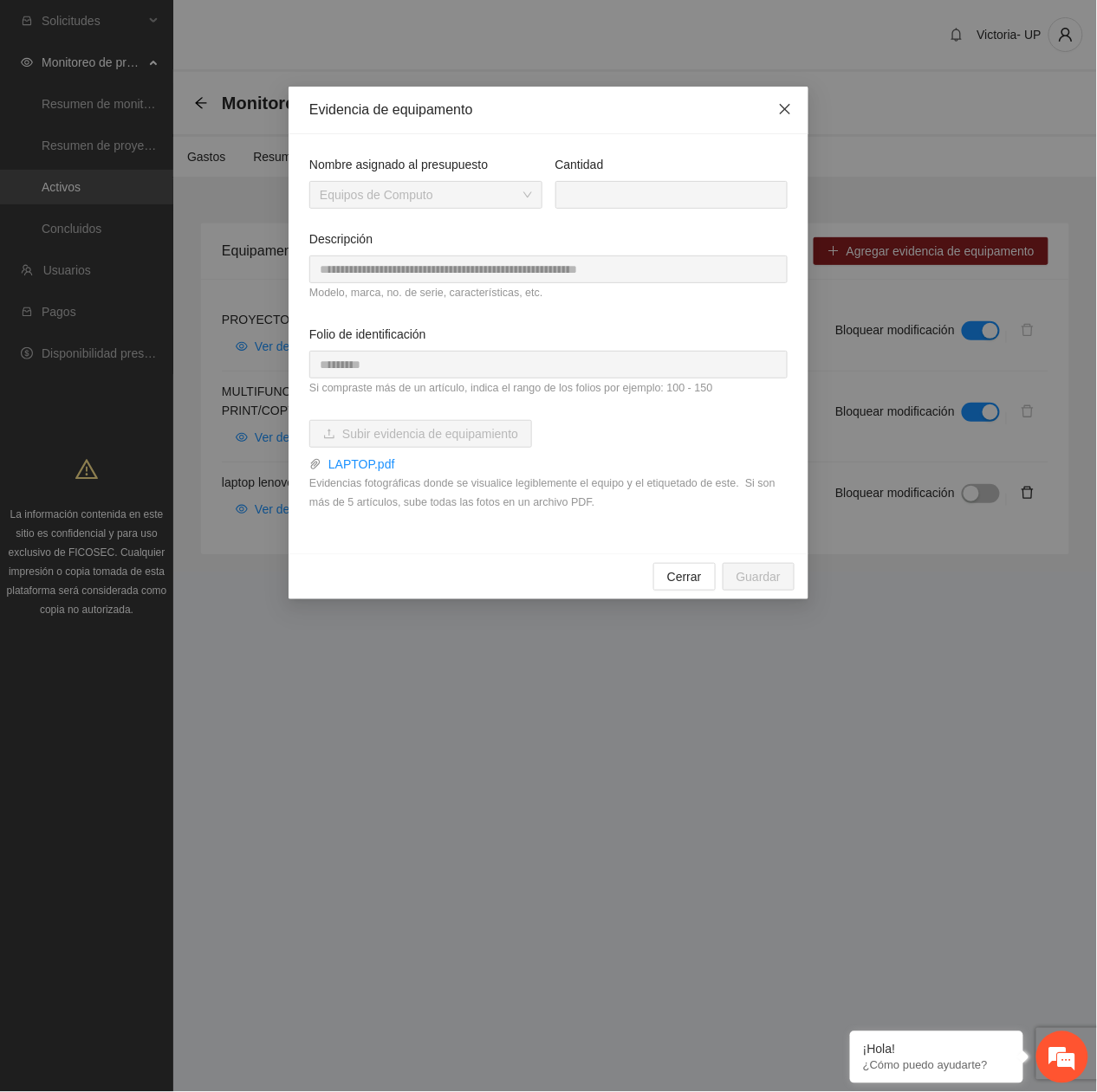
drag, startPoint x: 787, startPoint y: 113, endPoint x: 756, endPoint y: 130, distance: 35.4
click at [789, 114] on icon "close" at bounding box center [785, 108] width 14 height 14
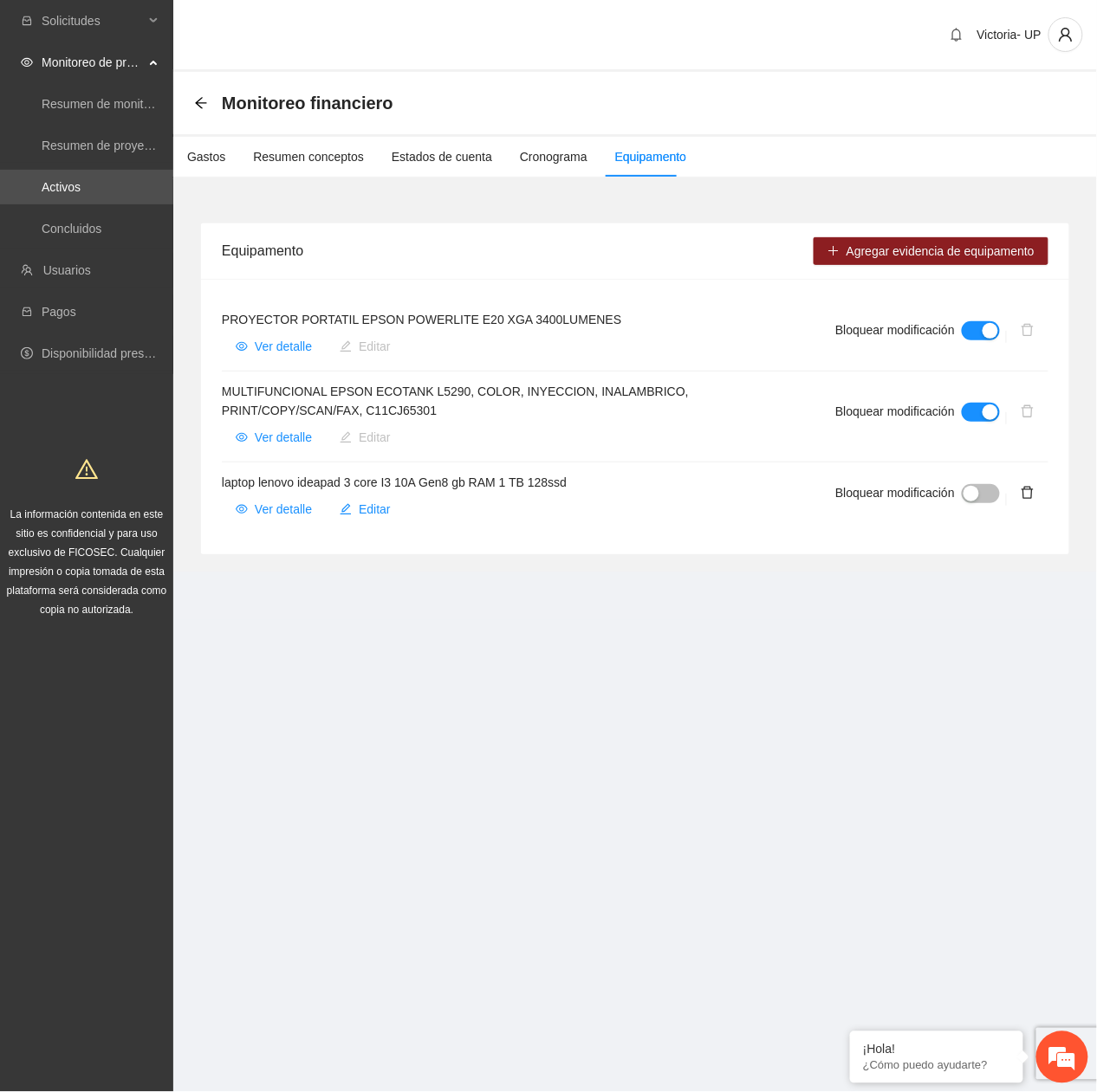
drag, startPoint x: 581, startPoint y: 478, endPoint x: 279, endPoint y: 494, distance: 302.4
click at [279, 494] on div "laptop lenovo ideapad 3 core I3 10A Gen8 gb RAM 1 TB 128ssd Ver detalle Editar" at bounding box center [507, 497] width 572 height 50
drag, startPoint x: 279, startPoint y: 494, endPoint x: 222, endPoint y: 483, distance: 58.1
click at [222, 483] on h4 "laptop lenovo ideapad 3 core I3 10A Gen8 gb RAM 1 TB 128ssd" at bounding box center [507, 482] width 572 height 19
drag, startPoint x: 222, startPoint y: 483, endPoint x: 679, endPoint y: 448, distance: 458.3
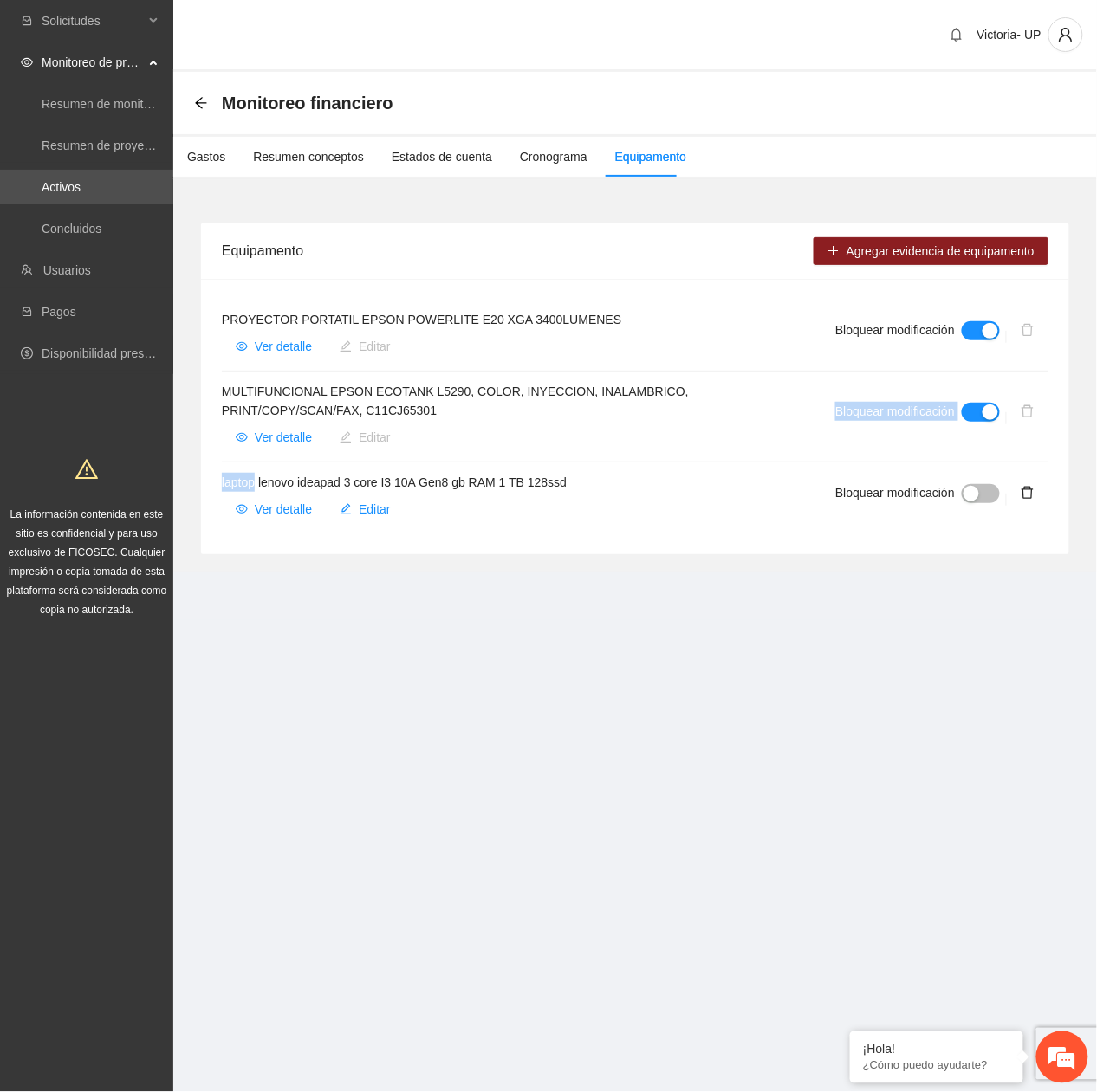
click at [679, 448] on ul "PROYECTOR PORTATIL EPSON POWERLITE E20 XGA 3400LUMENES Ver detalle Editar Bloqu…" at bounding box center [634, 416] width 827 height 234
drag, startPoint x: 679, startPoint y: 448, endPoint x: 669, endPoint y: 471, distance: 25.1
click at [669, 471] on ul "PROYECTOR PORTATIL EPSON POWERLITE E20 XGA 3400LUMENES Ver detalle Editar Bloqu…" at bounding box center [634, 416] width 827 height 234
drag, startPoint x: 669, startPoint y: 471, endPoint x: 624, endPoint y: 500, distance: 53.5
click at [626, 496] on div "Ver detalle Editar" at bounding box center [507, 509] width 572 height 27
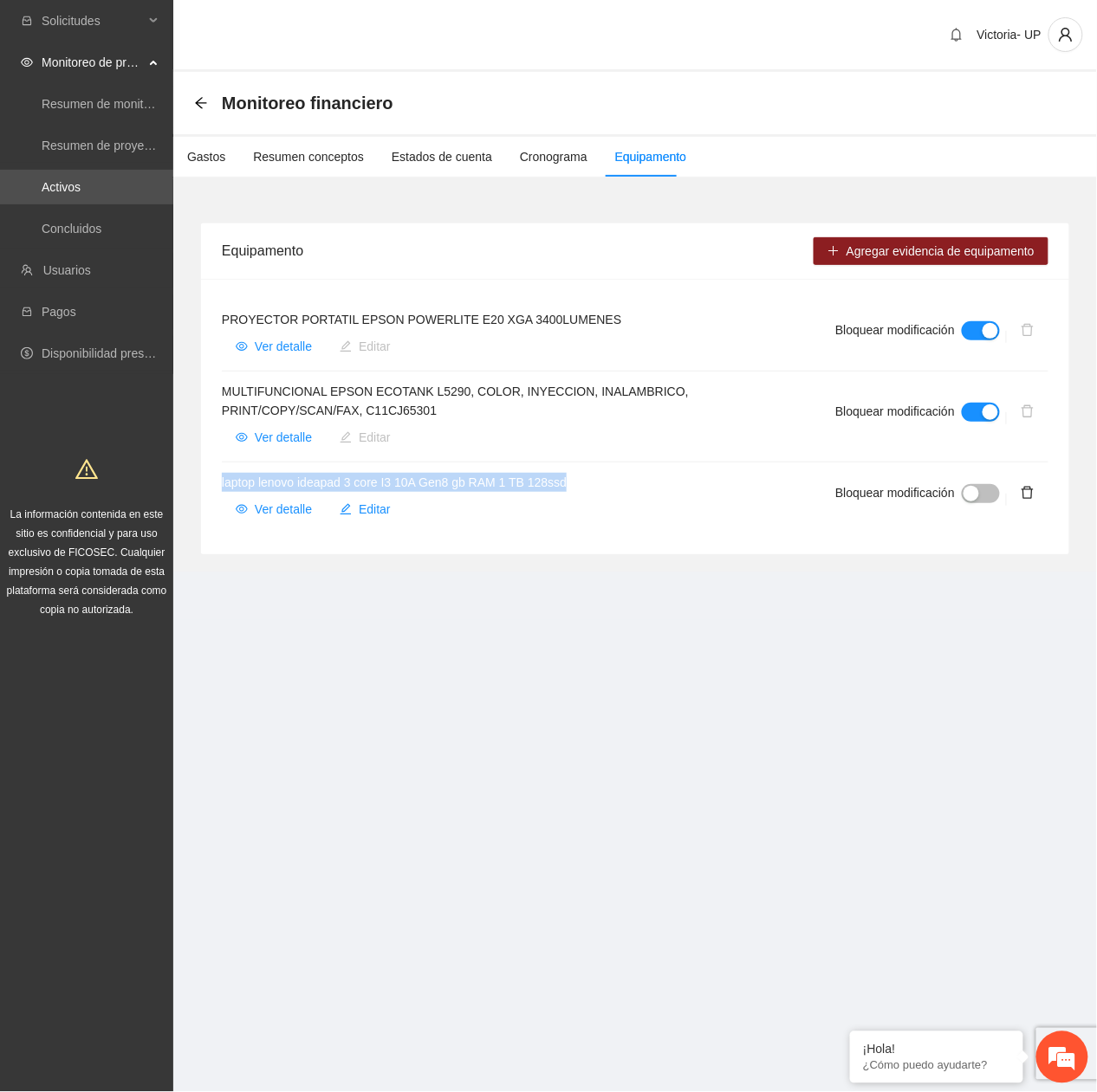
drag, startPoint x: 222, startPoint y: 482, endPoint x: 580, endPoint y: 473, distance: 358.1
click at [580, 473] on h4 "laptop lenovo ideapad 3 core I3 10A Gen8 gb RAM 1 TB 128ssd" at bounding box center [507, 482] width 572 height 19
click at [282, 437] on span "Ver detalle" at bounding box center [283, 437] width 57 height 19
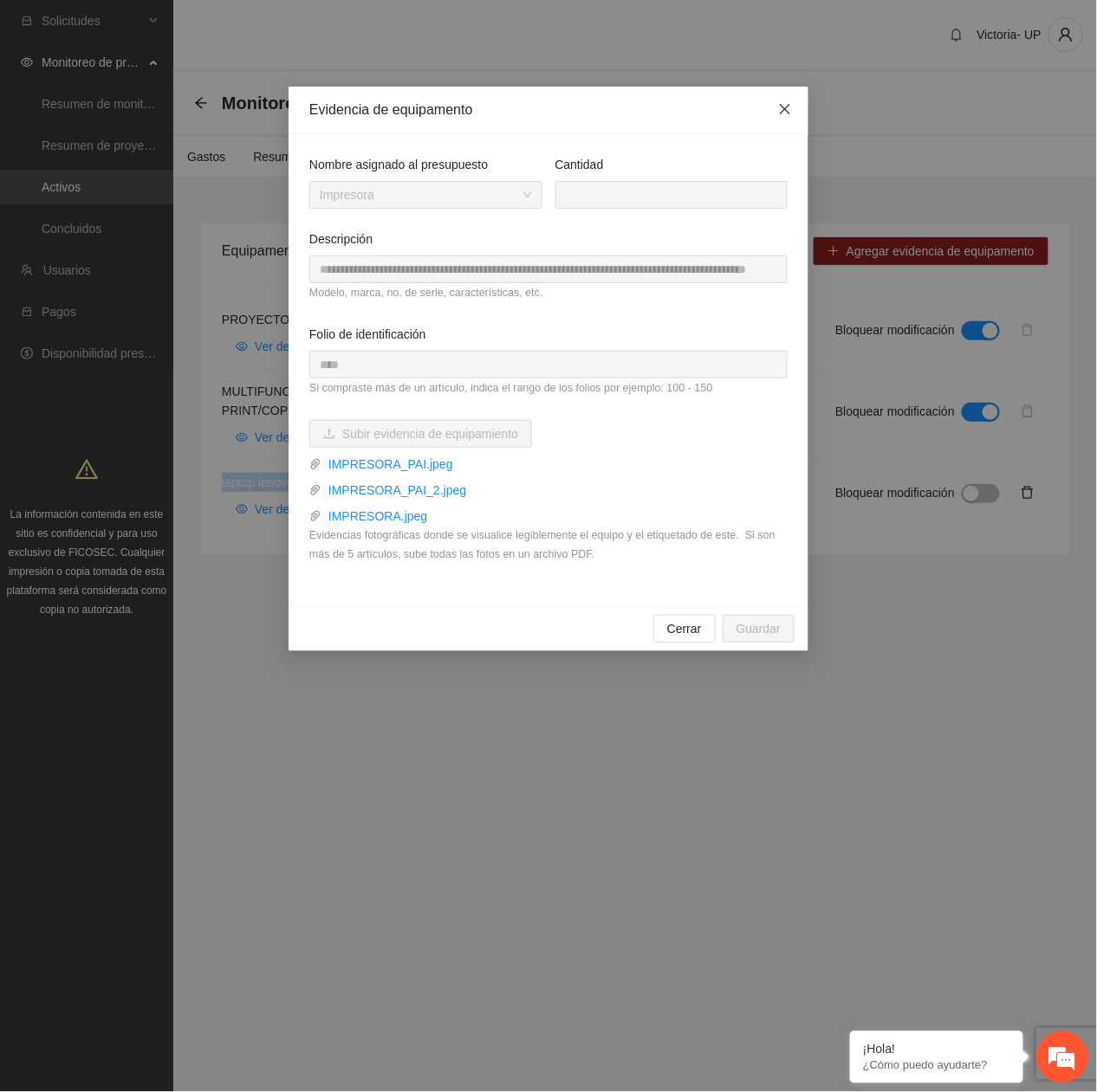
click at [794, 113] on span "Close" at bounding box center [785, 110] width 47 height 47
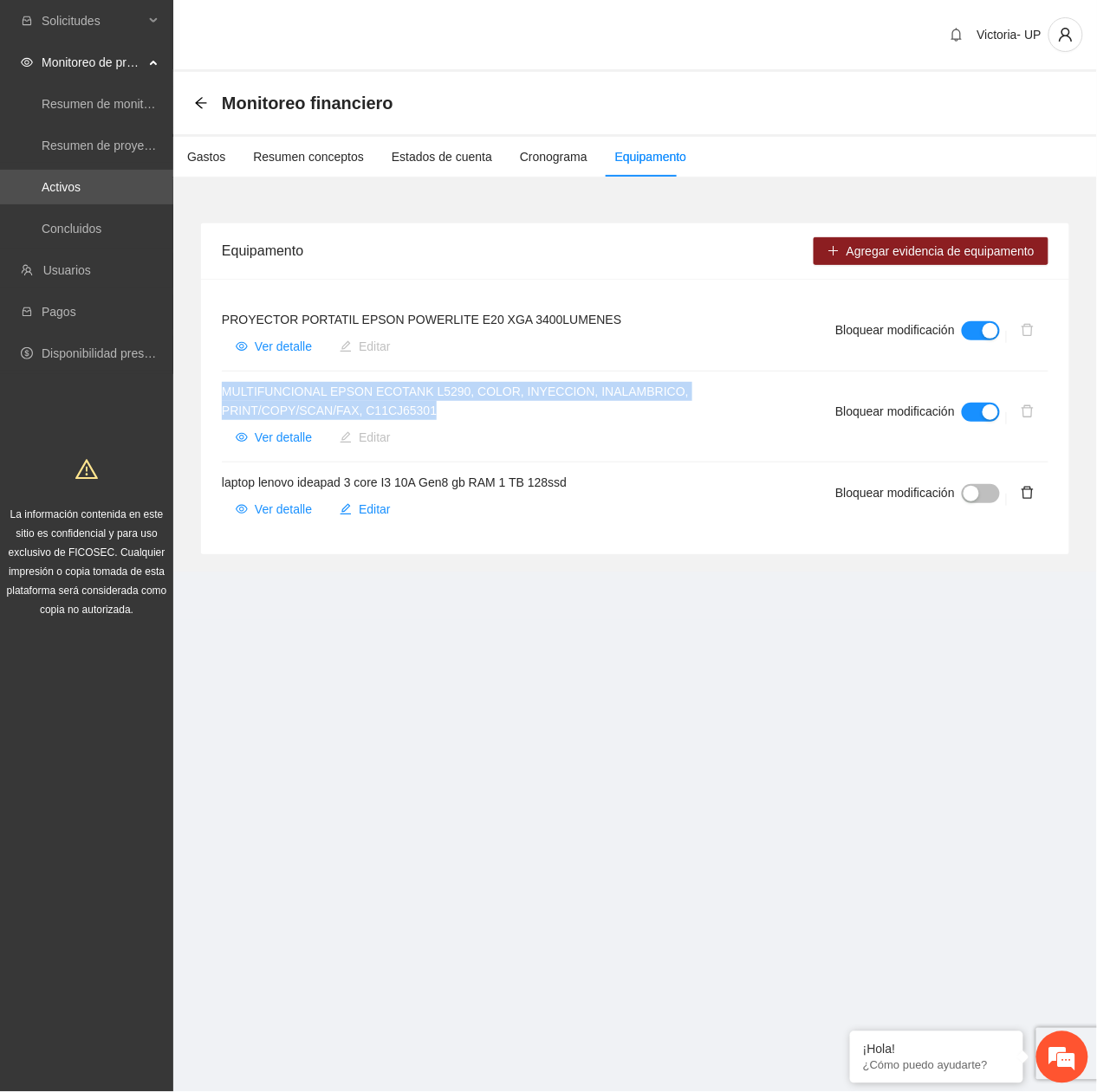
drag, startPoint x: 222, startPoint y: 385, endPoint x: 450, endPoint y: 417, distance: 230.2
click at [450, 417] on h4 "MULTIFUNCIONAL EPSON ECOTANK L5290, COLOR, INYECCION, INALAMBRICO, PRINT/COPY/S…" at bounding box center [507, 400] width 572 height 38
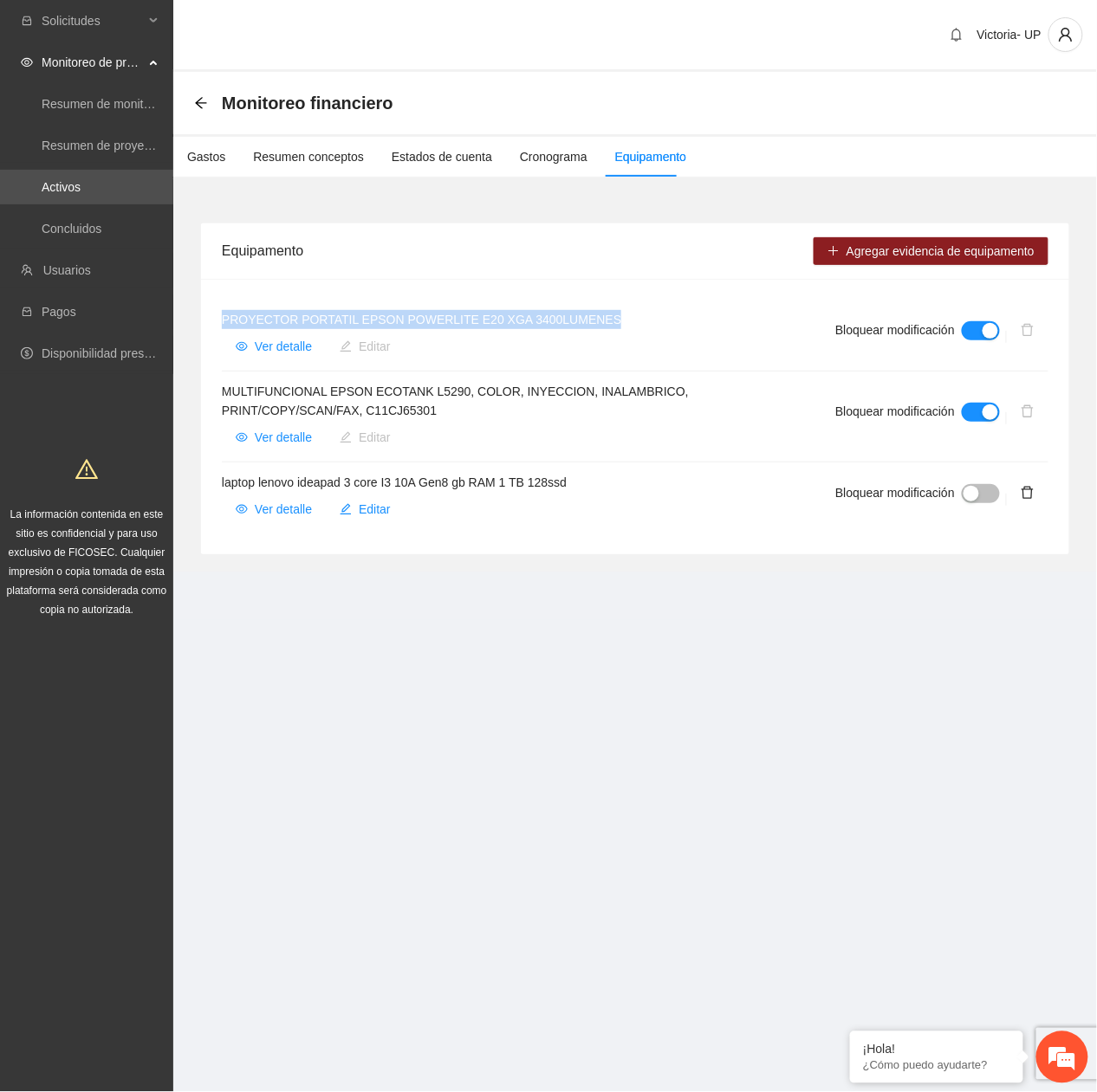
drag, startPoint x: 219, startPoint y: 317, endPoint x: 691, endPoint y: 310, distance: 472.1
click at [691, 310] on div "PROYECTOR PORTATIL EPSON POWERLITE E20 XGA 3400LUMENES Ver detalle Editar Bloqu…" at bounding box center [634, 416] width 868 height 275
click at [272, 347] on span "Ver detalle" at bounding box center [283, 347] width 57 height 19
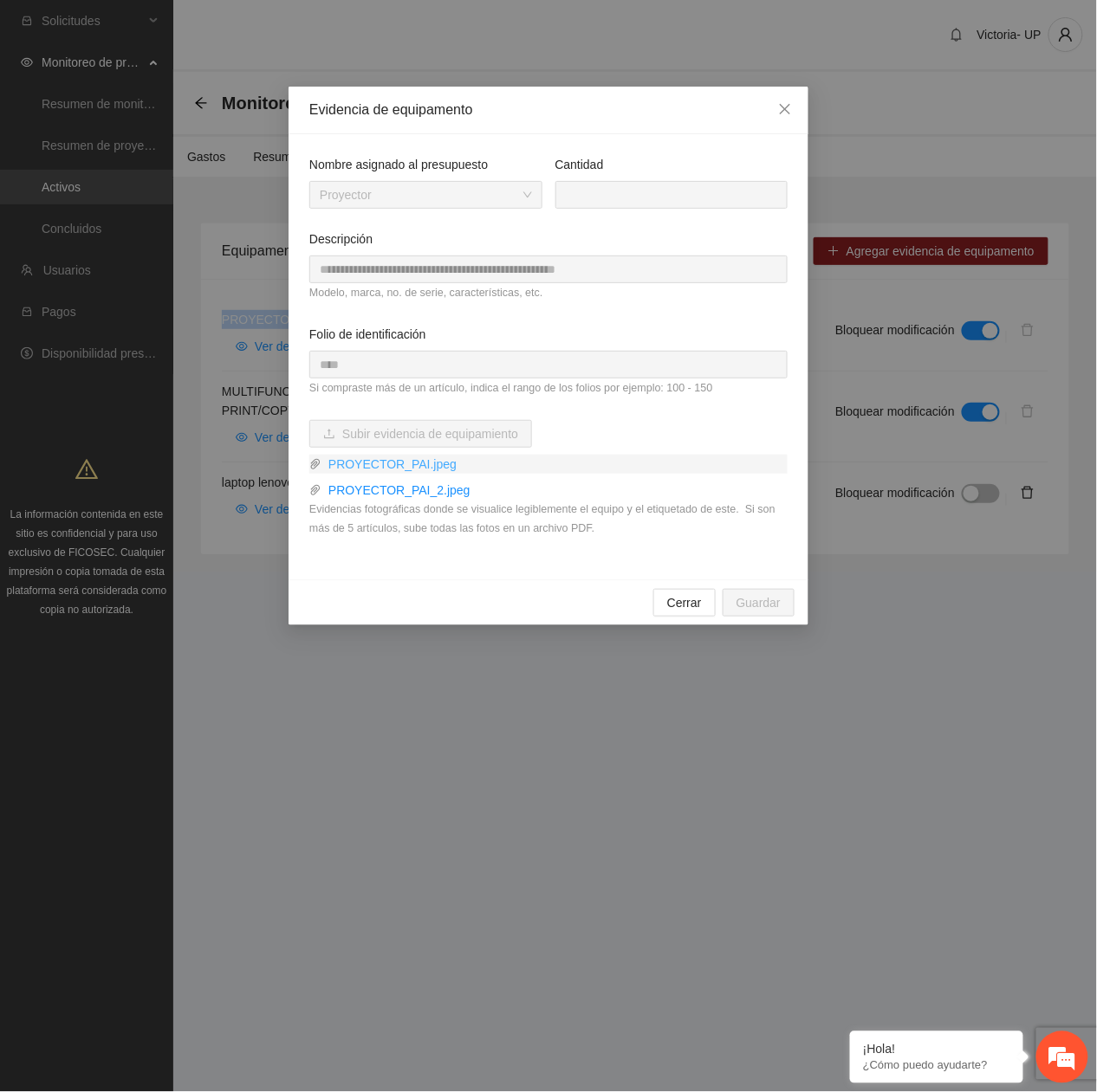
click at [416, 462] on link "PROYECTOR_PAI.jpeg" at bounding box center [554, 465] width 467 height 19
click at [405, 466] on link "PROYECTOR_PAI.jpeg" at bounding box center [554, 465] width 467 height 19
click at [368, 493] on link "PROYECTOR_PAI_2.jpeg" at bounding box center [554, 490] width 467 height 19
click at [449, 108] on div "Evidencia de equipamento" at bounding box center [548, 110] width 478 height 19
click at [795, 104] on span "Close" at bounding box center [785, 110] width 47 height 47
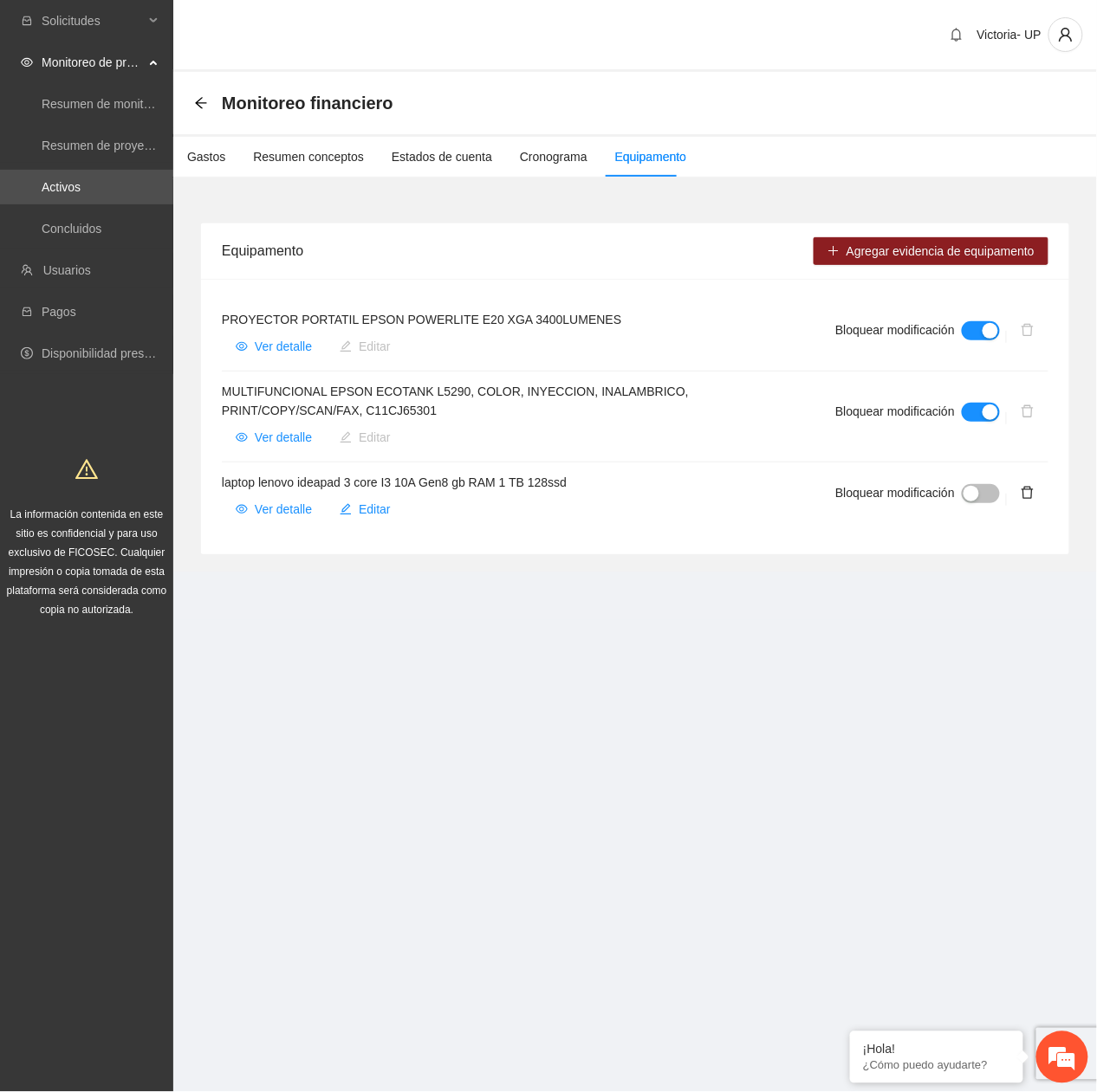
click at [191, 102] on div "Monitoreo financiero" at bounding box center [635, 103] width 924 height 62
click at [205, 106] on icon "arrow-left" at bounding box center [201, 103] width 14 height 14
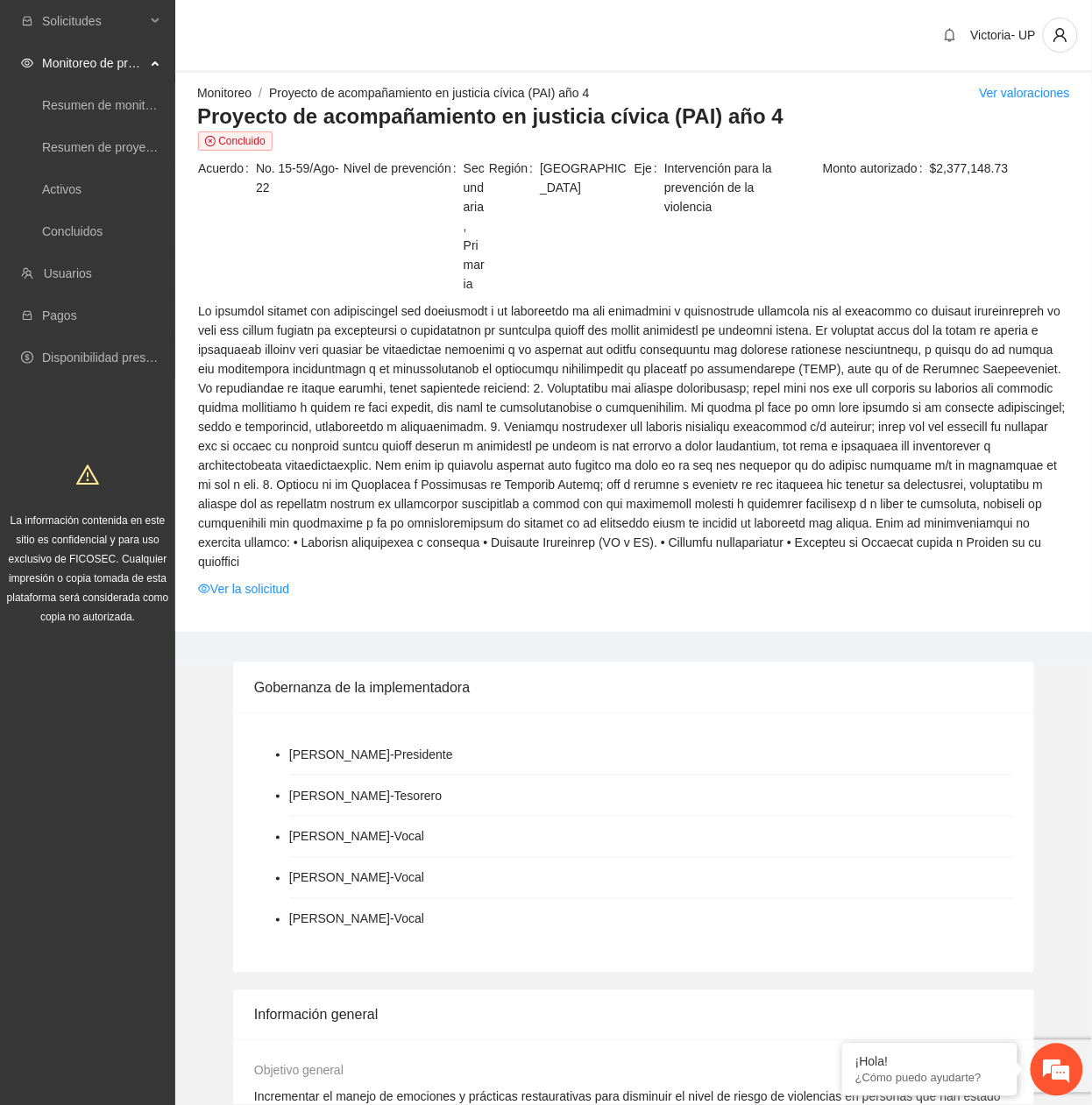
click at [222, 86] on link "Monitoreo" at bounding box center [224, 92] width 54 height 14
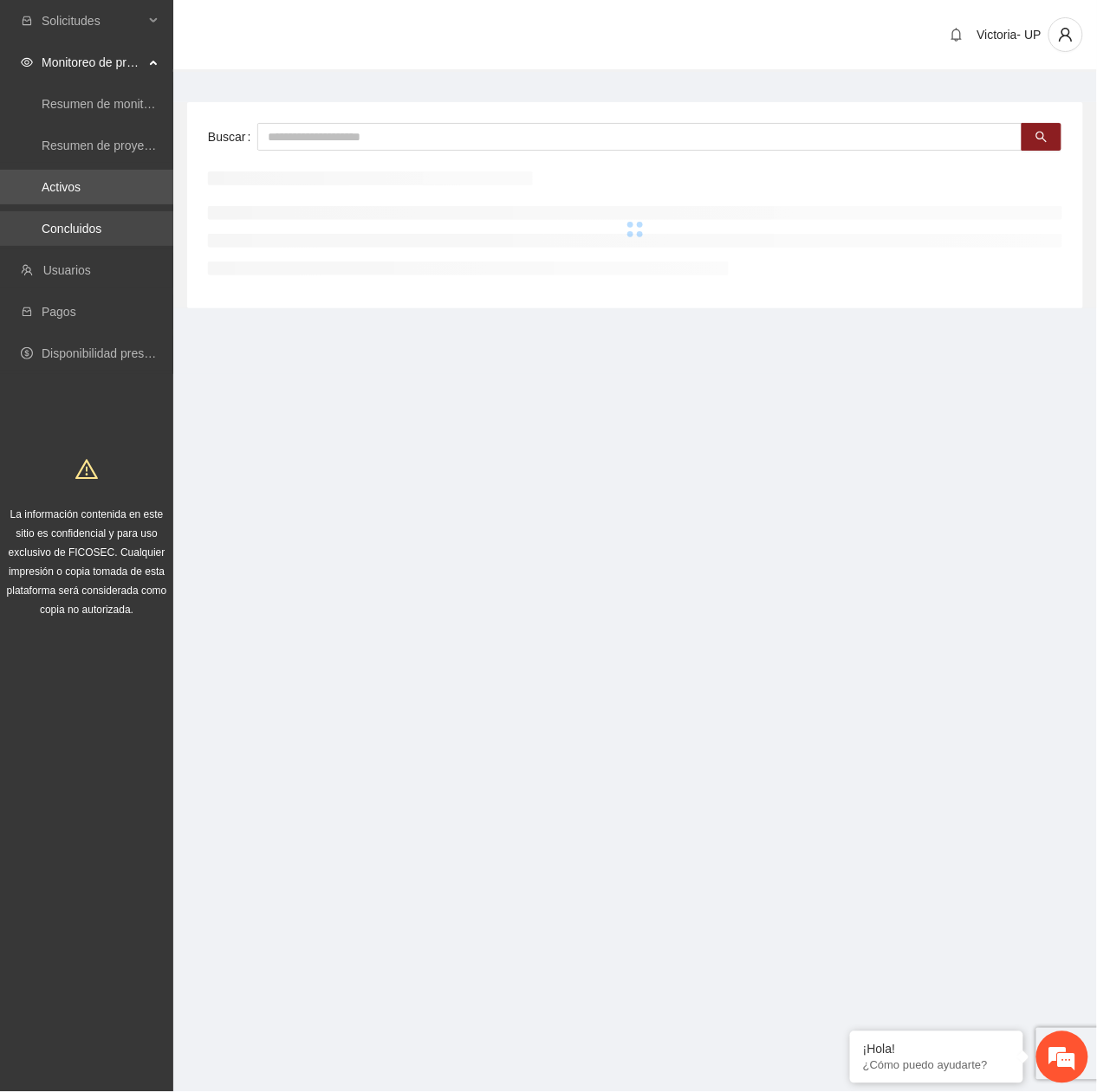
click at [84, 221] on link "Concluidos" at bounding box center [71, 228] width 59 height 14
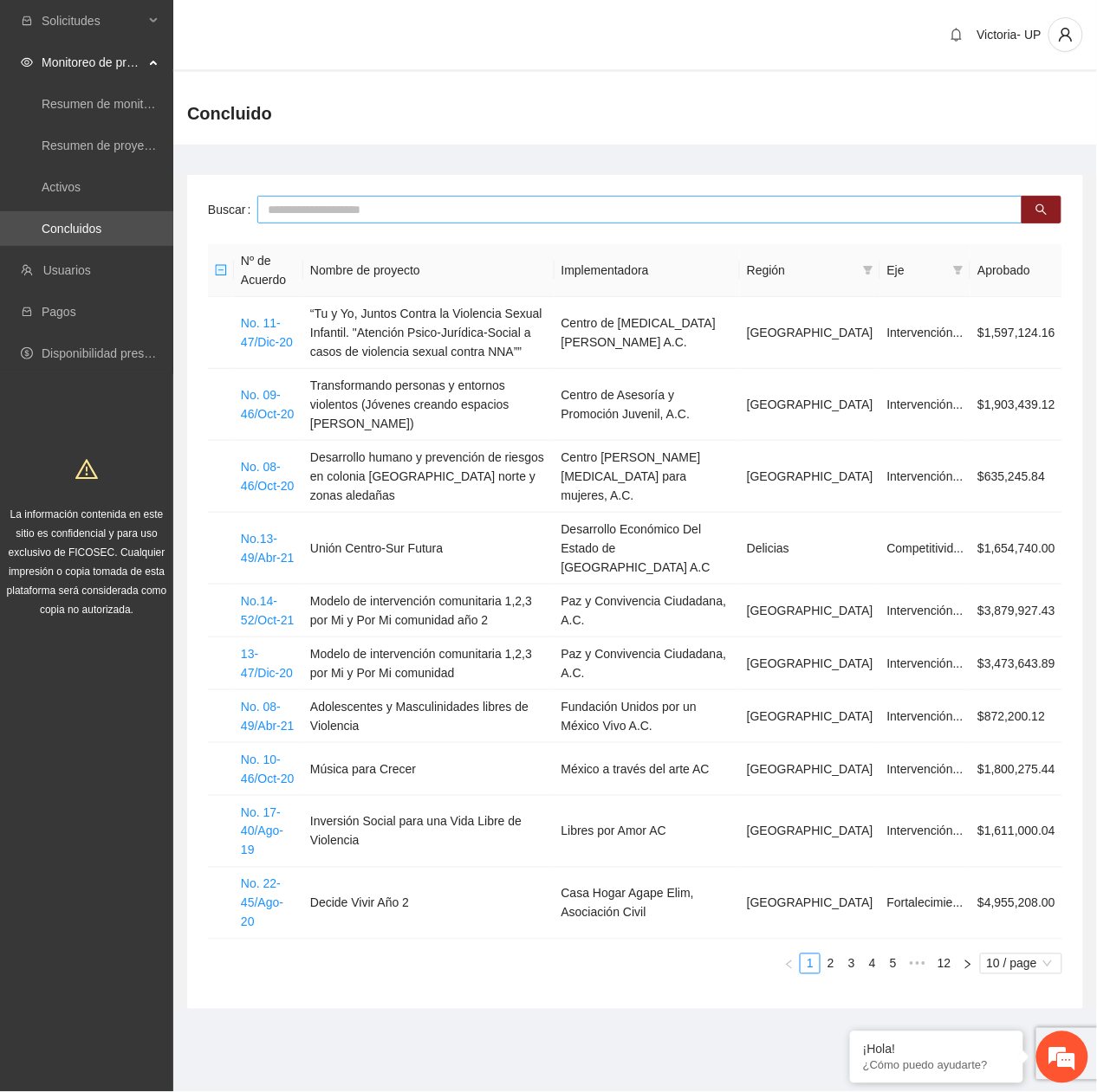
click at [396, 209] on input "text" at bounding box center [640, 209] width 765 height 27
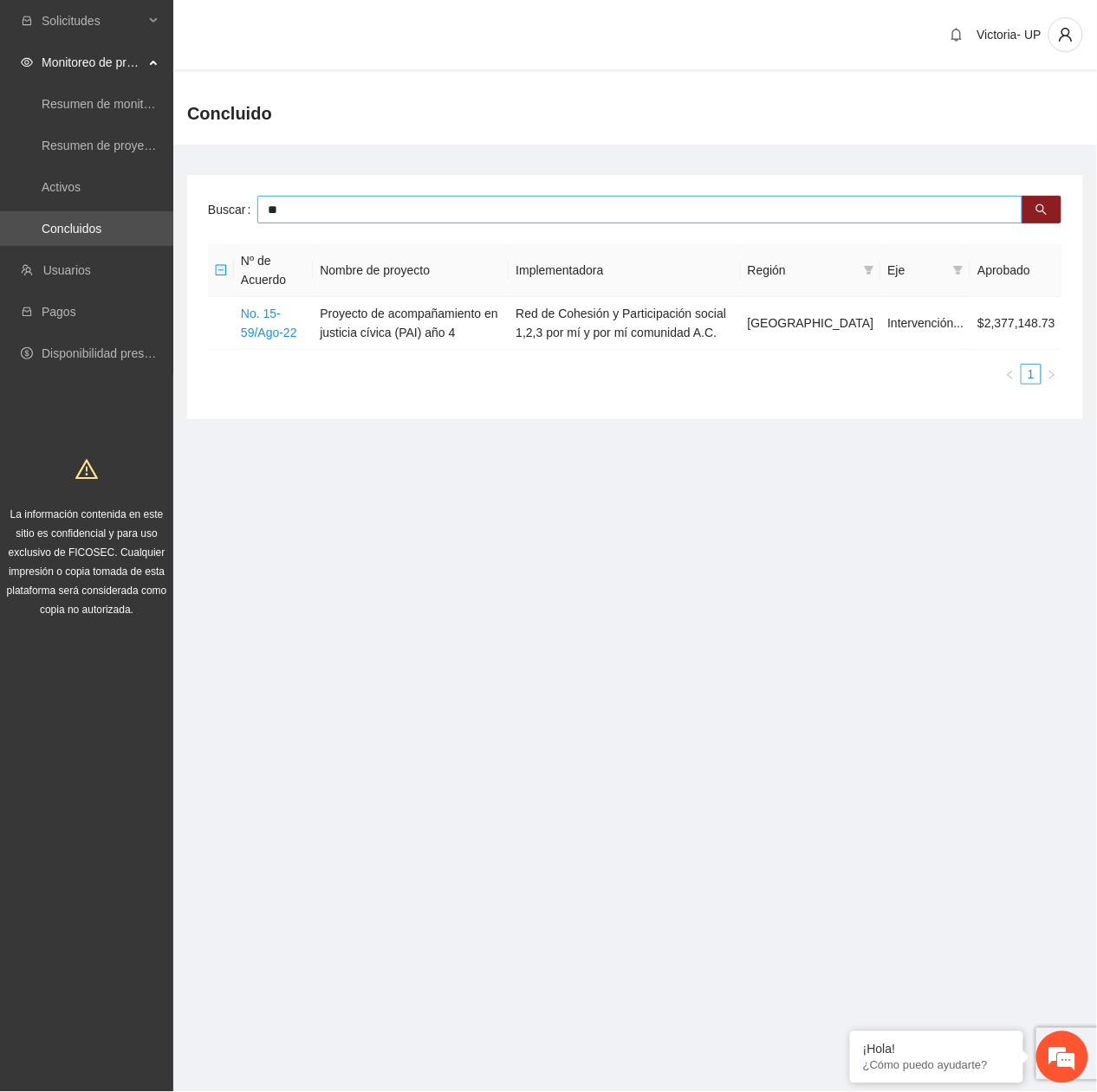
type input "*"
type input "******"
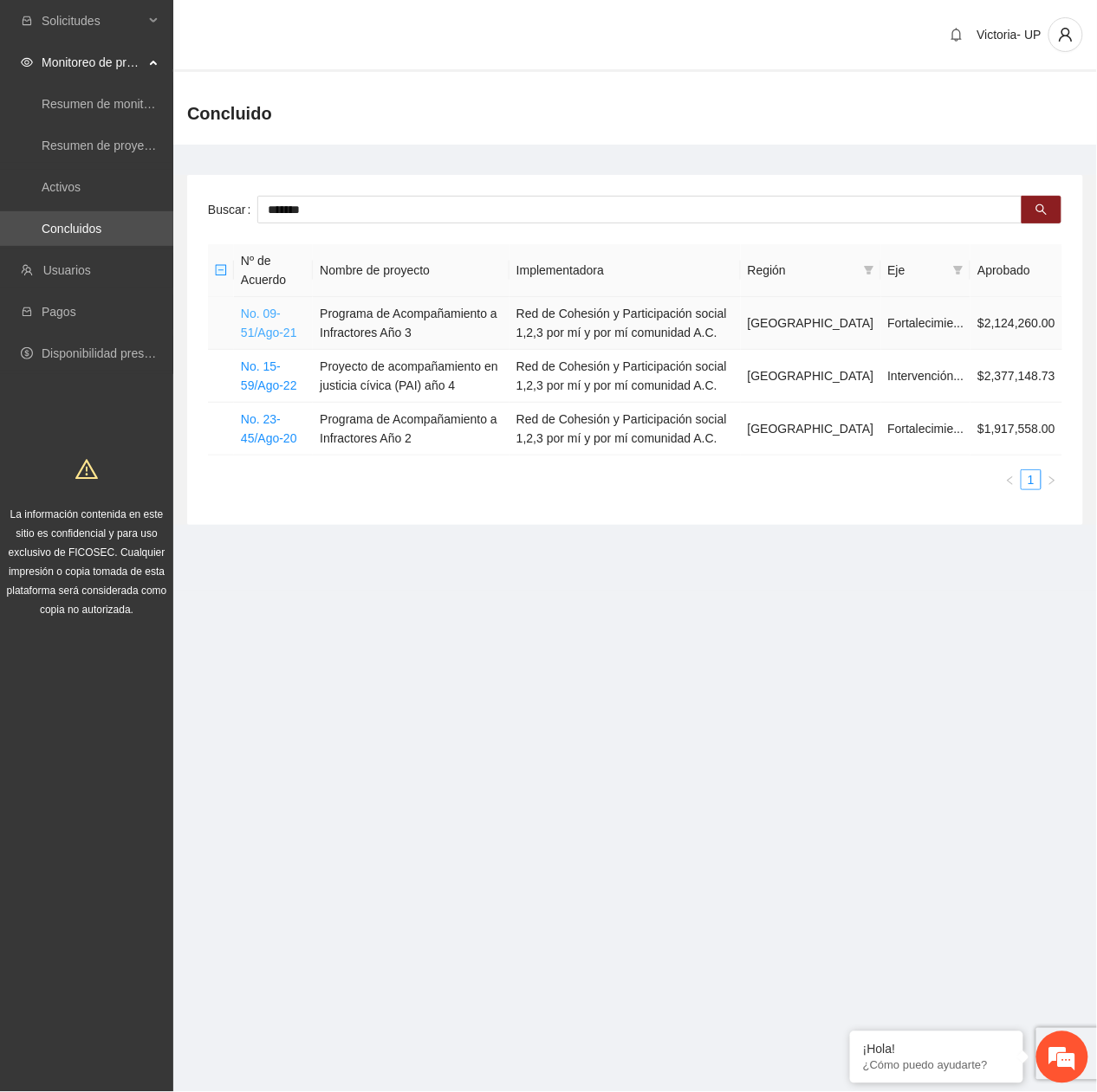
click at [283, 329] on link "No. 09-51/Ago-21" at bounding box center [270, 322] width 57 height 33
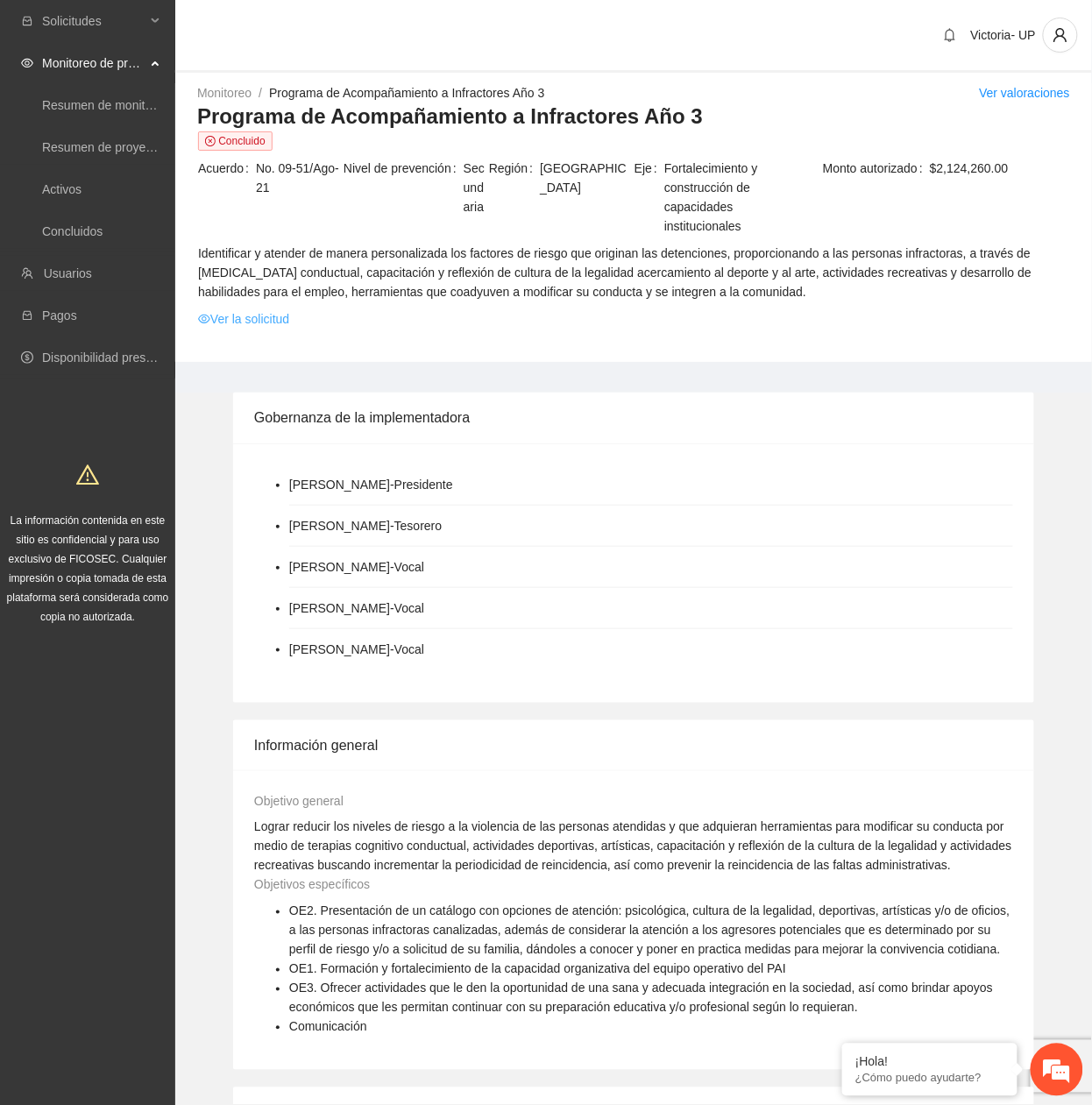
click at [237, 319] on link "Ver la solicitud" at bounding box center [244, 319] width 92 height 19
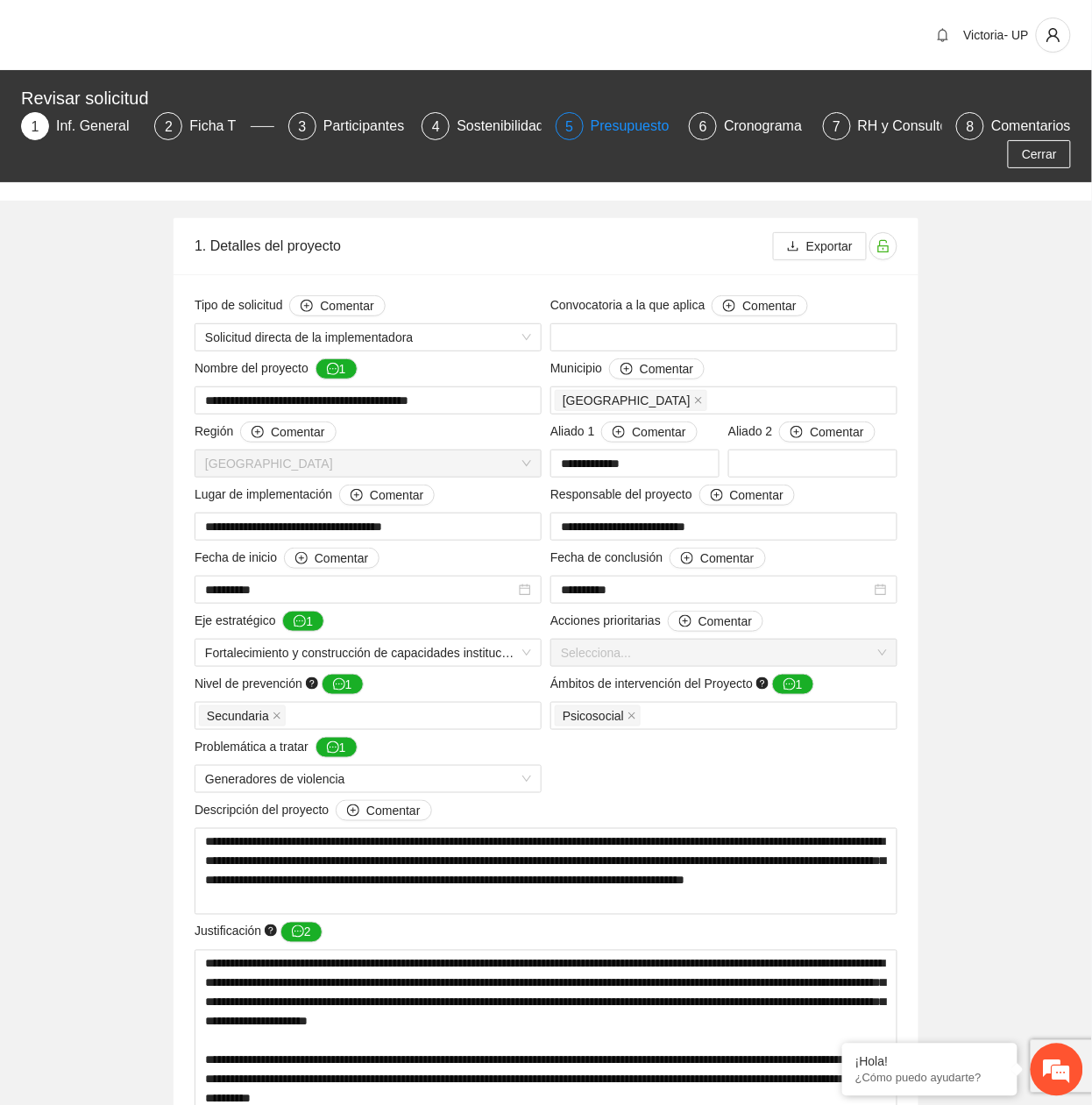
click at [597, 117] on div "Presupuesto" at bounding box center [637, 126] width 93 height 28
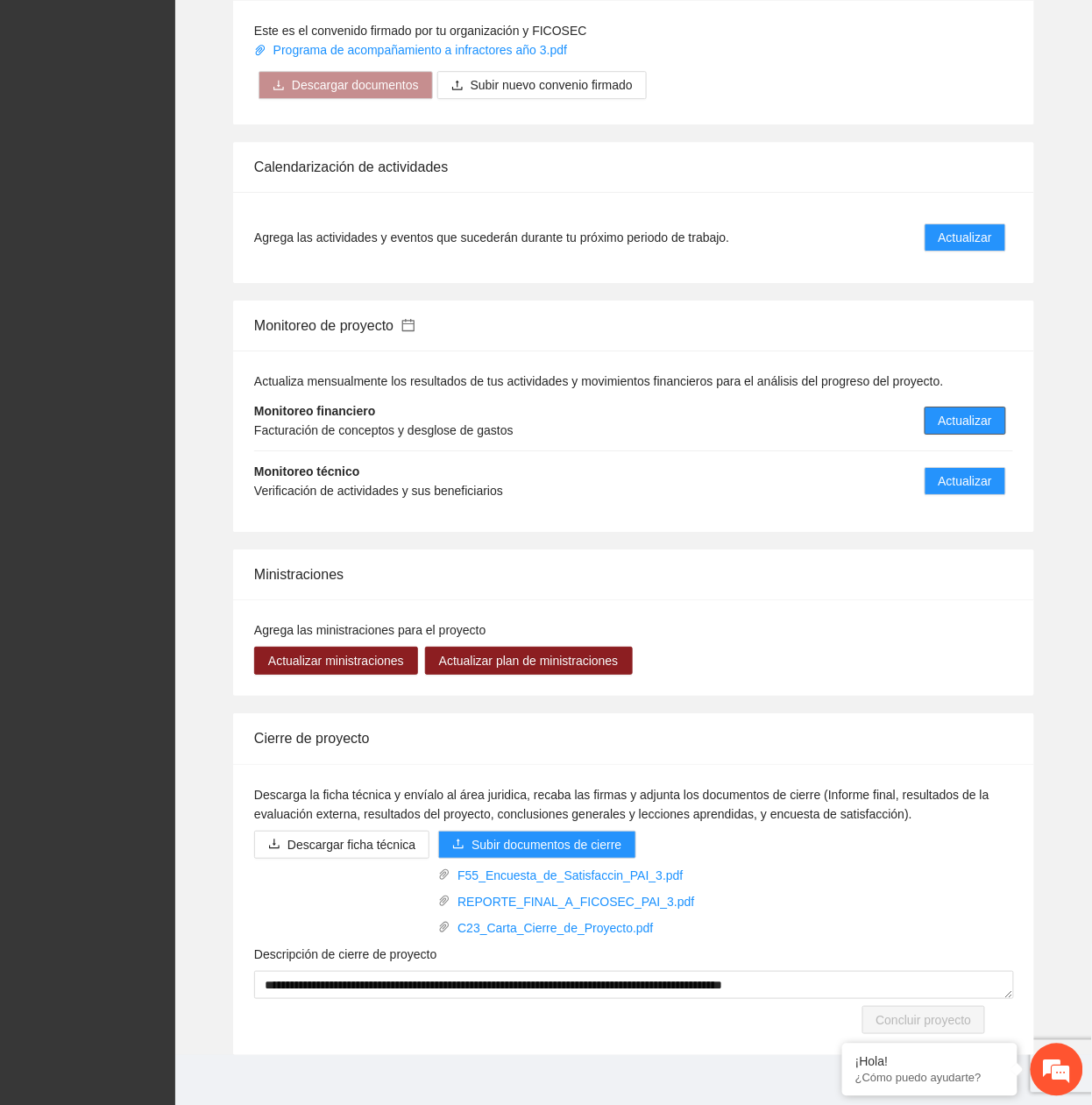
scroll to position [1304, 0]
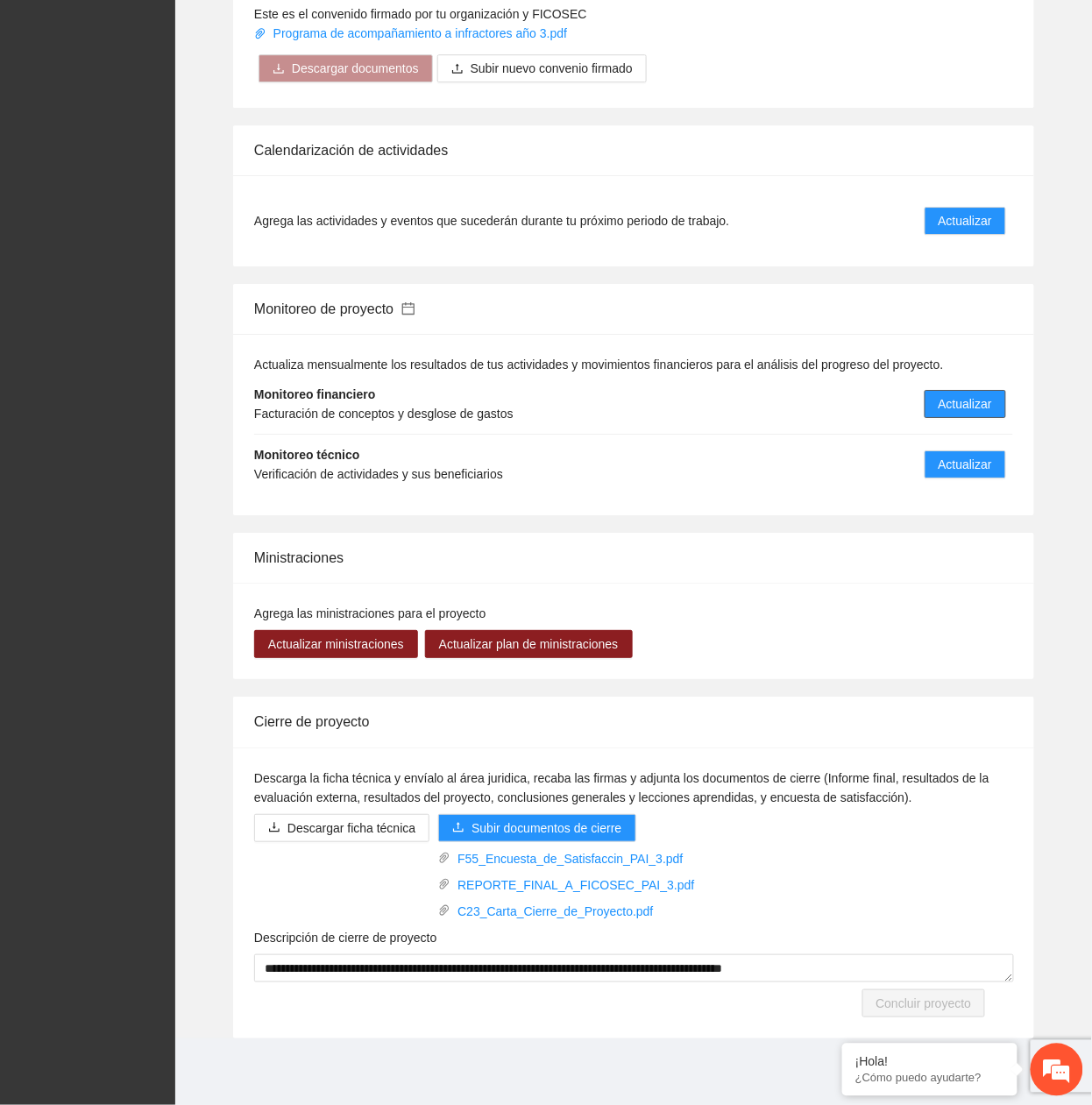
click at [944, 401] on span "Actualizar" at bounding box center [966, 404] width 53 height 19
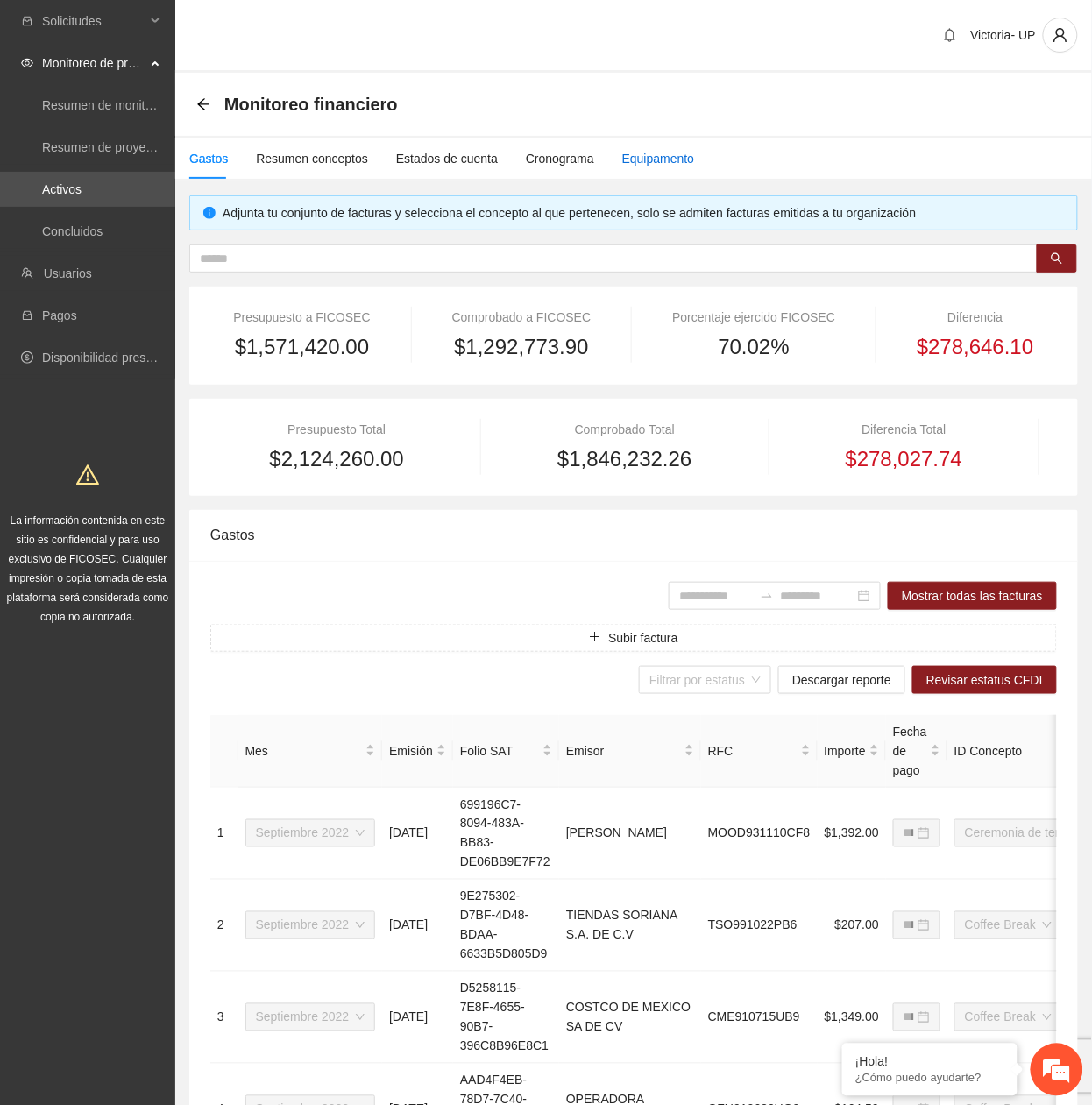
drag, startPoint x: 659, startPoint y: 153, endPoint x: 680, endPoint y: 200, distance: 51.5
click at [656, 156] on div "Equipamento" at bounding box center [659, 158] width 72 height 19
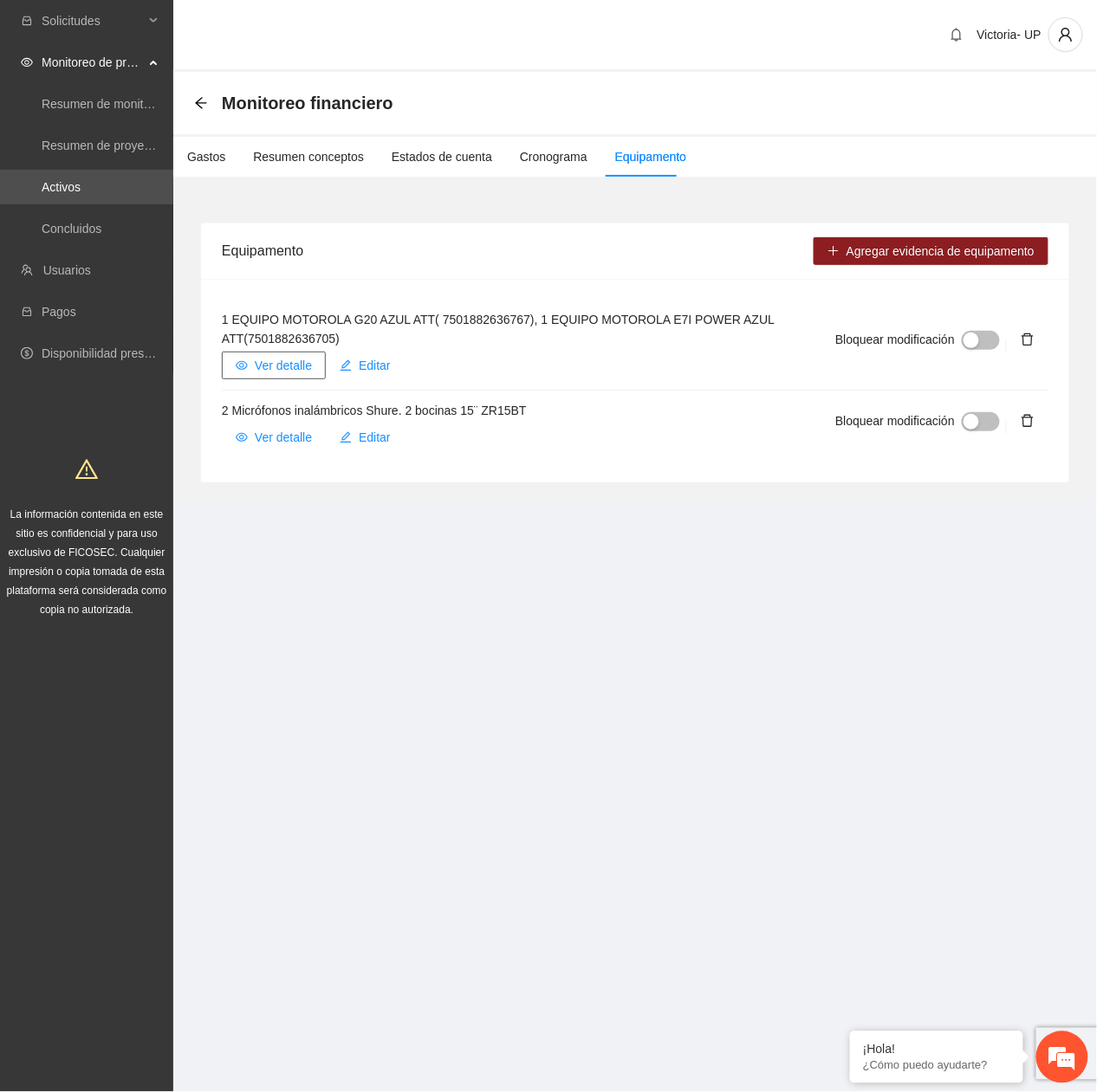
click at [283, 370] on span "Ver detalle" at bounding box center [283, 366] width 57 height 19
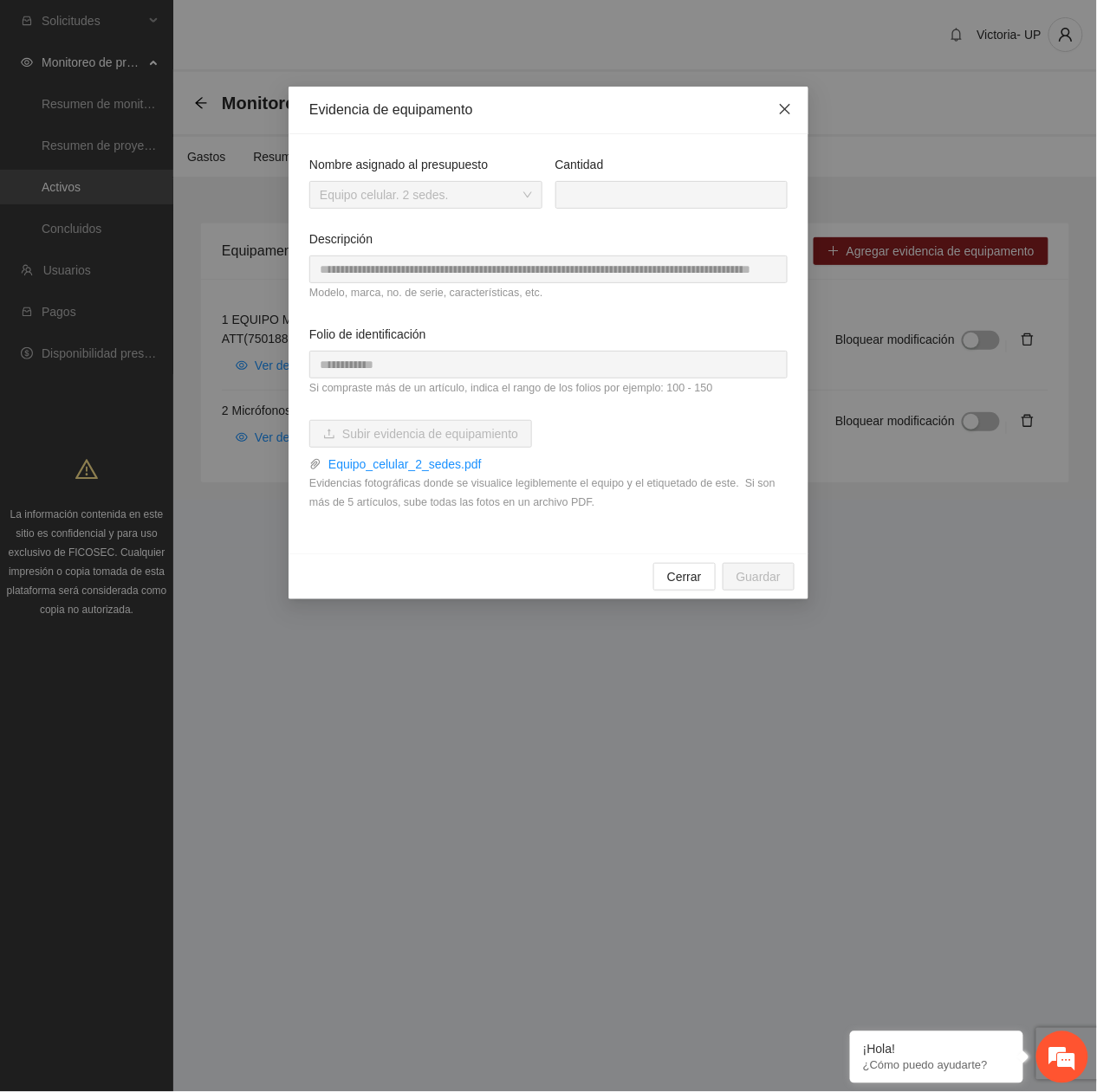
drag, startPoint x: 787, startPoint y: 106, endPoint x: 659, endPoint y: 187, distance: 151.5
click at [787, 106] on icon "close" at bounding box center [785, 108] width 14 height 14
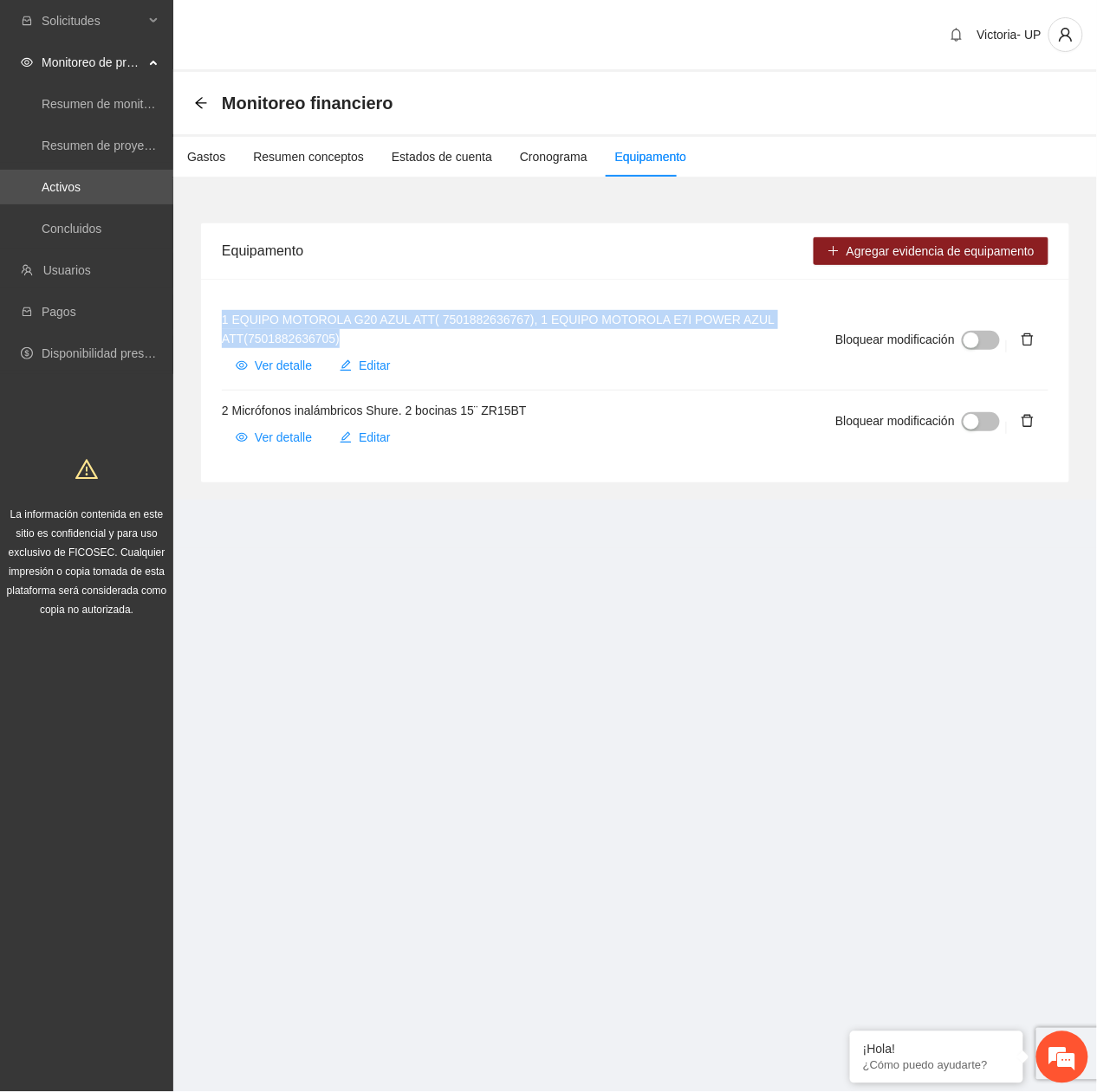
drag, startPoint x: 208, startPoint y: 319, endPoint x: 350, endPoint y: 338, distance: 143.3
click at [350, 338] on div "1 EQUIPO MOTOROLA G20 AZUL ATT( 7501882636767), 1 EQUIPO MOTOROLA E7I POWER AZU…" at bounding box center [634, 381] width 868 height 204
click at [274, 372] on span "Ver detalle" at bounding box center [283, 366] width 57 height 19
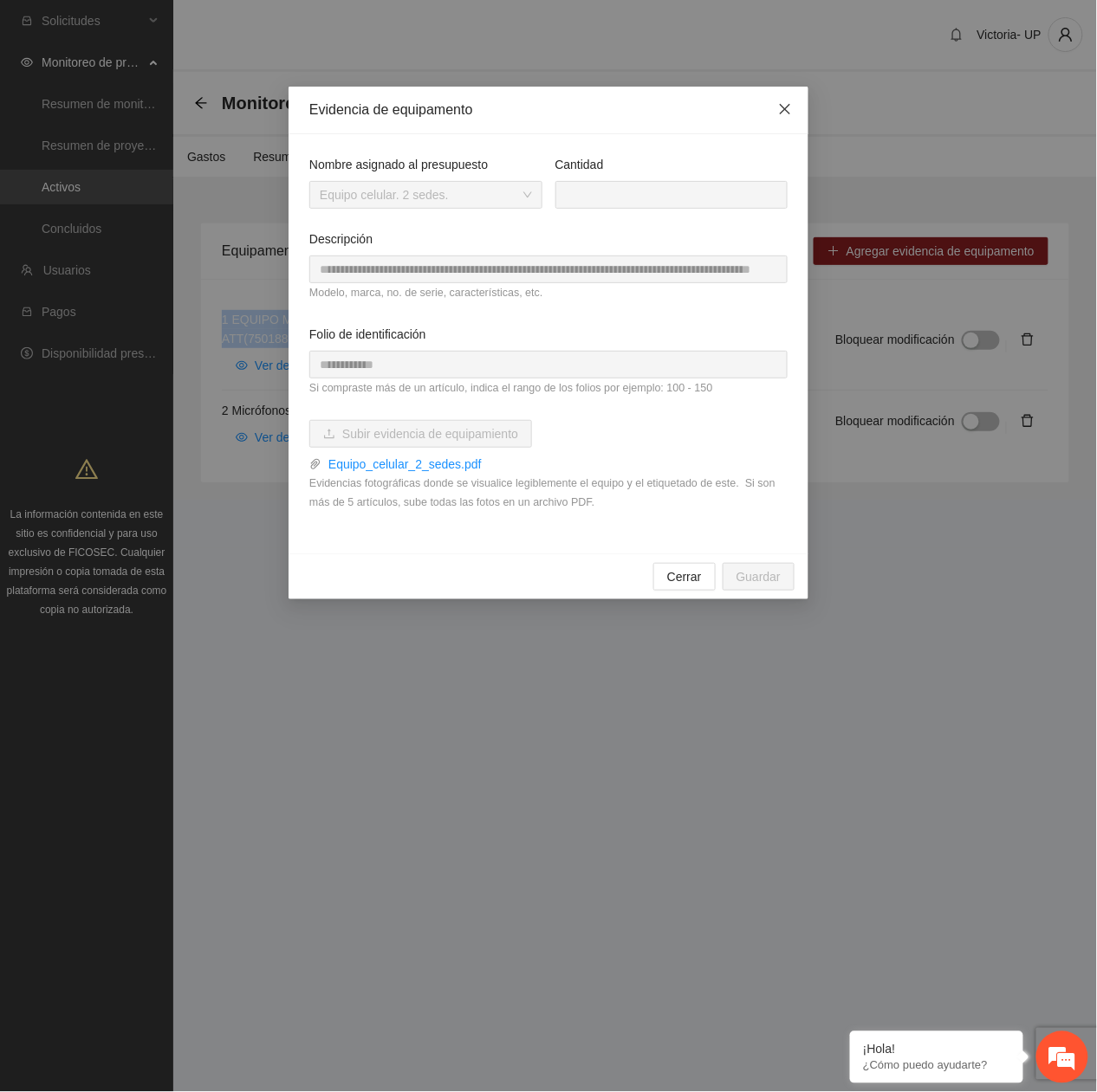
drag, startPoint x: 790, startPoint y: 112, endPoint x: 744, endPoint y: 145, distance: 56.6
click at [790, 113] on icon "close" at bounding box center [785, 108] width 14 height 14
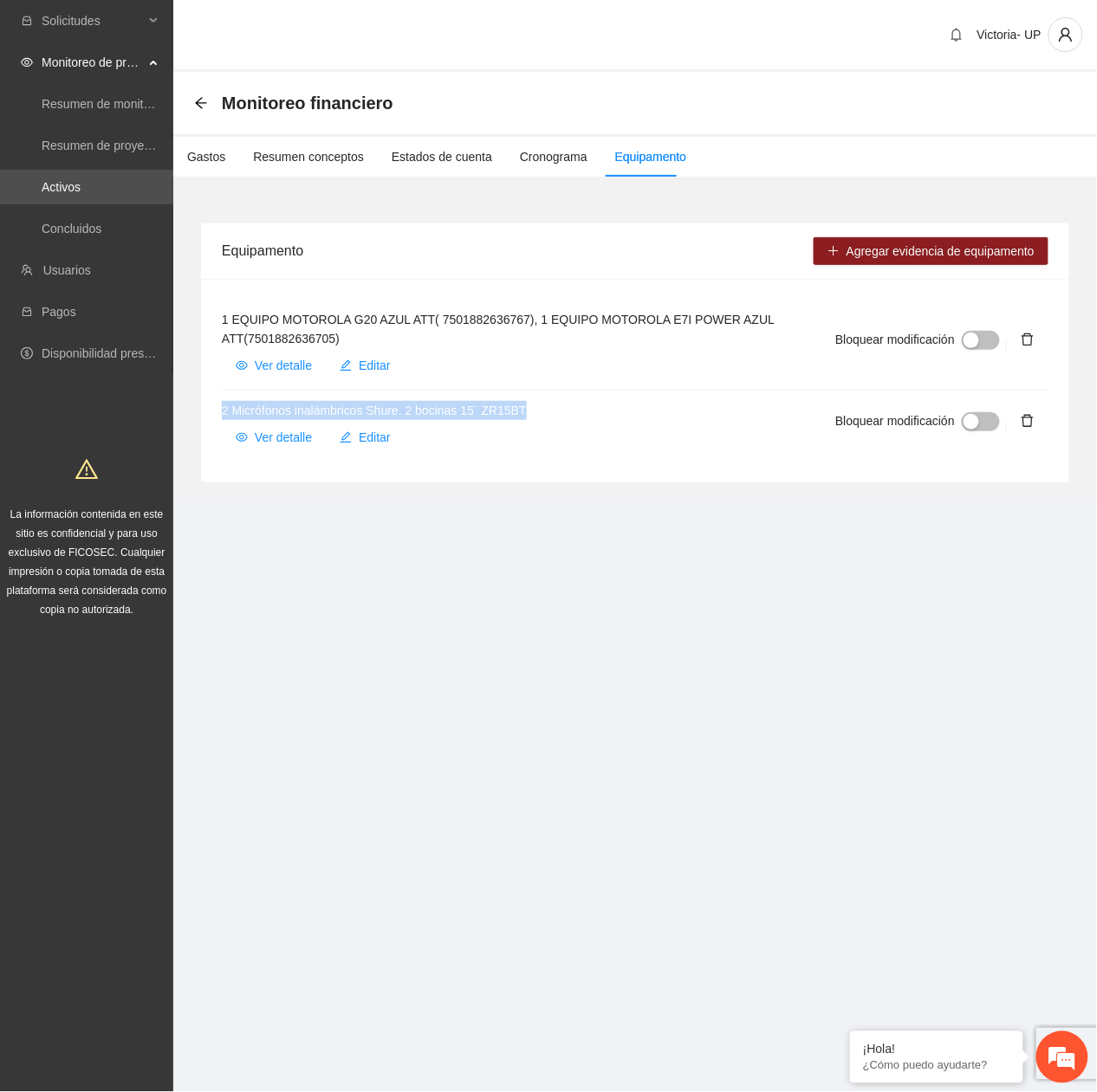
drag, startPoint x: 556, startPoint y: 414, endPoint x: 220, endPoint y: 417, distance: 336.0
click at [220, 417] on div "1 EQUIPO MOTOROLA G20 AZUL ATT( 7501882636767), 1 EQUIPO MOTOROLA E7I POWER AZU…" at bounding box center [634, 381] width 868 height 204
click at [289, 434] on span "Ver detalle" at bounding box center [283, 437] width 57 height 19
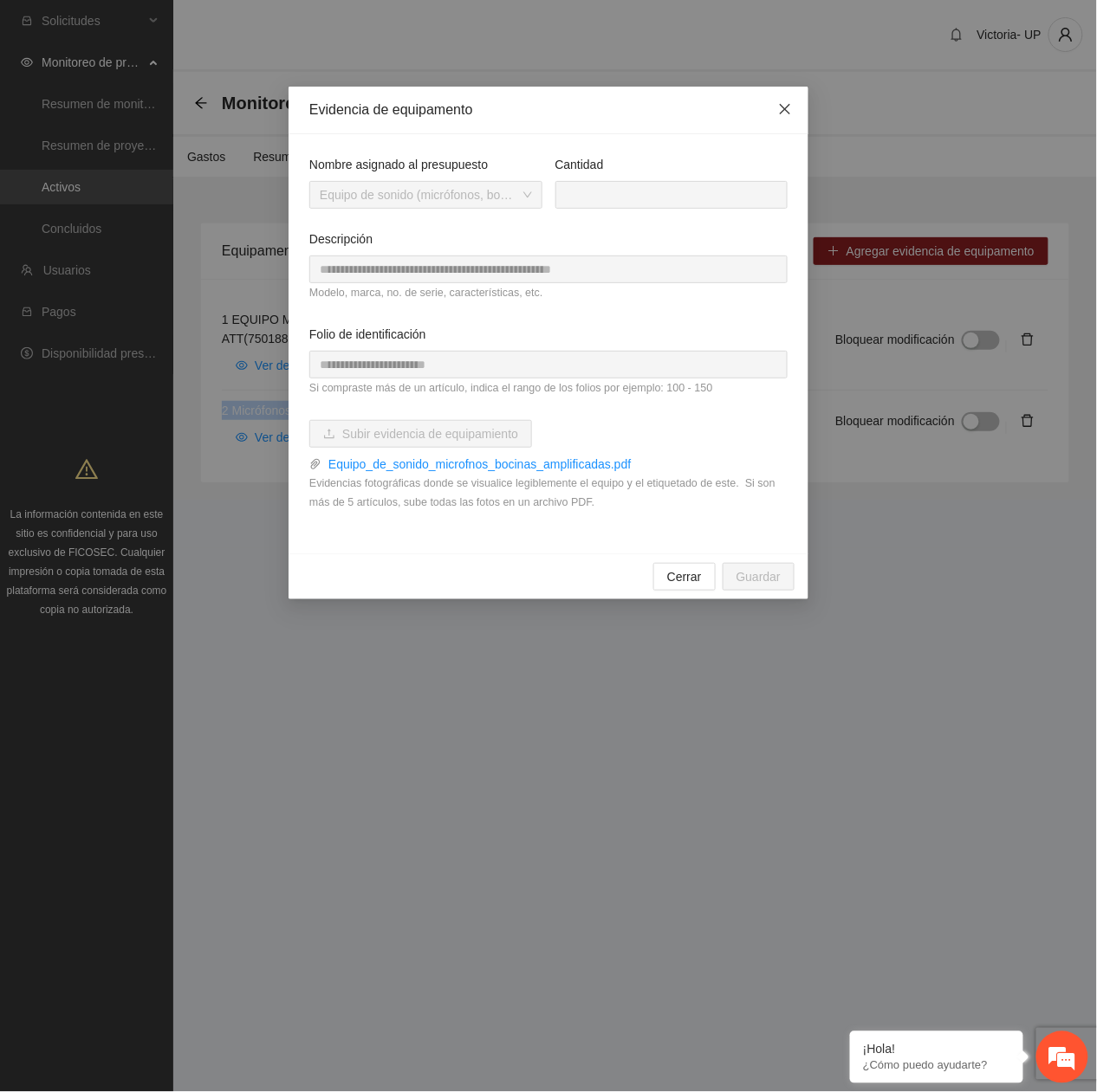
drag, startPoint x: 794, startPoint y: 111, endPoint x: 405, endPoint y: 62, distance: 392.1
click at [792, 109] on span "Close" at bounding box center [785, 110] width 47 height 47
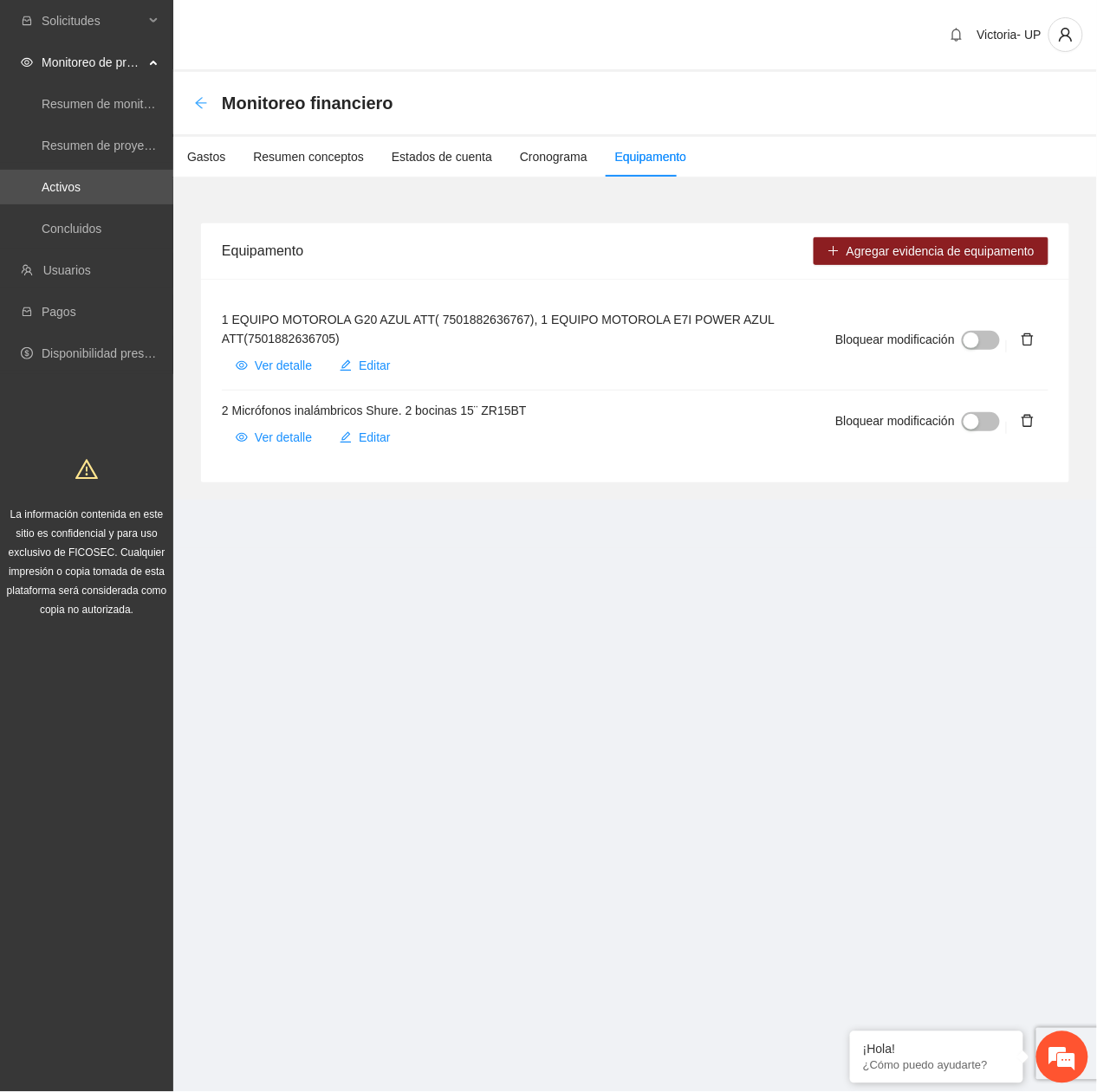
click at [199, 96] on icon "arrow-left" at bounding box center [201, 103] width 14 height 14
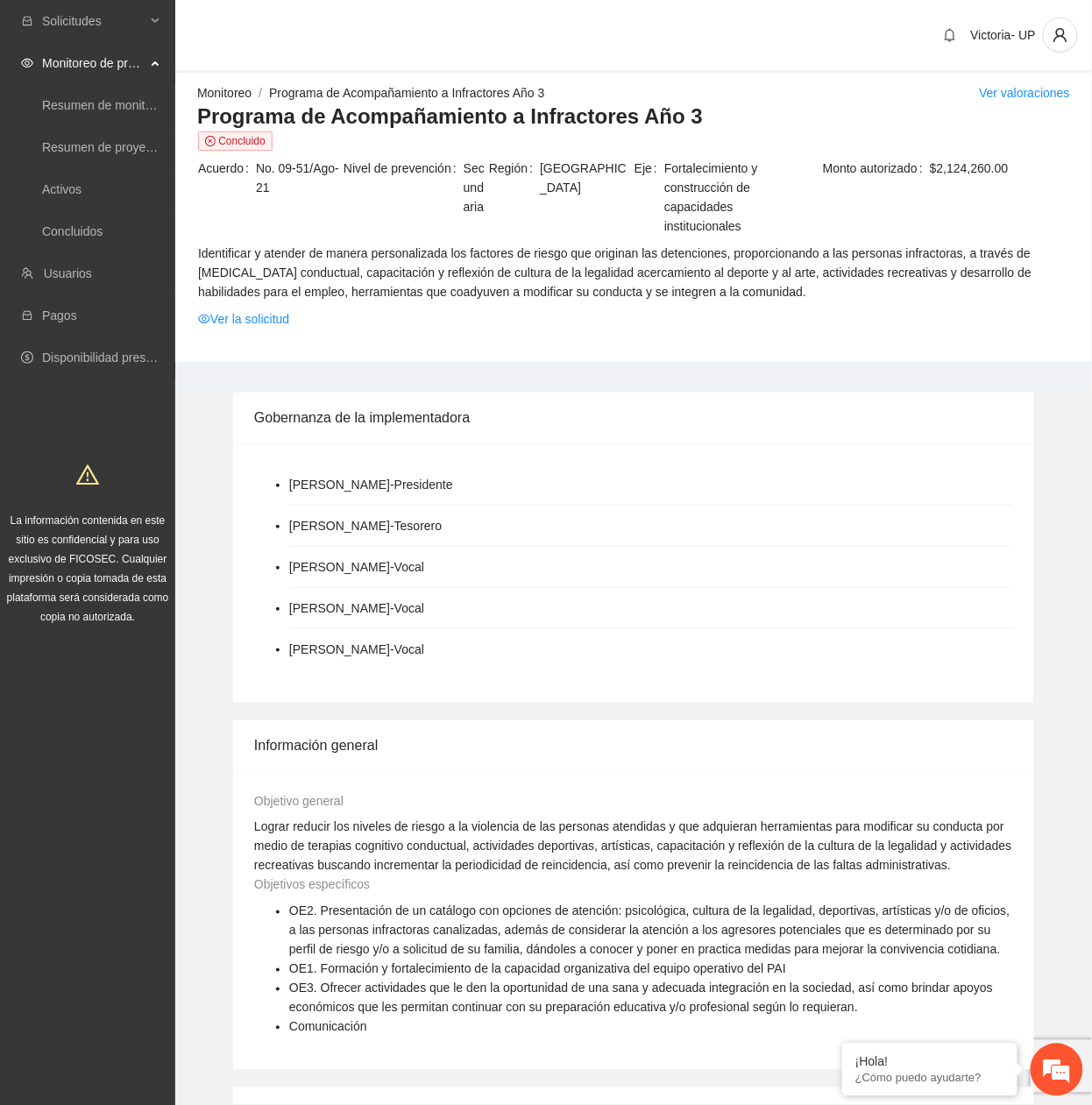
click at [247, 90] on link "Monitoreo" at bounding box center [224, 92] width 54 height 14
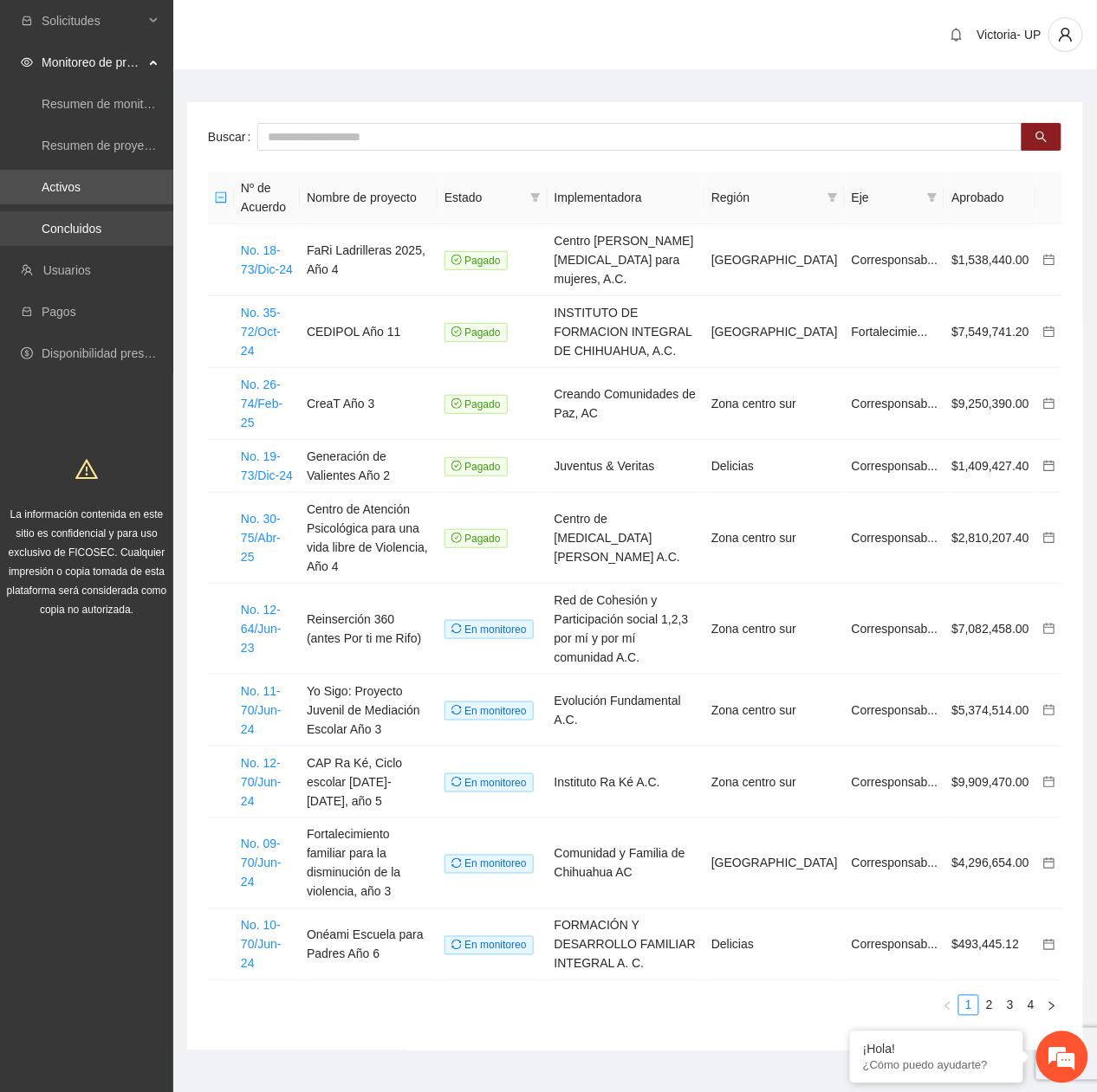
click at [57, 221] on link "Concluidos" at bounding box center [71, 228] width 59 height 14
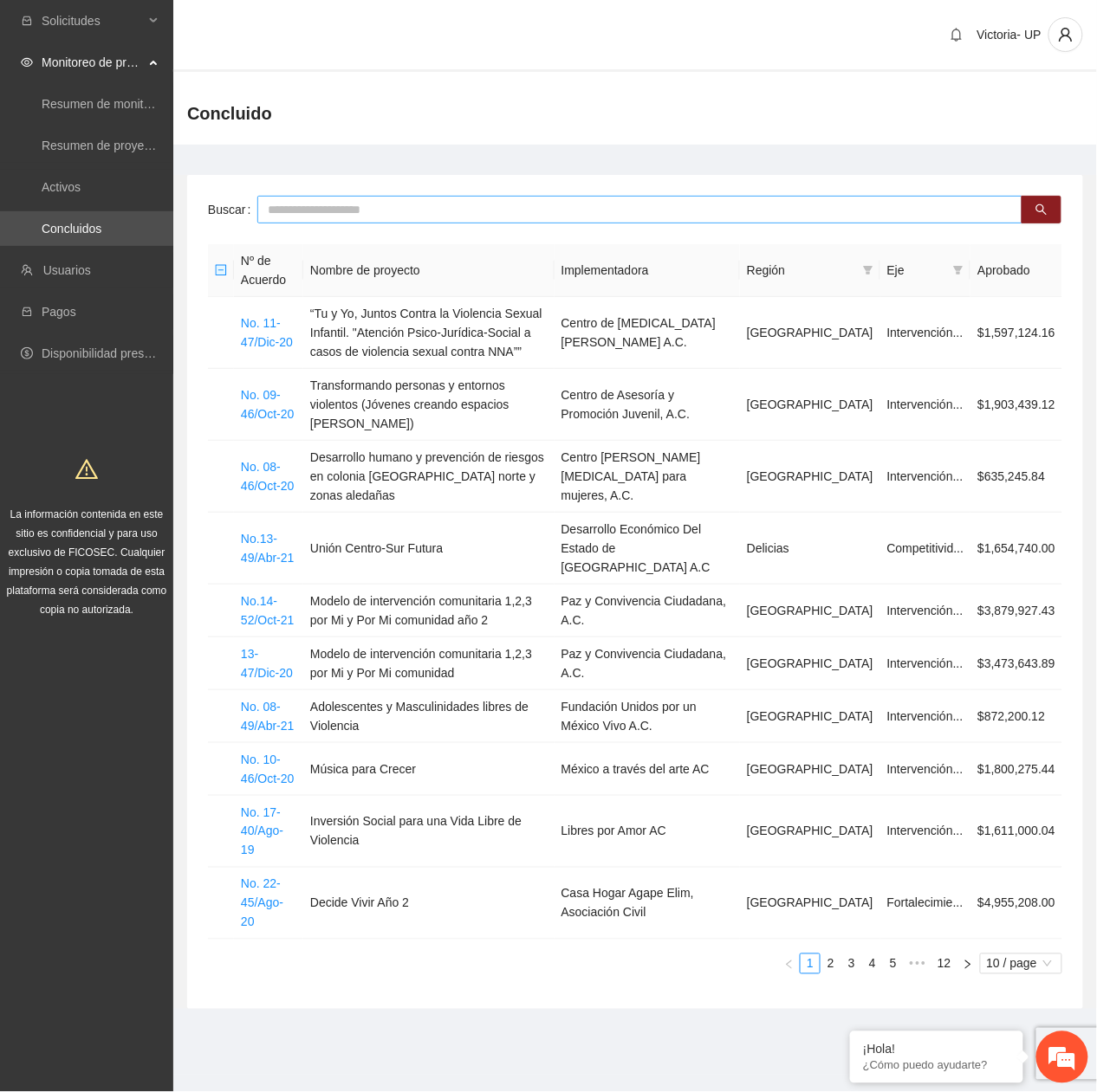
click at [414, 199] on input "text" at bounding box center [640, 209] width 765 height 27
type input "******"
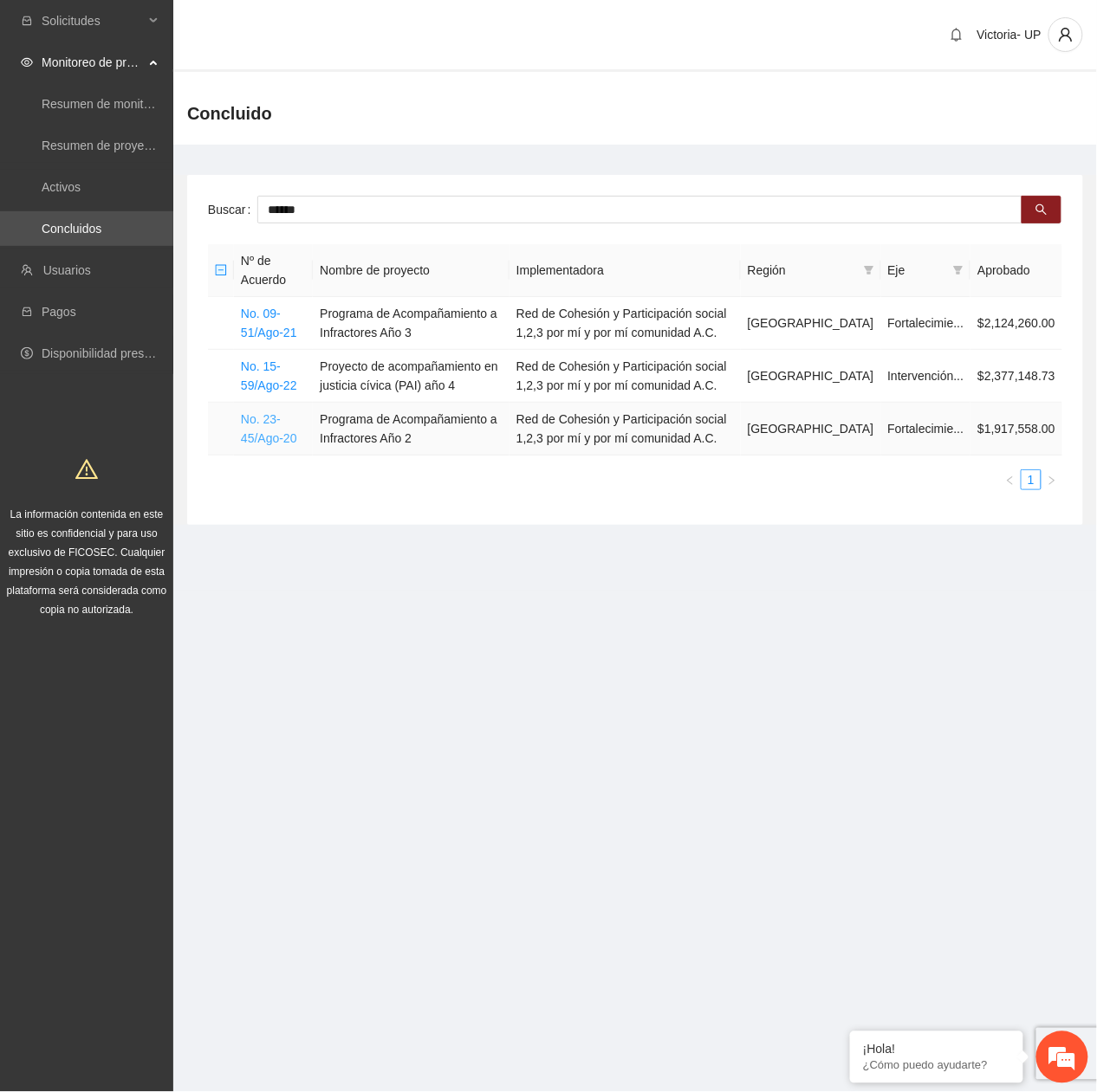
click at [251, 438] on link "No. 23-45/Ago-20" at bounding box center [270, 429] width 57 height 33
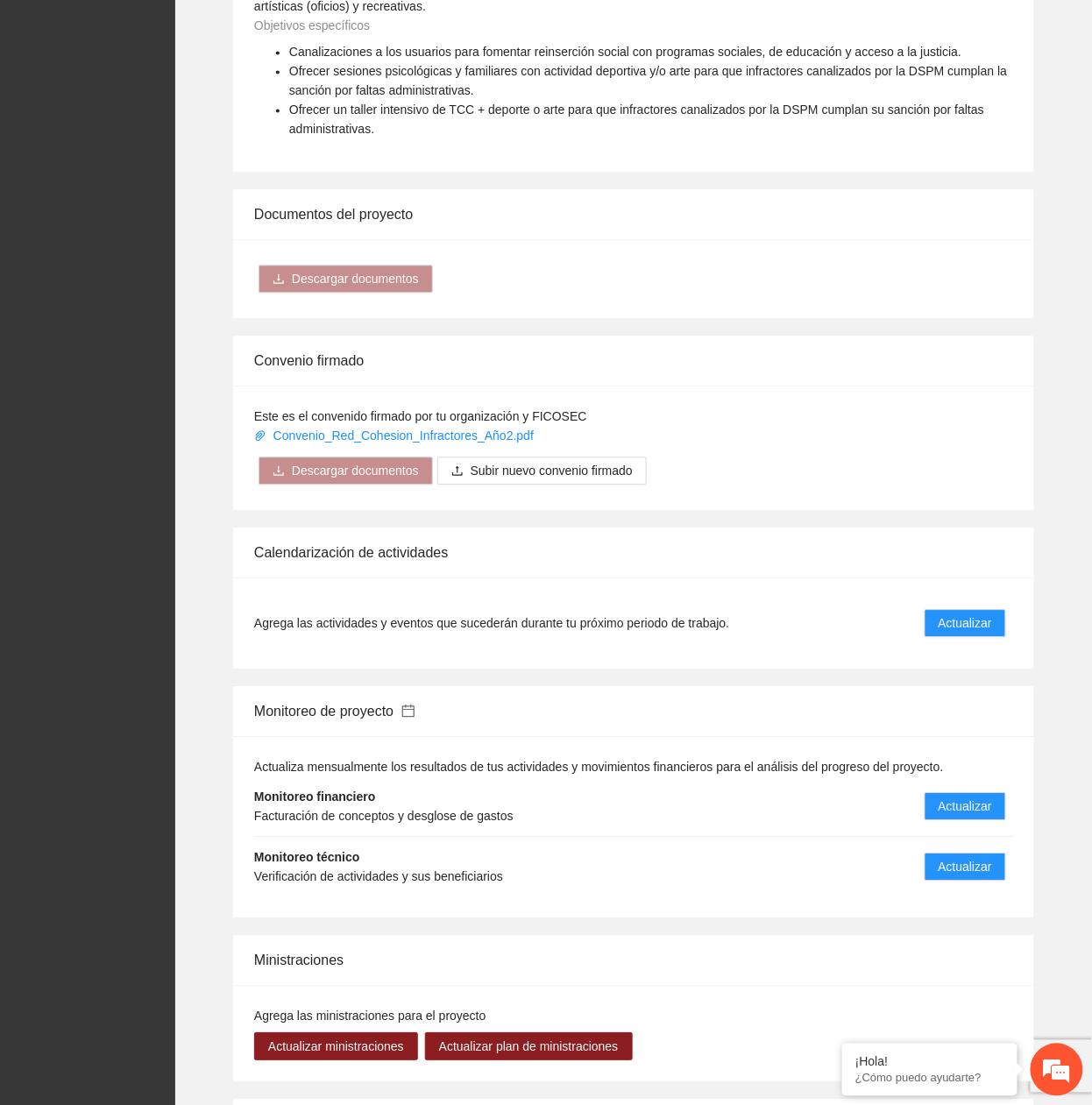
scroll to position [1168, 0]
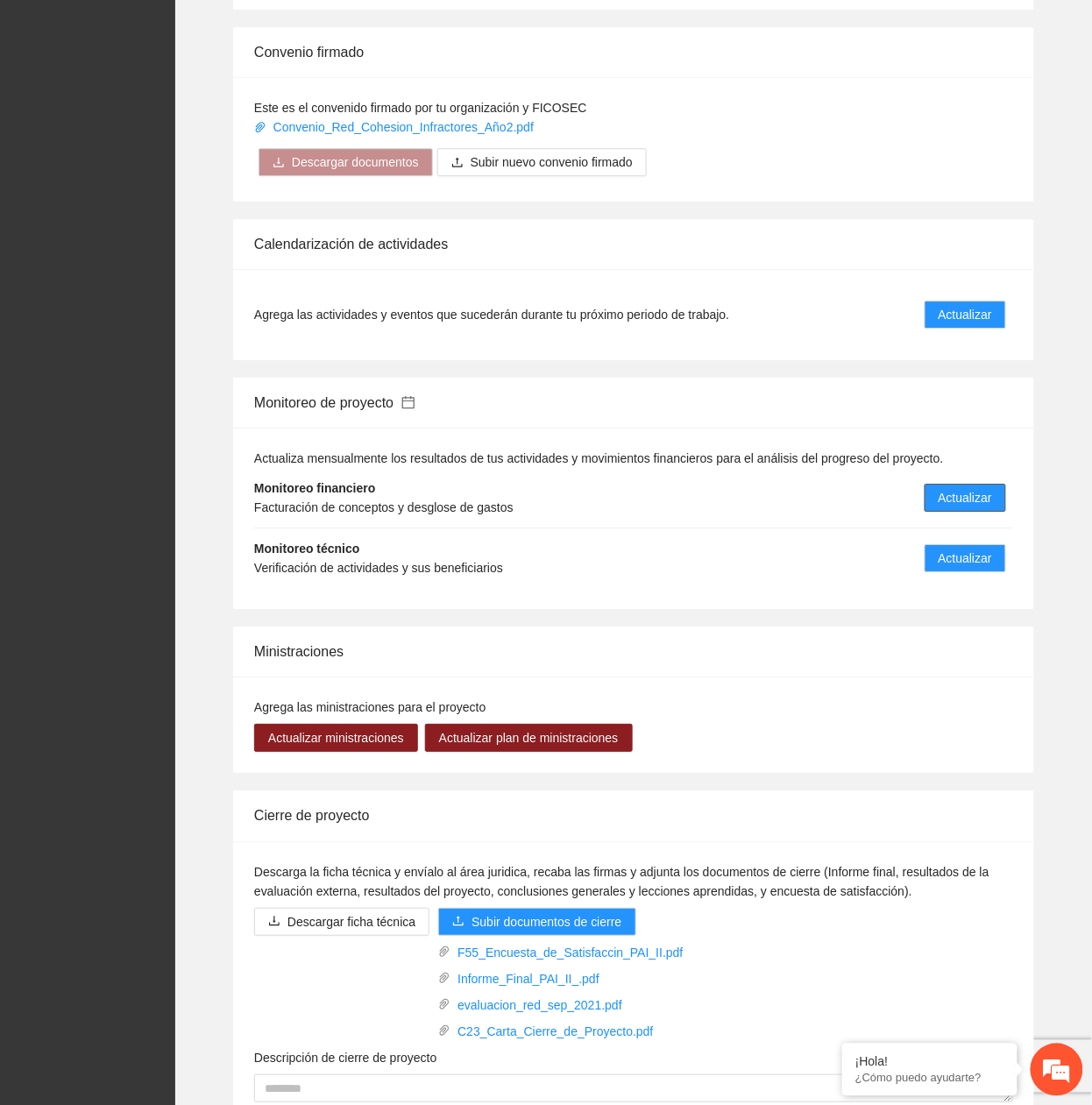
click at [973, 501] on span "Actualizar" at bounding box center [966, 498] width 53 height 19
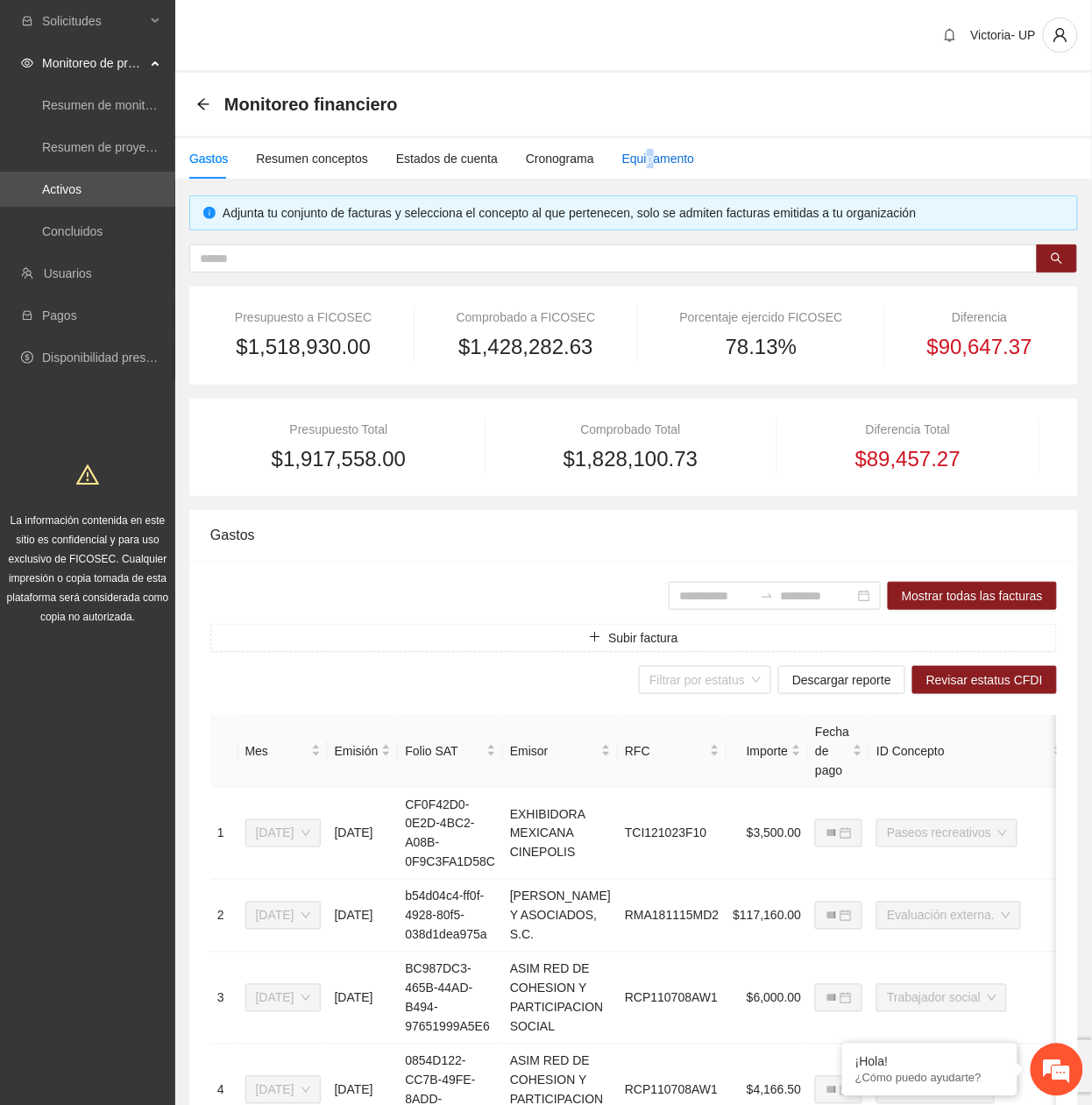
click at [643, 157] on div "Equipamento" at bounding box center [659, 158] width 72 height 19
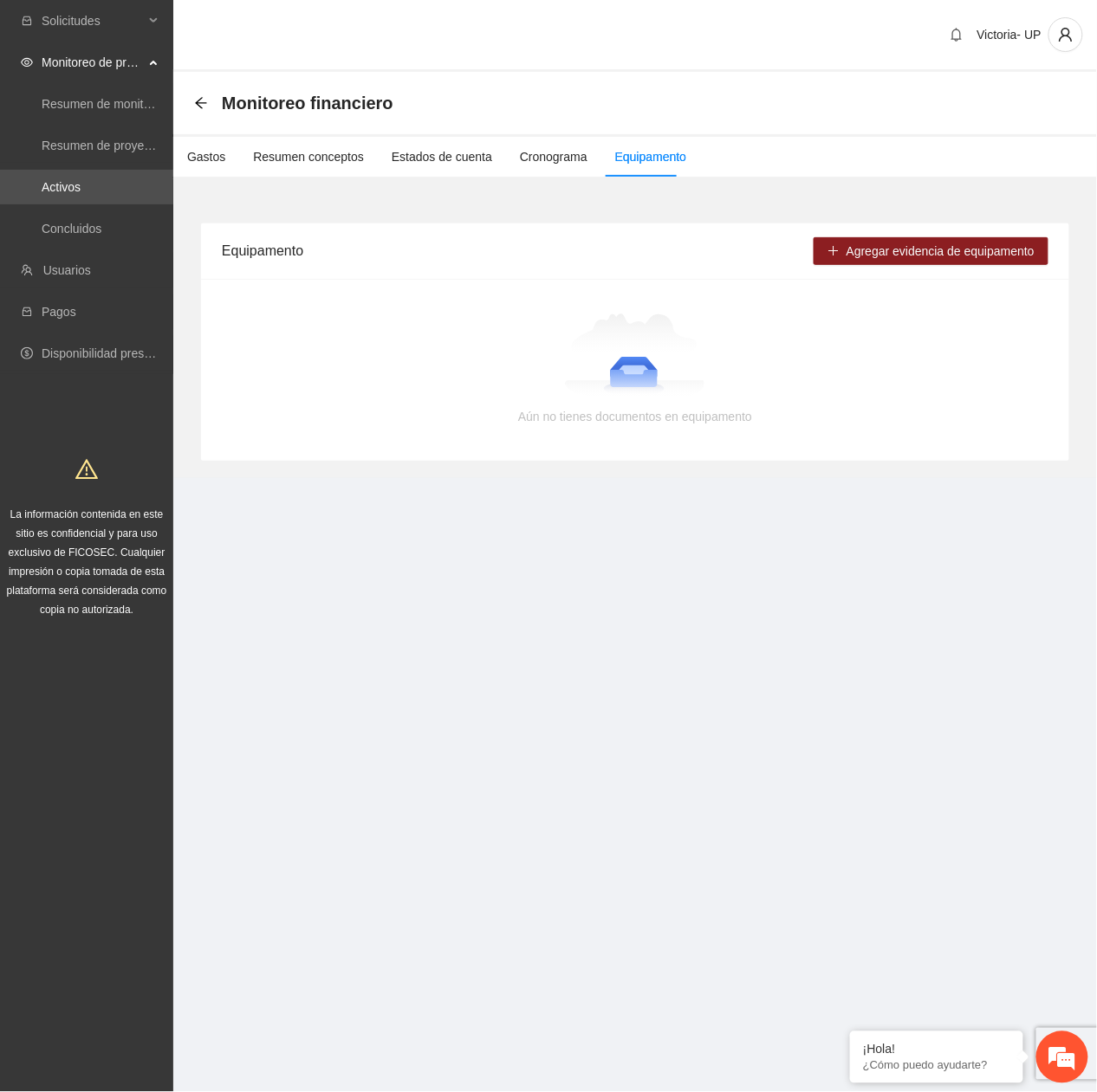
click at [186, 156] on div "Gastos Resumen conceptos Estados de cuenta Cronograma Equipamento" at bounding box center [430, 156] width 513 height 40
click at [203, 155] on div "Gastos" at bounding box center [206, 156] width 38 height 19
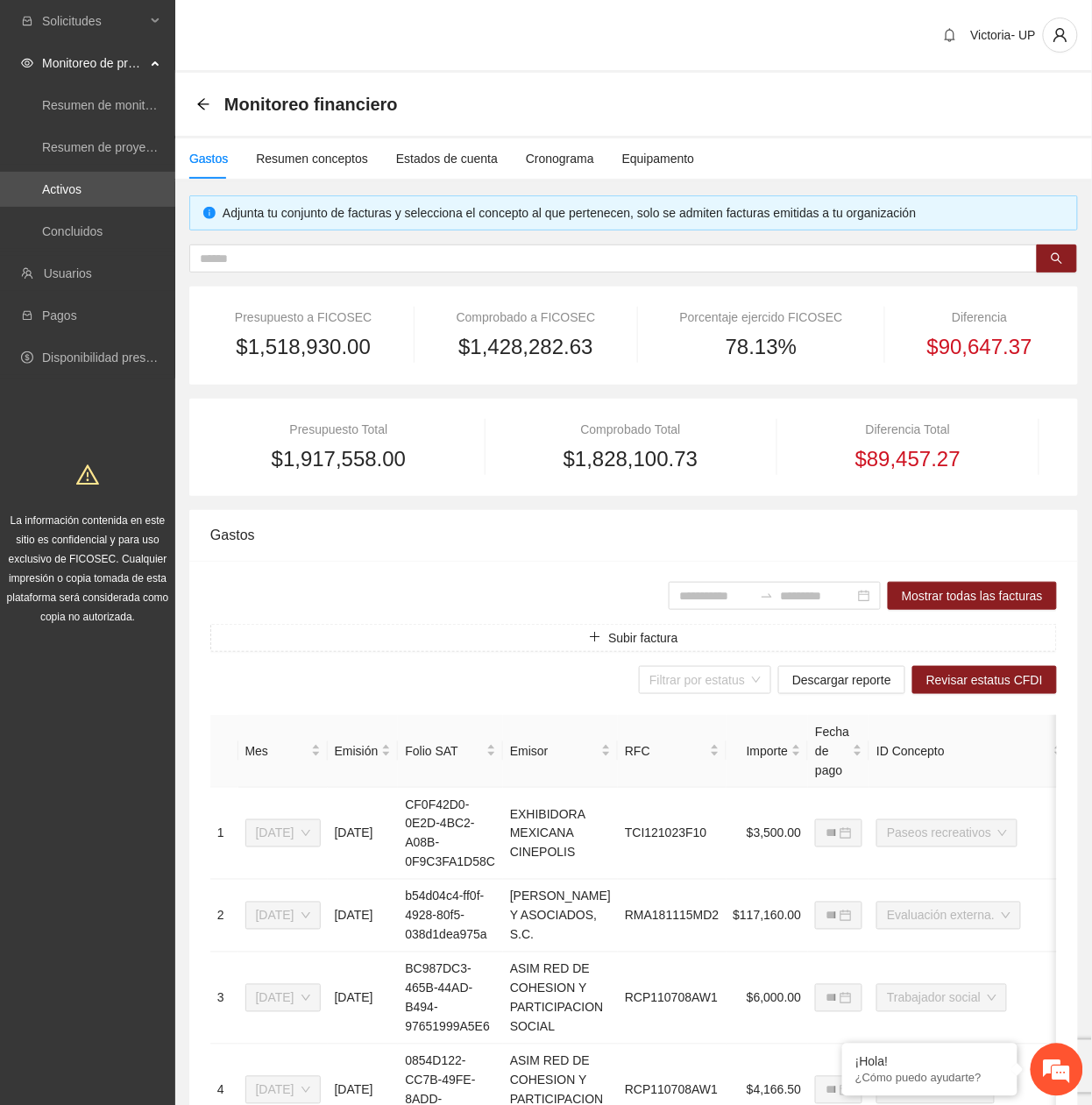
click at [535, 501] on div "Gastos" at bounding box center [634, 535] width 847 height 50
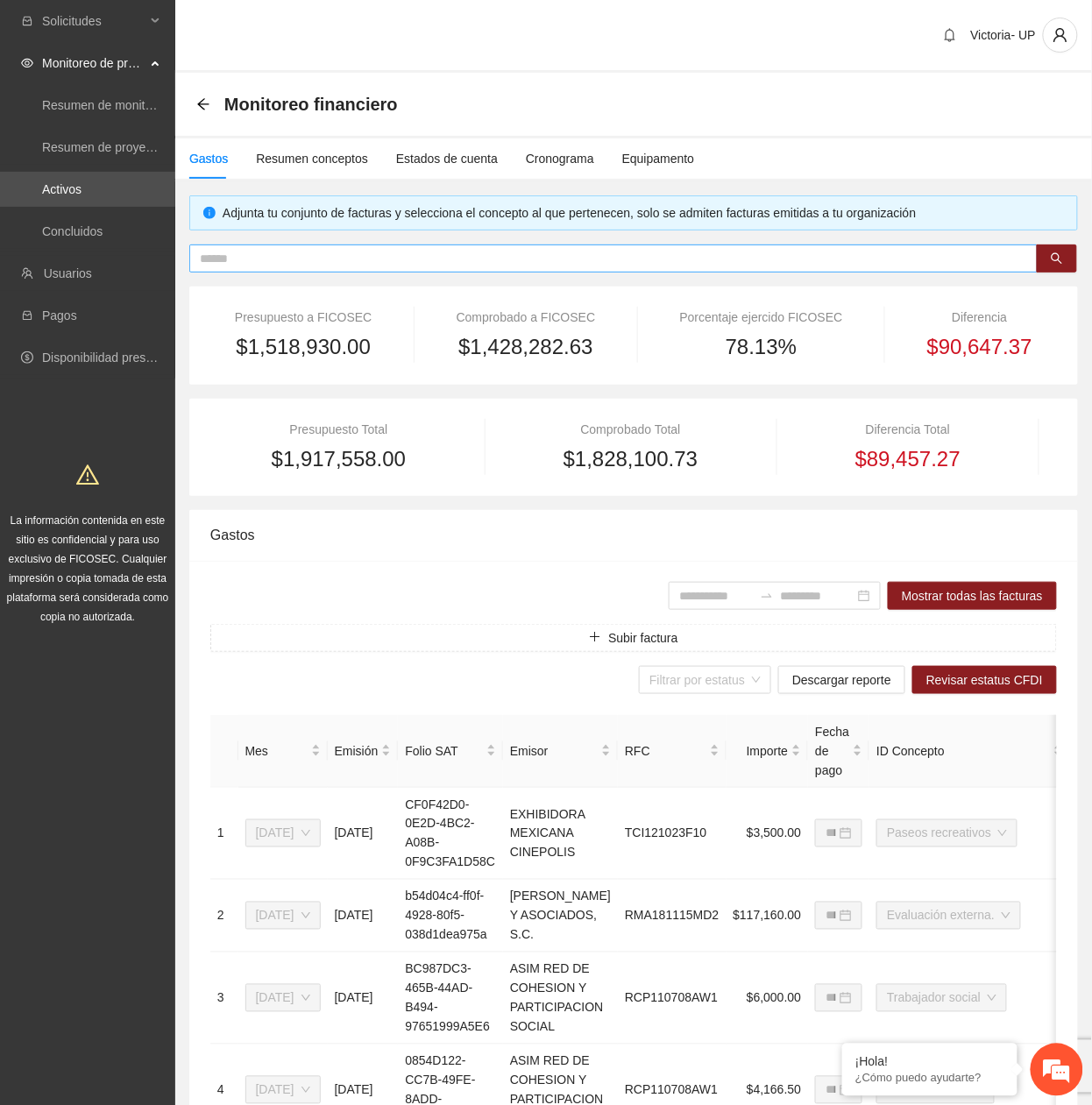
drag, startPoint x: 384, startPoint y: 259, endPoint x: 374, endPoint y: 259, distance: 10.0
click at [374, 259] on input "text" at bounding box center [607, 258] width 814 height 19
type input "******"
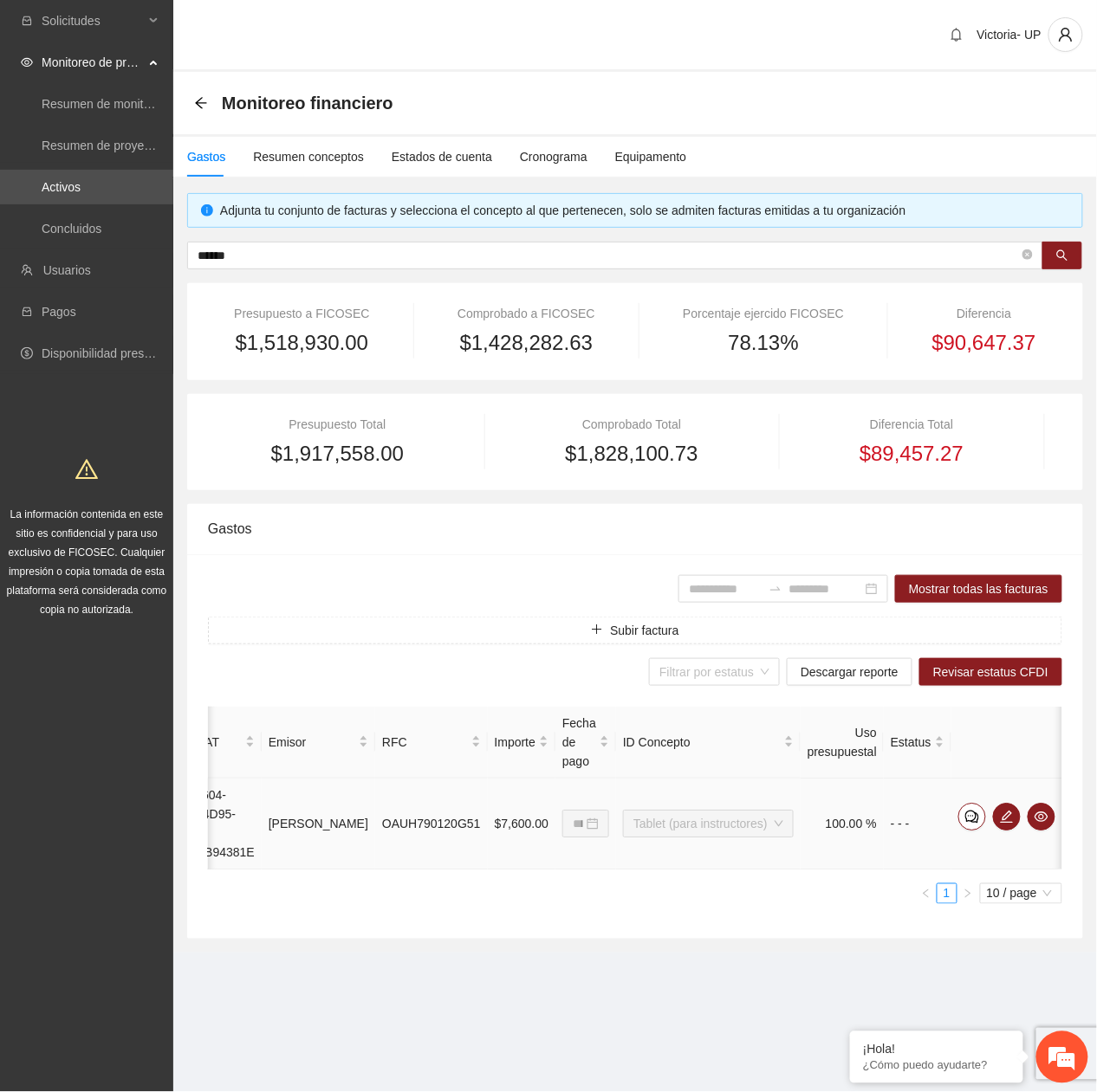
scroll to position [0, 252]
click at [1014, 496] on icon "edit" at bounding box center [1007, 817] width 14 height 14
click at [1054, 496] on span "eye" at bounding box center [1041, 817] width 26 height 14
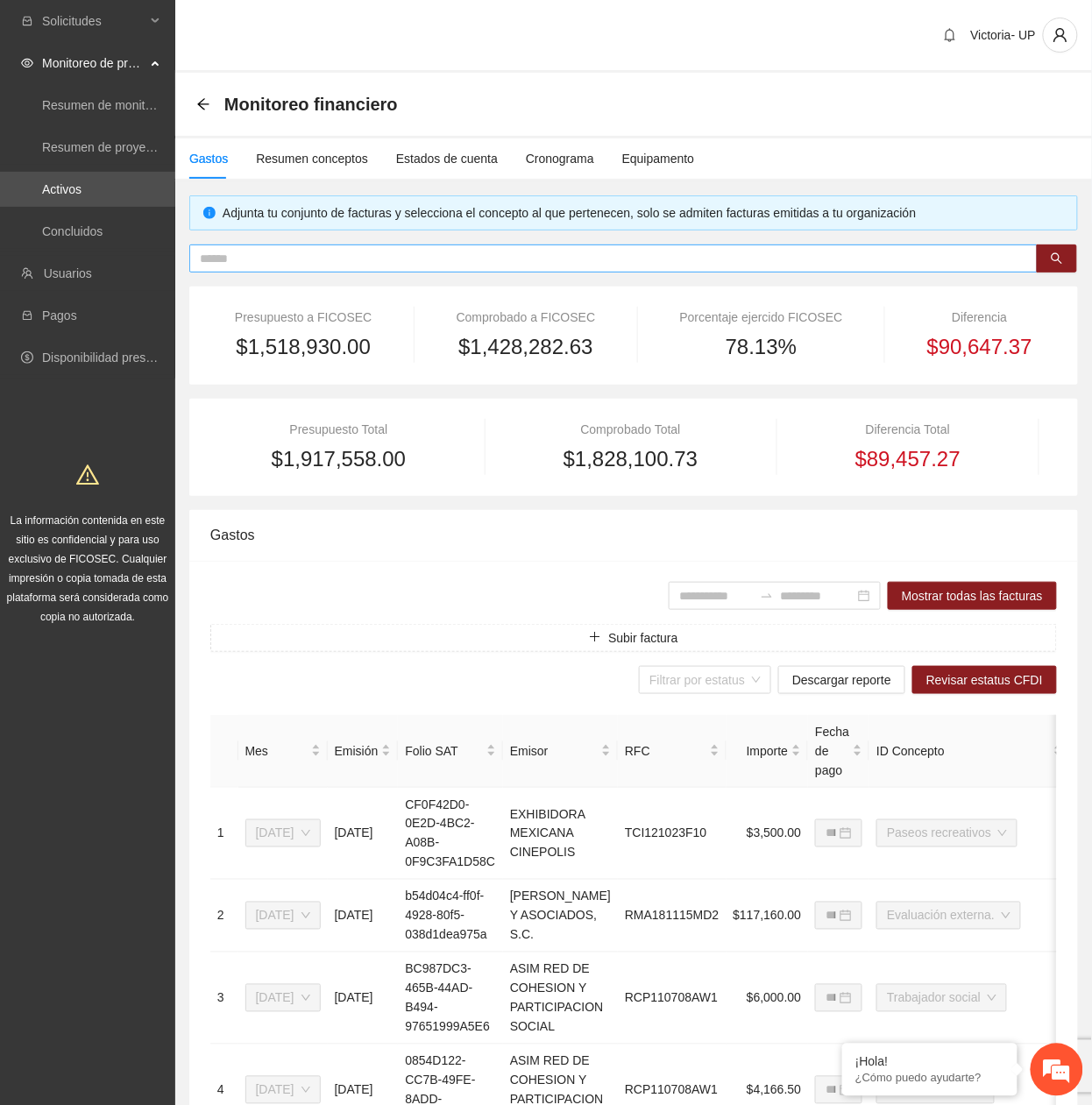
click at [364, 257] on input "text" at bounding box center [607, 258] width 814 height 19
type input "*"
type input "******"
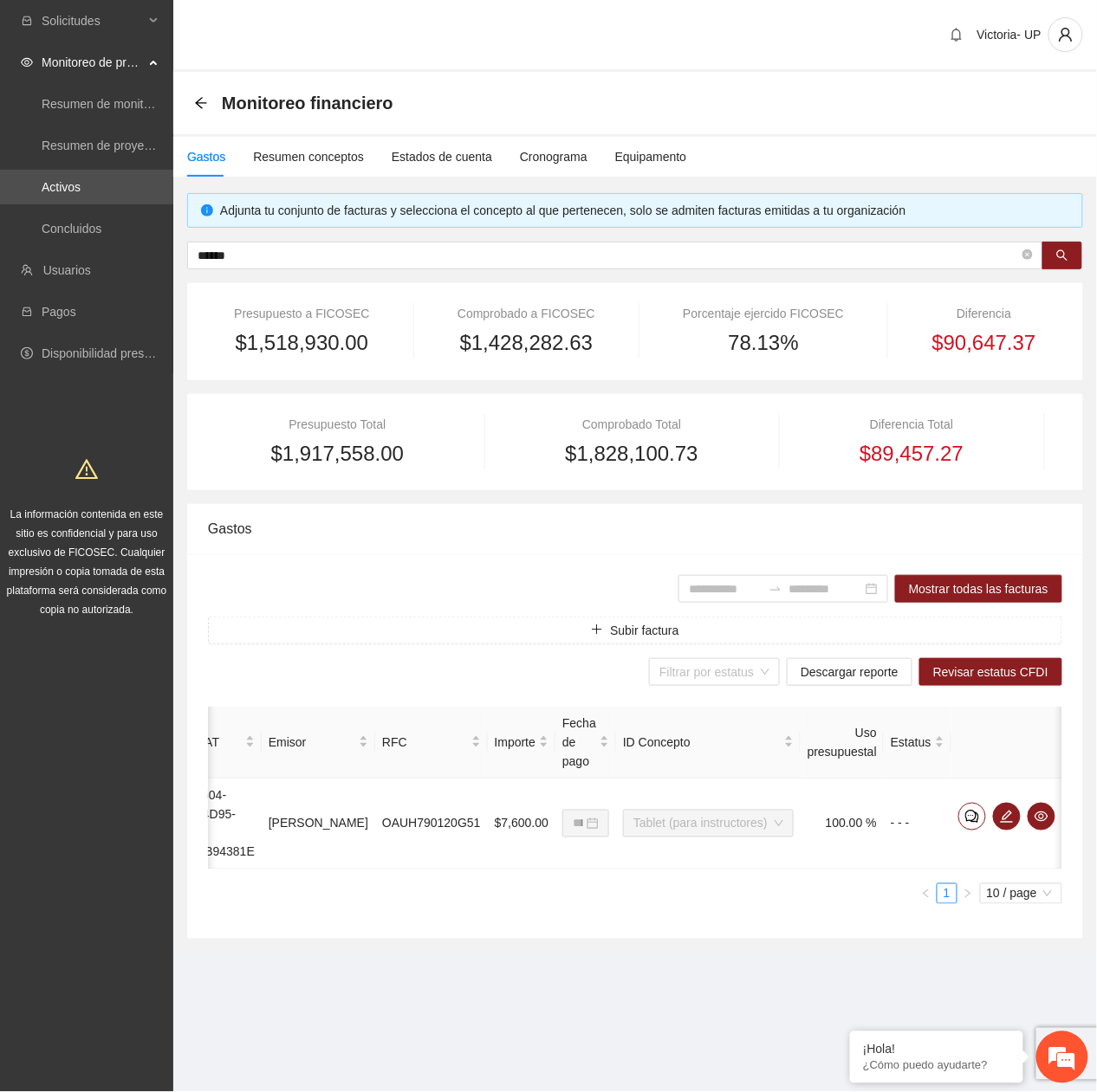
scroll to position [0, 256]
click at [1045, 823] on icon "eye" at bounding box center [1041, 817] width 14 height 14
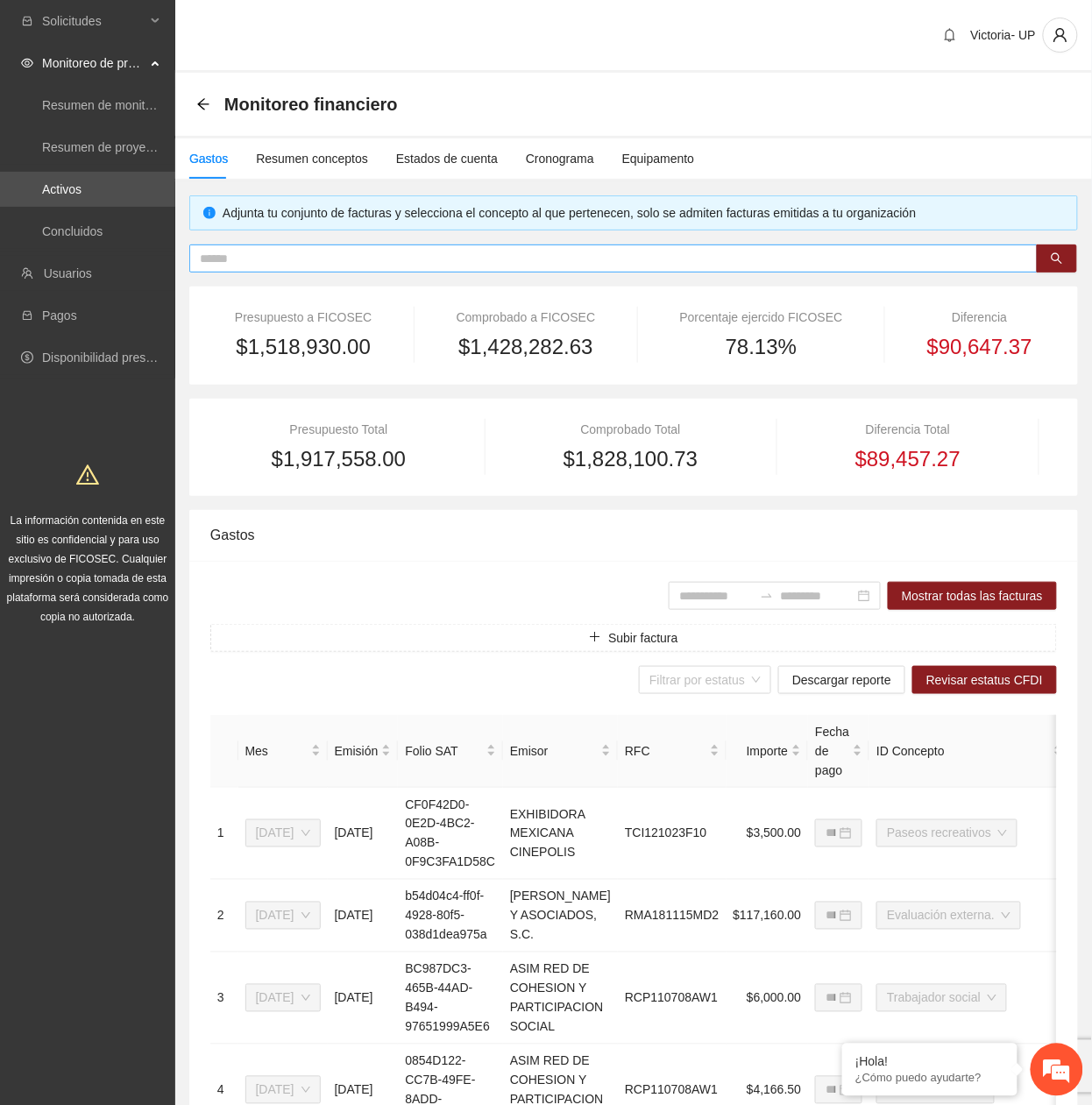
click at [407, 260] on input "text" at bounding box center [607, 258] width 814 height 19
type input "******"
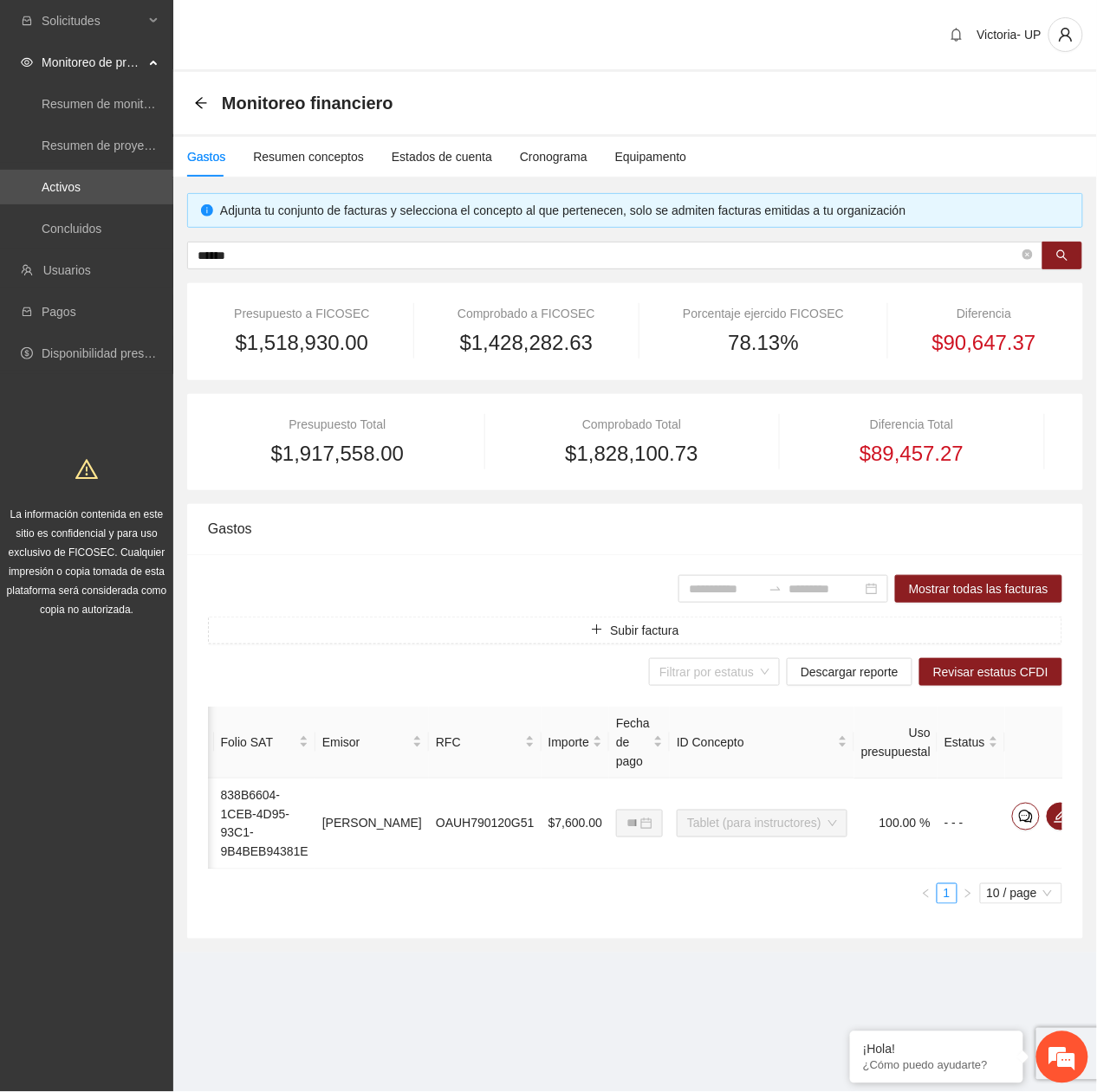
scroll to position [0, 256]
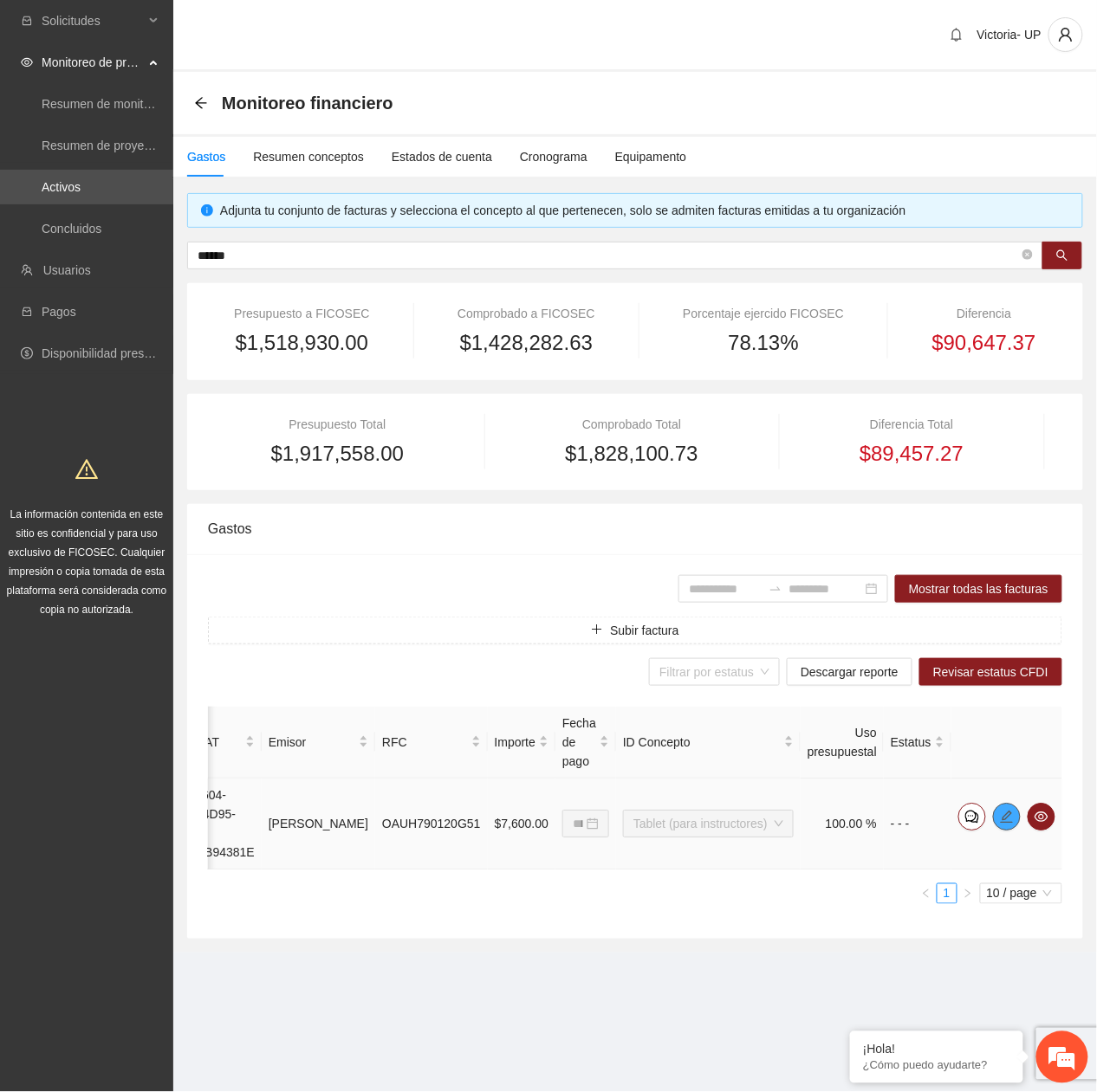
click at [1015, 812] on span "edit" at bounding box center [1007, 817] width 26 height 14
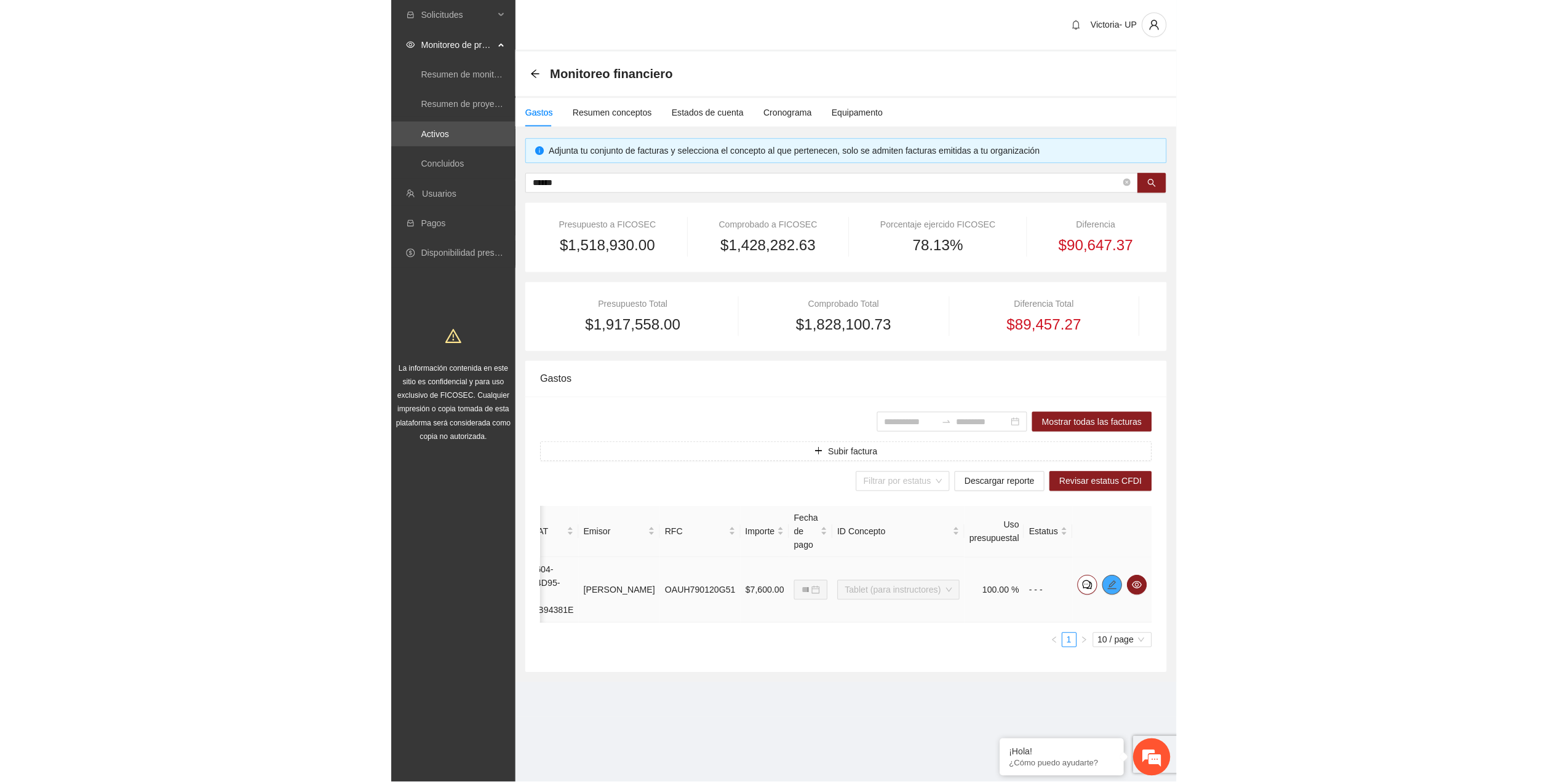
scroll to position [0, 0]
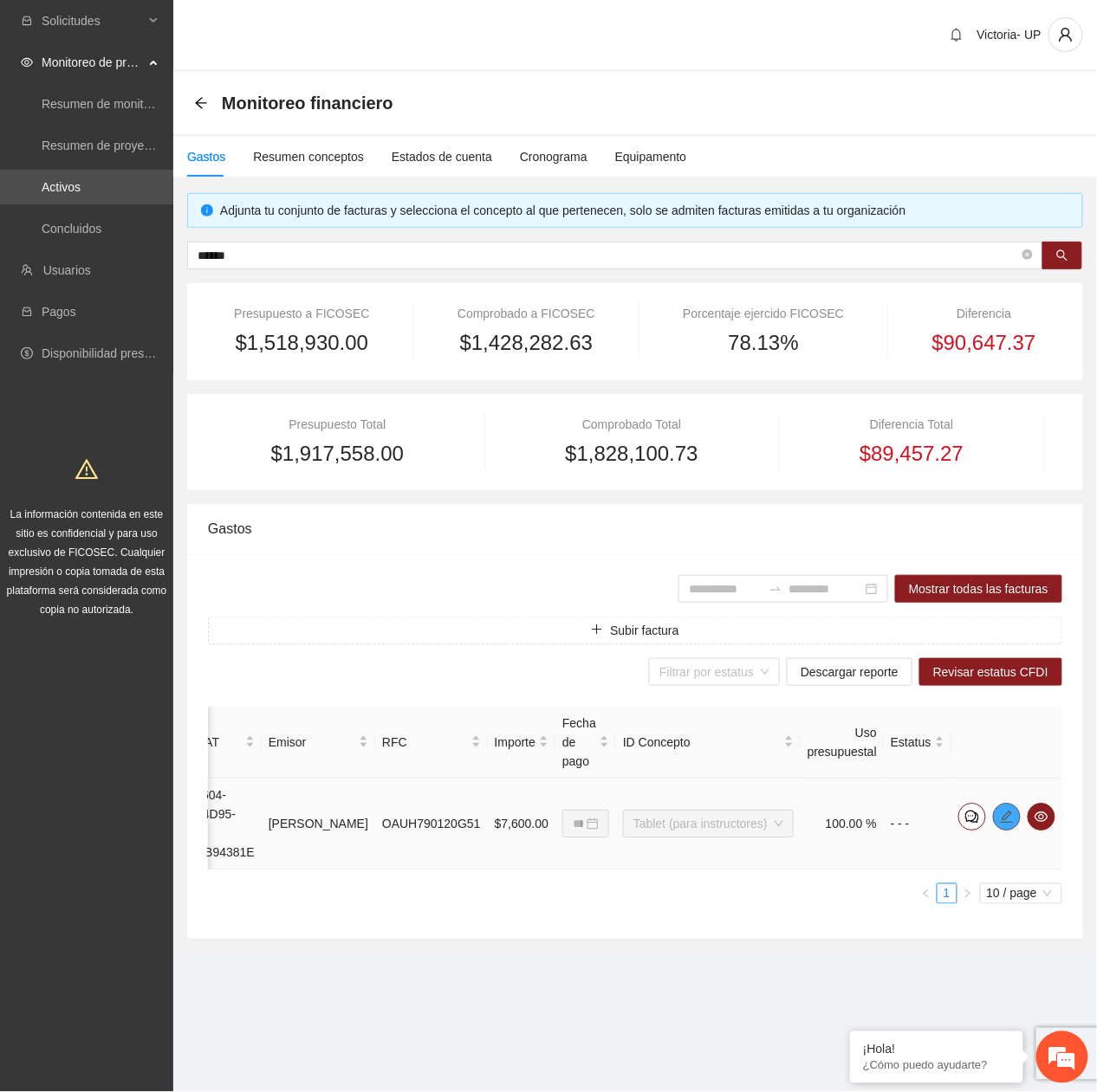
click at [1008, 822] on span "edit" at bounding box center [1007, 817] width 26 height 14
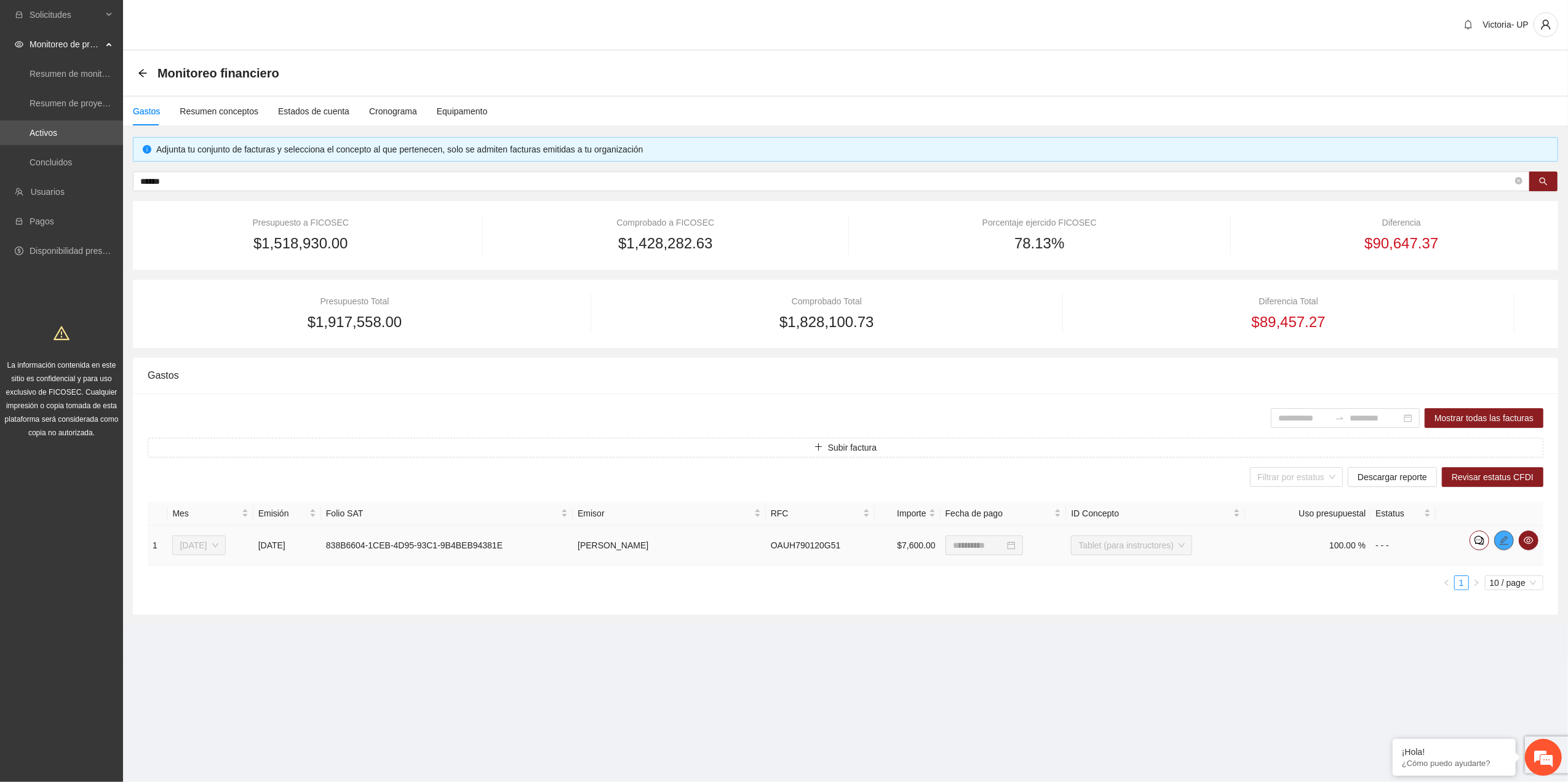
click at [778, 537] on icon "edit" at bounding box center [1504, 541] width 10 height 10
click at [778, 539] on icon "edit" at bounding box center [1504, 541] width 10 height 10
click at [778, 543] on icon "edit" at bounding box center [1504, 541] width 10 height 10
